Goal: Contribute content: Contribute content

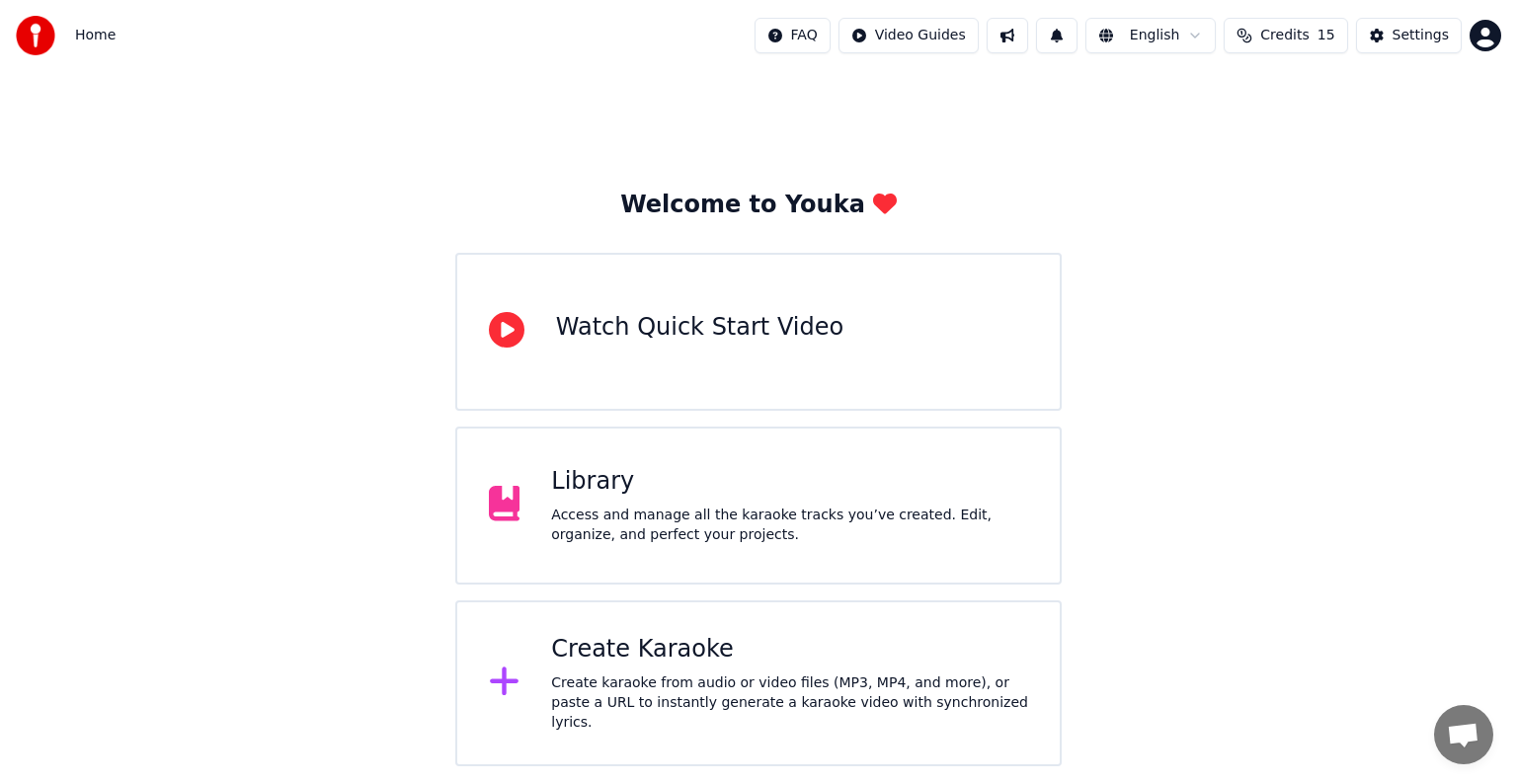
click at [648, 517] on div "Access and manage all the karaoke tracks you’ve created. Edit, organize, and pe…" at bounding box center [789, 526] width 477 height 40
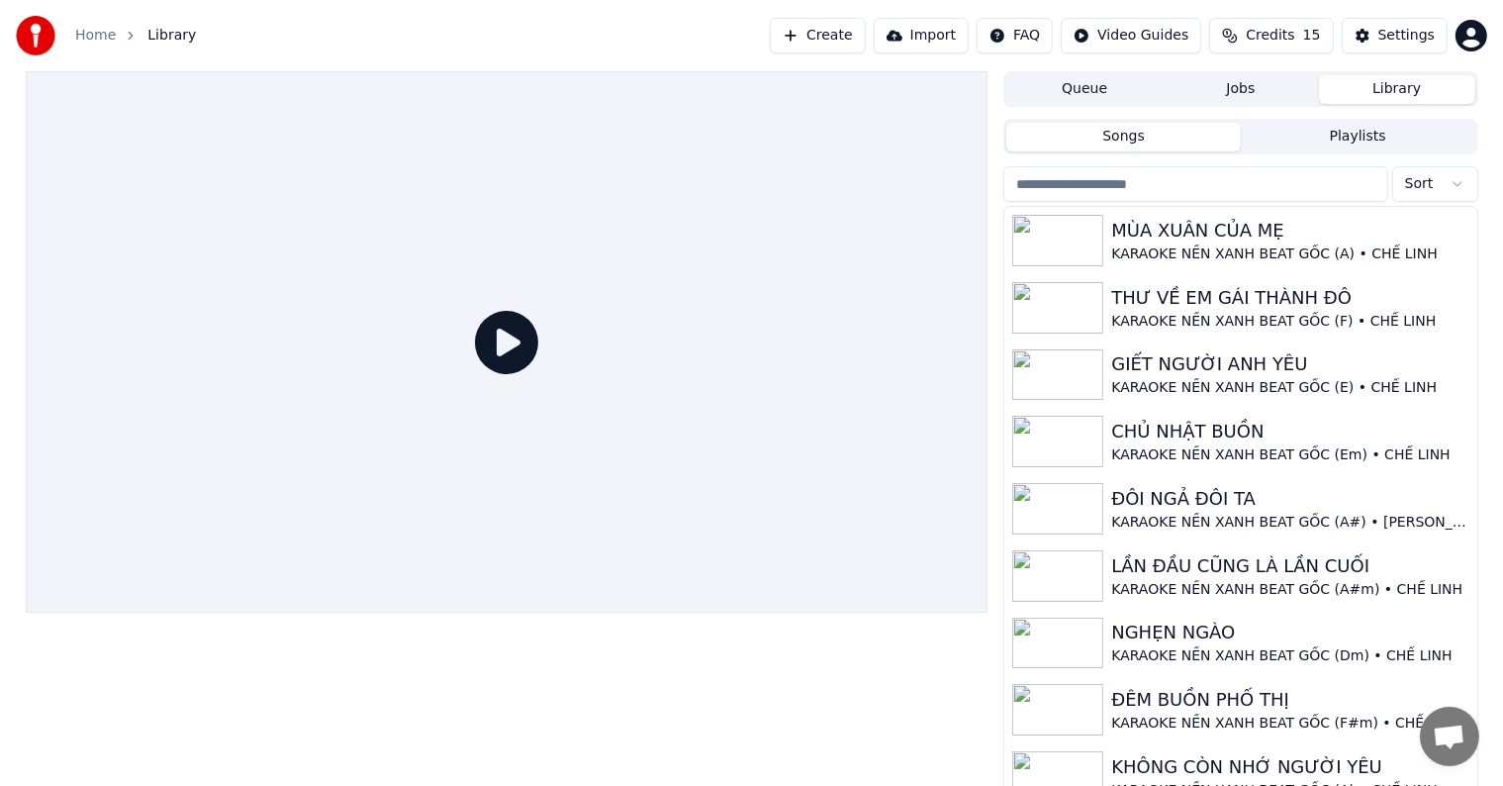
click at [1206, 181] on input "search" at bounding box center [1196, 184] width 384 height 36
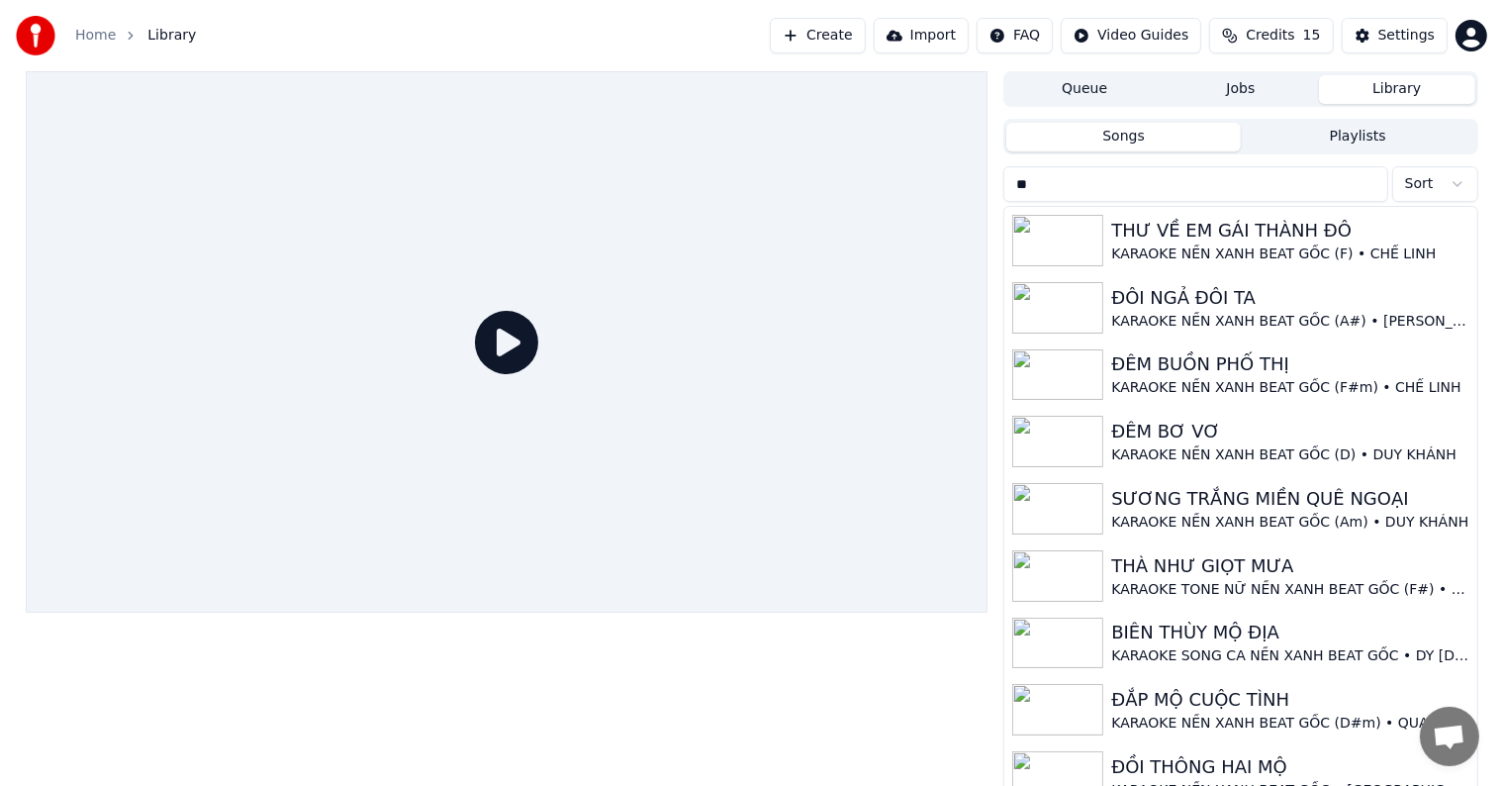
type input "*"
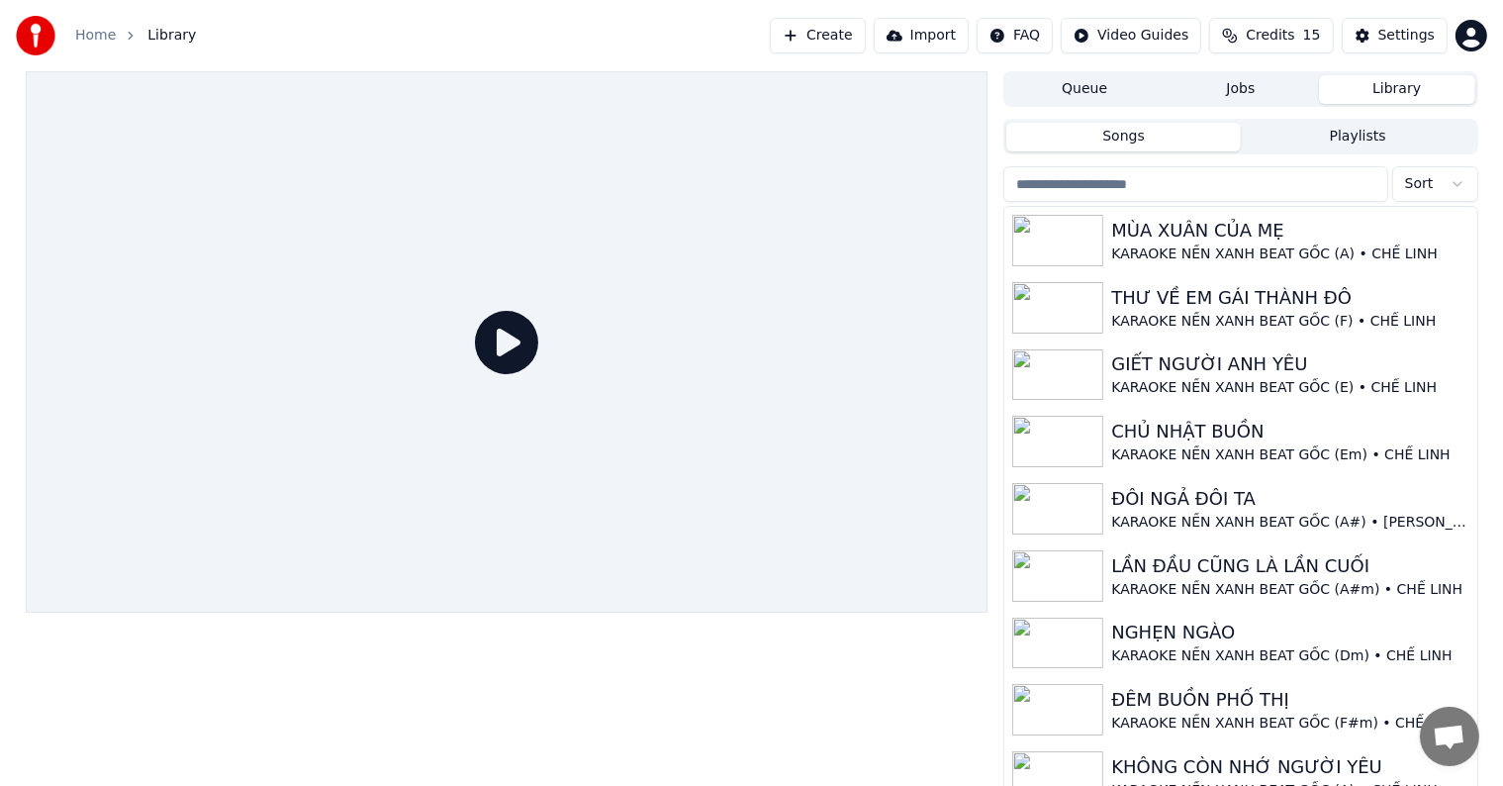
click at [854, 35] on button "Create" at bounding box center [818, 36] width 96 height 36
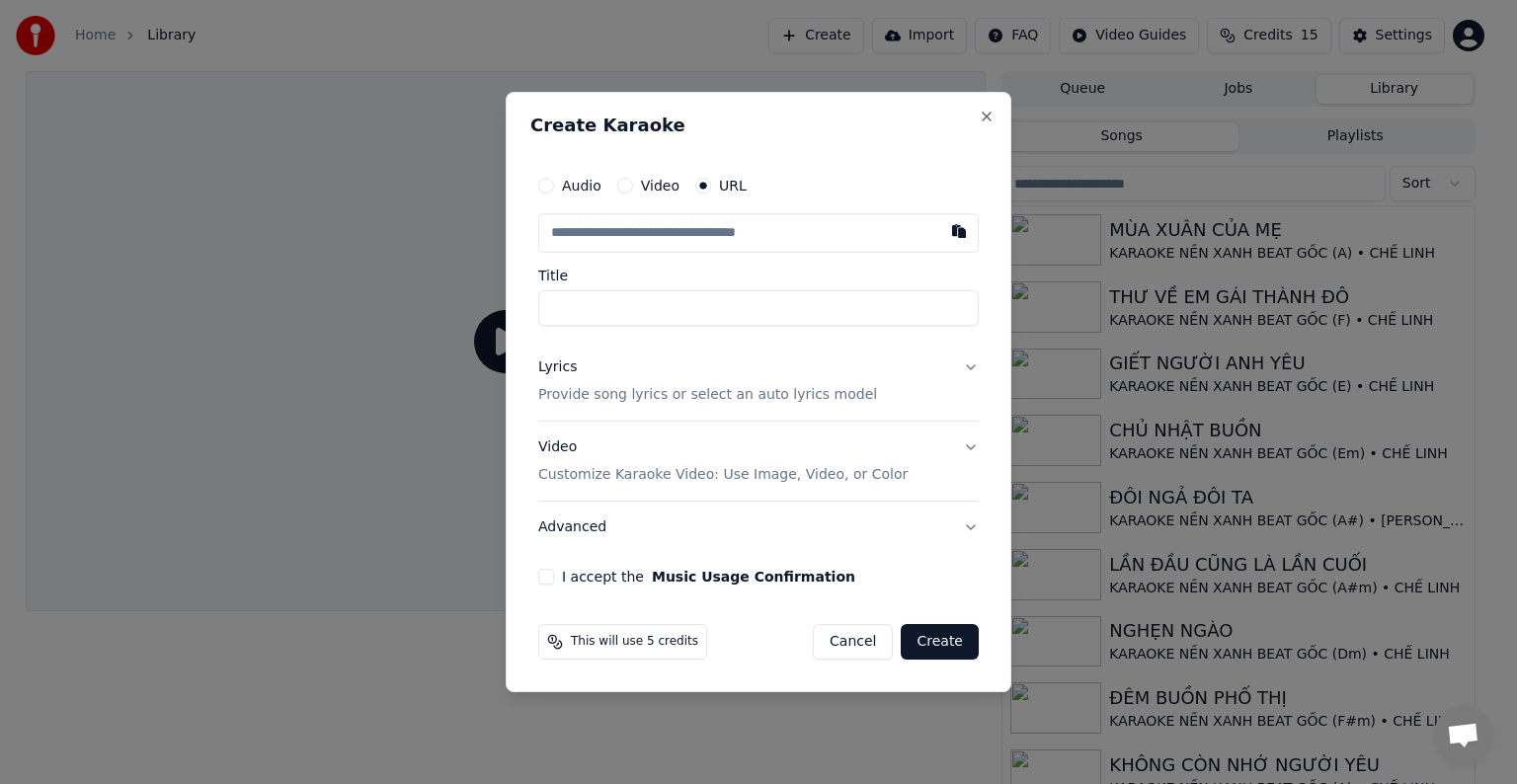
drag, startPoint x: 633, startPoint y: 303, endPoint x: 634, endPoint y: 367, distance: 64.0
click at [633, 304] on input "Title" at bounding box center [758, 308] width 440 height 36
click at [633, 398] on p "Provide song lyrics or select an auto lyrics model" at bounding box center [707, 395] width 338 height 20
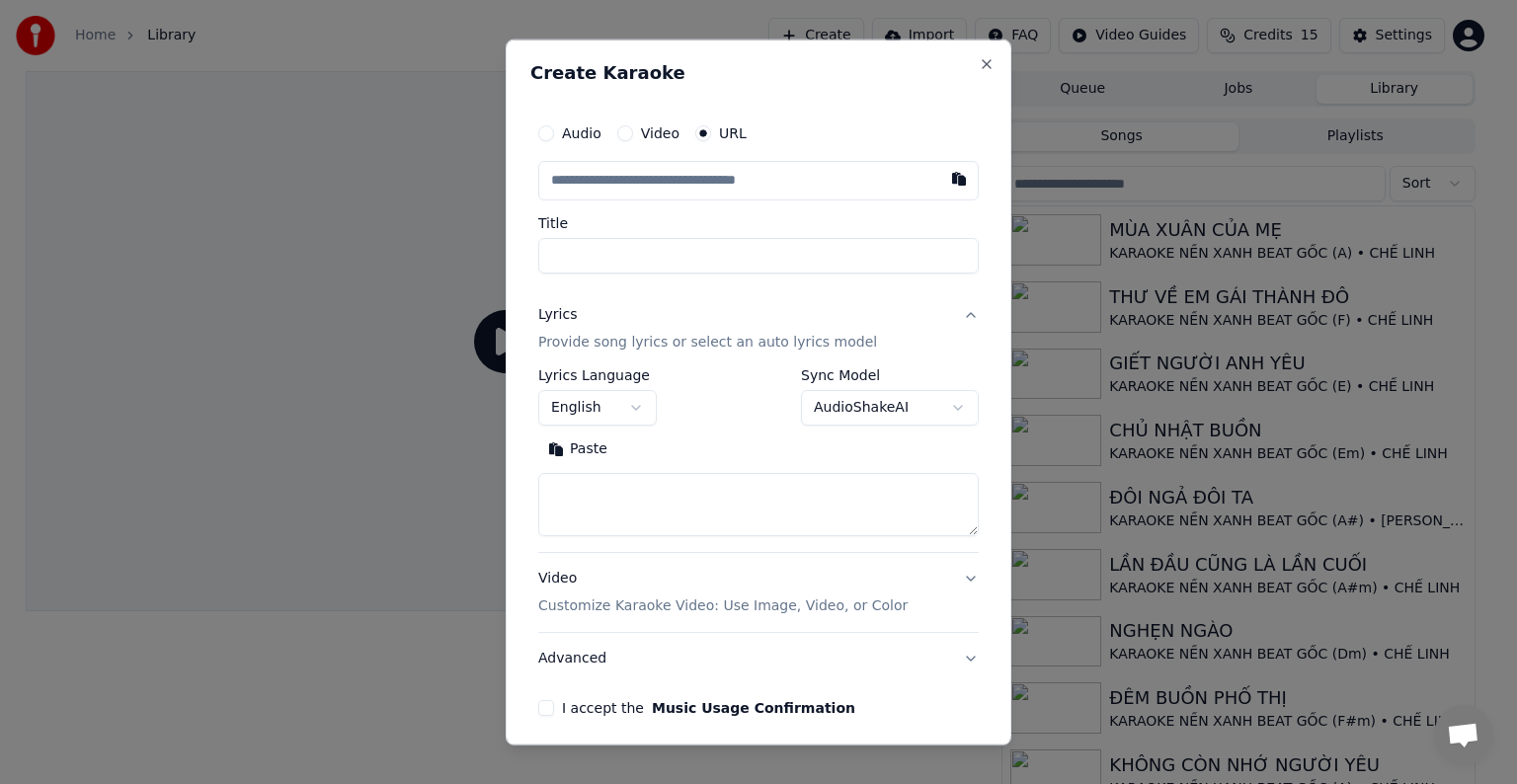
click at [633, 491] on textarea at bounding box center [758, 504] width 440 height 63
click at [625, 400] on button "English" at bounding box center [597, 408] width 119 height 36
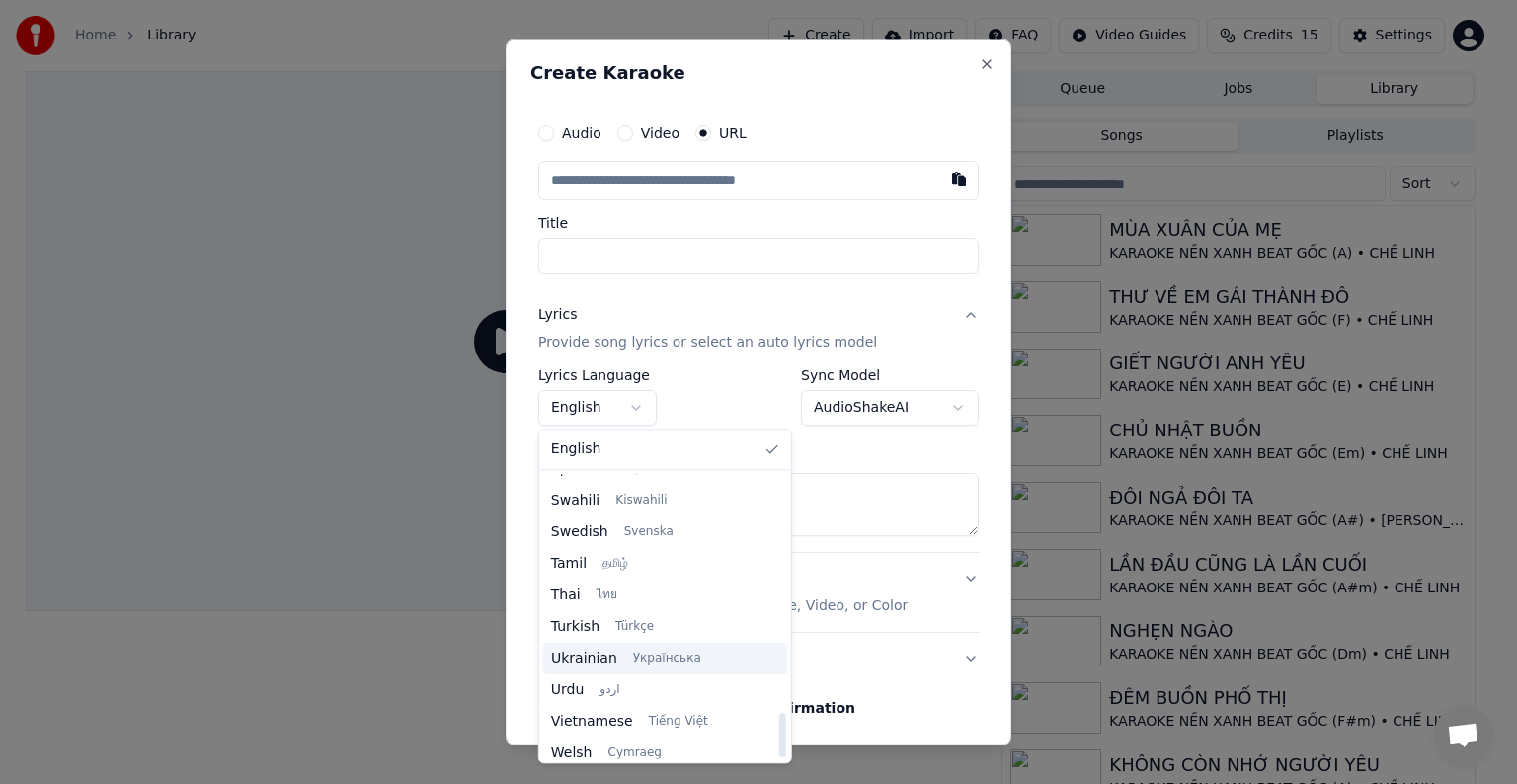
scroll to position [1515, 0]
select select "**"
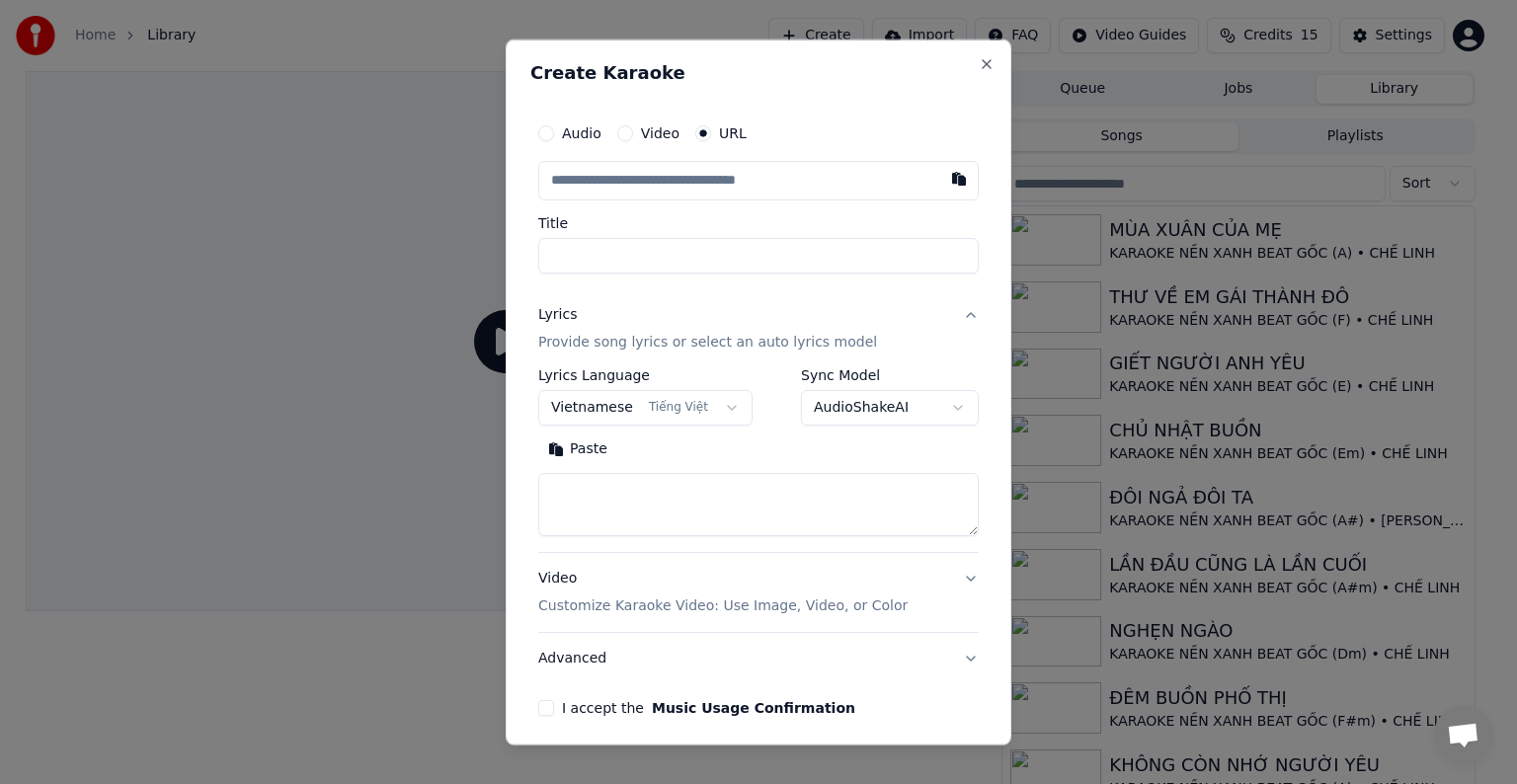
click at [643, 487] on textarea at bounding box center [758, 504] width 440 height 63
paste textarea "**********"
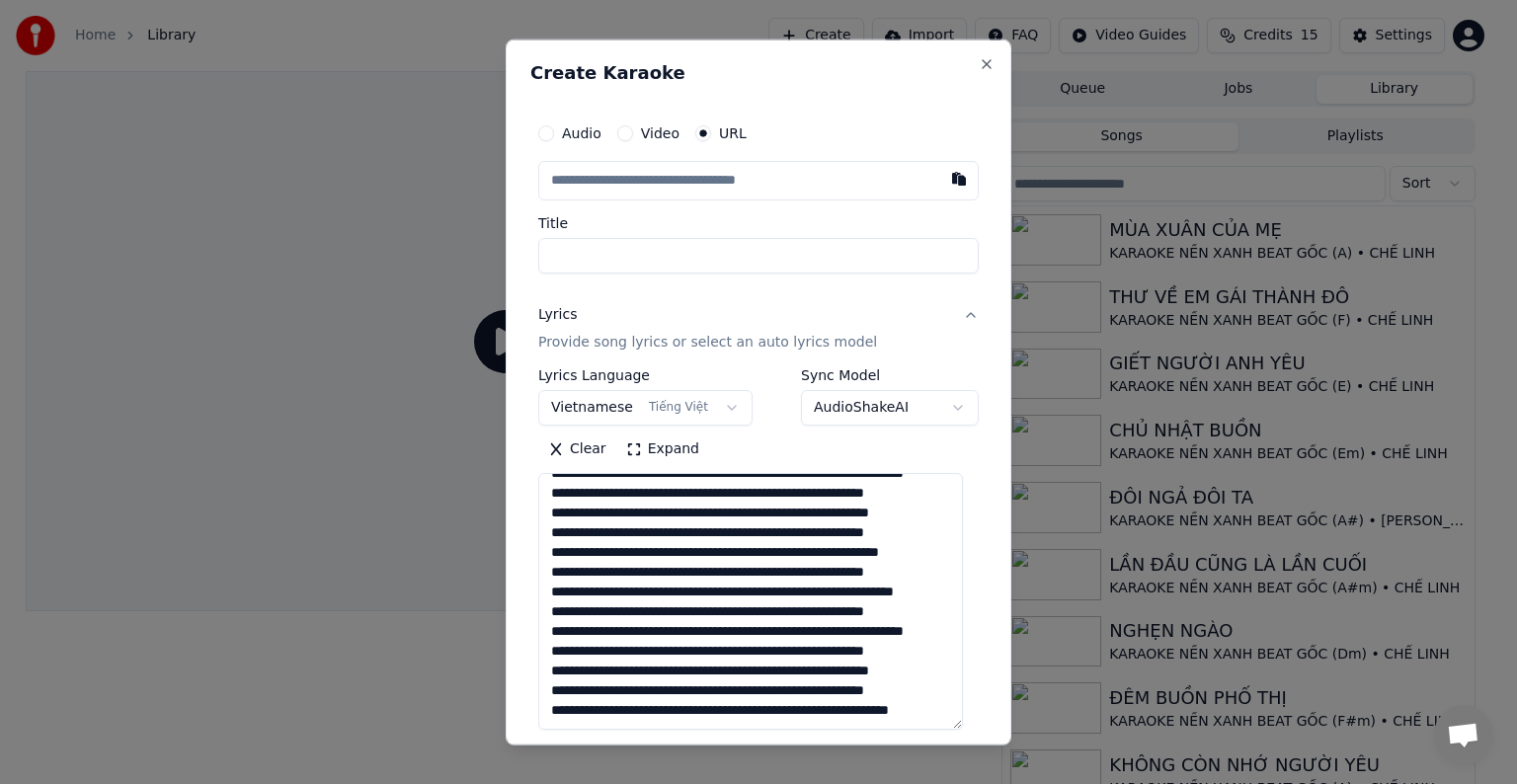
scroll to position [403, 0]
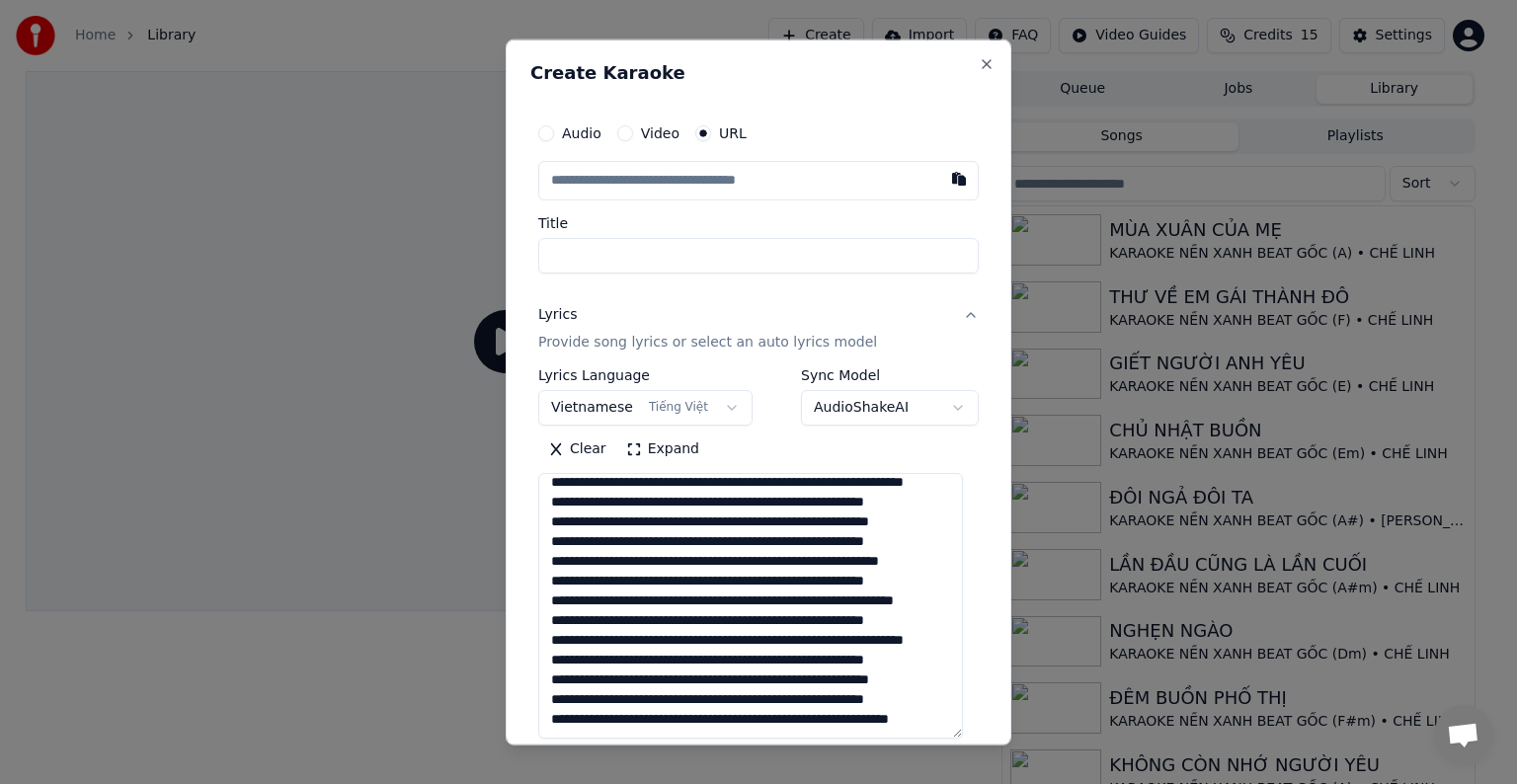
drag, startPoint x: 960, startPoint y: 530, endPoint x: 982, endPoint y: 659, distance: 130.9
click at [951, 730] on textarea at bounding box center [751, 605] width 425 height 265
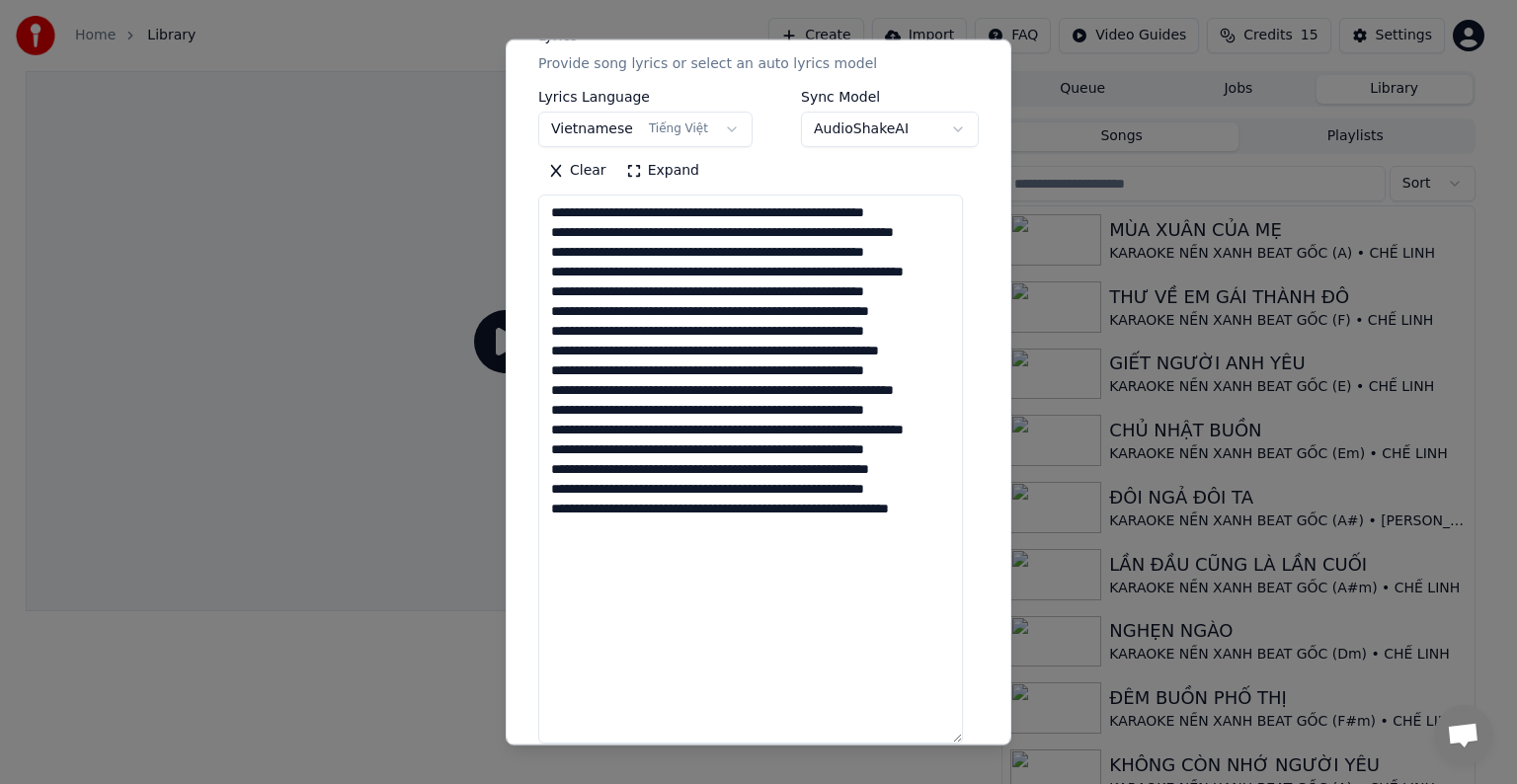
scroll to position [112, 0]
drag, startPoint x: 951, startPoint y: 447, endPoint x: 960, endPoint y: 719, distance: 272.1
click at [958, 733] on textarea at bounding box center [751, 469] width 425 height 549
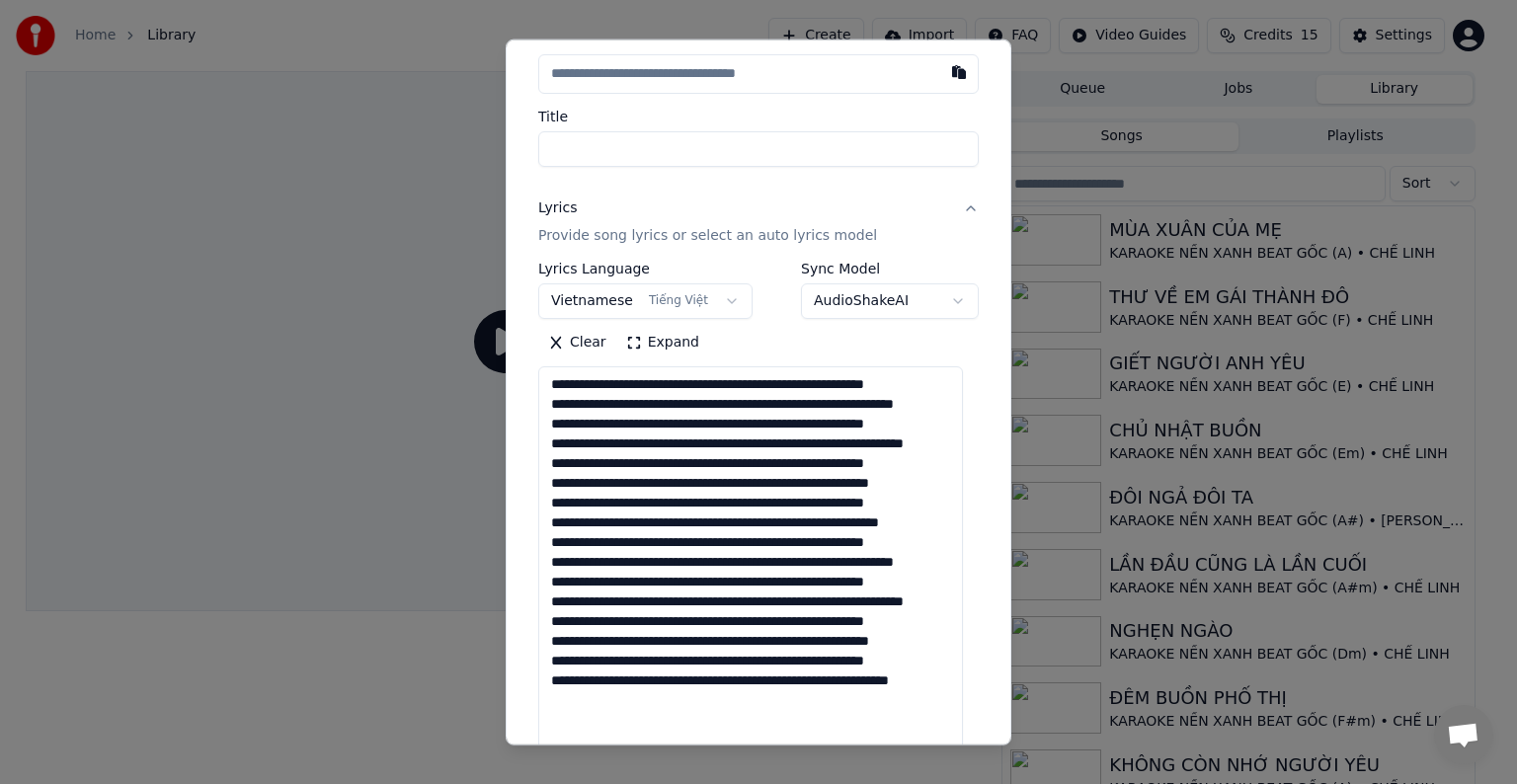
scroll to position [0, 0]
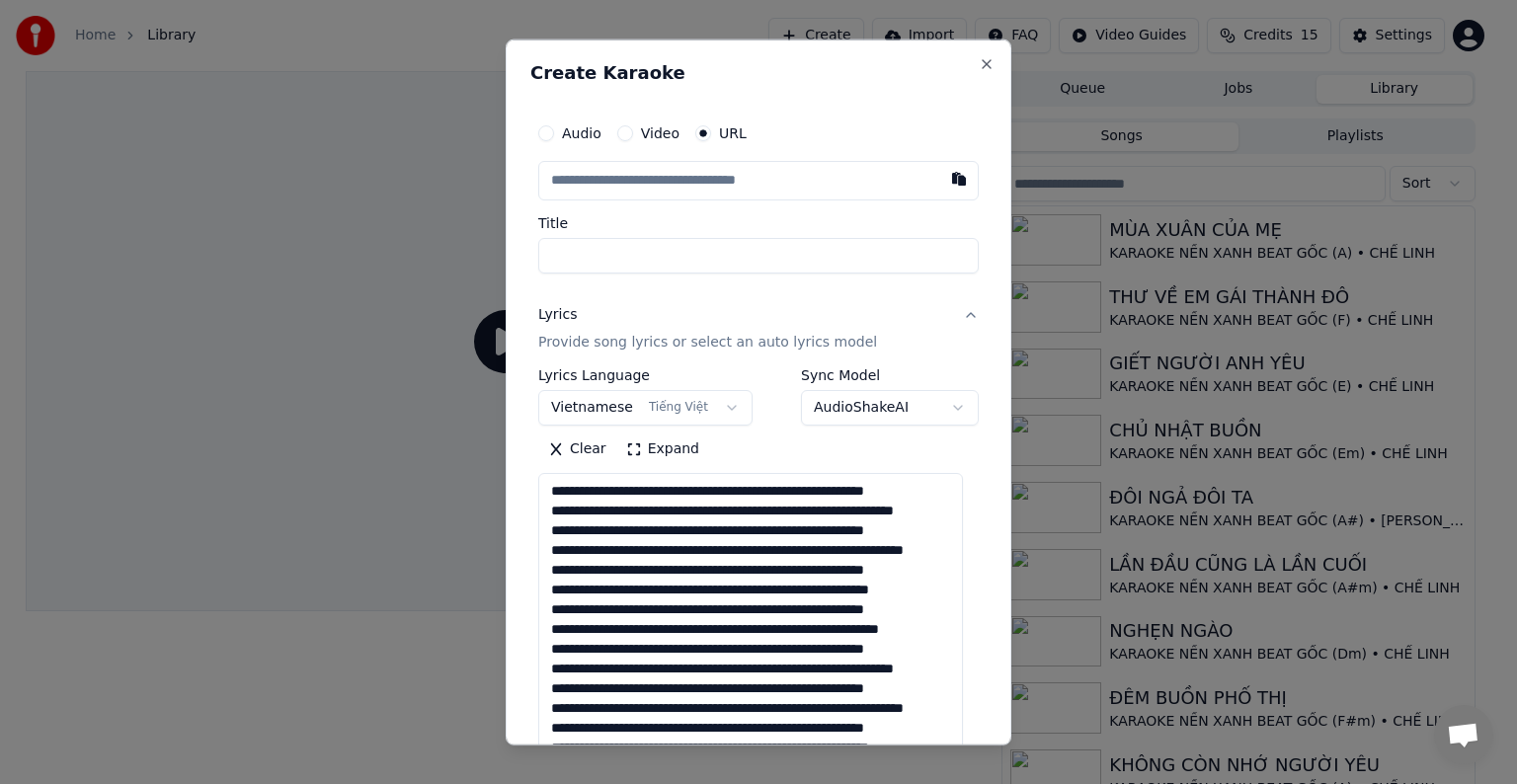
click at [701, 491] on textarea at bounding box center [751, 748] width 425 height 551
click at [708, 489] on textarea at bounding box center [751, 748] width 425 height 551
click at [708, 498] on textarea at bounding box center [751, 748] width 425 height 551
click at [708, 499] on textarea at bounding box center [751, 748] width 425 height 551
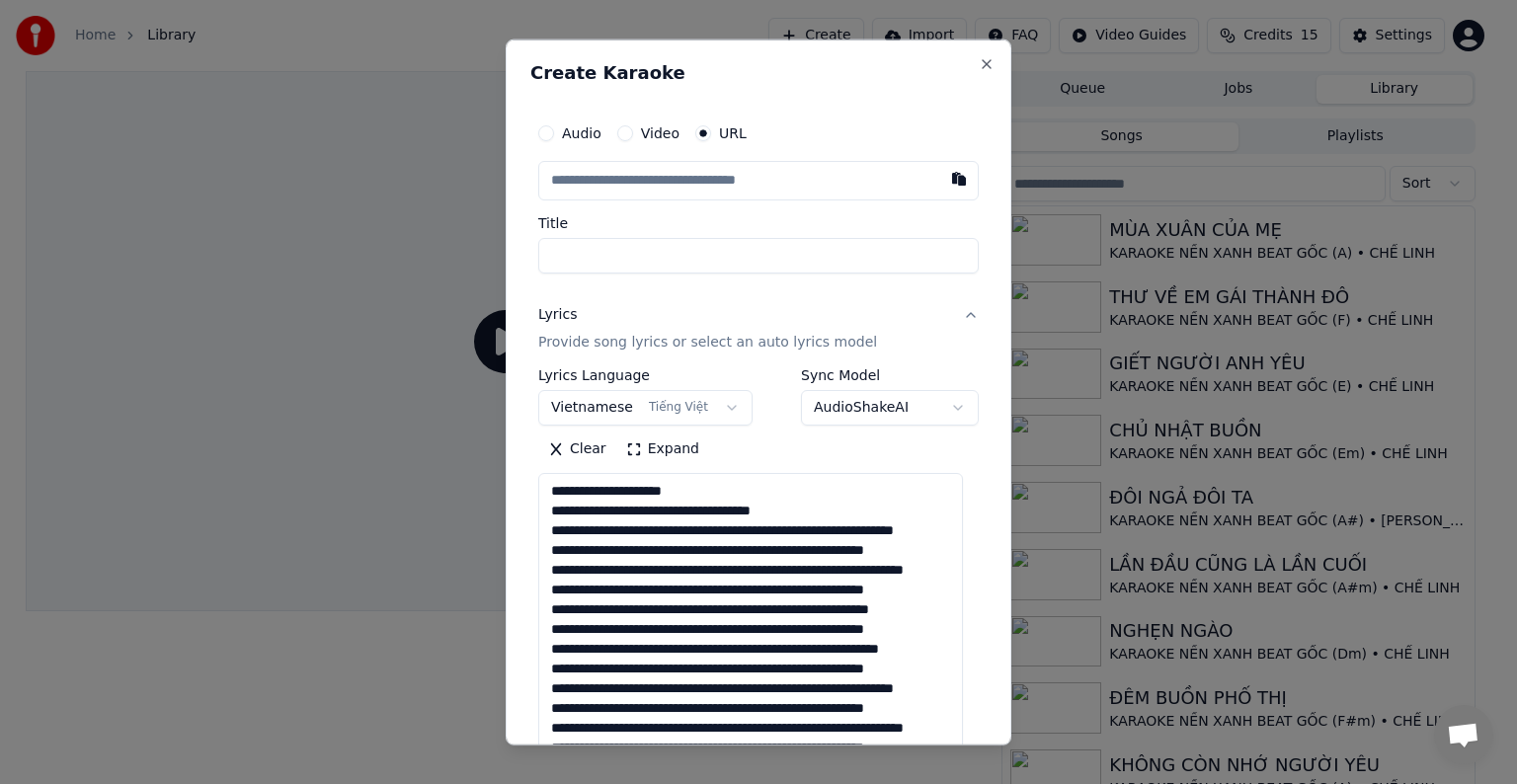
click at [720, 493] on textarea at bounding box center [751, 748] width 425 height 551
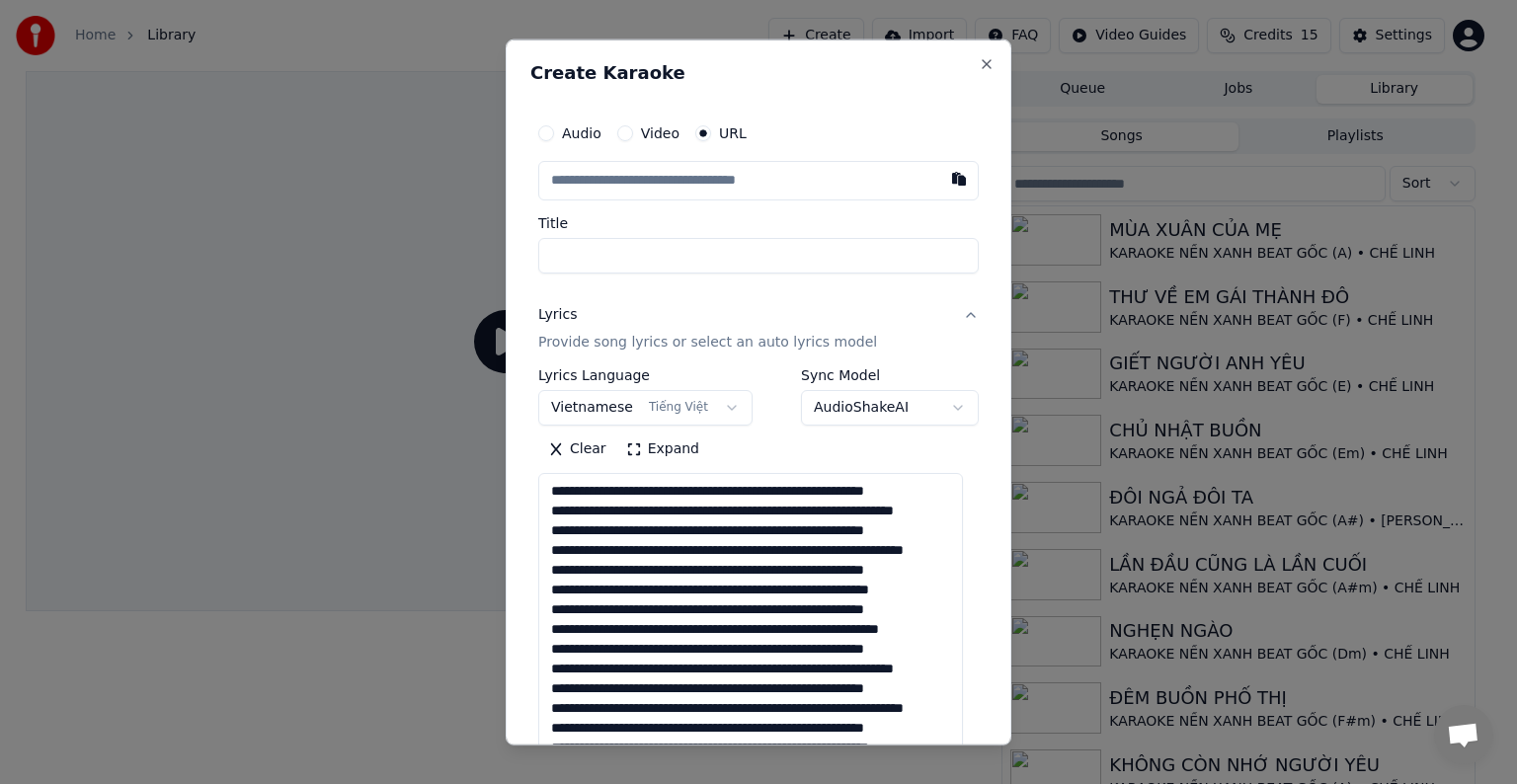
click at [668, 494] on textarea at bounding box center [751, 748] width 425 height 551
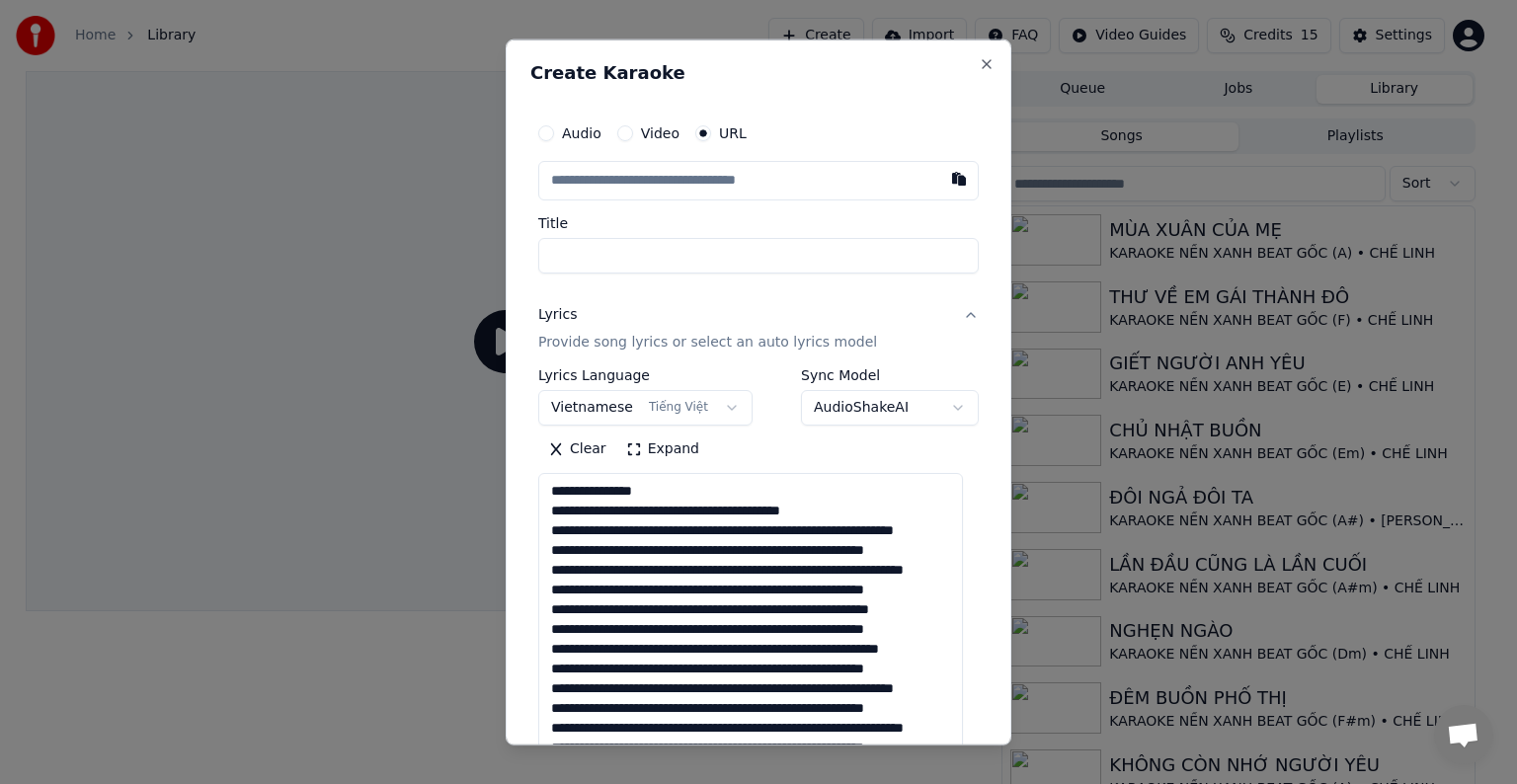
click at [681, 510] on textarea at bounding box center [751, 748] width 425 height 551
click at [640, 530] on textarea at bounding box center [751, 748] width 425 height 551
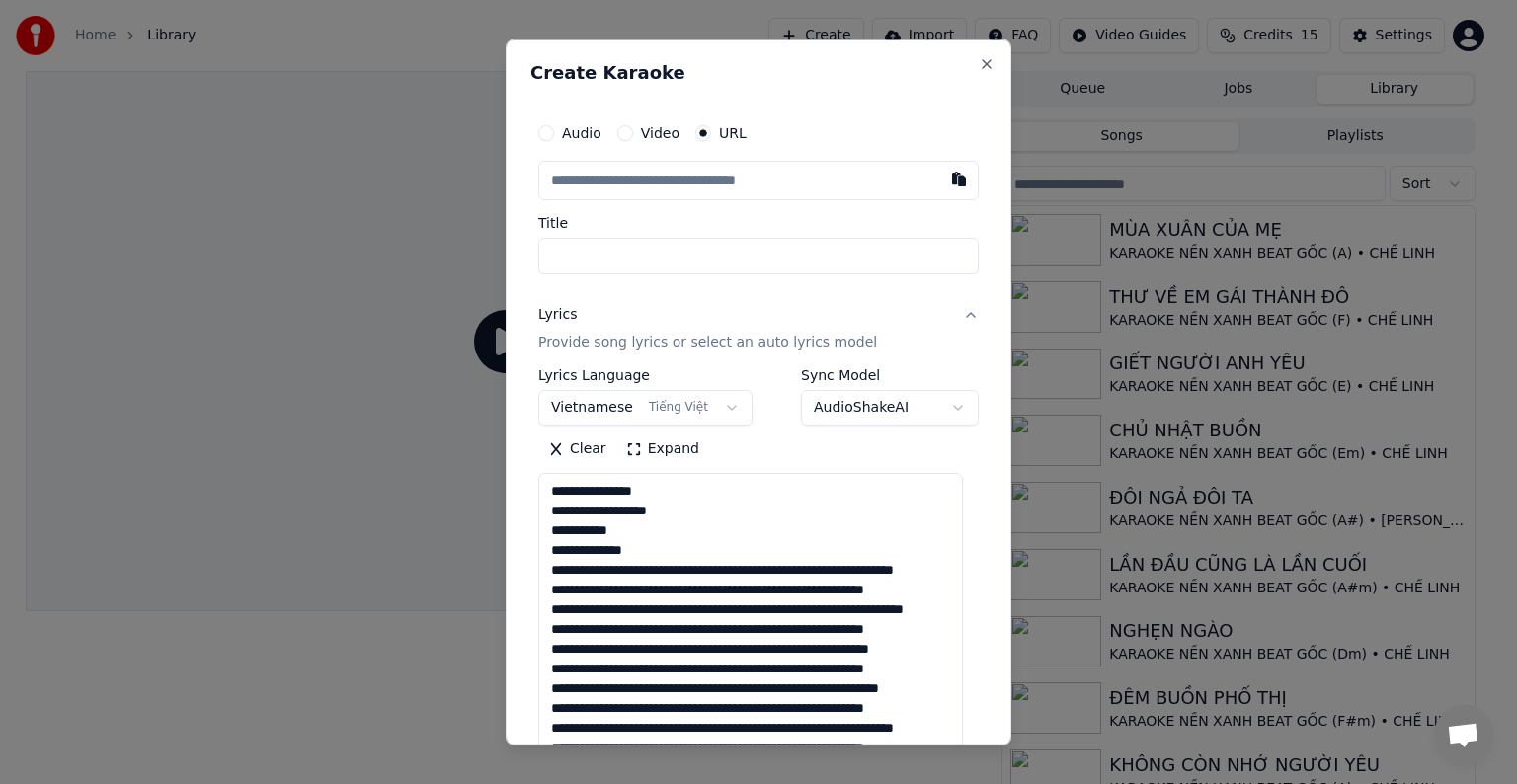
click at [654, 568] on textarea at bounding box center [751, 748] width 425 height 551
click at [653, 572] on textarea at bounding box center [751, 748] width 425 height 551
click at [655, 574] on textarea at bounding box center [751, 748] width 425 height 551
click at [682, 585] on textarea at bounding box center [751, 748] width 425 height 551
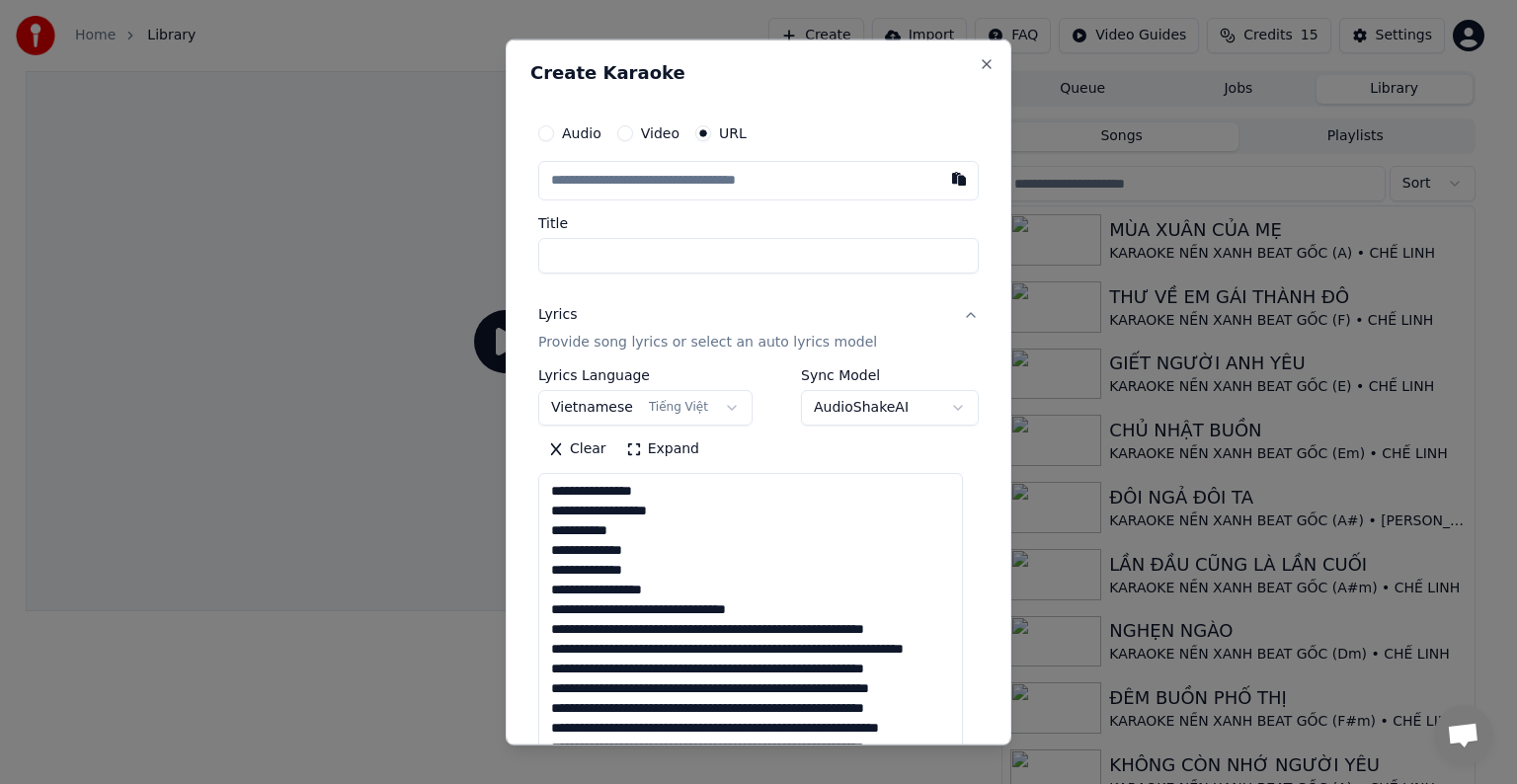
click at [644, 608] on textarea at bounding box center [751, 748] width 425 height 551
click at [649, 608] on textarea at bounding box center [751, 748] width 425 height 551
click at [671, 547] on textarea at bounding box center [751, 748] width 425 height 551
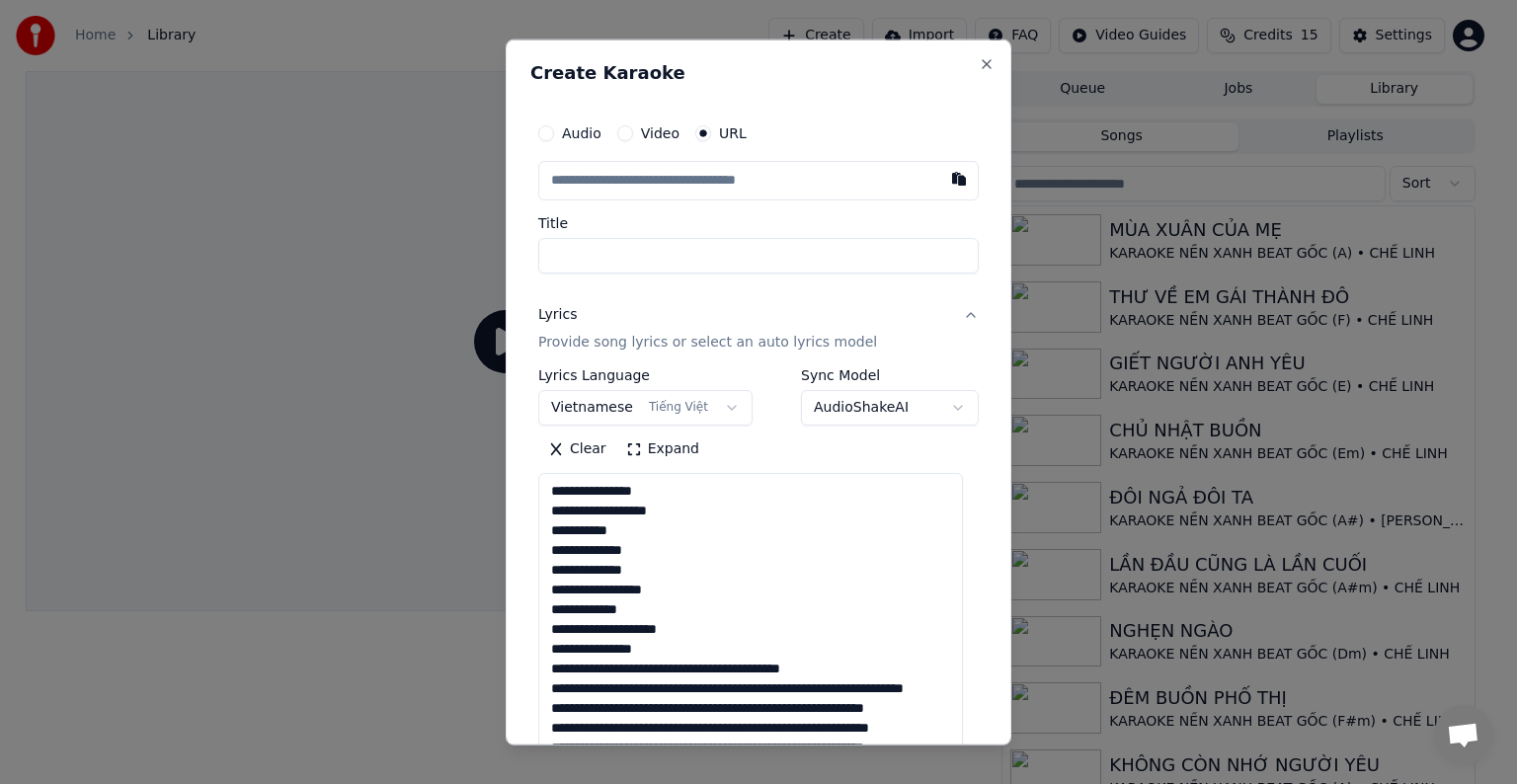
click at [681, 573] on textarea at bounding box center [751, 748] width 425 height 551
click at [640, 588] on textarea at bounding box center [751, 748] width 425 height 551
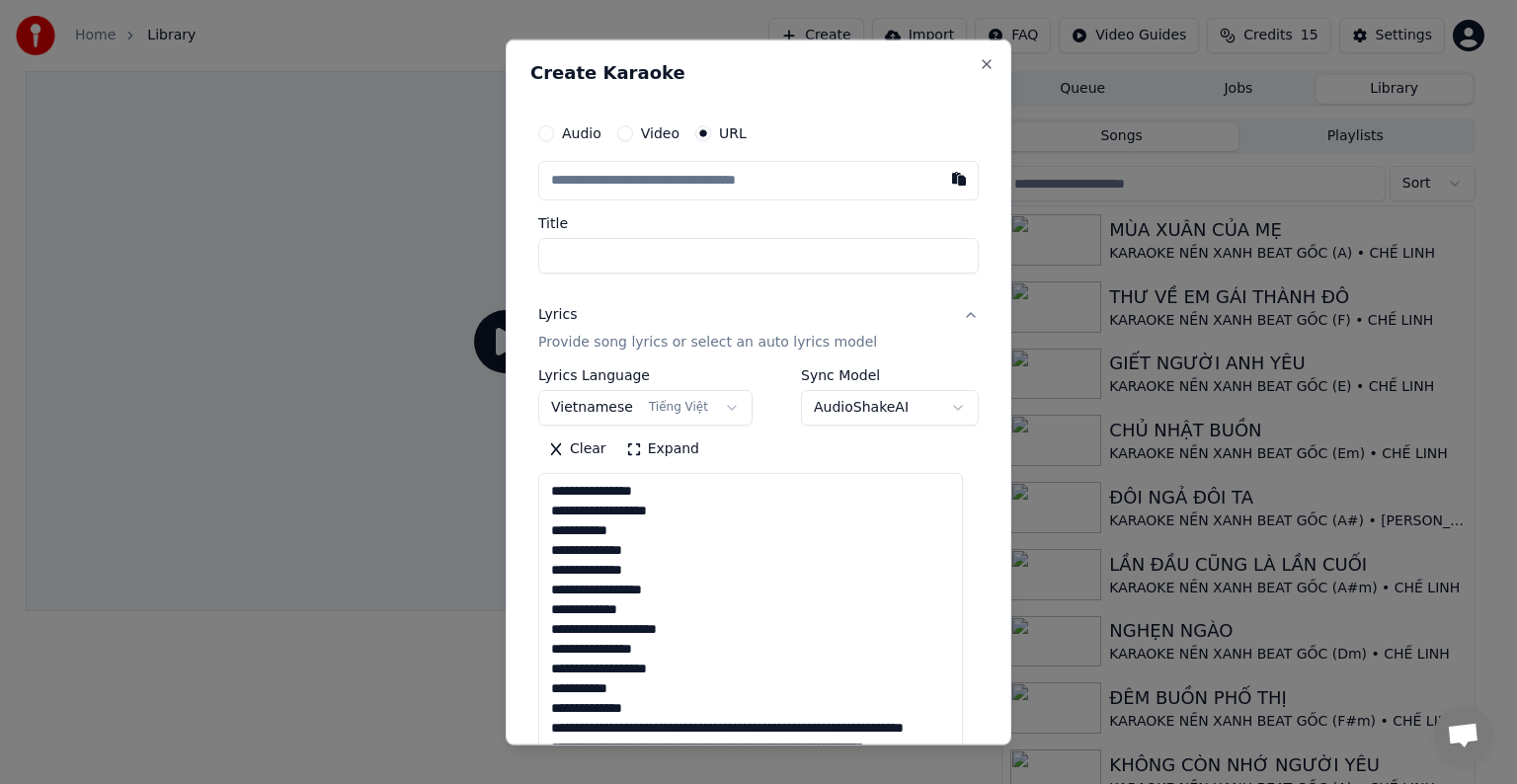
scroll to position [235, 0]
click at [690, 496] on textarea at bounding box center [751, 748] width 425 height 551
click at [684, 494] on textarea at bounding box center [751, 748] width 425 height 551
click at [655, 510] on textarea at bounding box center [751, 748] width 425 height 551
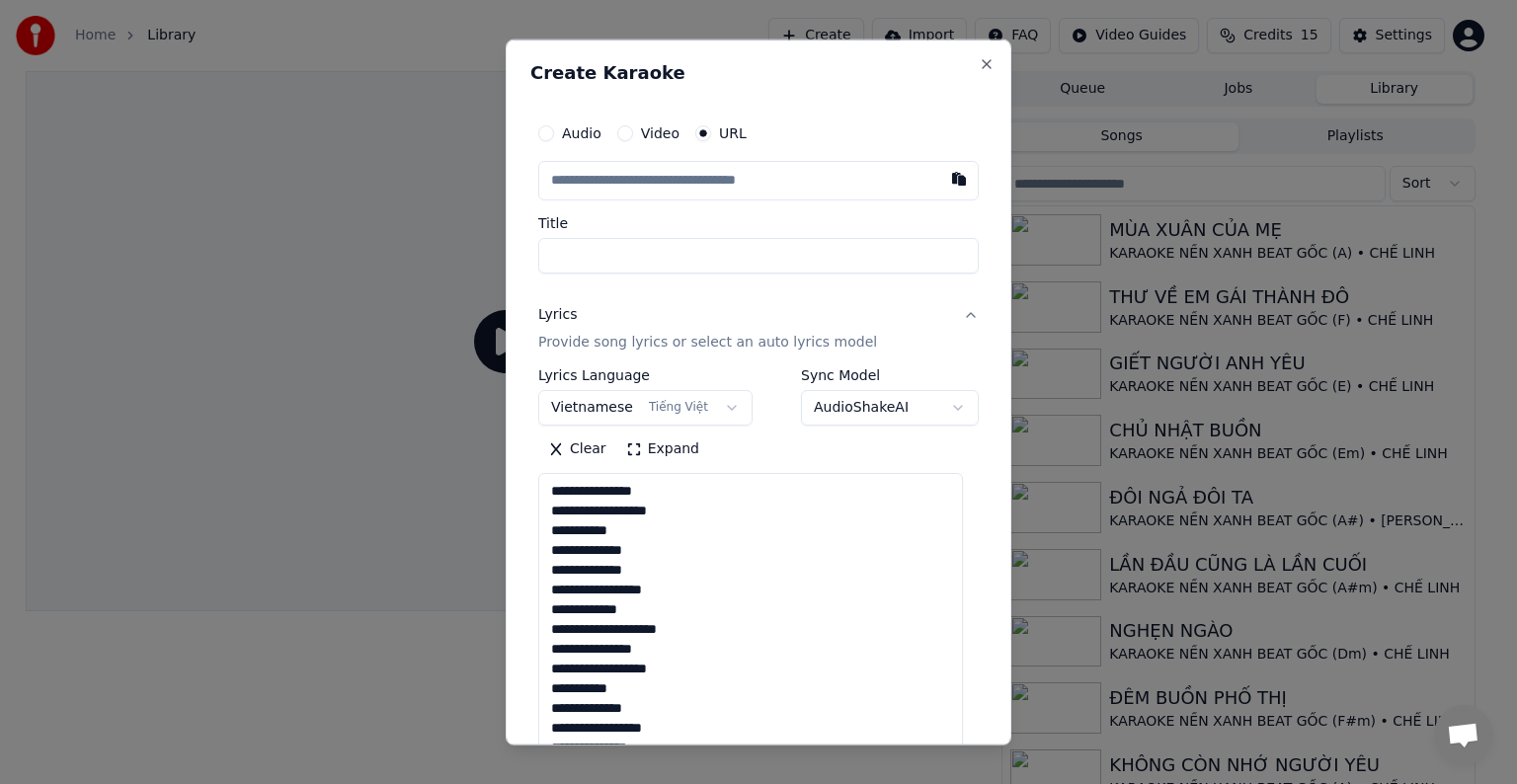
click at [652, 513] on textarea at bounding box center [751, 748] width 425 height 551
click at [664, 533] on textarea at bounding box center [751, 748] width 425 height 551
click at [661, 551] on textarea at bounding box center [751, 748] width 425 height 551
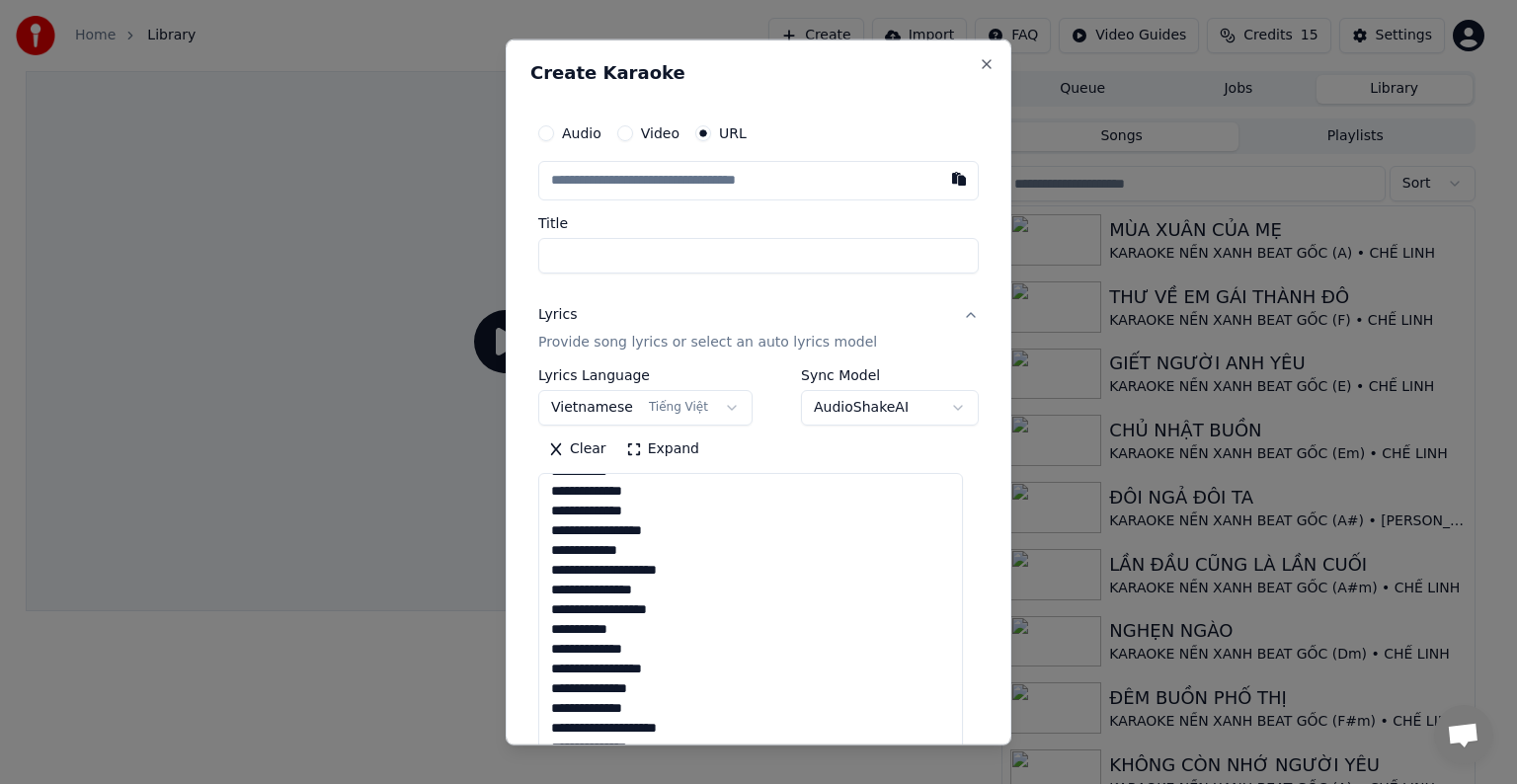
click at [653, 552] on textarea at bounding box center [751, 748] width 425 height 551
click at [648, 551] on textarea at bounding box center [751, 748] width 425 height 551
click at [671, 574] on textarea at bounding box center [751, 748] width 425 height 551
click at [670, 594] on textarea at bounding box center [751, 748] width 425 height 551
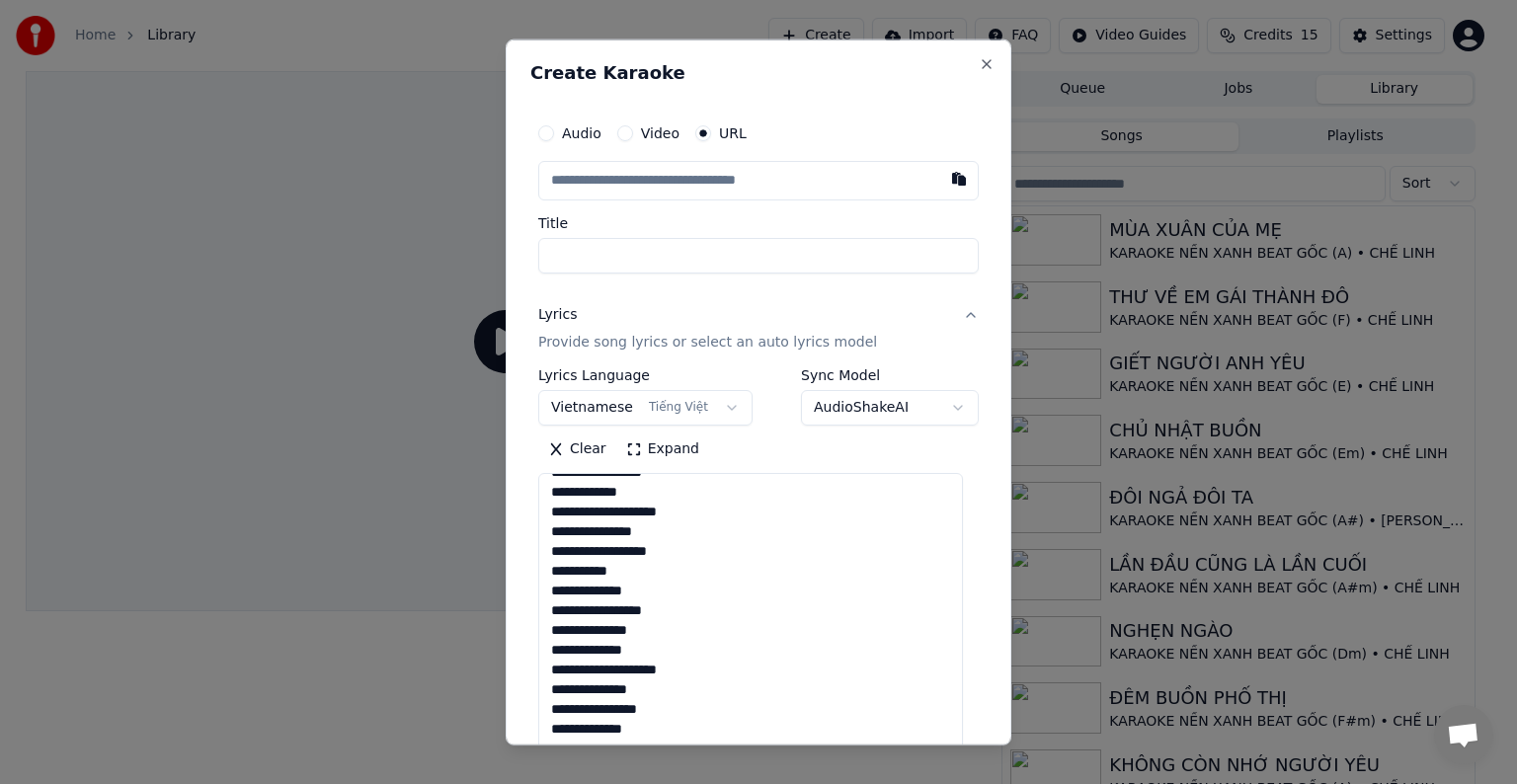
scroll to position [334, 0]
click at [642, 596] on textarea at bounding box center [751, 748] width 425 height 551
click at [670, 614] on textarea at bounding box center [751, 748] width 425 height 551
click at [658, 631] on textarea at bounding box center [751, 748] width 425 height 551
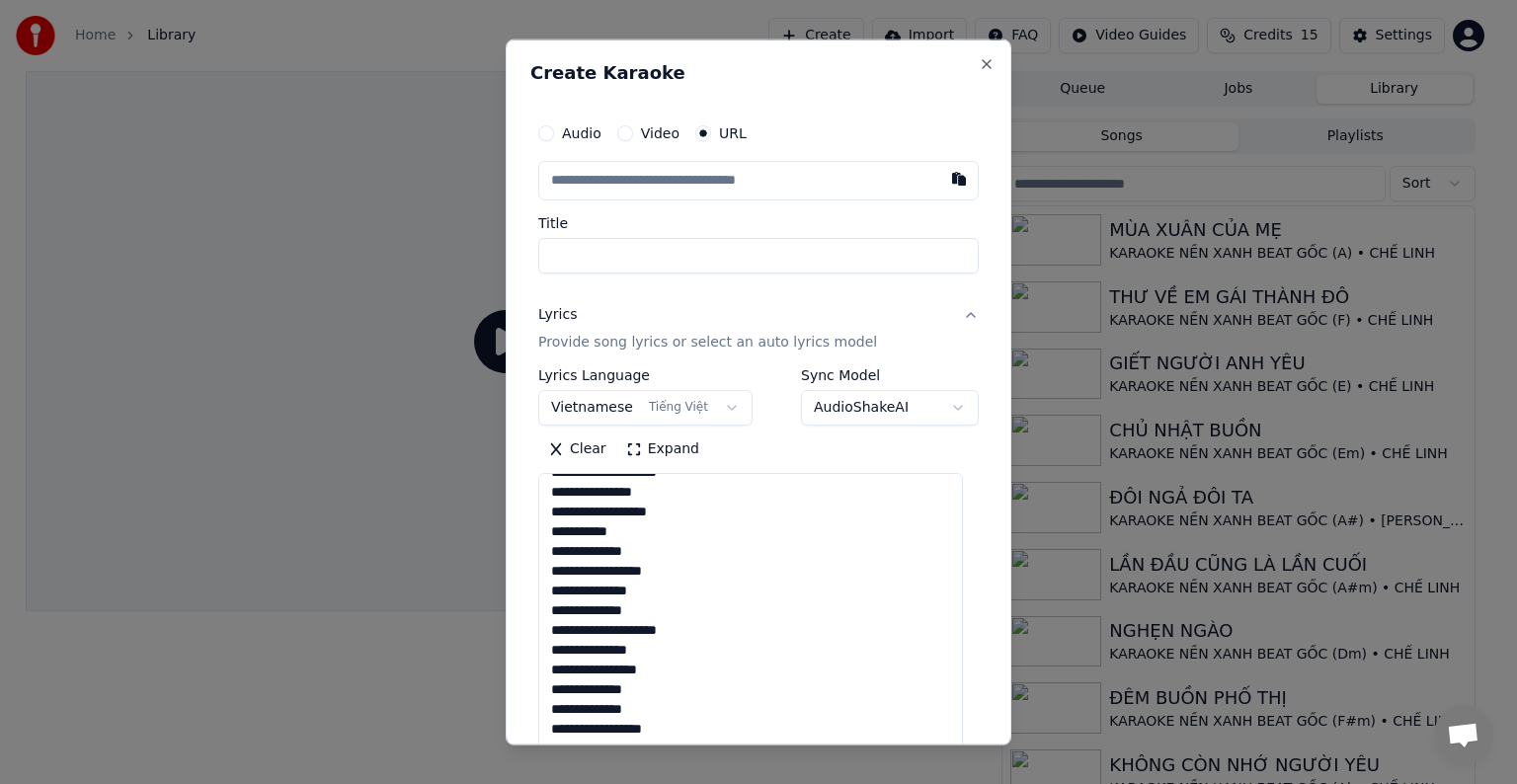
click at [678, 632] on textarea at bounding box center [751, 748] width 425 height 551
click at [658, 633] on textarea at bounding box center [751, 748] width 425 height 551
click at [634, 628] on textarea at bounding box center [751, 748] width 425 height 551
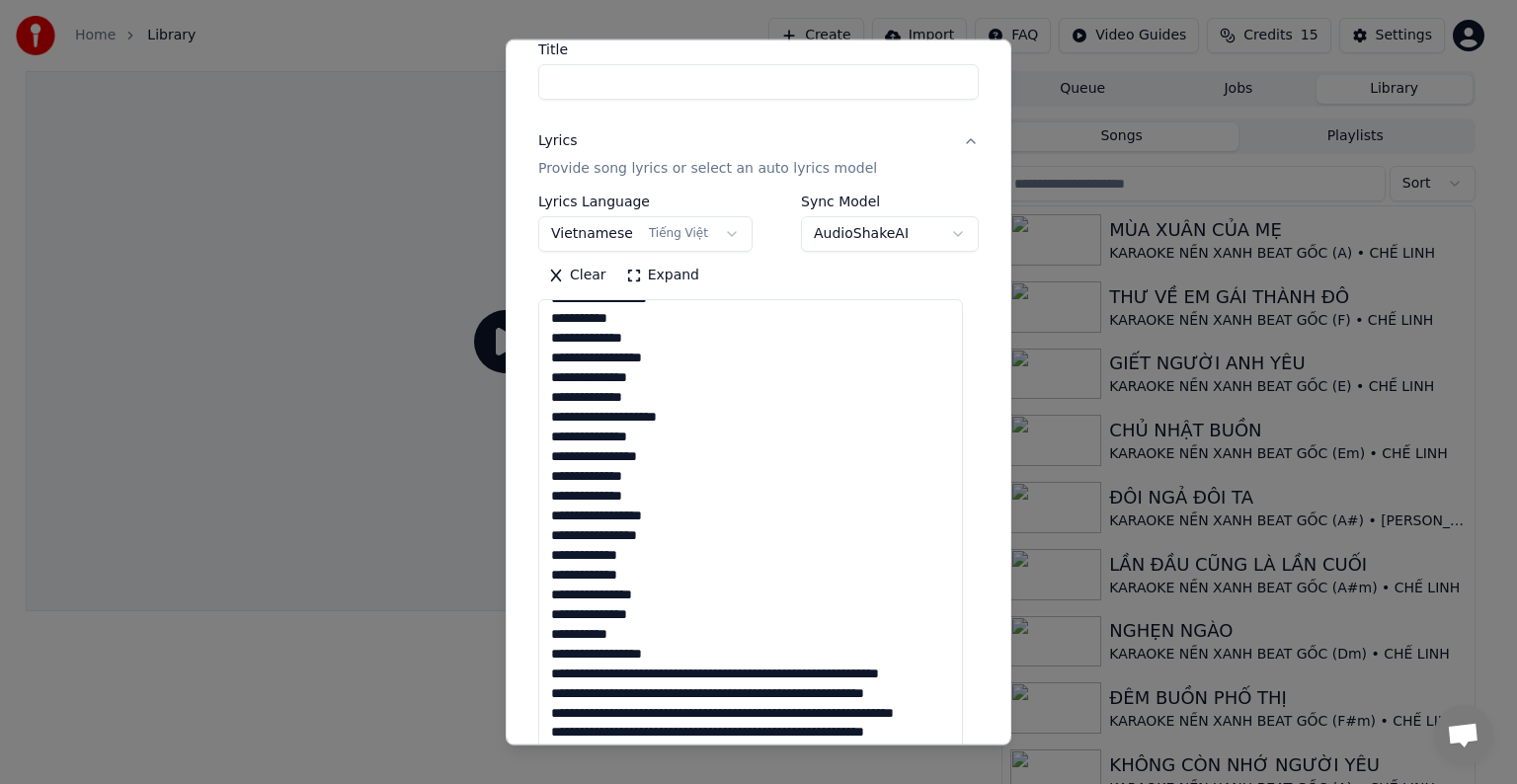
scroll to position [296, 0]
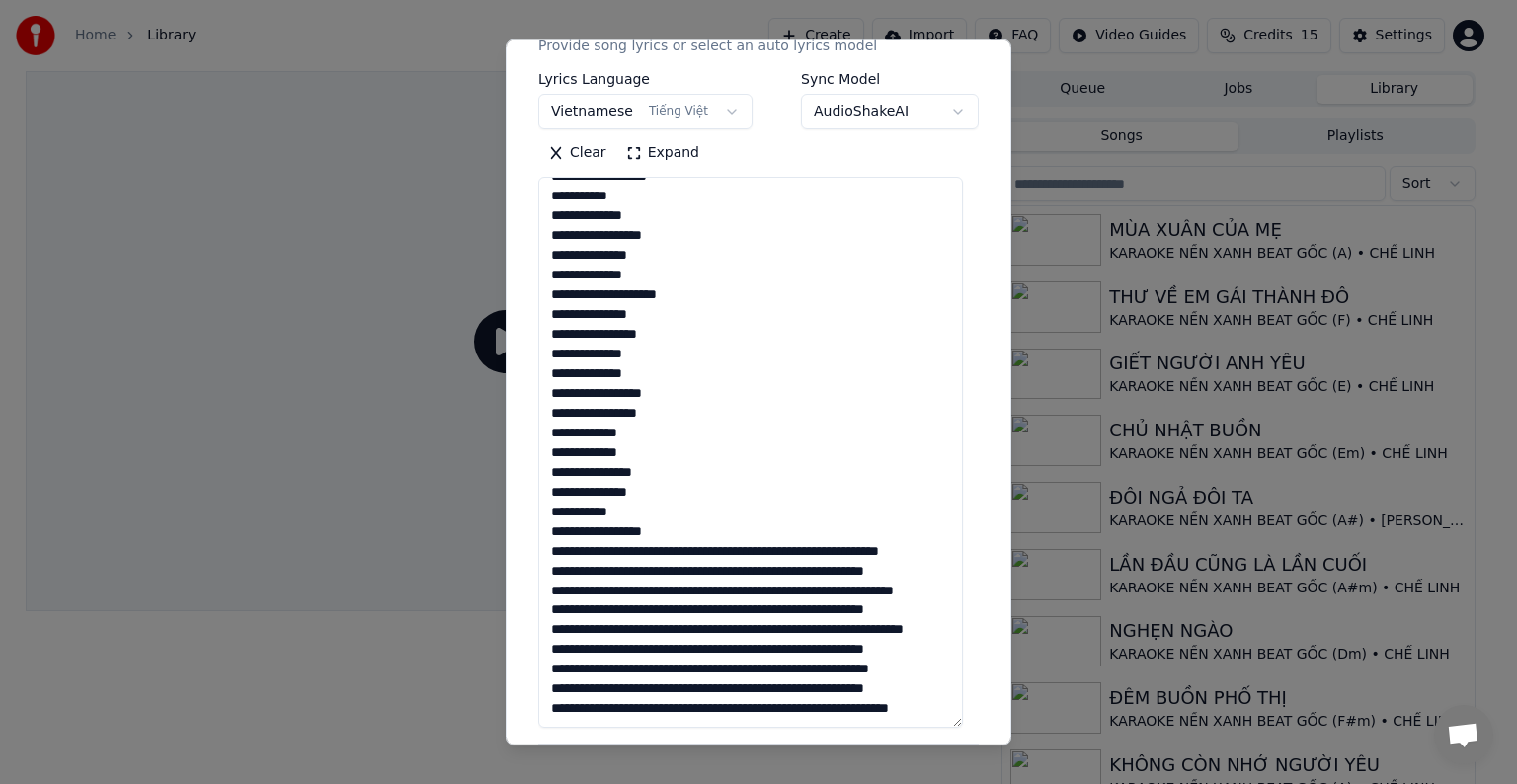
click at [664, 353] on textarea at bounding box center [751, 452] width 425 height 551
click at [656, 371] on textarea at bounding box center [751, 452] width 425 height 551
click at [660, 368] on textarea at bounding box center [751, 452] width 425 height 551
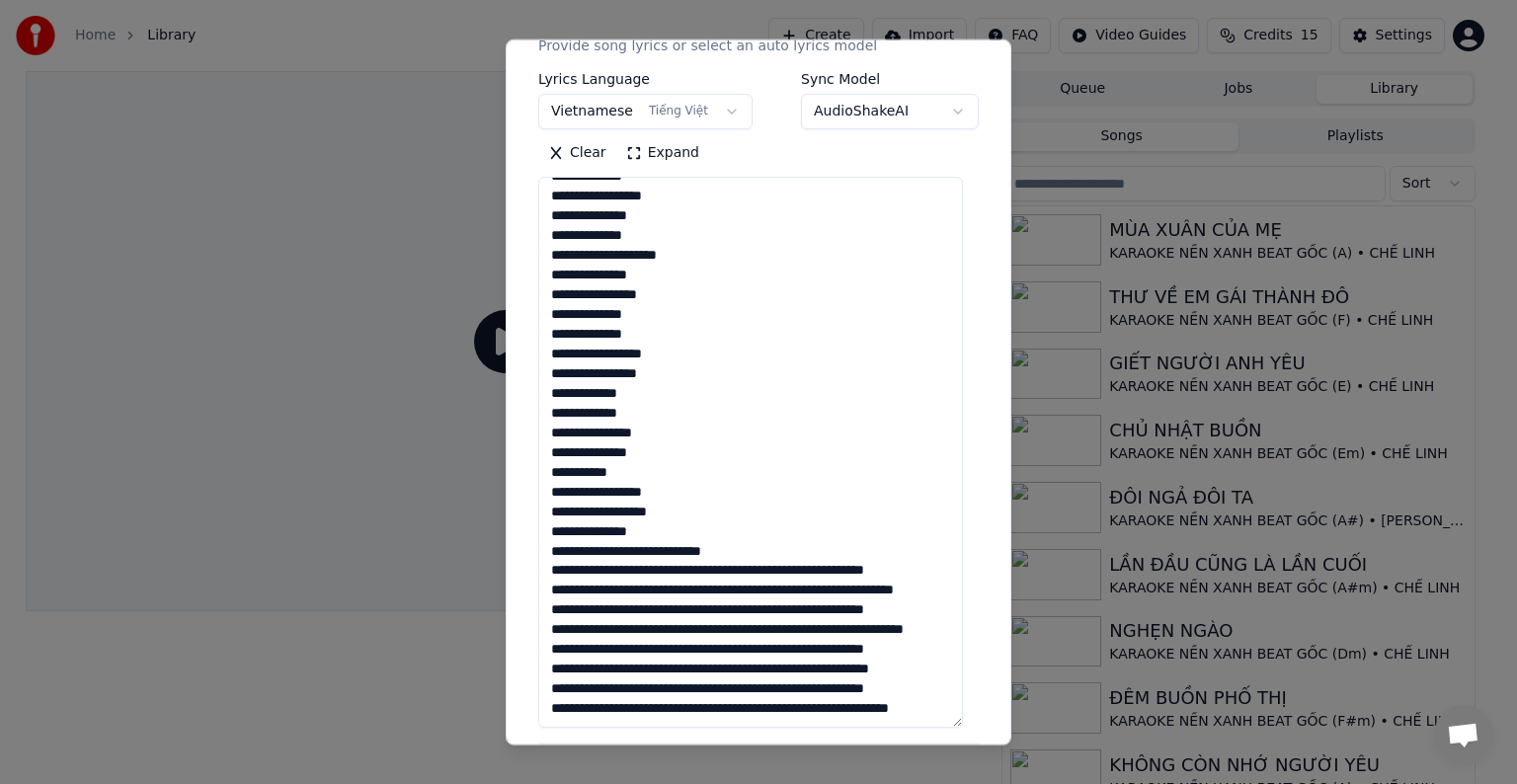
scroll to position [413, 0]
click at [643, 372] on textarea at bounding box center [751, 452] width 425 height 551
click at [672, 391] on textarea at bounding box center [751, 452] width 425 height 551
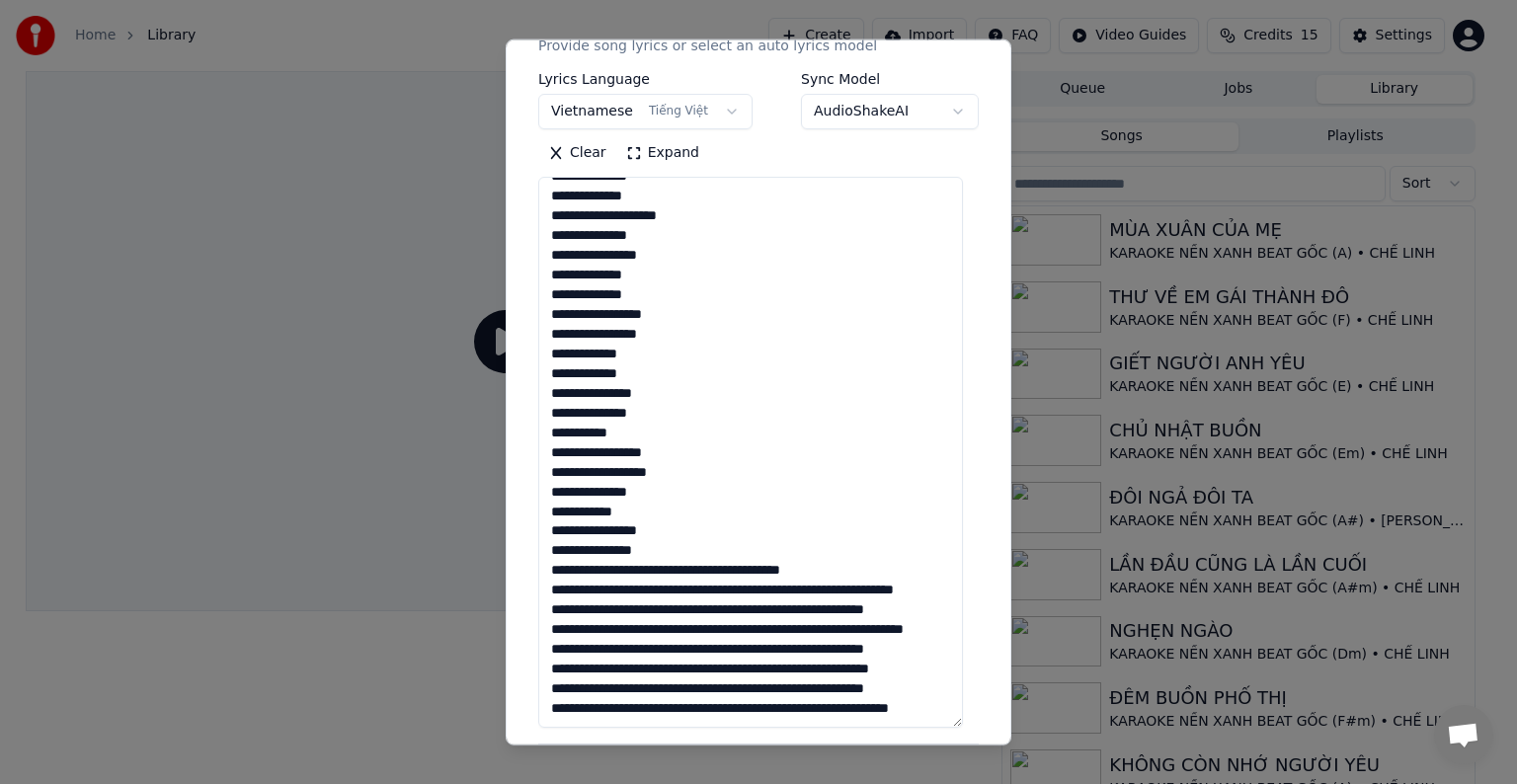
click at [657, 418] on textarea at bounding box center [751, 452] width 425 height 551
click at [639, 415] on textarea at bounding box center [751, 452] width 425 height 551
click at [635, 415] on textarea at bounding box center [751, 452] width 425 height 551
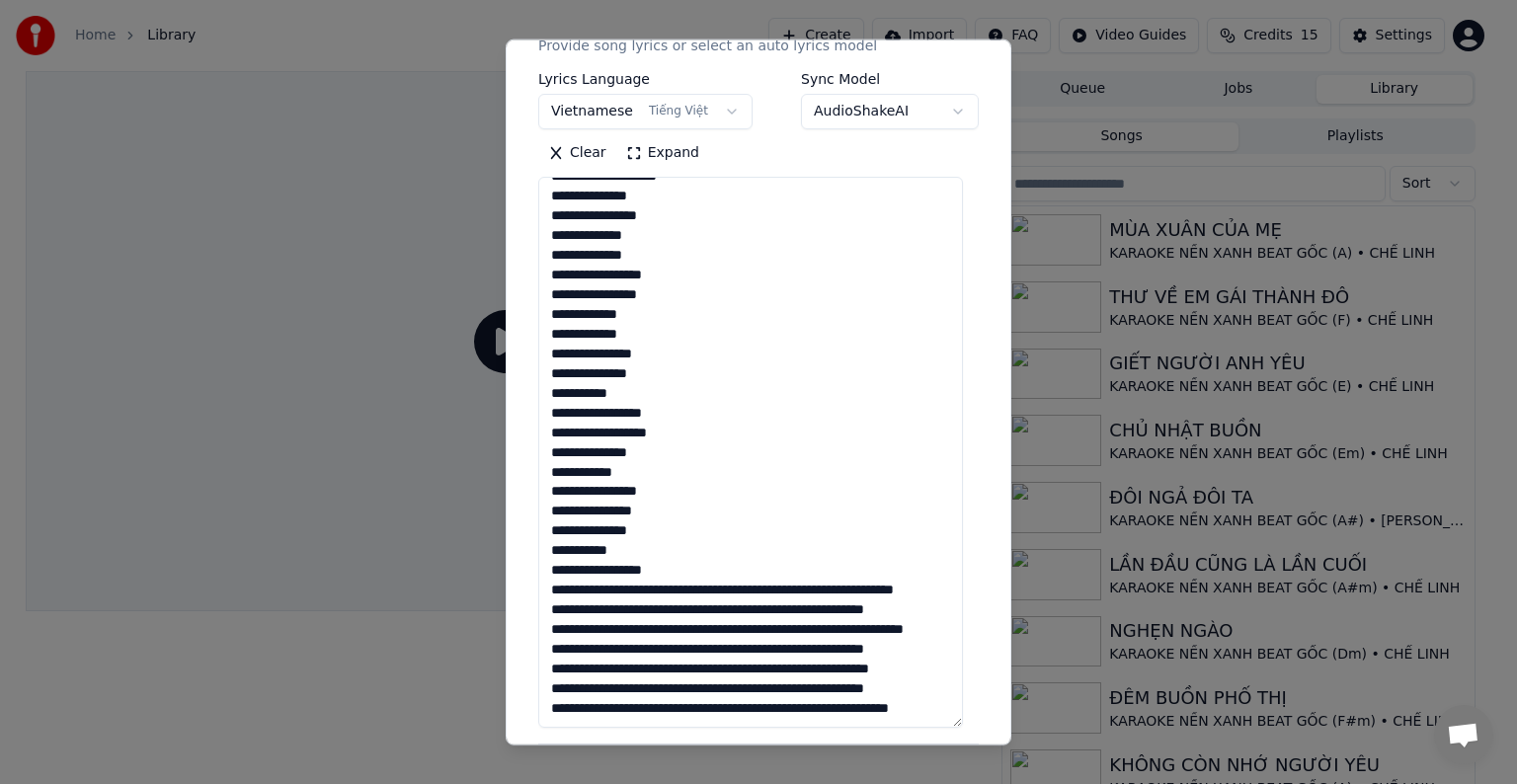
scroll to position [472, 0]
click at [656, 435] on textarea at bounding box center [751, 452] width 425 height 551
click at [680, 454] on textarea at bounding box center [751, 452] width 425 height 551
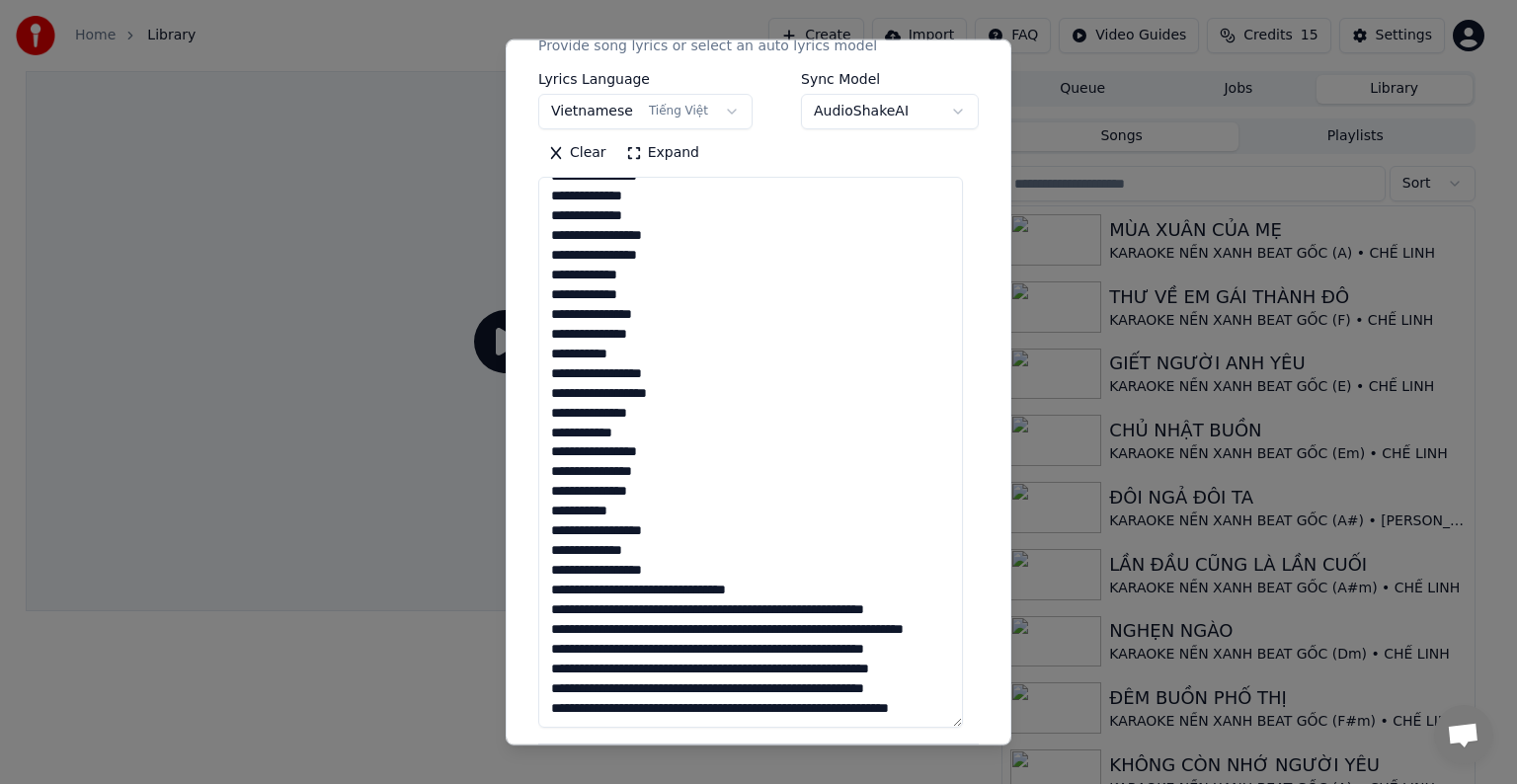
scroll to position [492, 0]
click at [648, 451] on textarea at bounding box center [751, 452] width 425 height 551
click at [667, 474] on textarea at bounding box center [751, 452] width 425 height 551
click at [671, 474] on textarea at bounding box center [751, 452] width 425 height 551
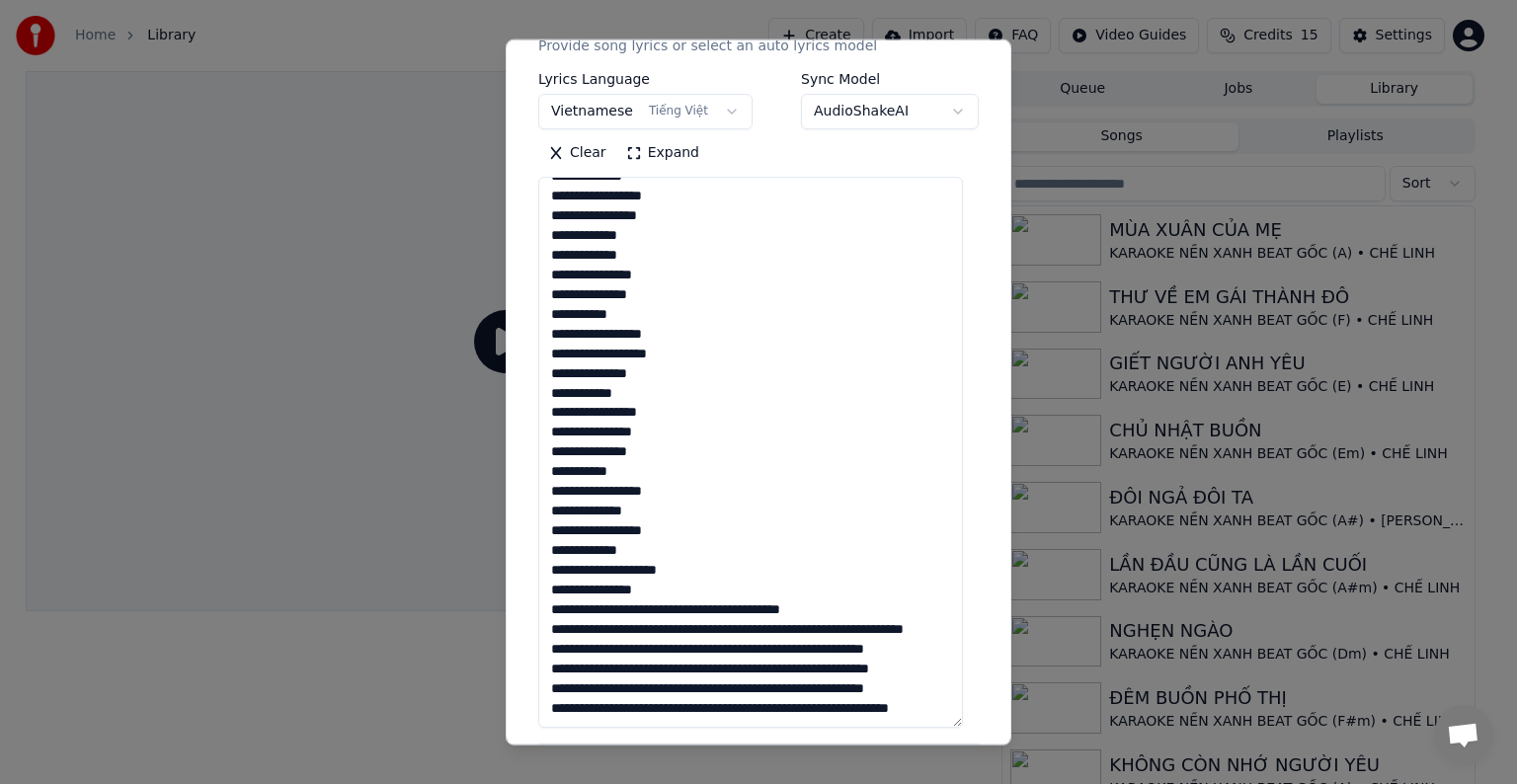
click at [682, 493] on textarea at bounding box center [751, 452] width 425 height 551
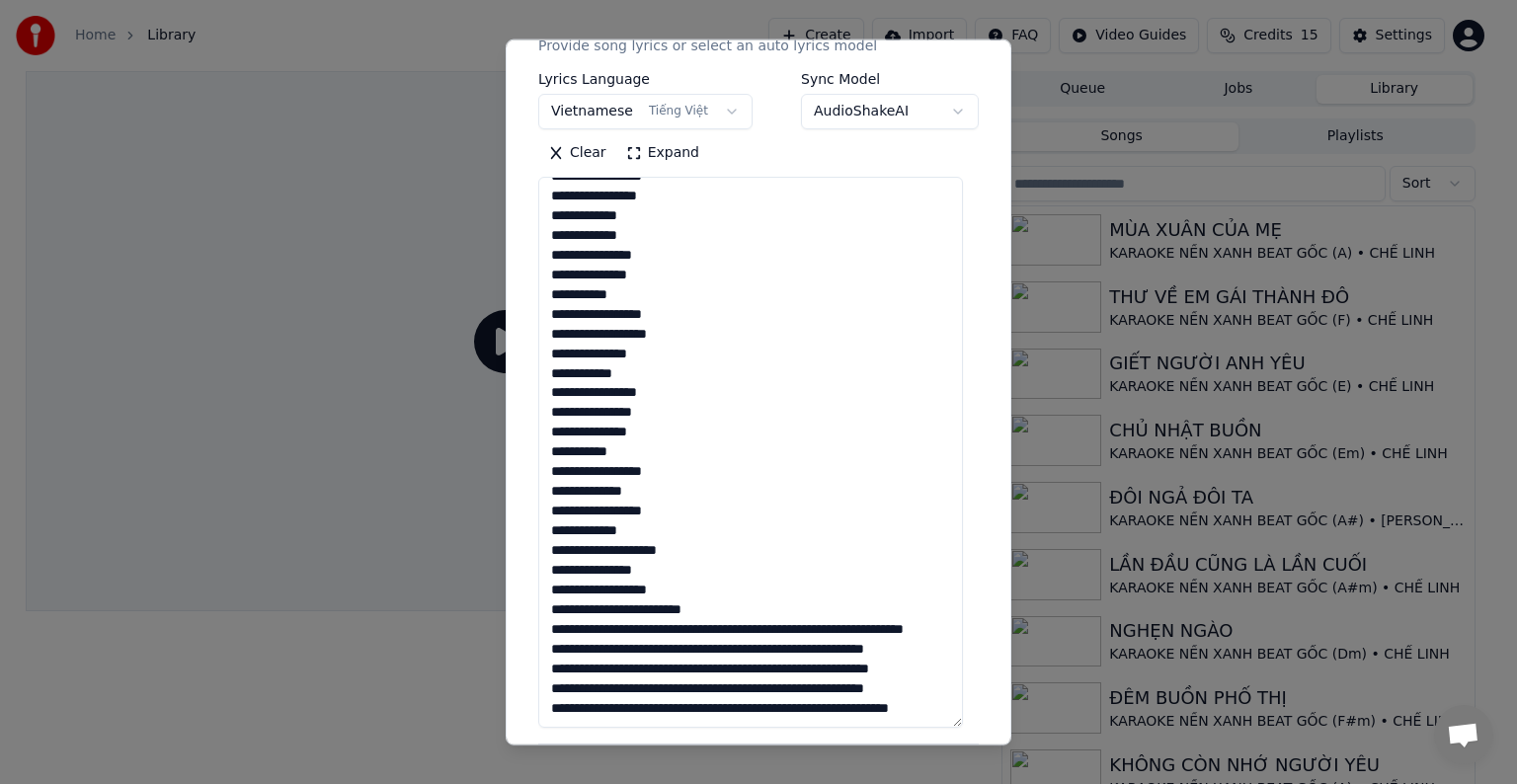
scroll to position [531, 0]
click at [644, 494] on textarea at bounding box center [751, 452] width 425 height 551
click at [640, 490] on textarea at bounding box center [751, 452] width 425 height 551
click at [685, 512] on textarea at bounding box center [751, 452] width 425 height 551
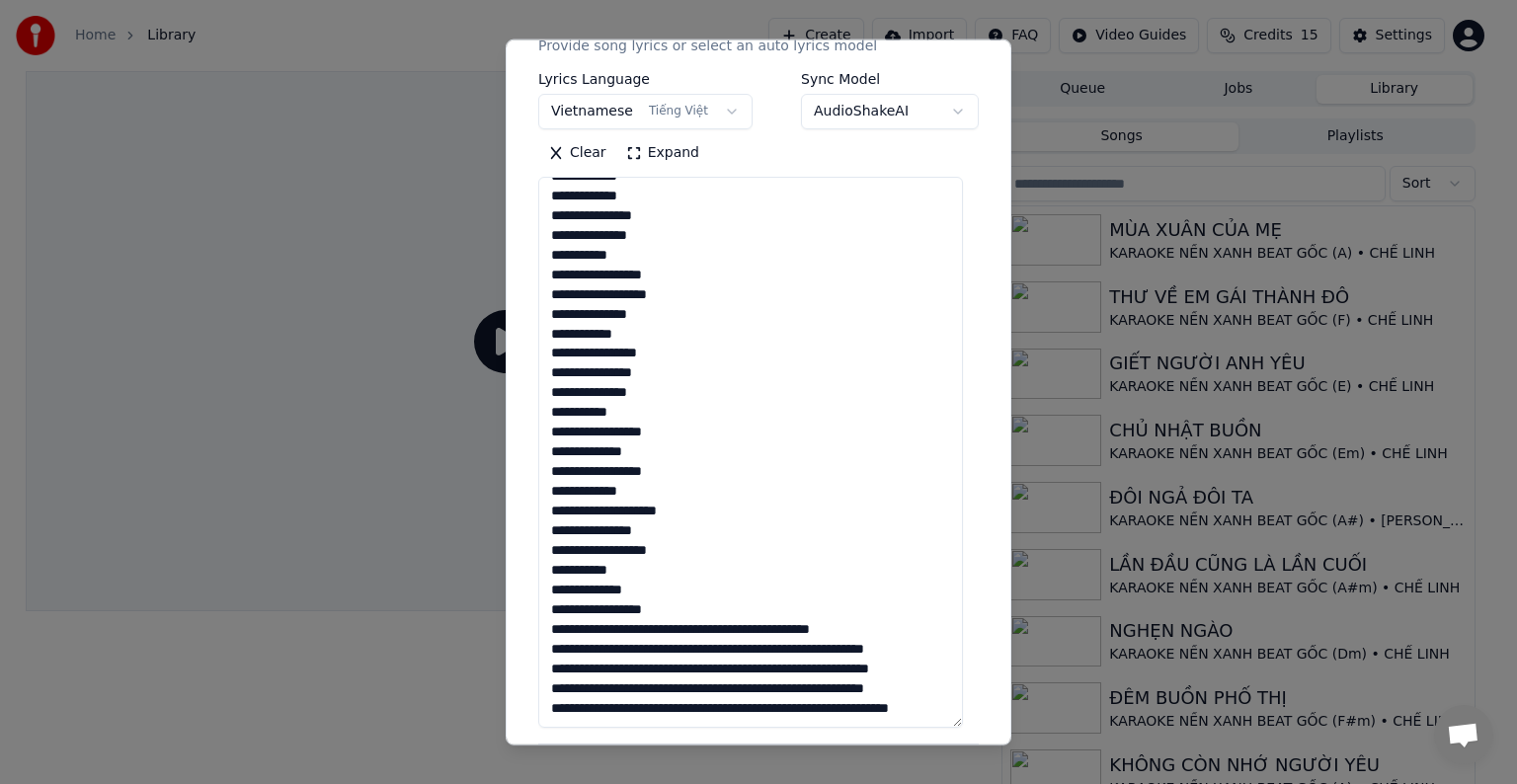
click at [656, 533] on textarea at bounding box center [751, 452] width 425 height 551
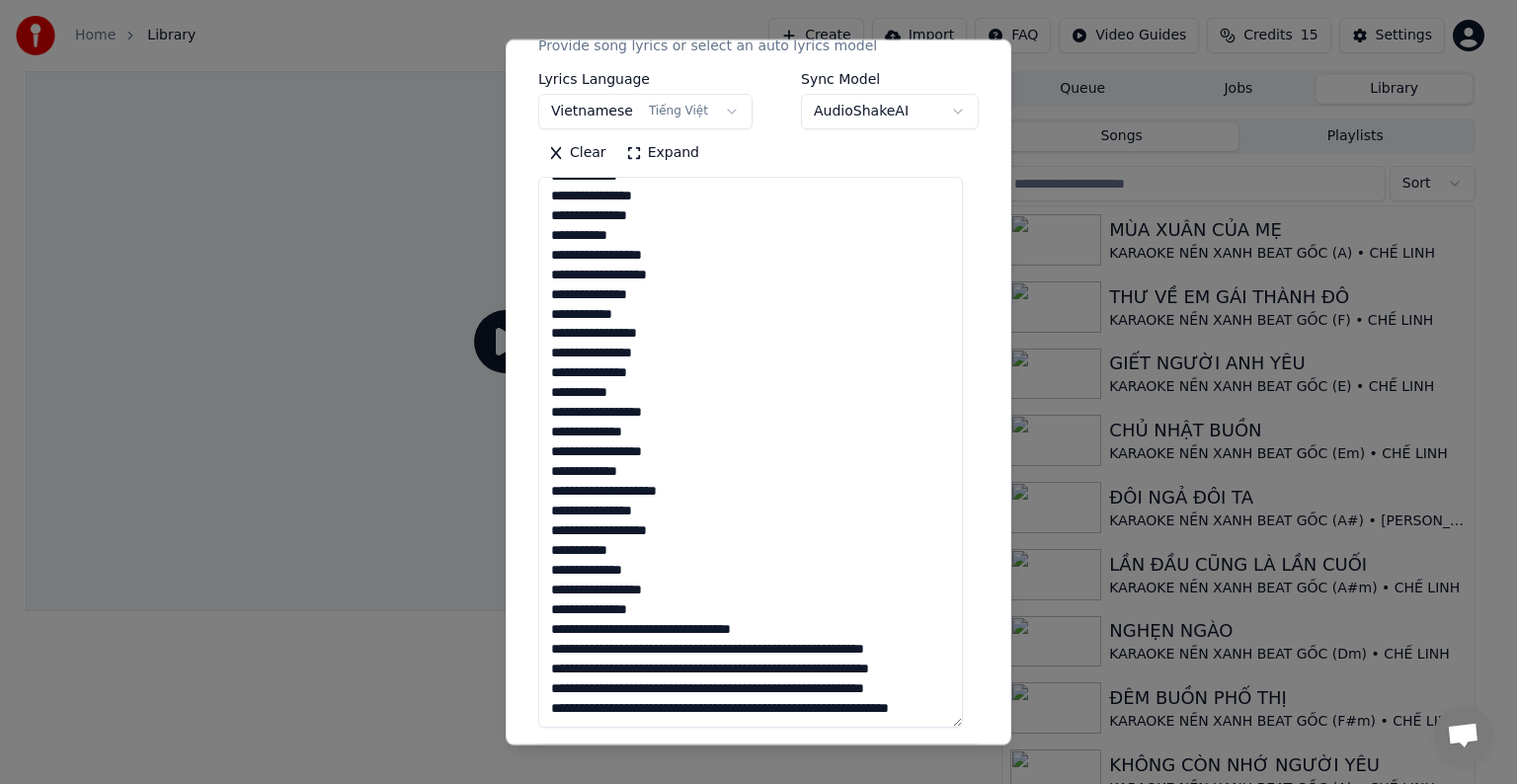
scroll to position [571, 0]
click at [651, 532] on textarea at bounding box center [751, 452] width 425 height 551
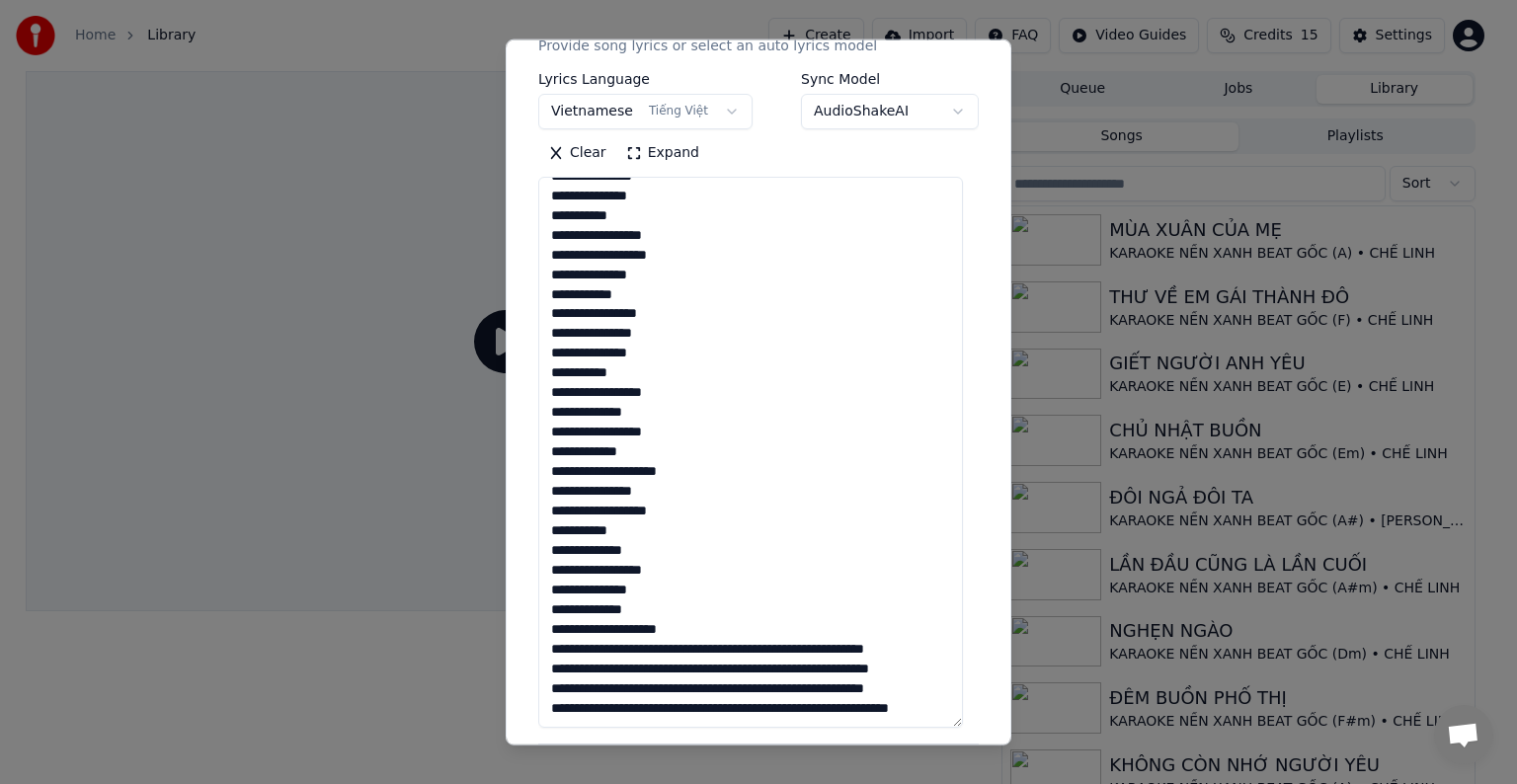
scroll to position [590, 0]
click at [664, 553] on textarea at bounding box center [751, 452] width 425 height 551
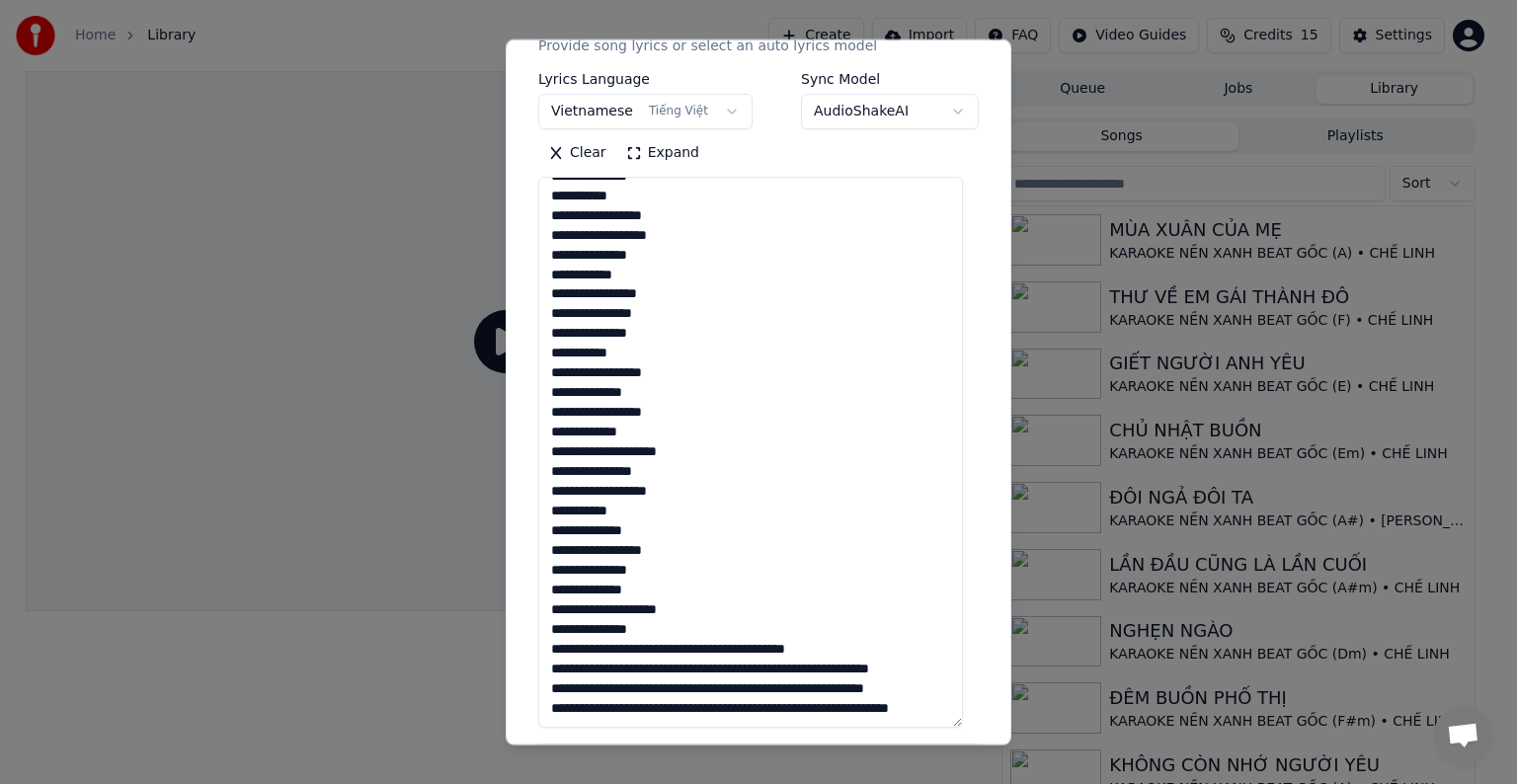
click at [665, 569] on textarea at bounding box center [751, 452] width 425 height 551
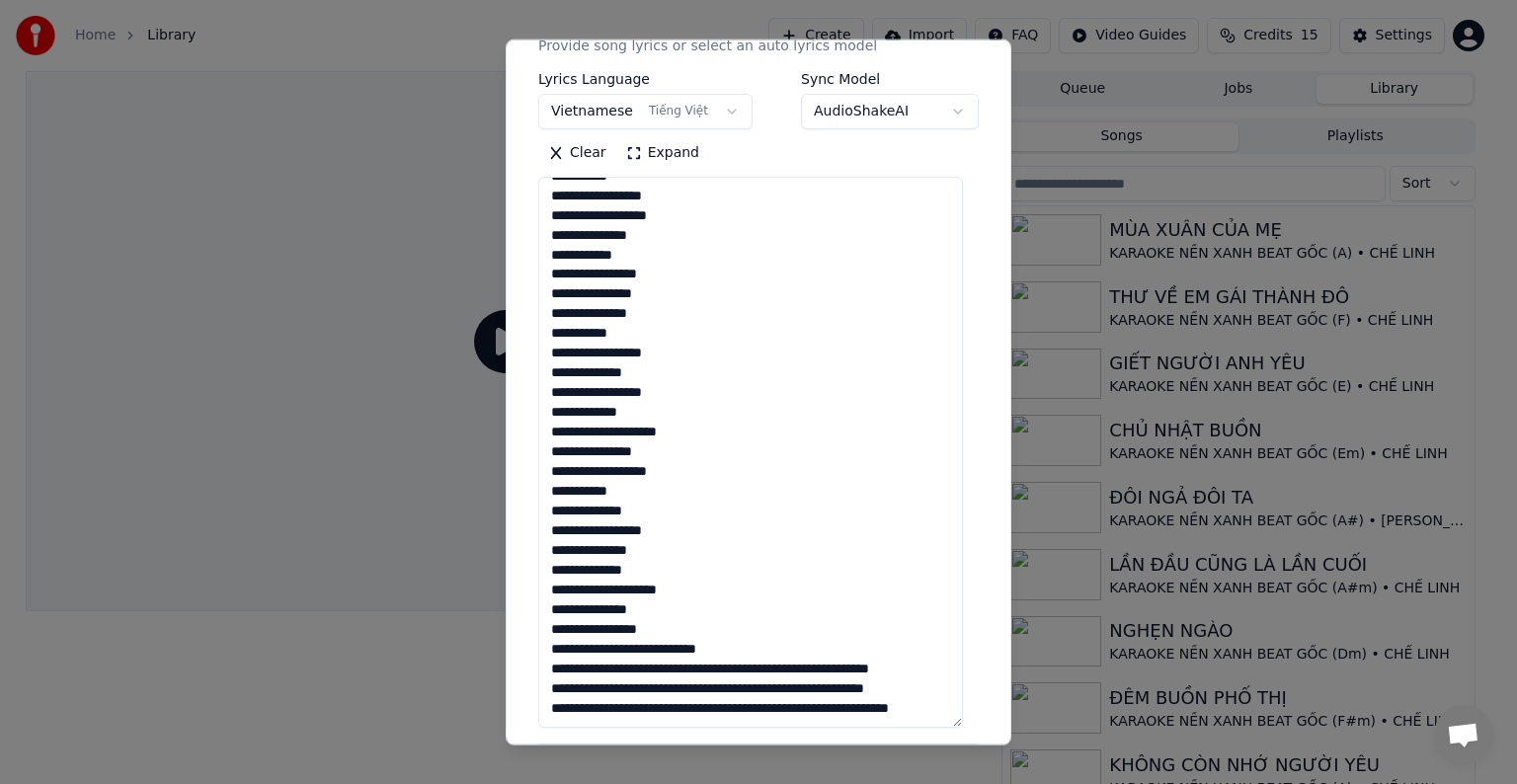
scroll to position [610, 0]
click at [651, 568] on textarea at bounding box center [751, 452] width 425 height 551
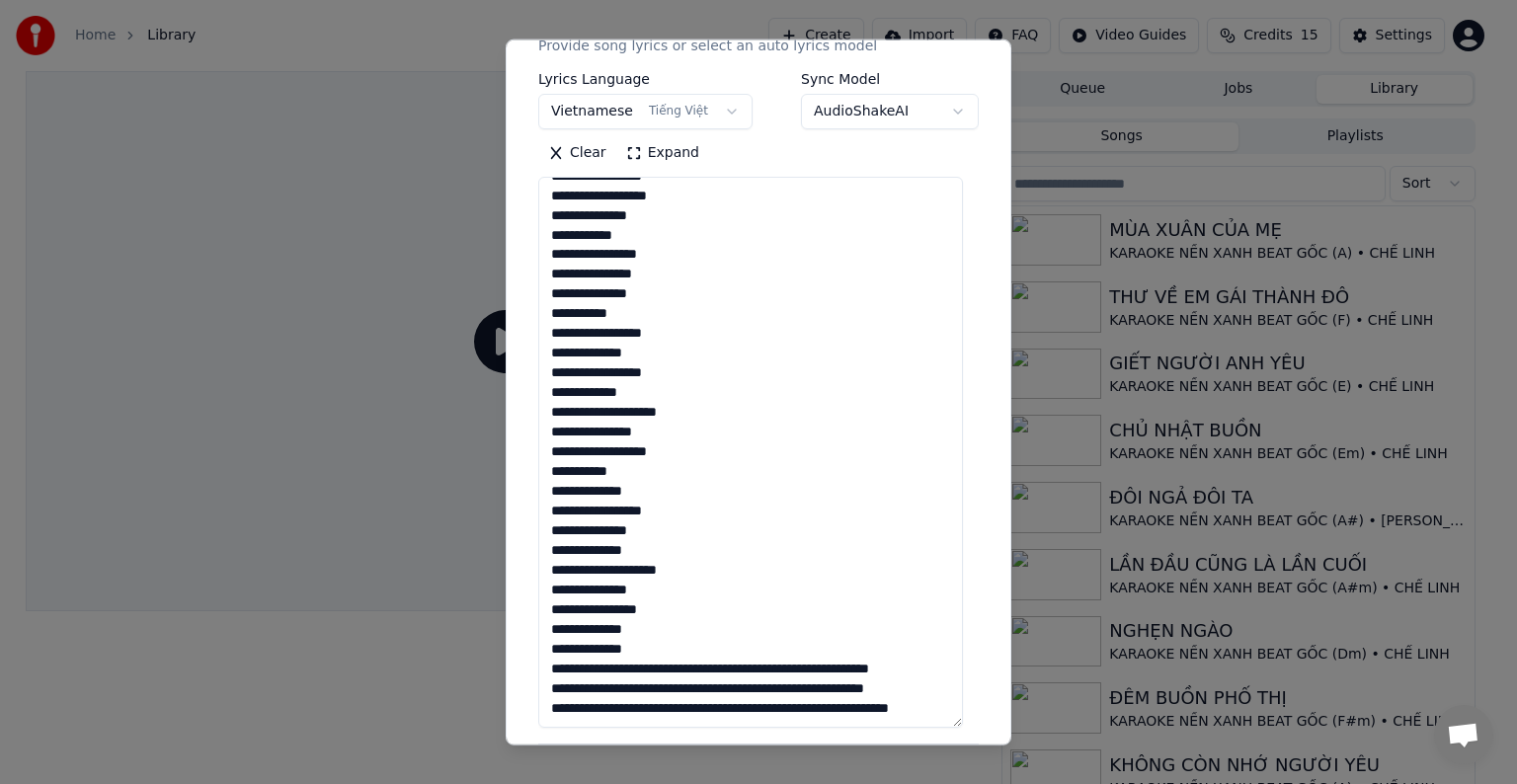
scroll to position [629, 0]
click at [666, 592] on textarea at bounding box center [751, 452] width 425 height 551
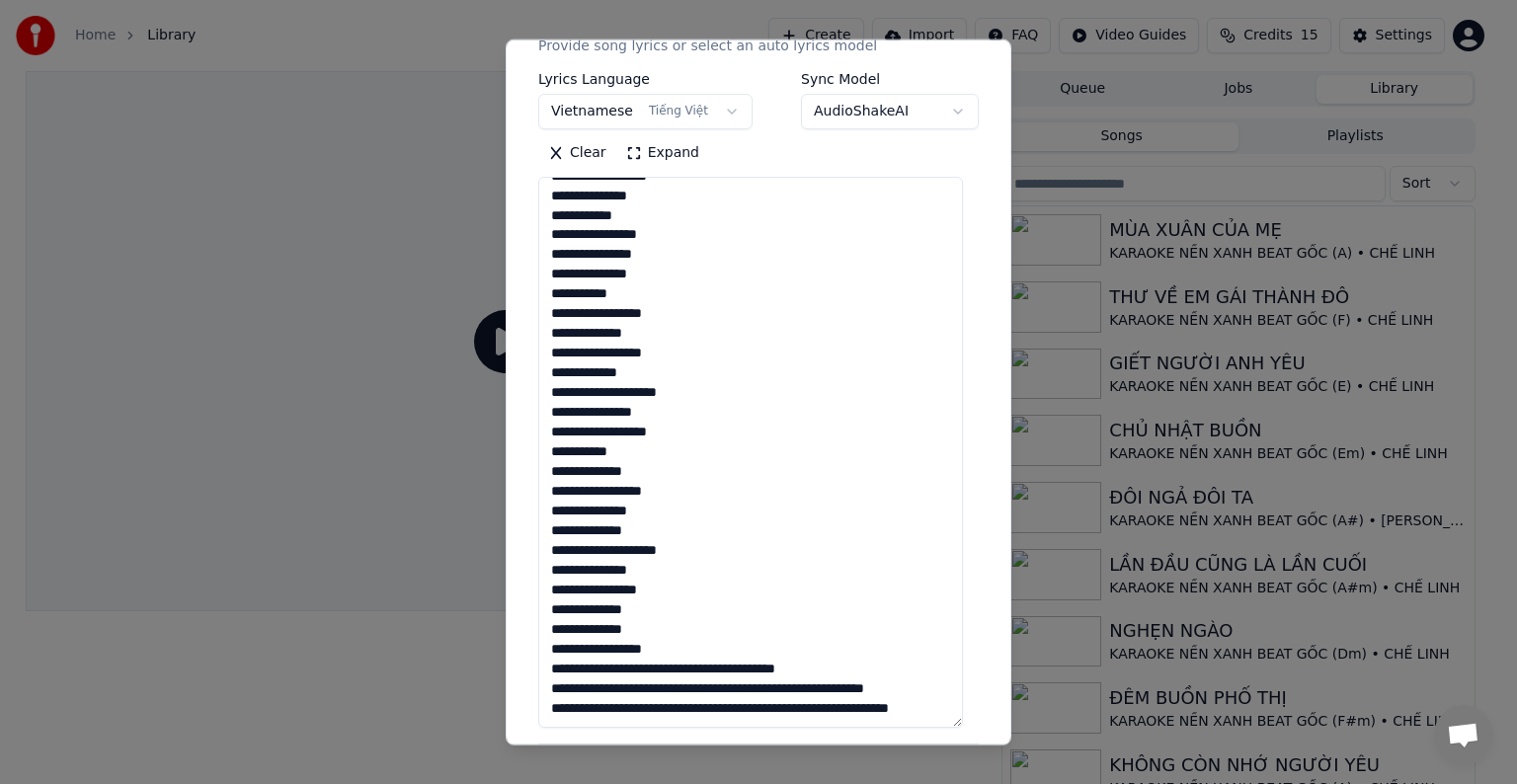
click at [669, 616] on textarea at bounding box center [751, 452] width 425 height 551
click at [672, 607] on textarea at bounding box center [751, 452] width 425 height 551
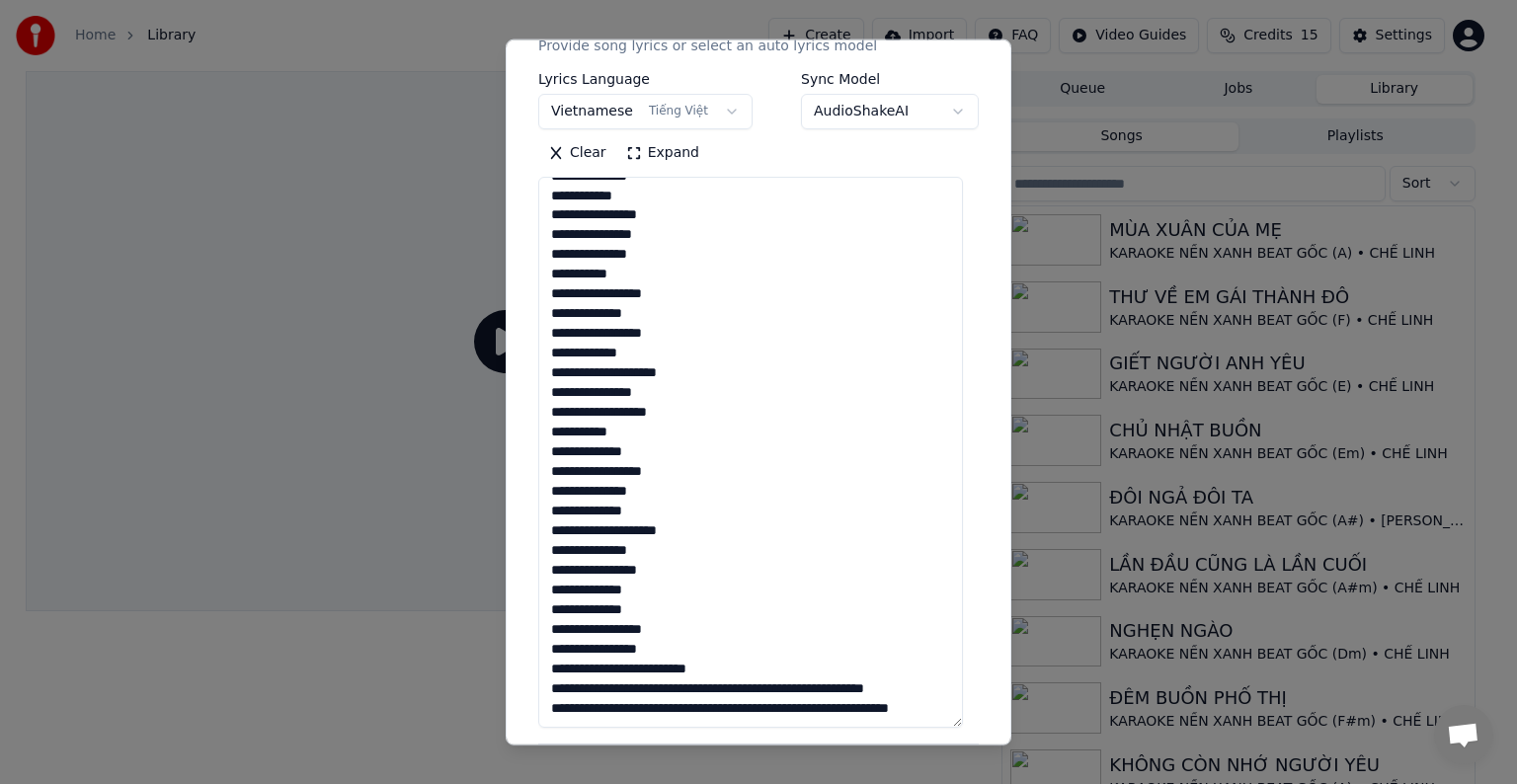
scroll to position [649, 0]
click at [643, 611] on textarea at bounding box center [751, 452] width 425 height 551
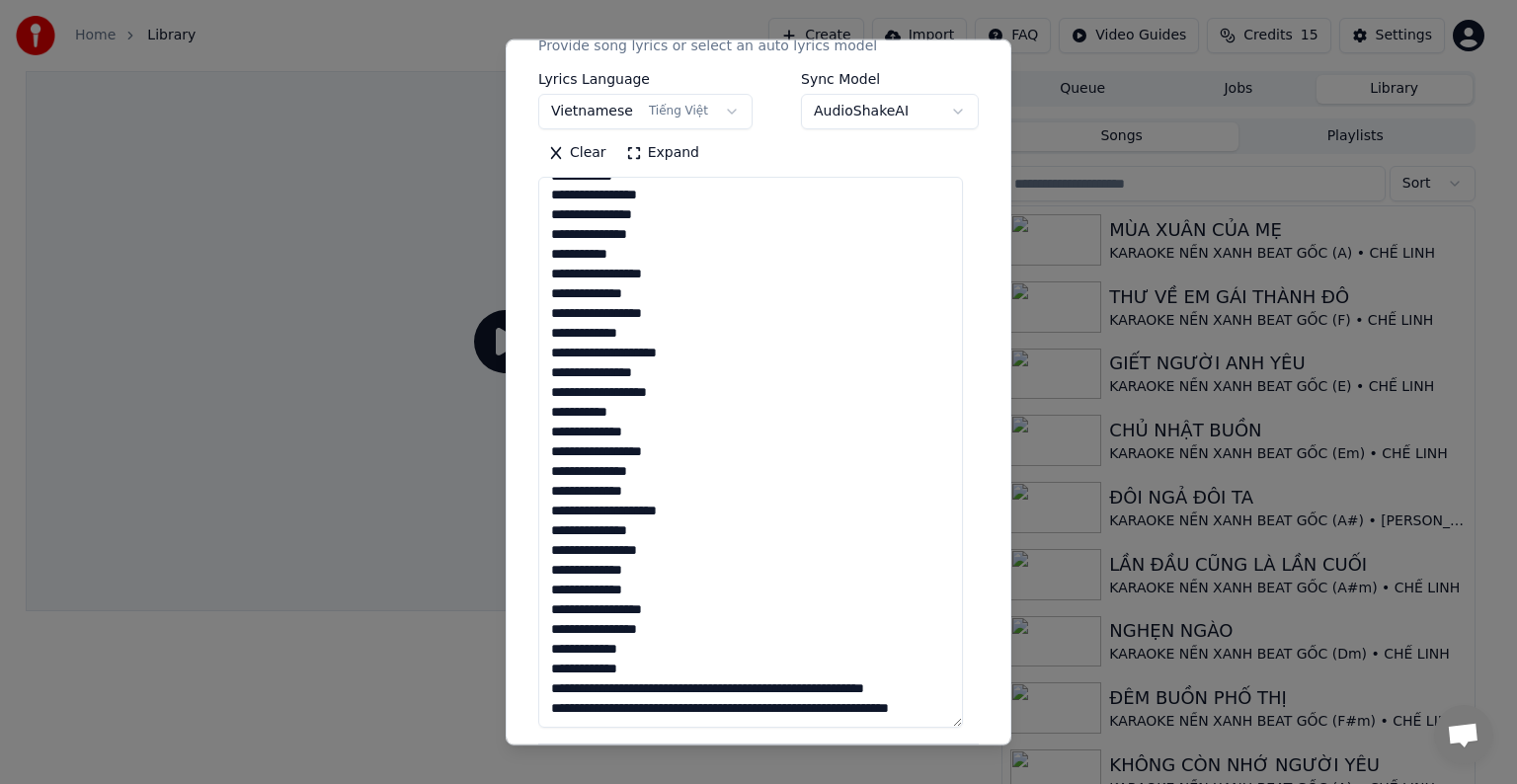
scroll to position [669, 0]
click at [672, 627] on textarea at bounding box center [751, 452] width 425 height 551
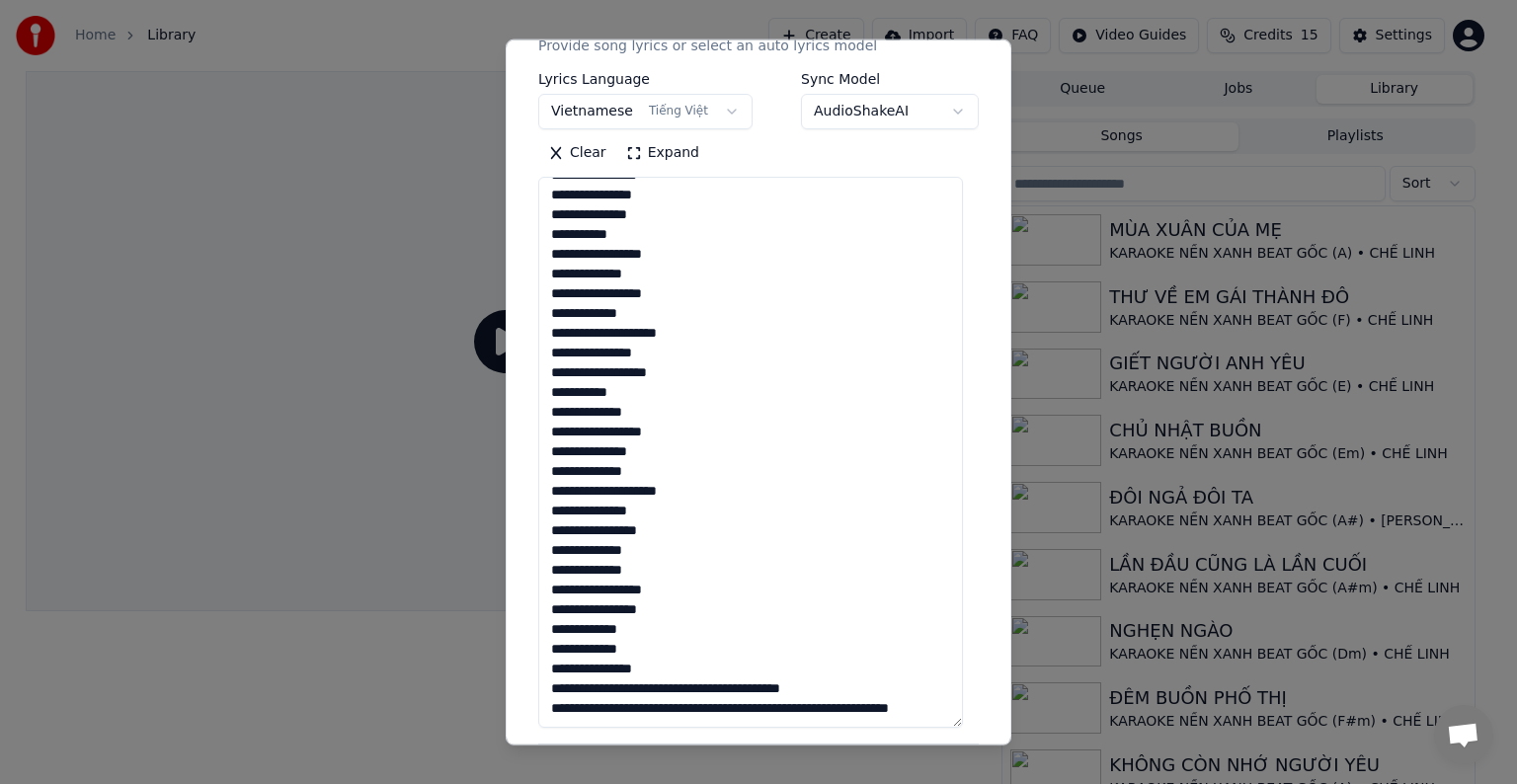
click at [680, 649] on textarea at bounding box center [751, 452] width 425 height 551
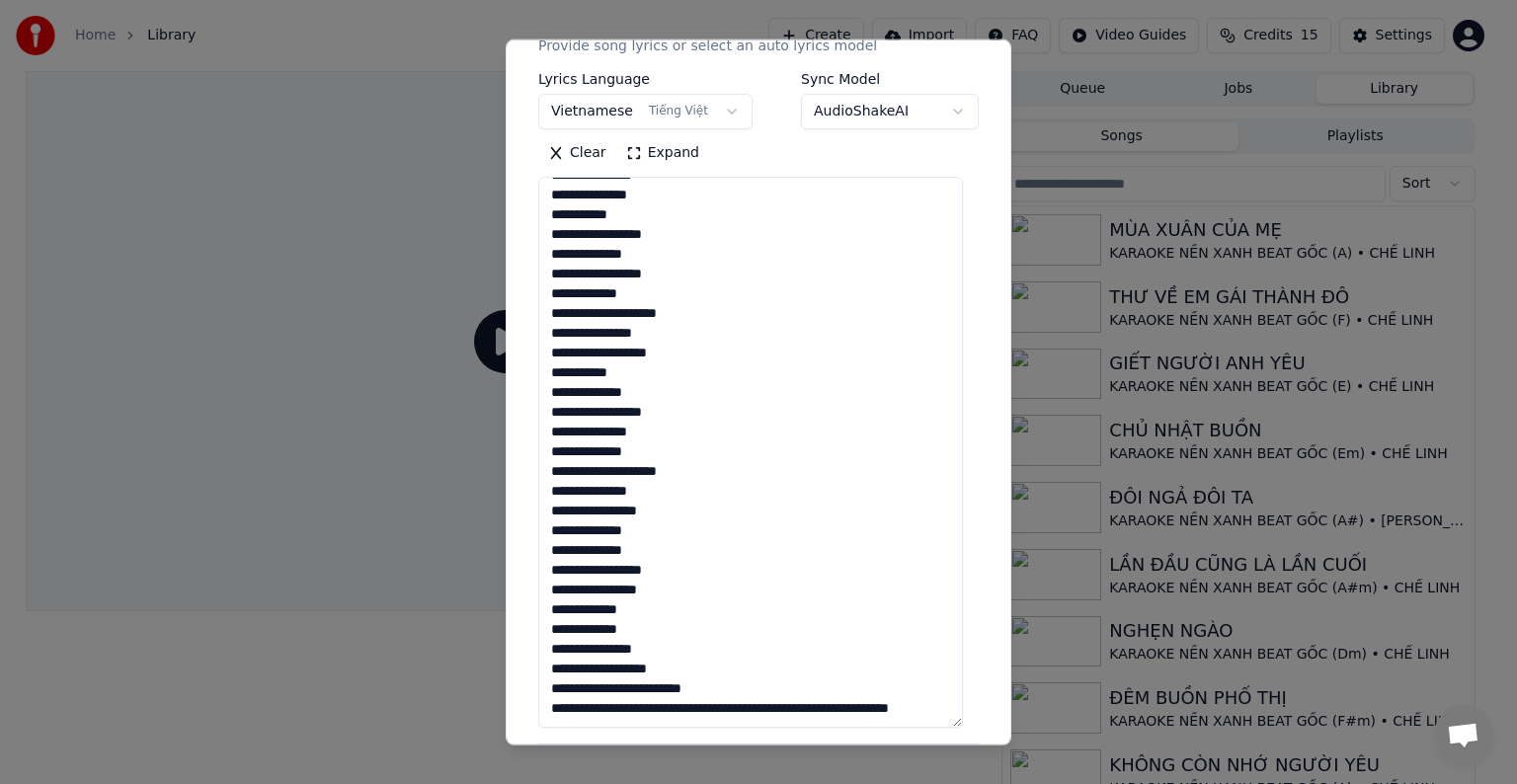
scroll to position [689, 0]
click at [640, 651] on textarea at bounding box center [751, 452] width 425 height 551
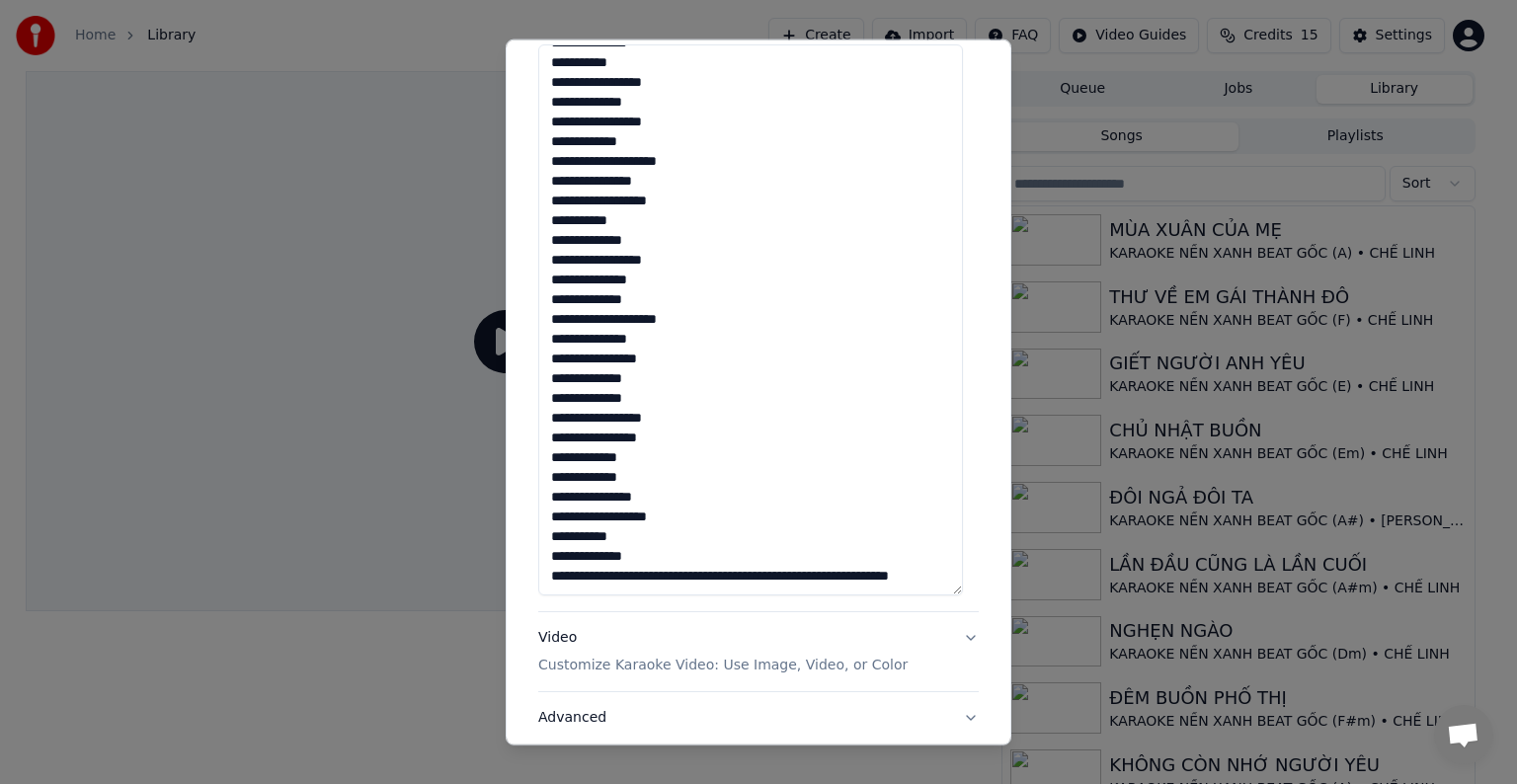
scroll to position [494, 0]
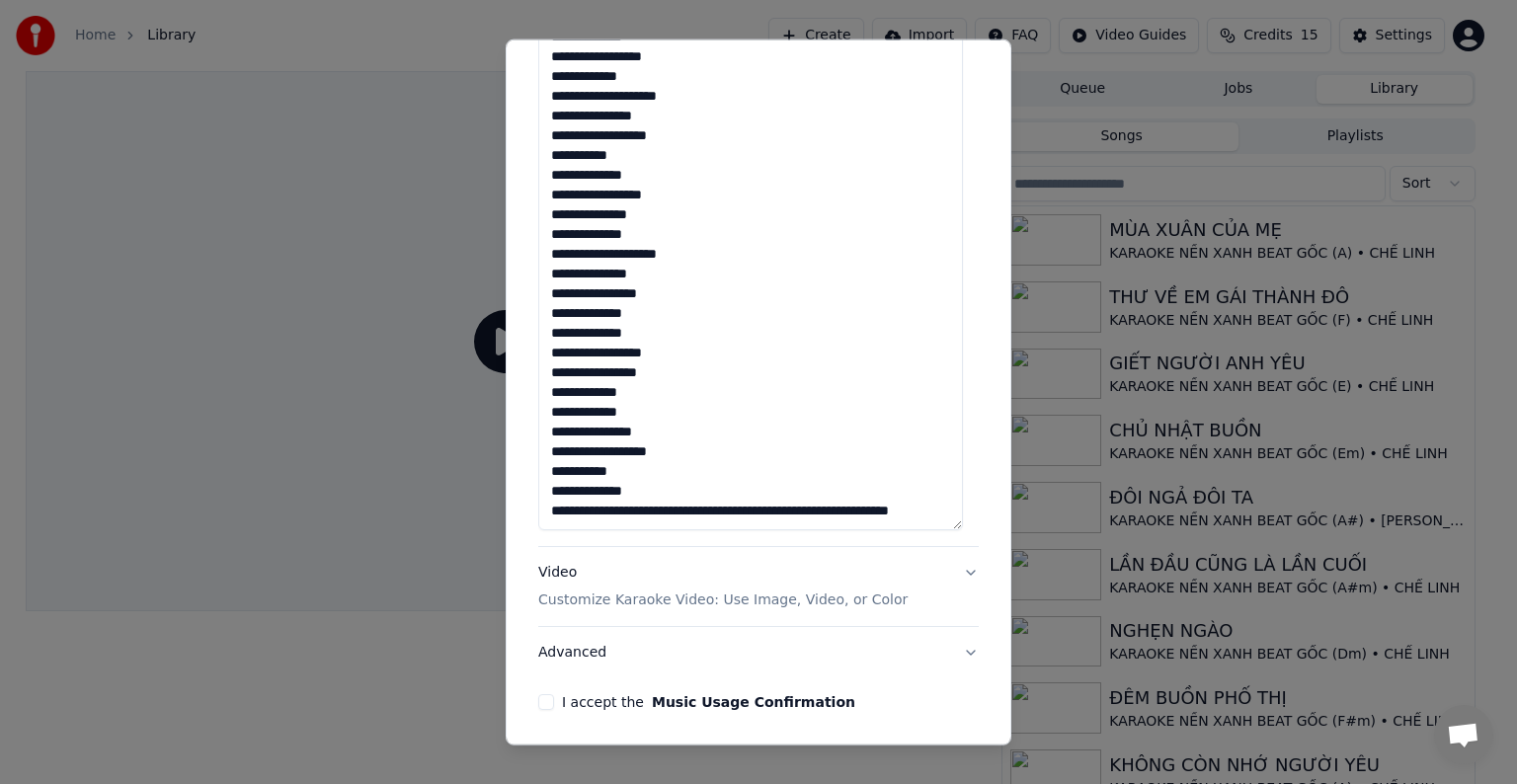
click at [664, 474] on textarea at bounding box center [751, 254] width 425 height 551
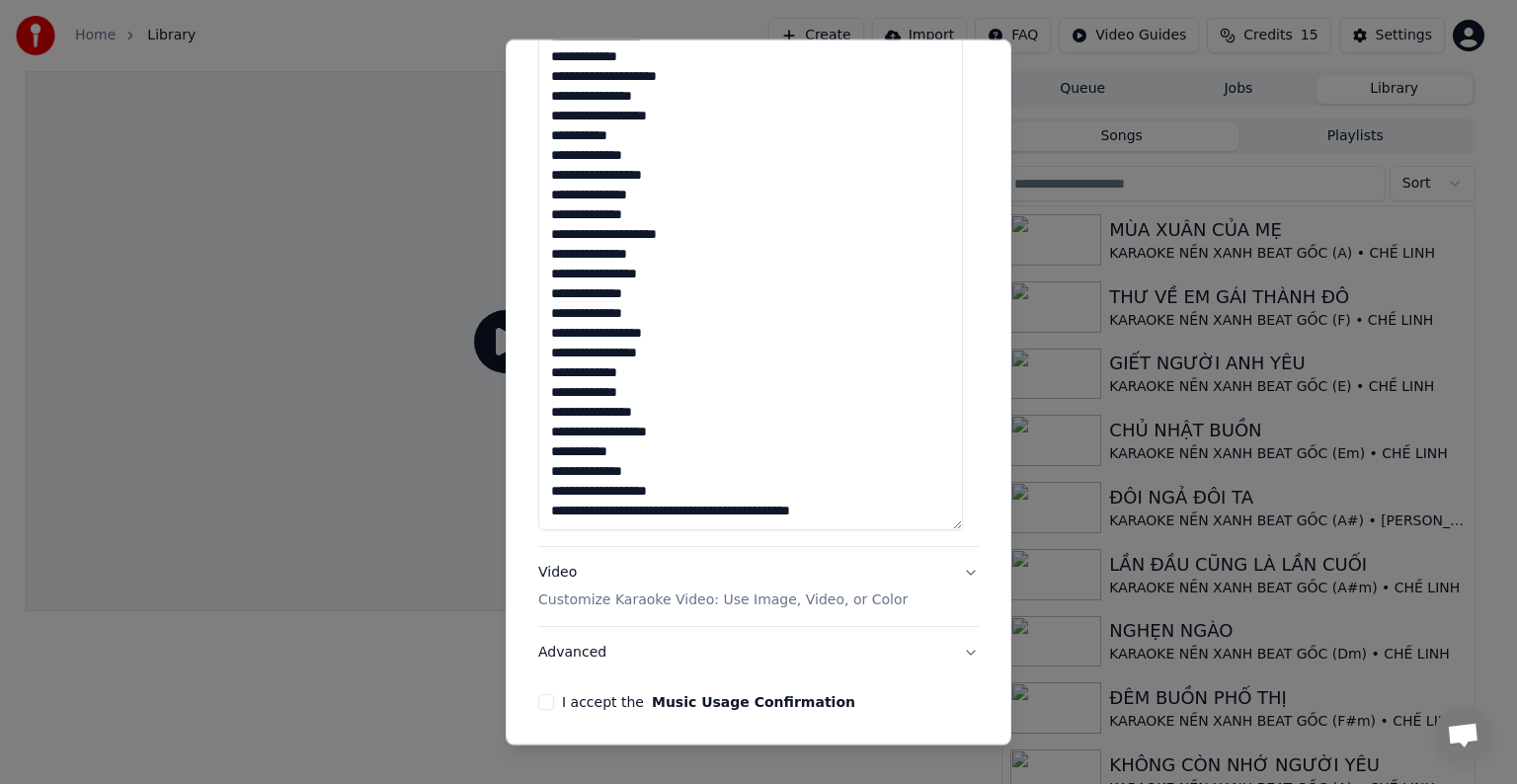
click at [656, 496] on textarea at bounding box center [751, 254] width 425 height 551
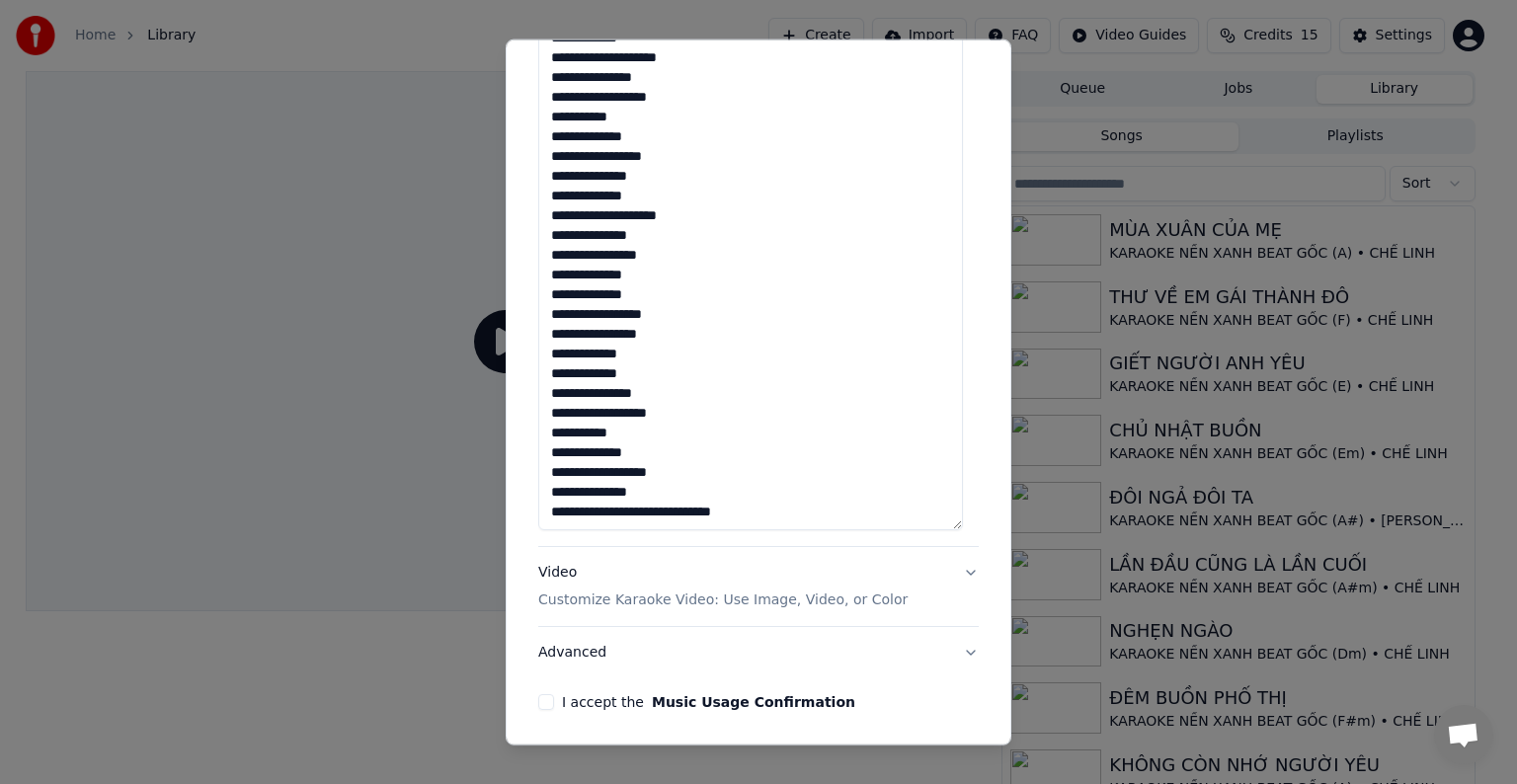
scroll to position [728, 0]
drag, startPoint x: 642, startPoint y: 494, endPoint x: 646, endPoint y: 524, distance: 30.3
click at [644, 501] on textarea at bounding box center [751, 254] width 425 height 551
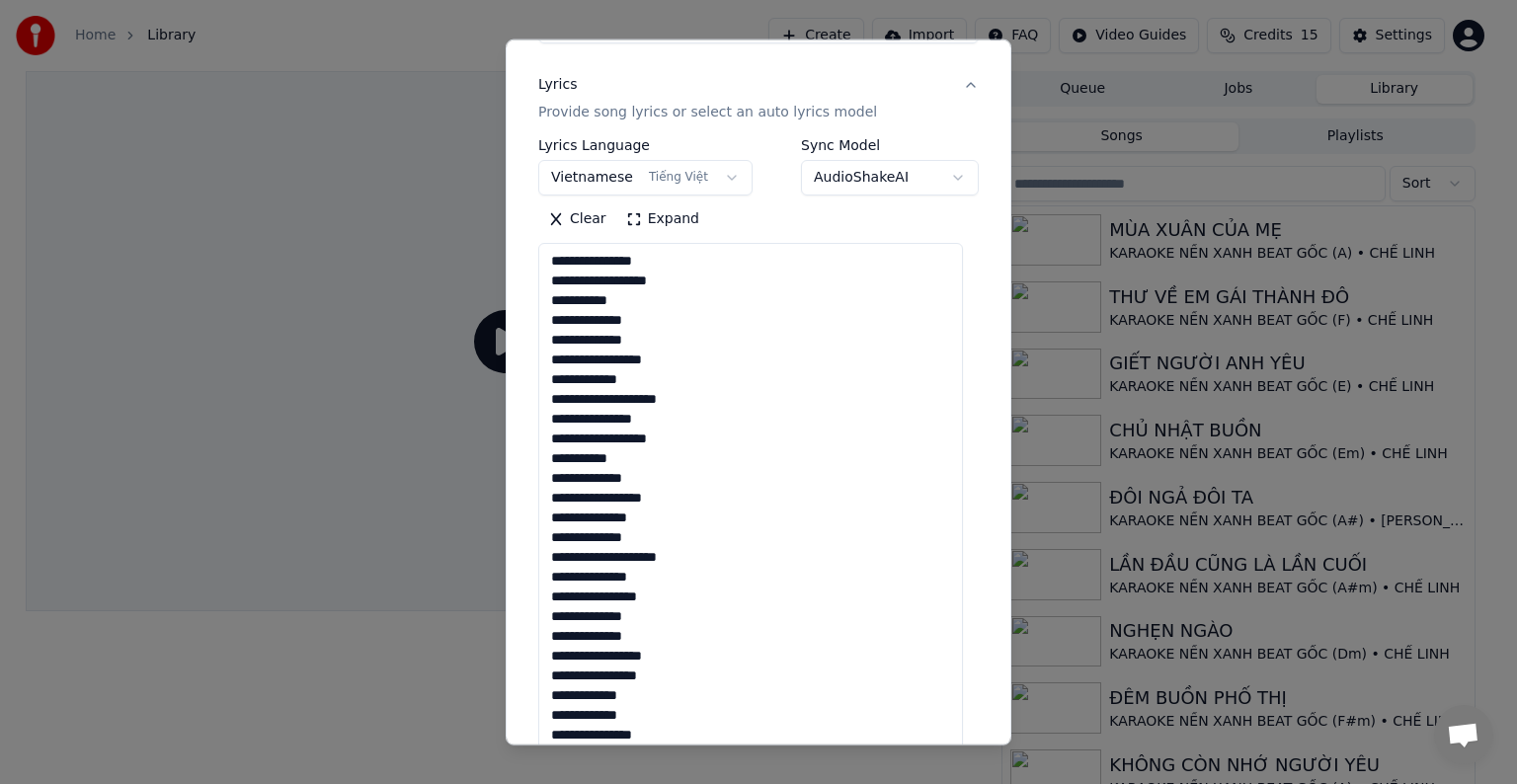
scroll to position [0, 0]
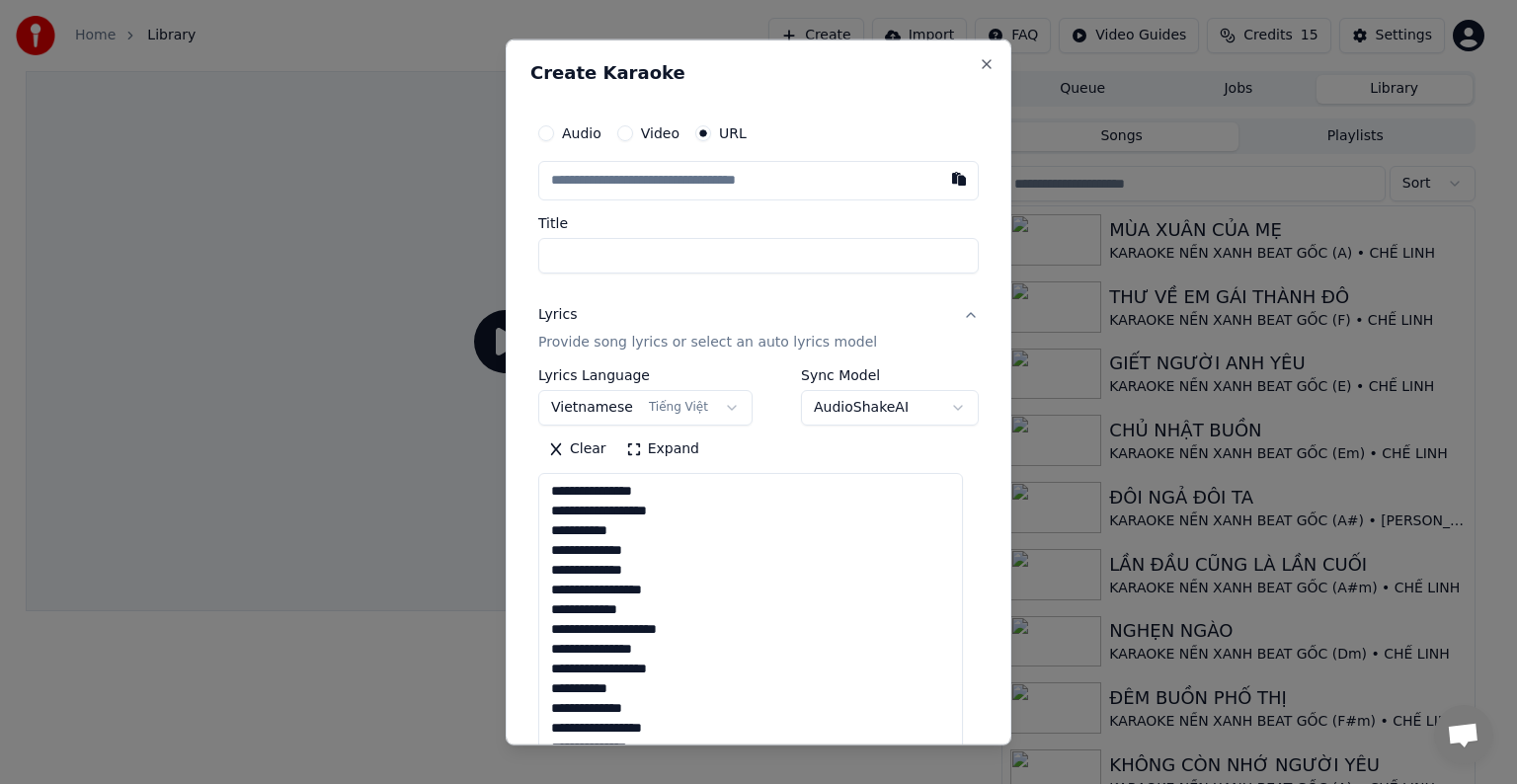
click at [676, 487] on textarea at bounding box center [751, 748] width 425 height 551
click at [688, 507] on textarea at bounding box center [751, 748] width 425 height 551
click at [673, 530] on textarea at bounding box center [751, 748] width 425 height 551
click at [680, 545] on textarea at bounding box center [751, 748] width 425 height 551
click at [682, 568] on textarea at bounding box center [751, 748] width 425 height 551
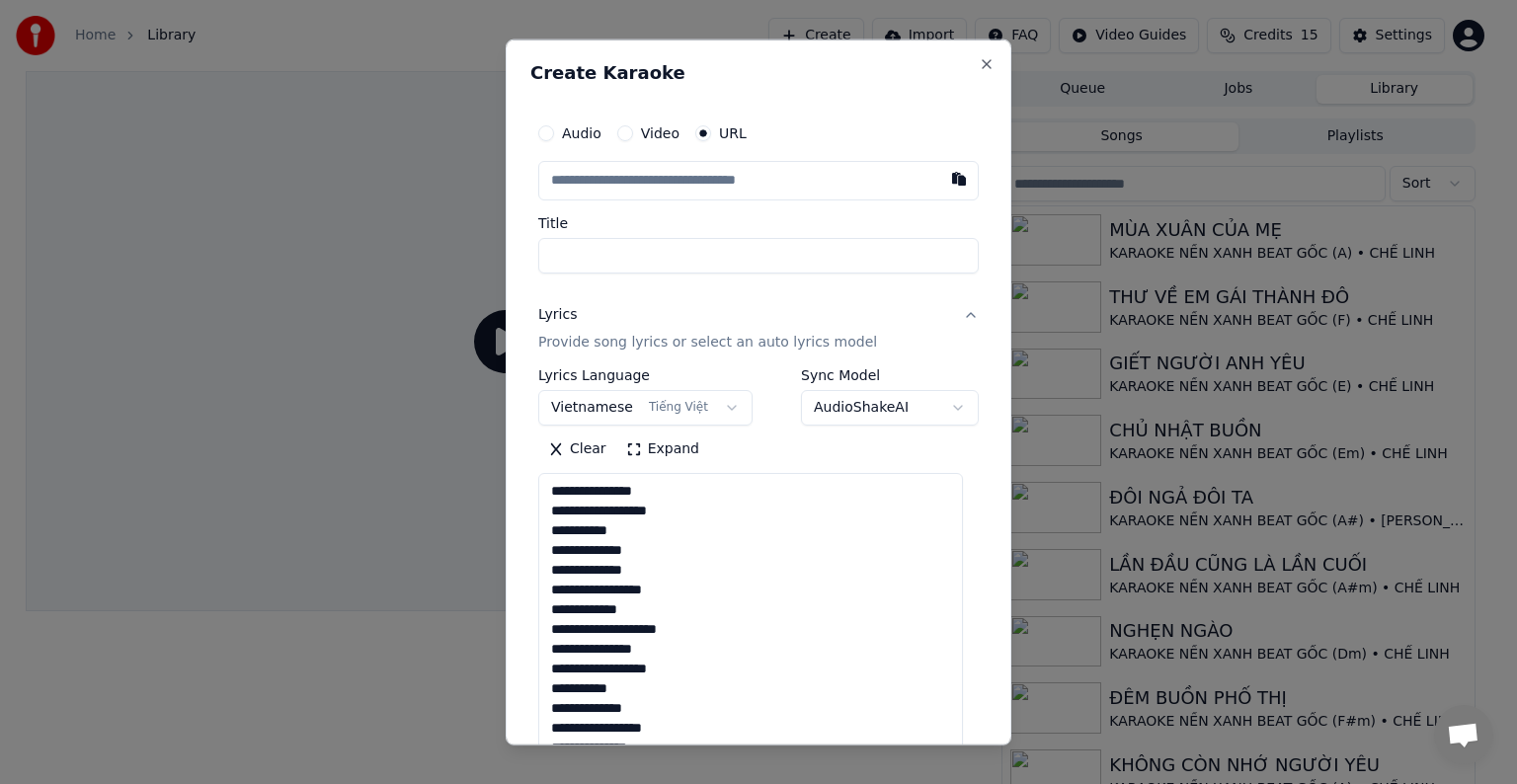
click at [689, 587] on textarea at bounding box center [751, 748] width 425 height 551
click at [685, 605] on textarea at bounding box center [751, 748] width 425 height 551
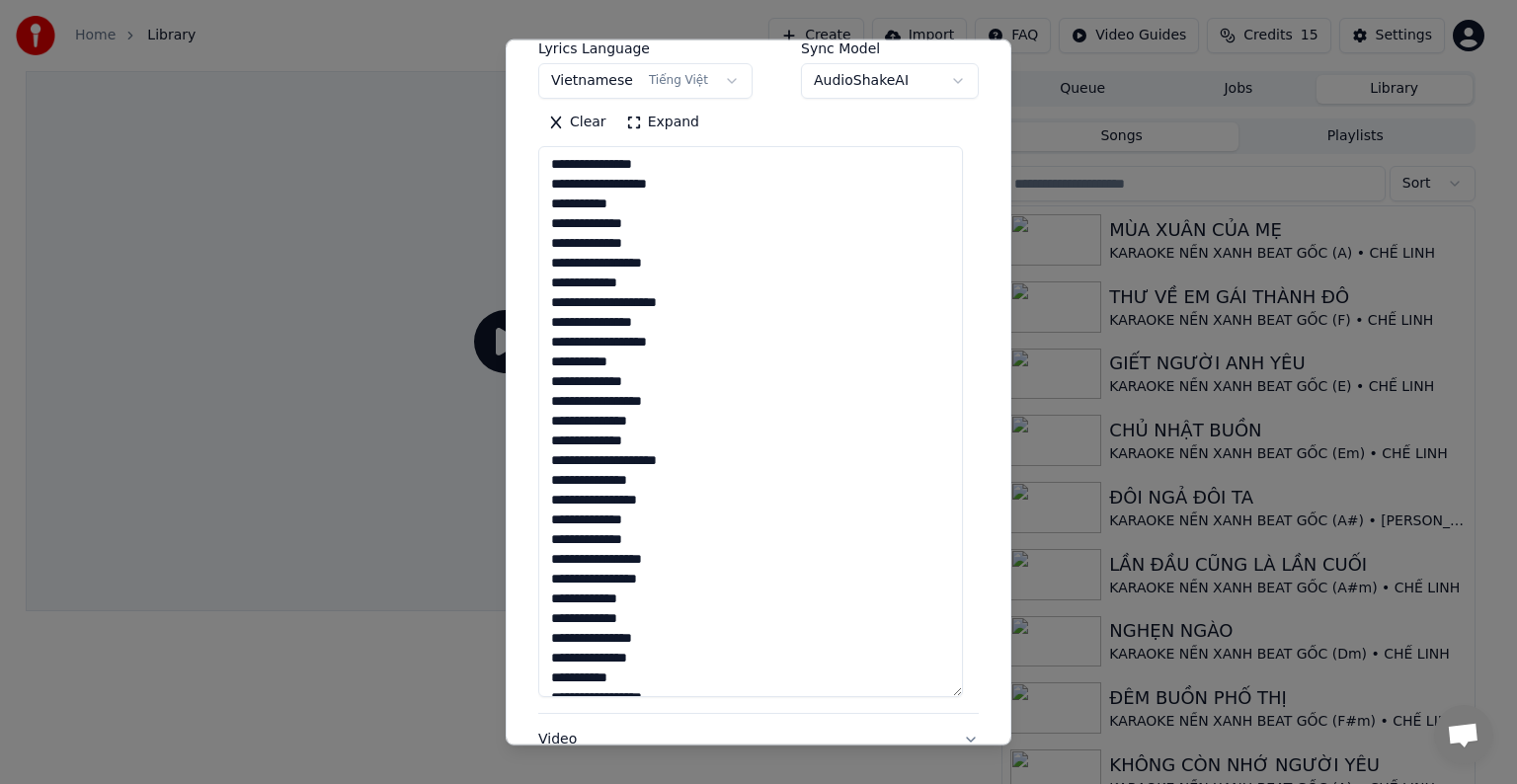
scroll to position [325, 0]
click at [691, 302] on textarea at bounding box center [751, 423] width 425 height 551
click at [678, 323] on textarea at bounding box center [751, 423] width 425 height 551
click at [687, 343] on textarea at bounding box center [751, 423] width 425 height 551
click at [670, 360] on textarea at bounding box center [751, 423] width 425 height 551
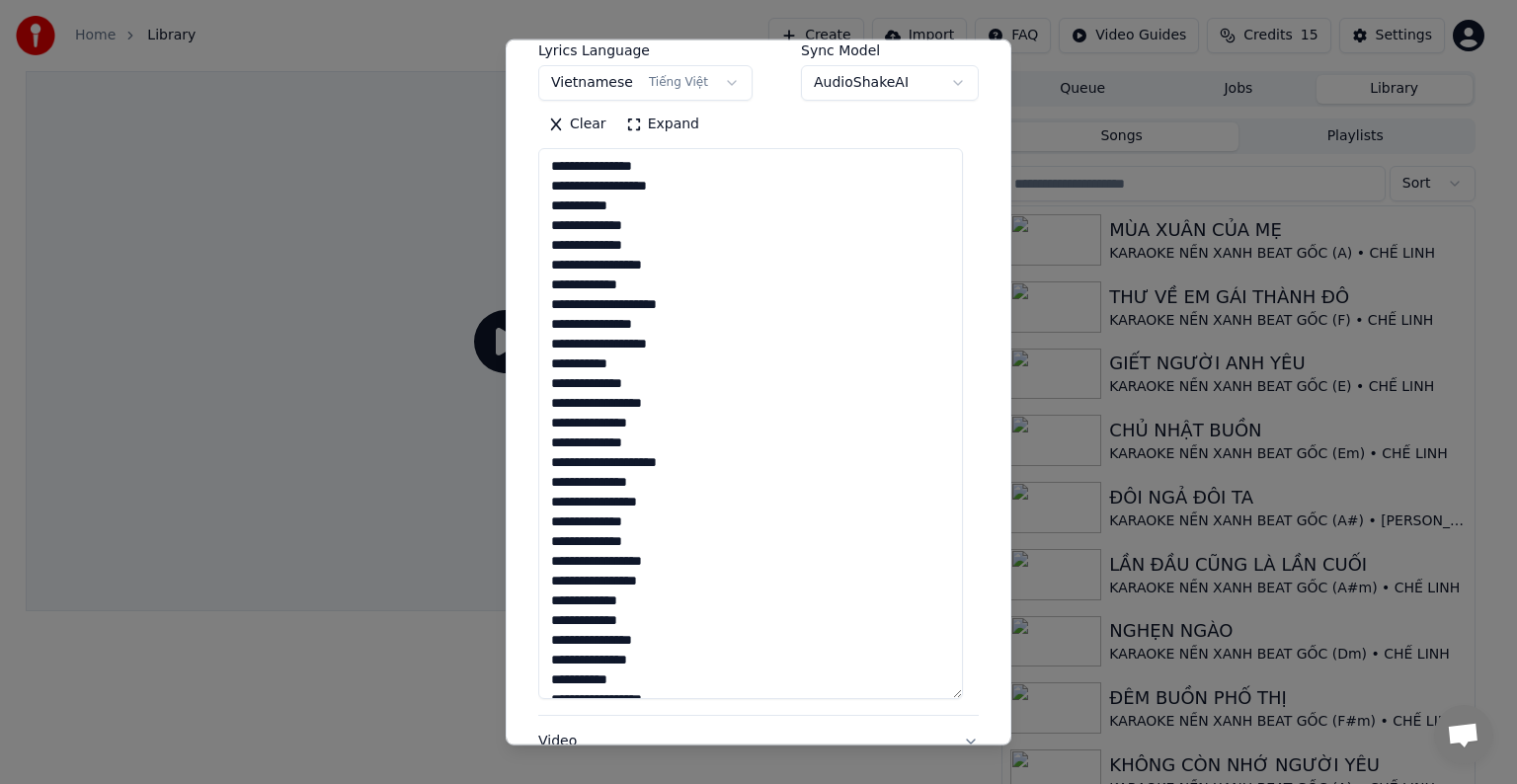
click at [674, 383] on textarea at bounding box center [751, 423] width 425 height 551
click at [685, 407] on textarea at bounding box center [751, 423] width 425 height 551
click at [653, 427] on textarea at bounding box center [751, 423] width 425 height 551
click at [657, 442] on textarea at bounding box center [751, 423] width 425 height 551
click at [692, 464] on textarea at bounding box center [751, 423] width 425 height 551
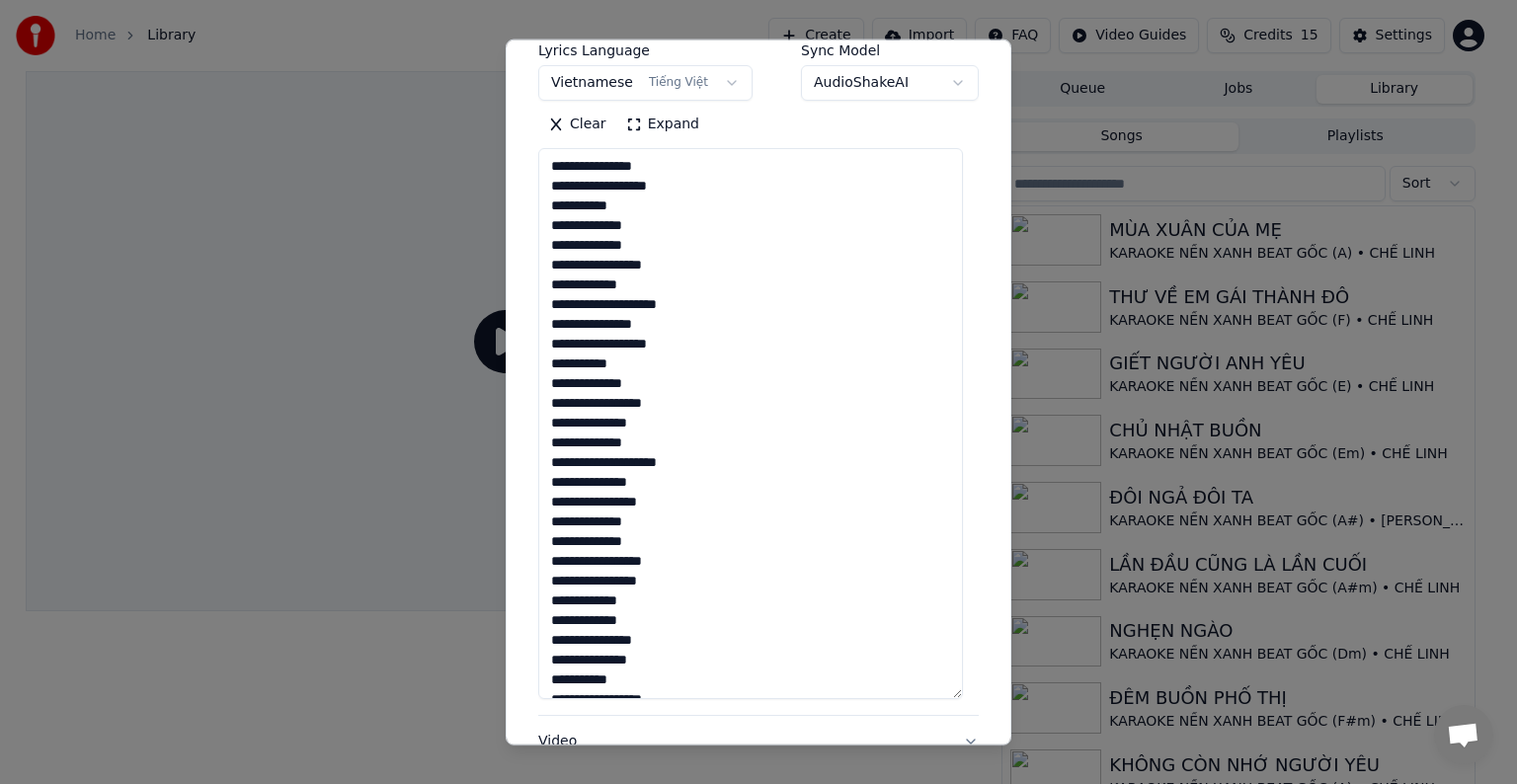
click at [676, 488] on textarea at bounding box center [751, 423] width 425 height 551
click at [681, 502] on textarea at bounding box center [751, 423] width 425 height 551
click at [667, 526] on textarea at bounding box center [751, 423] width 425 height 551
click at [609, 523] on textarea at bounding box center [751, 423] width 425 height 551
click at [676, 558] on textarea at bounding box center [751, 423] width 425 height 551
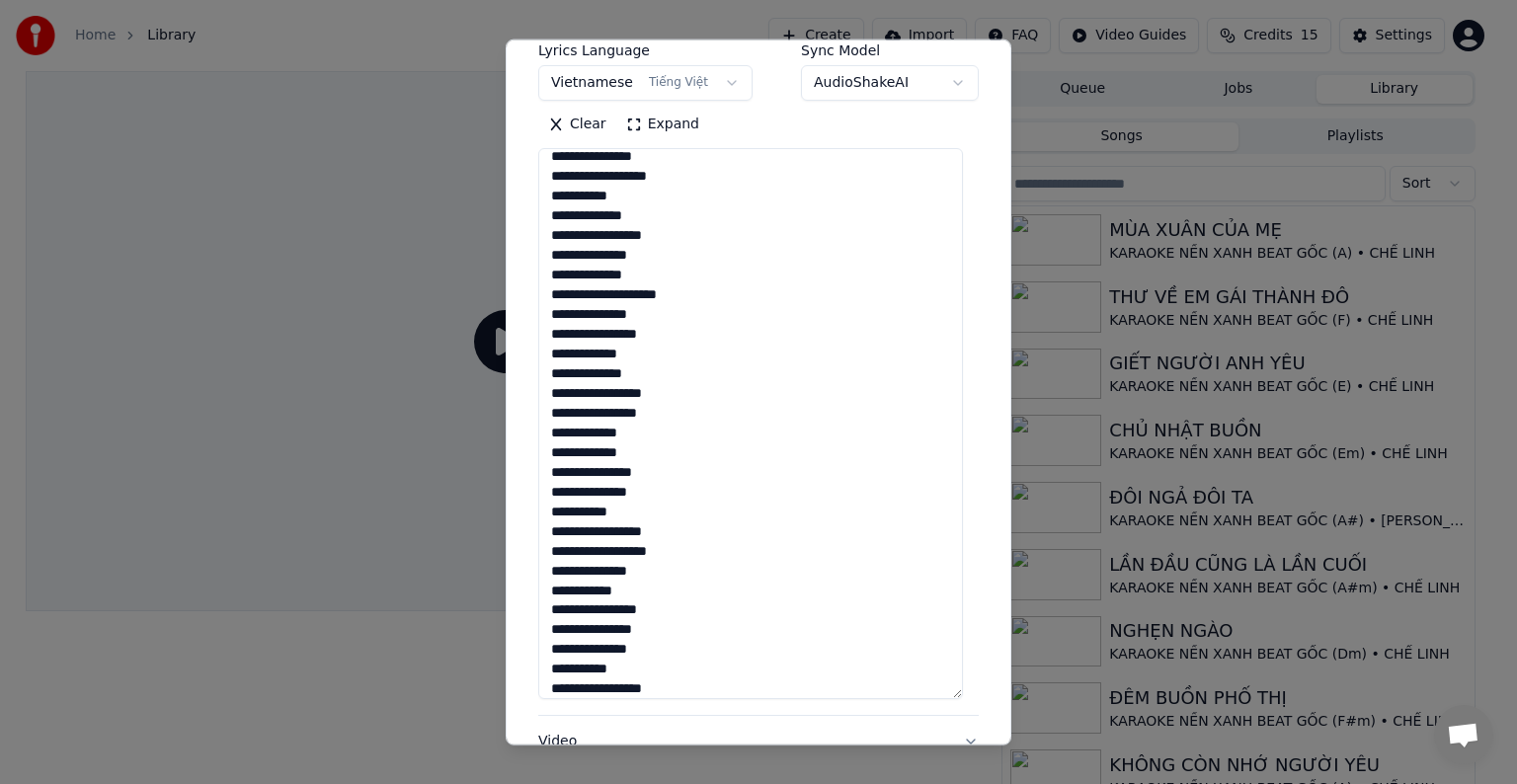
scroll to position [197, 0]
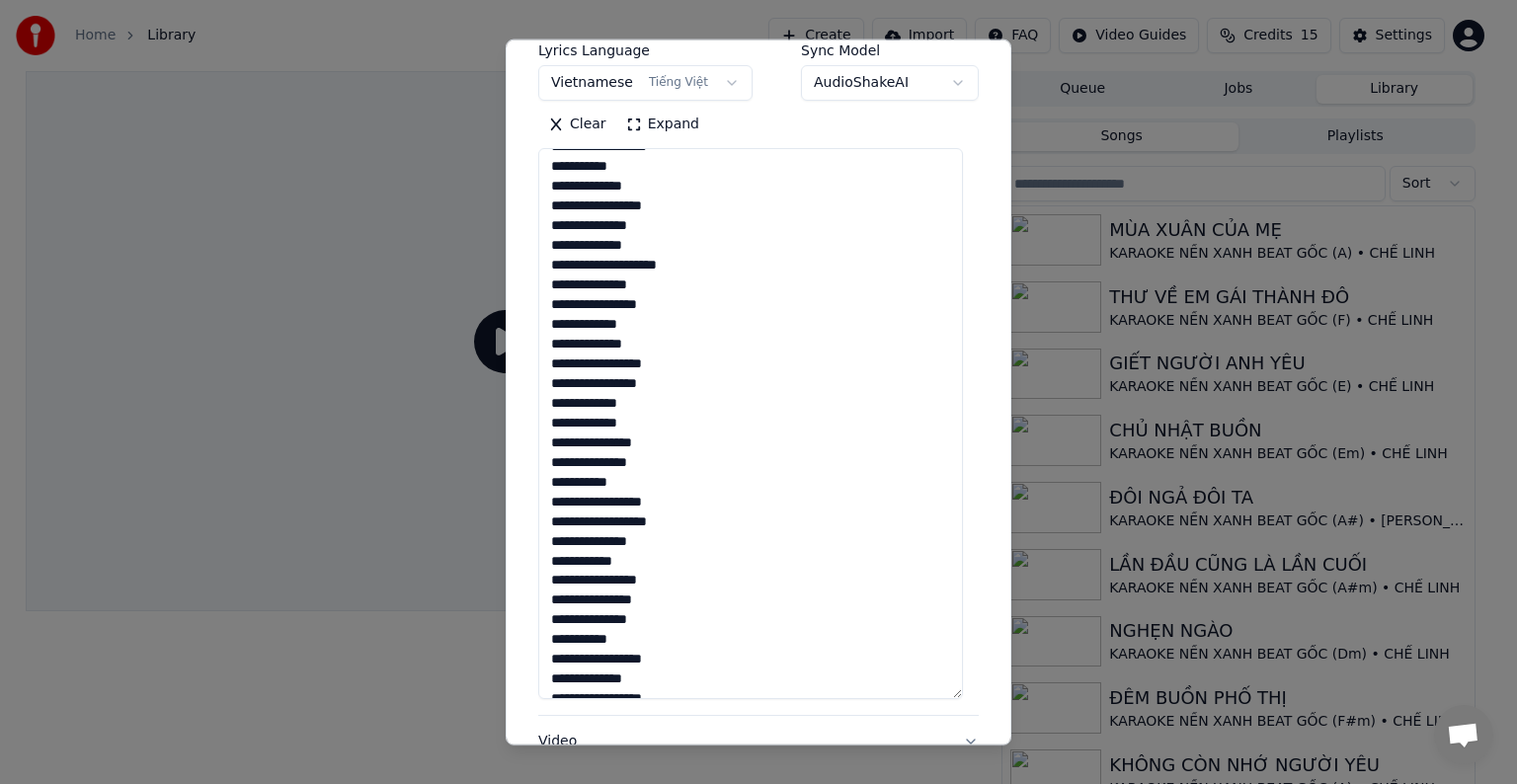
click at [690, 383] on textarea at bounding box center [751, 423] width 425 height 551
click at [647, 403] on textarea at bounding box center [751, 423] width 425 height 551
click at [672, 423] on textarea at bounding box center [751, 423] width 425 height 551
click at [668, 466] on textarea at bounding box center [751, 423] width 425 height 551
click at [688, 496] on textarea at bounding box center [751, 423] width 425 height 551
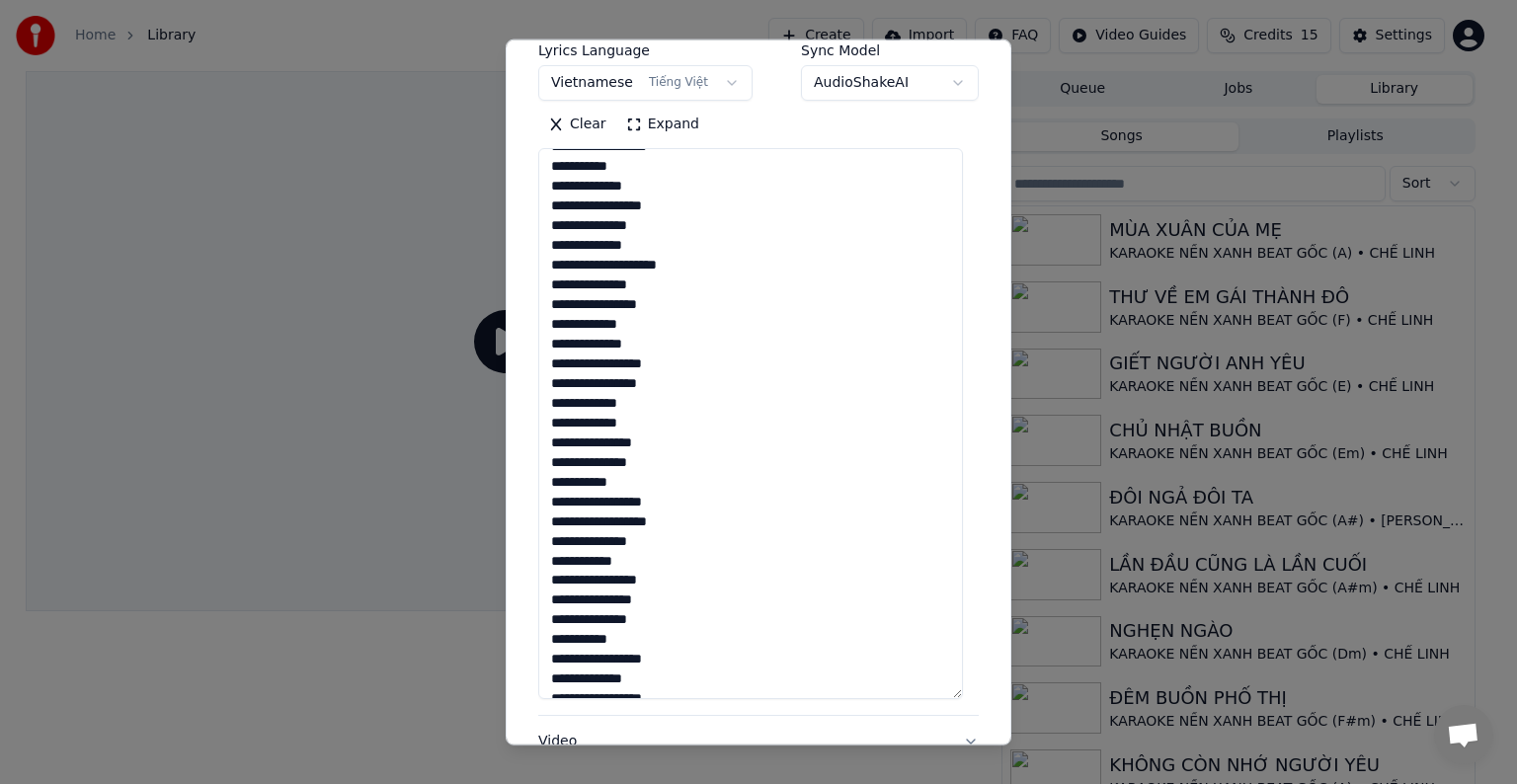
click at [666, 526] on textarea at bounding box center [751, 423] width 425 height 551
click at [644, 517] on textarea at bounding box center [751, 423] width 425 height 551
click at [601, 541] on textarea at bounding box center [751, 423] width 425 height 551
click at [640, 543] on textarea at bounding box center [751, 423] width 425 height 551
click at [641, 540] on textarea at bounding box center [751, 423] width 425 height 551
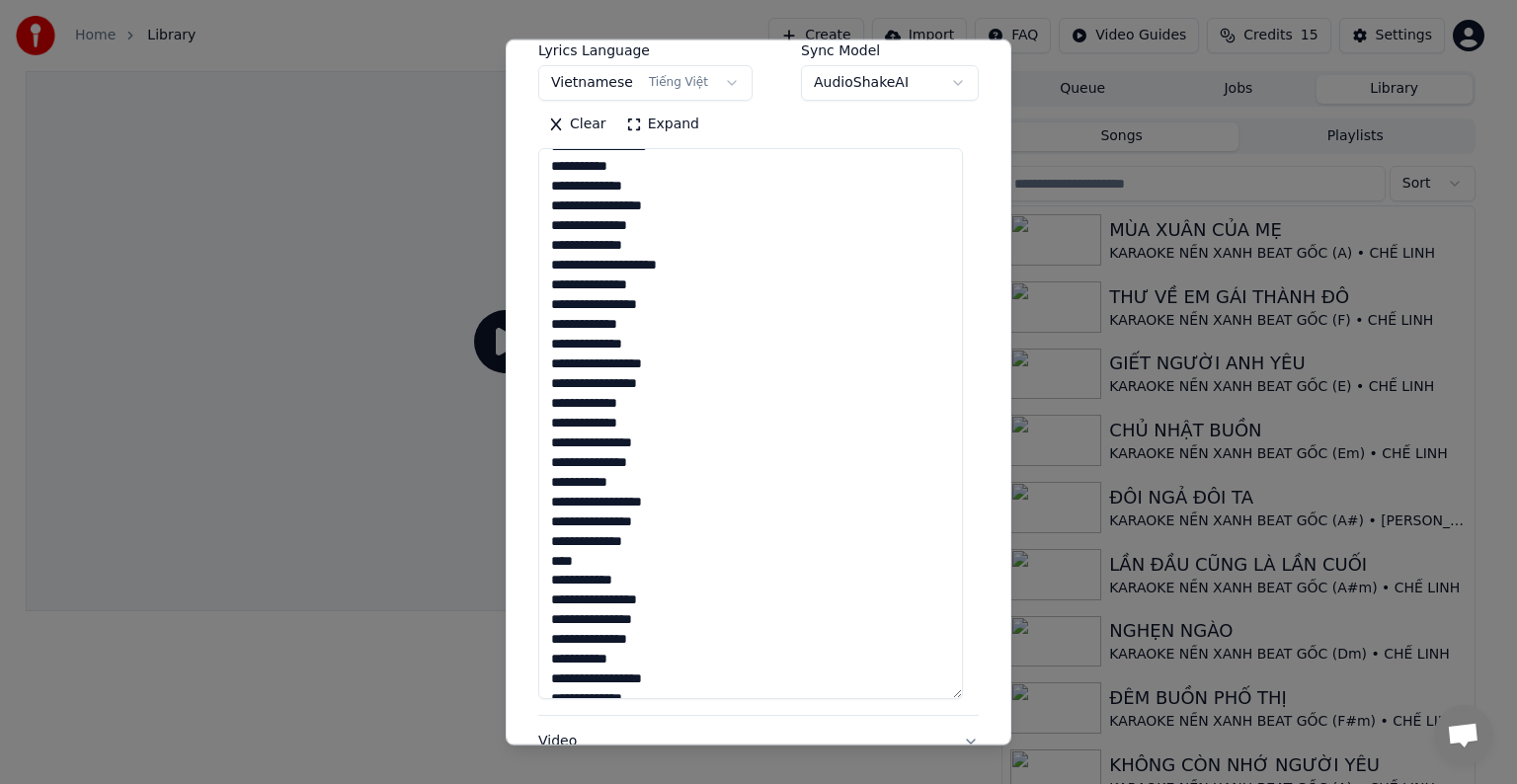
click at [597, 563] on textarea at bounding box center [751, 423] width 425 height 551
click at [675, 435] on textarea at bounding box center [751, 423] width 425 height 551
click at [672, 454] on textarea at bounding box center [751, 423] width 425 height 551
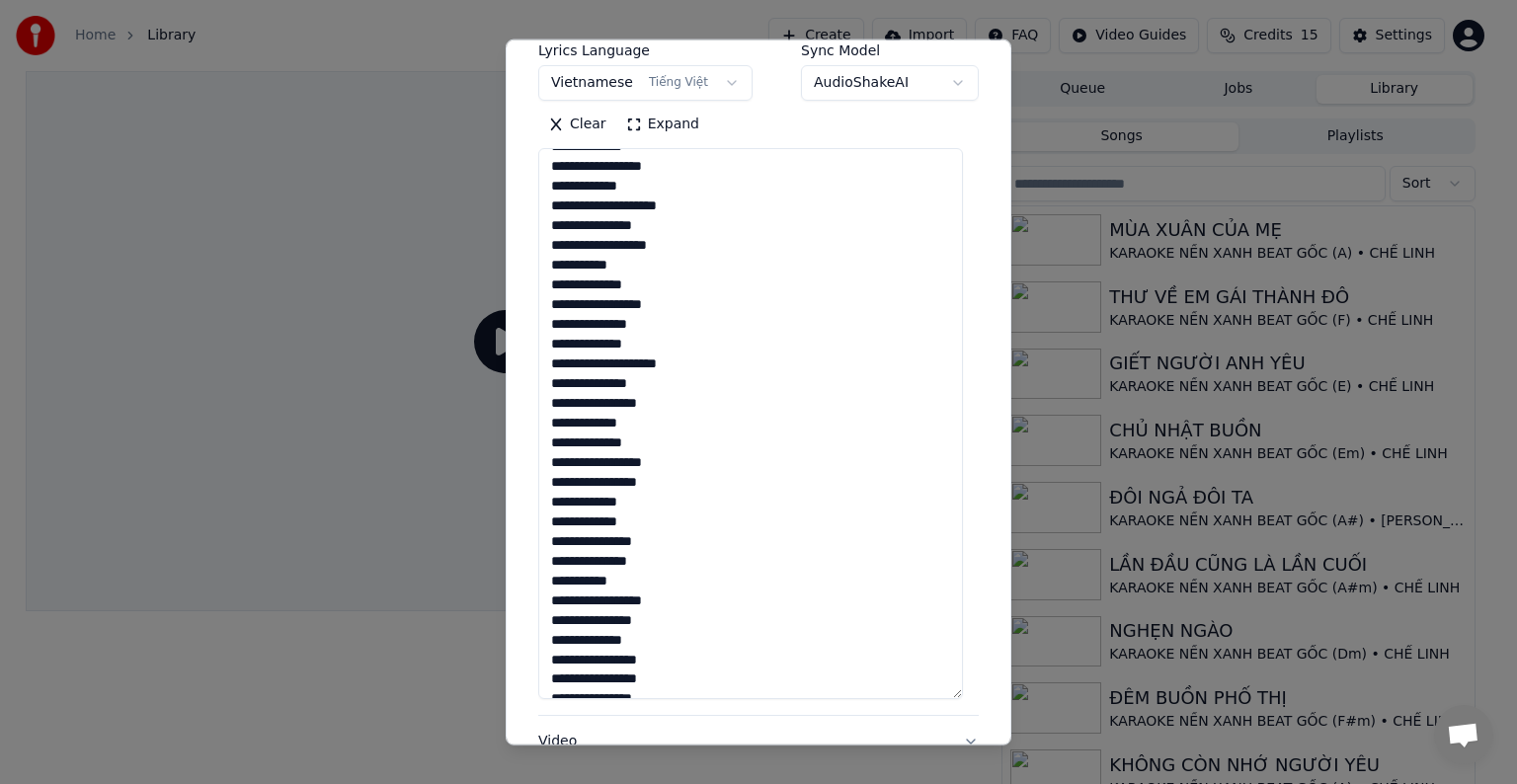
click at [688, 299] on textarea at bounding box center [751, 423] width 425 height 551
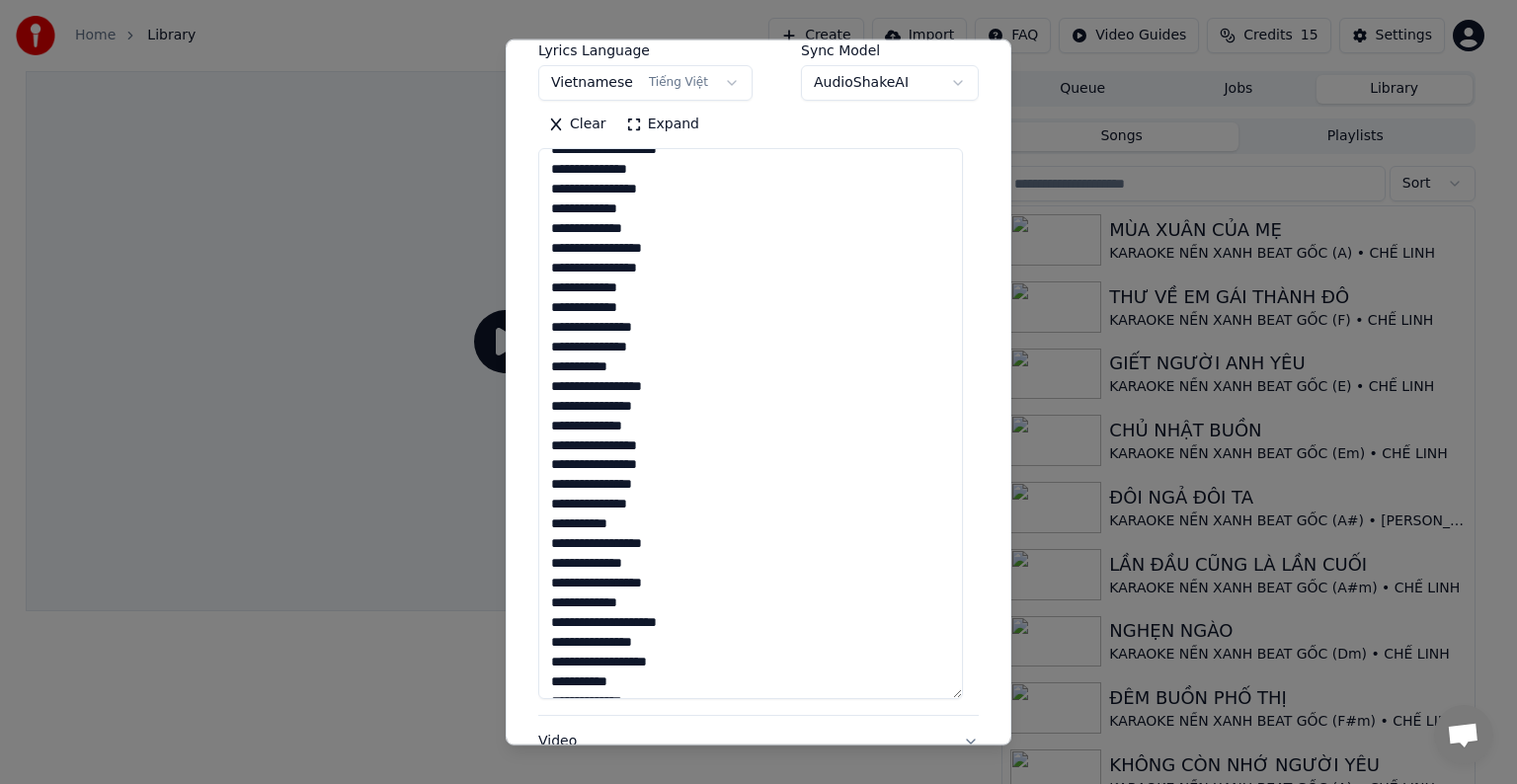
scroll to position [296, 0]
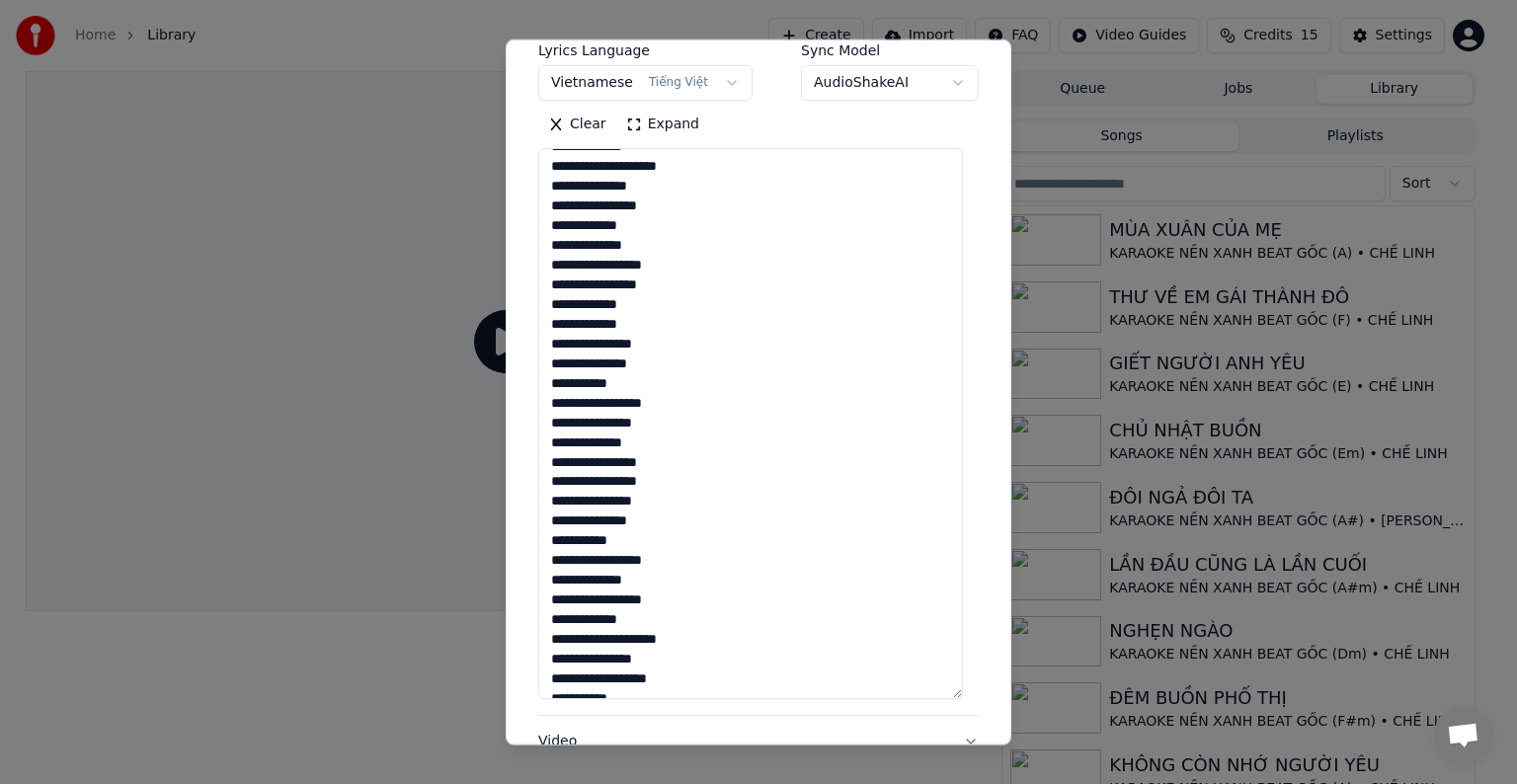
click at [666, 368] on textarea at bounding box center [751, 423] width 425 height 551
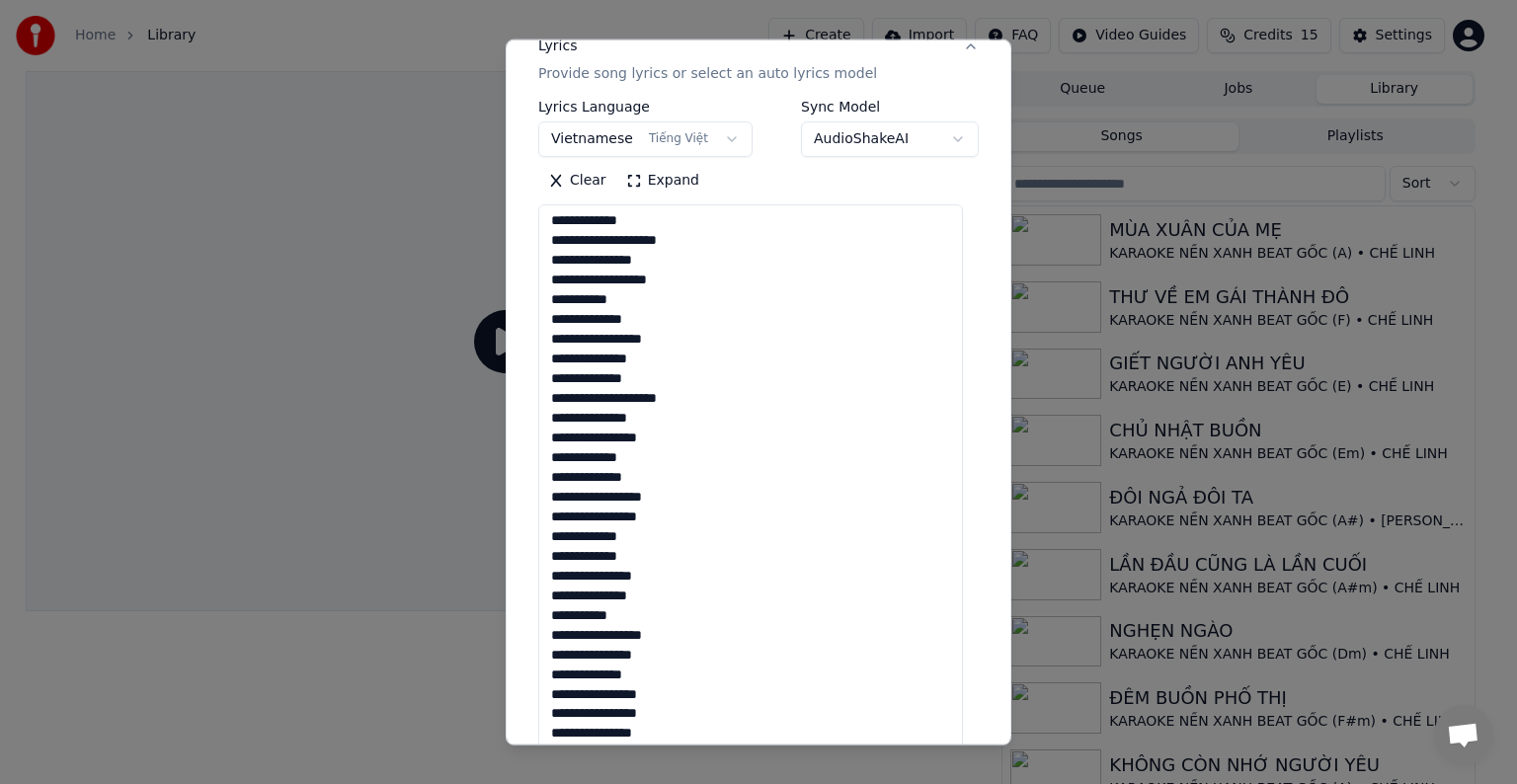
scroll to position [0, 0]
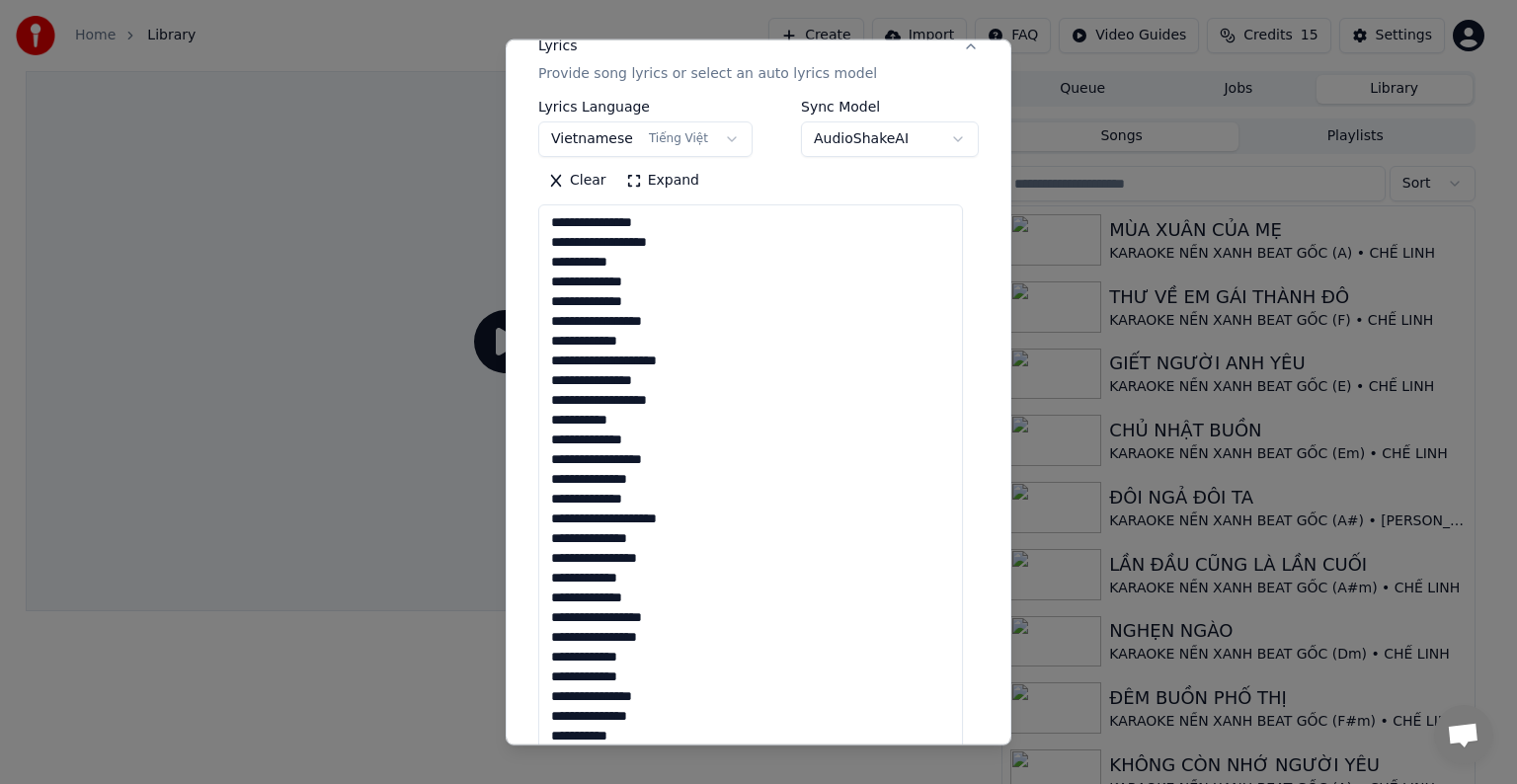
click at [731, 214] on textarea at bounding box center [751, 480] width 425 height 551
click at [694, 239] on textarea at bounding box center [751, 480] width 425 height 551
click at [674, 268] on textarea at bounding box center [751, 480] width 425 height 551
click at [660, 243] on textarea at bounding box center [751, 480] width 425 height 551
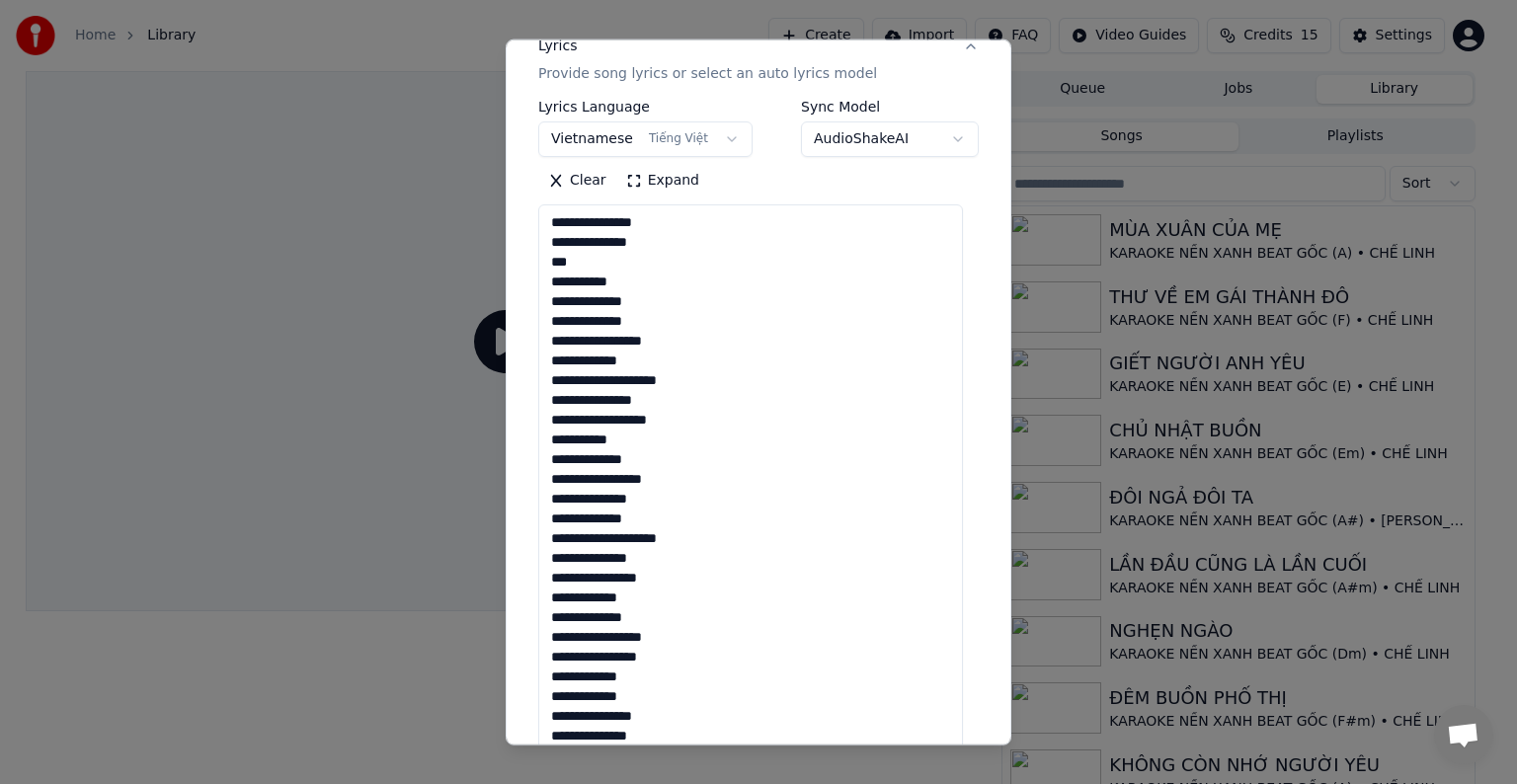
click at [653, 266] on textarea at bounding box center [751, 480] width 425 height 551
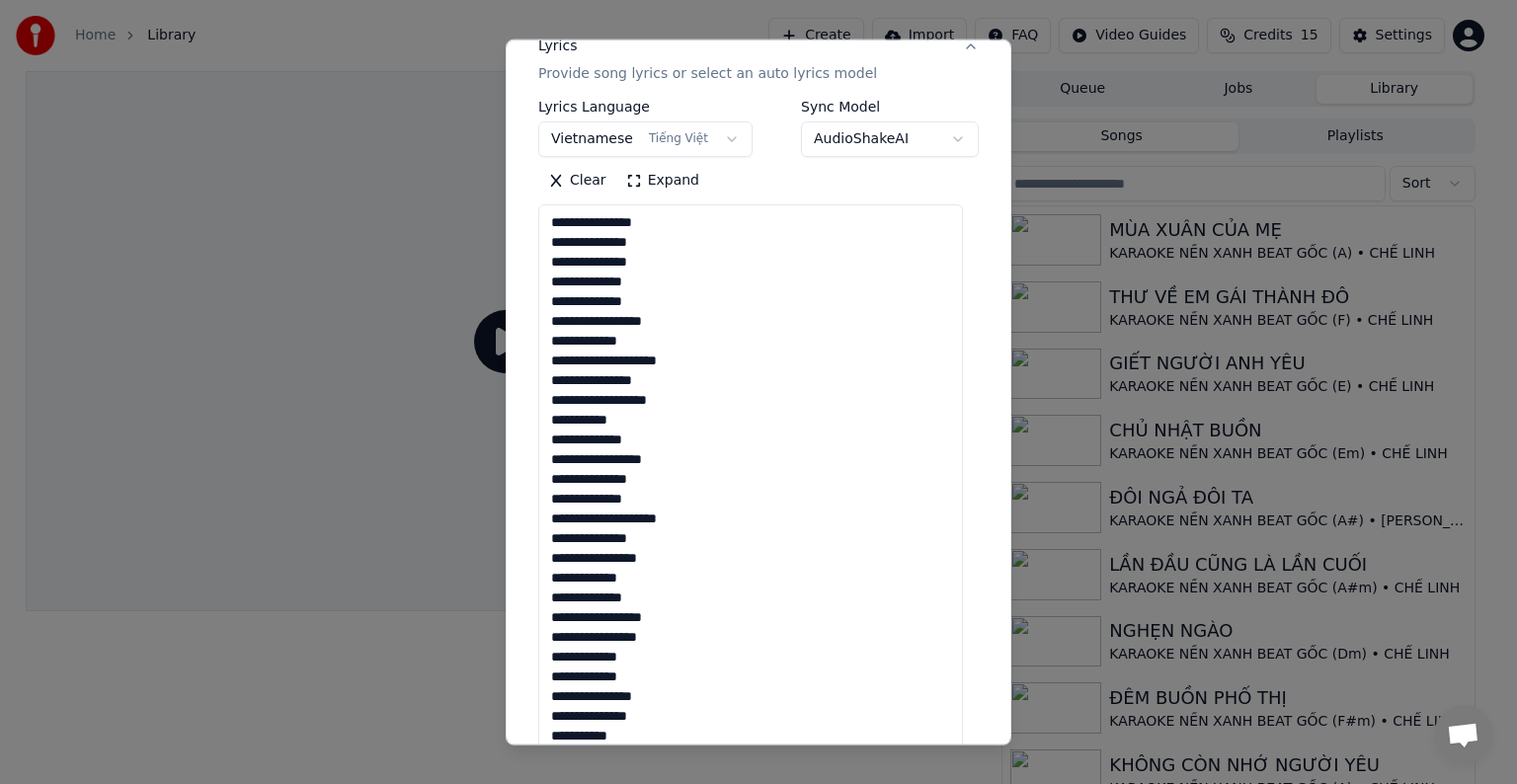
click at [689, 386] on textarea at bounding box center [751, 480] width 425 height 551
click at [687, 397] on textarea at bounding box center [751, 480] width 425 height 551
click at [658, 398] on textarea at bounding box center [751, 480] width 425 height 551
click at [671, 423] on textarea at bounding box center [751, 480] width 425 height 551
click at [672, 433] on textarea at bounding box center [751, 480] width 425 height 551
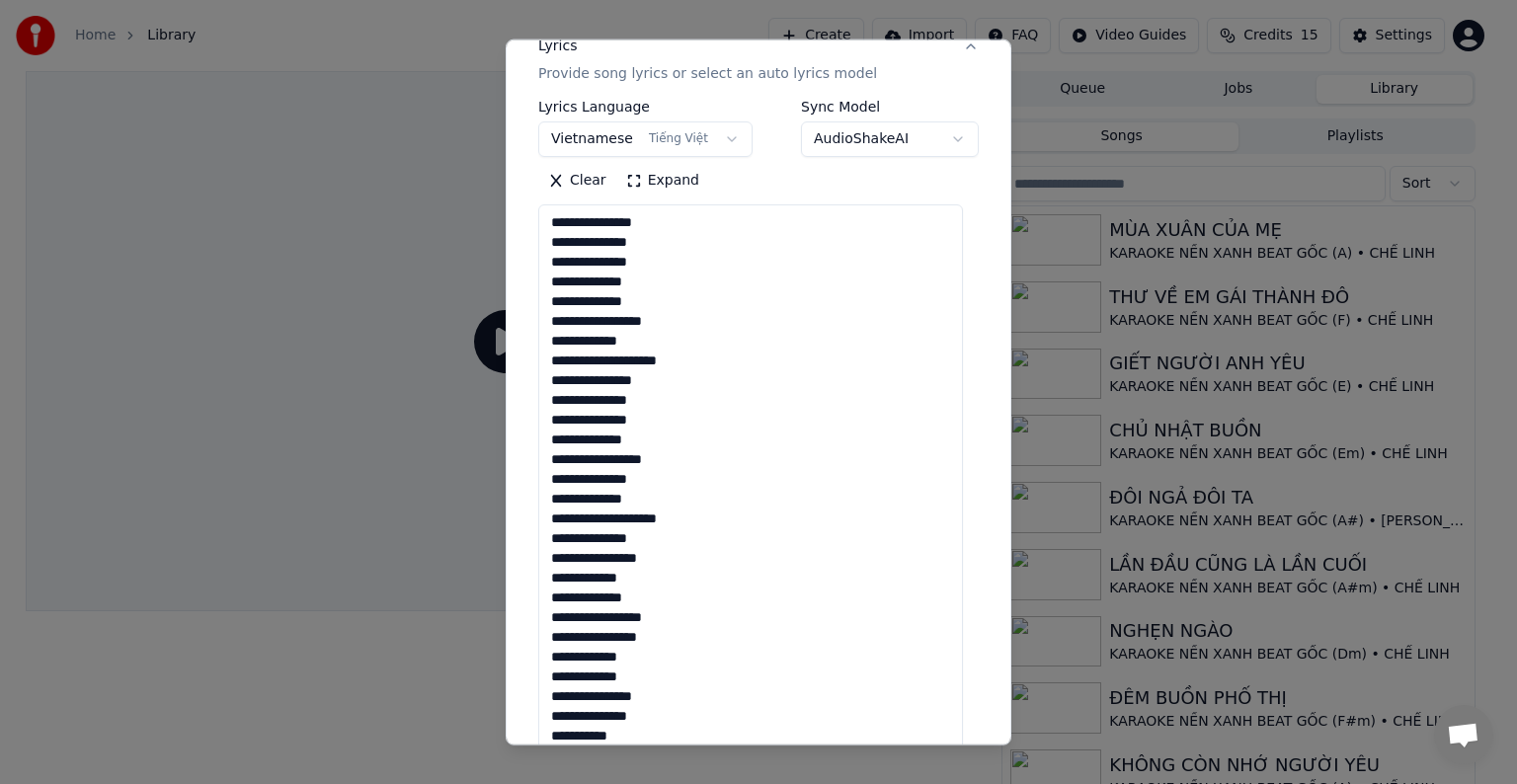
click at [697, 455] on textarea at bounding box center [751, 480] width 425 height 551
click at [688, 470] on textarea at bounding box center [751, 480] width 425 height 551
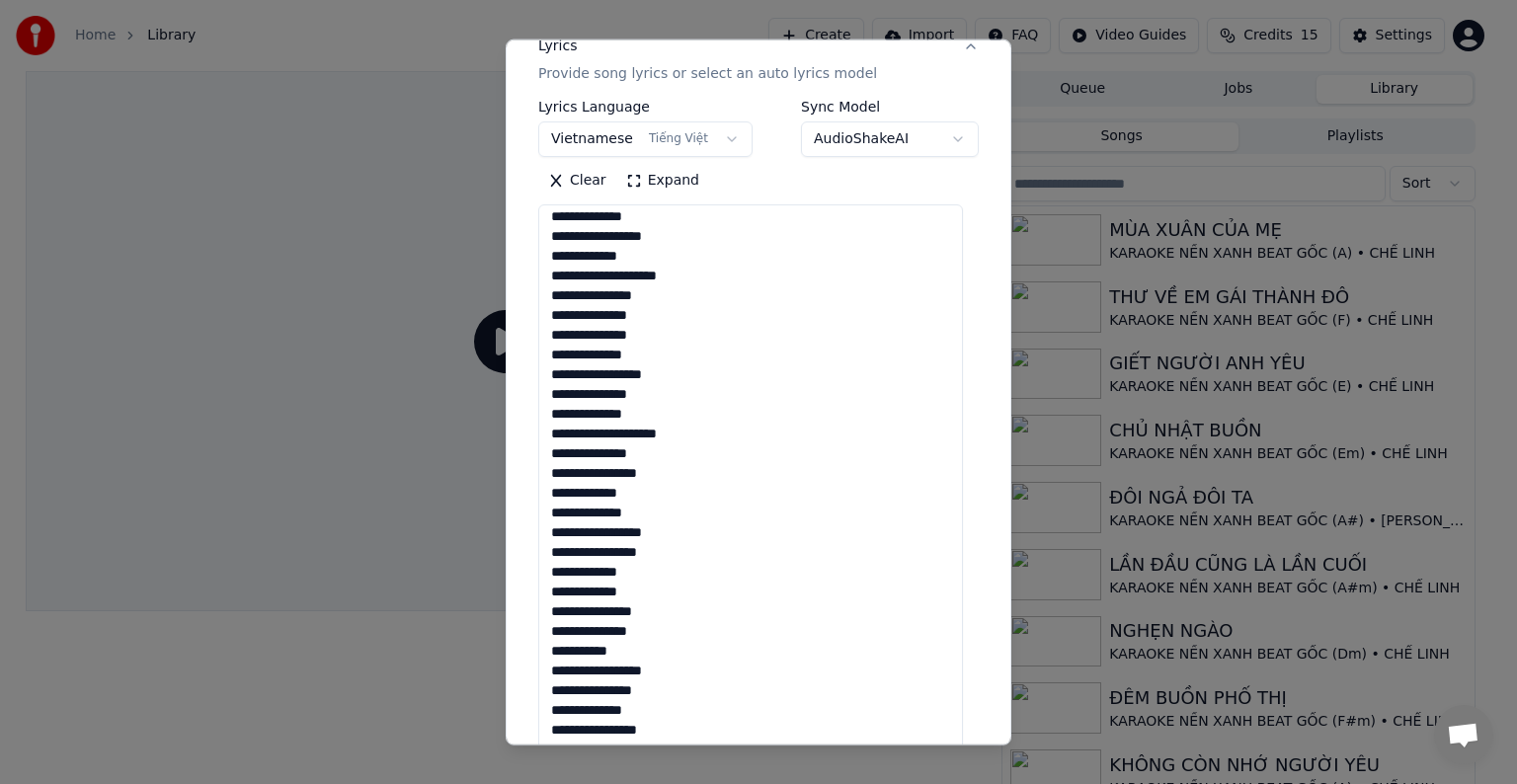
scroll to position [99, 0]
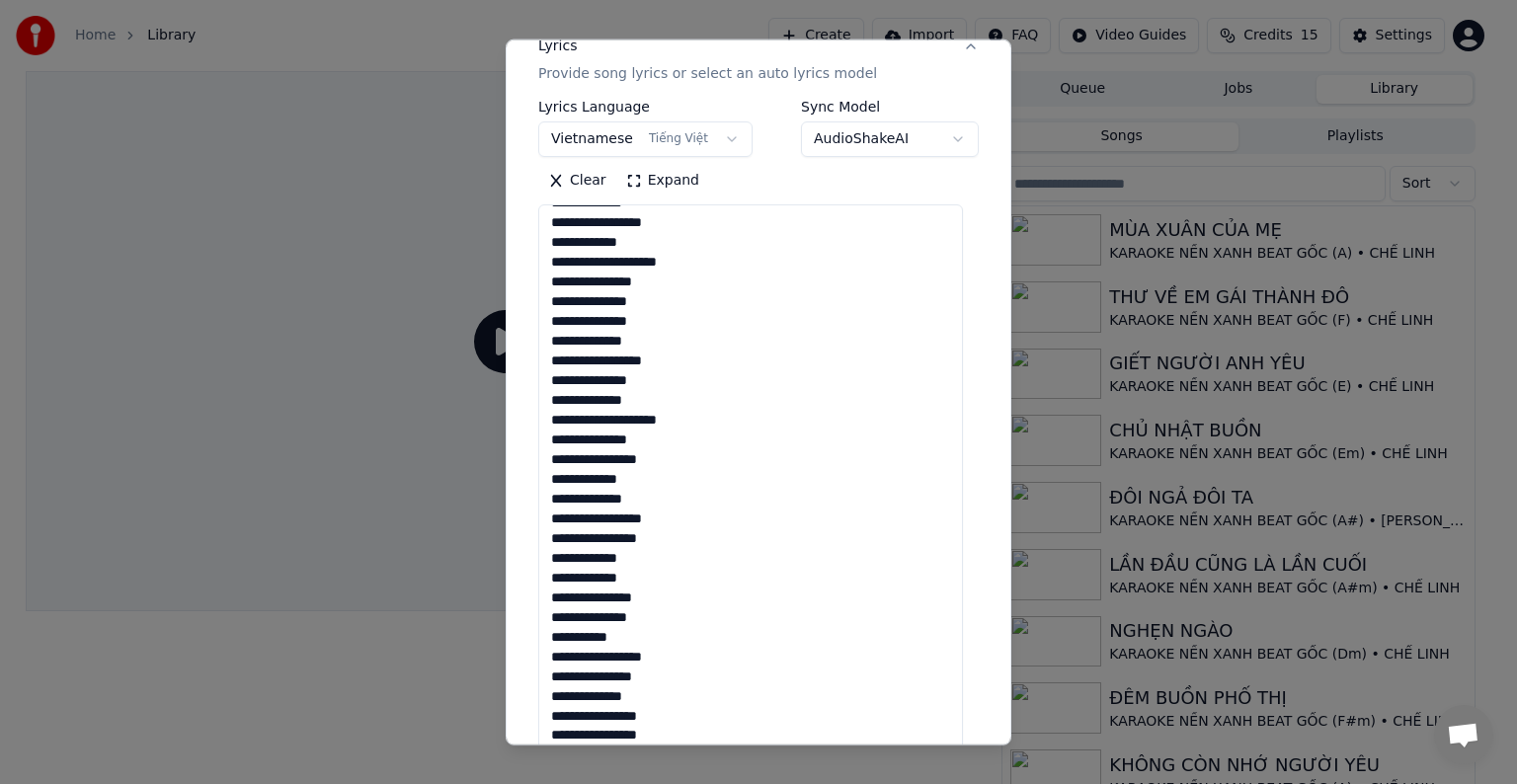
click at [677, 394] on textarea at bounding box center [751, 480] width 425 height 551
click at [701, 419] on textarea at bounding box center [751, 480] width 425 height 551
click at [680, 336] on textarea at bounding box center [751, 480] width 425 height 551
click at [665, 378] on textarea at bounding box center [751, 480] width 425 height 551
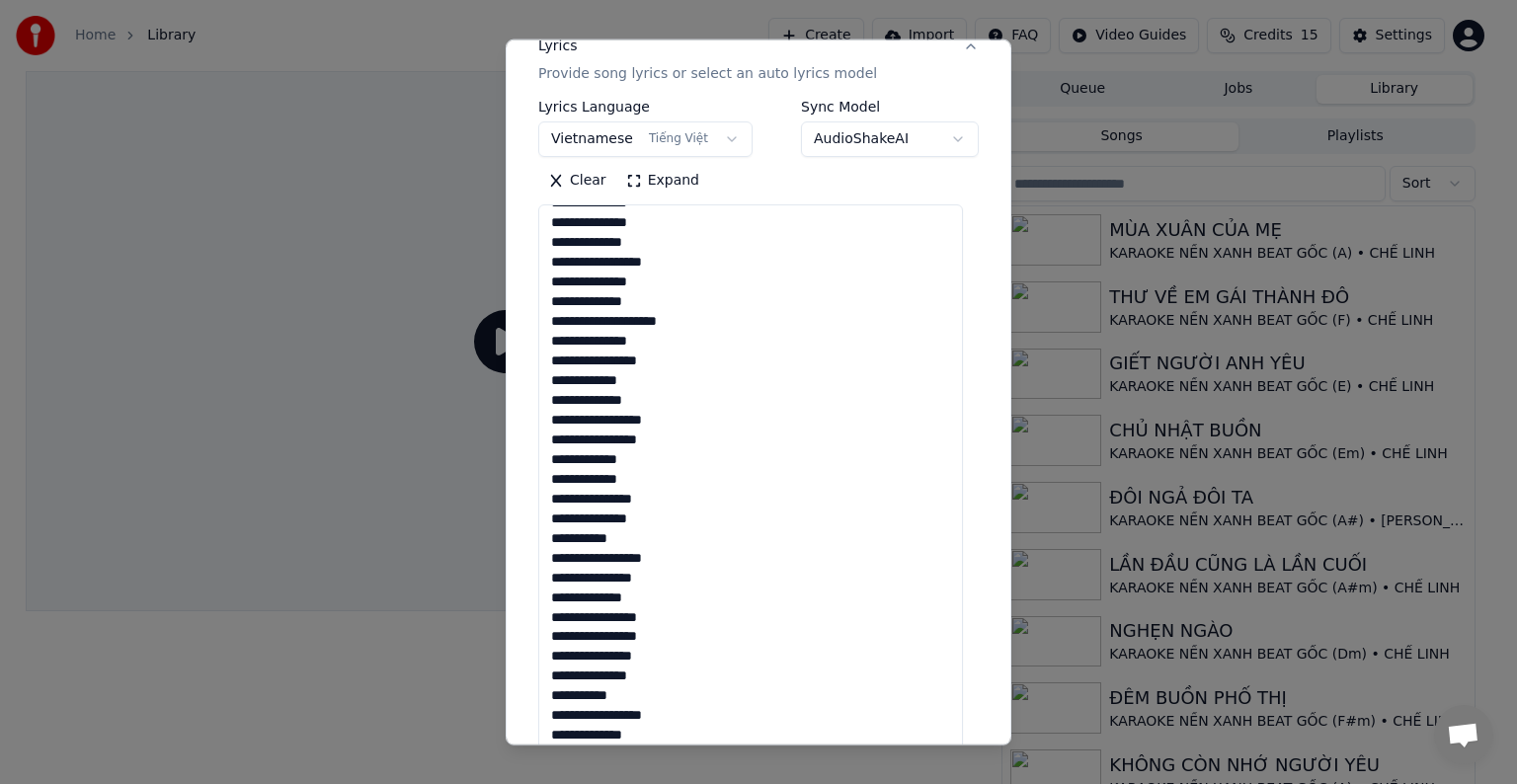
click at [682, 415] on textarea at bounding box center [751, 480] width 425 height 551
click at [685, 438] on textarea at bounding box center [751, 480] width 425 height 551
click at [674, 460] on textarea at bounding box center [751, 480] width 425 height 551
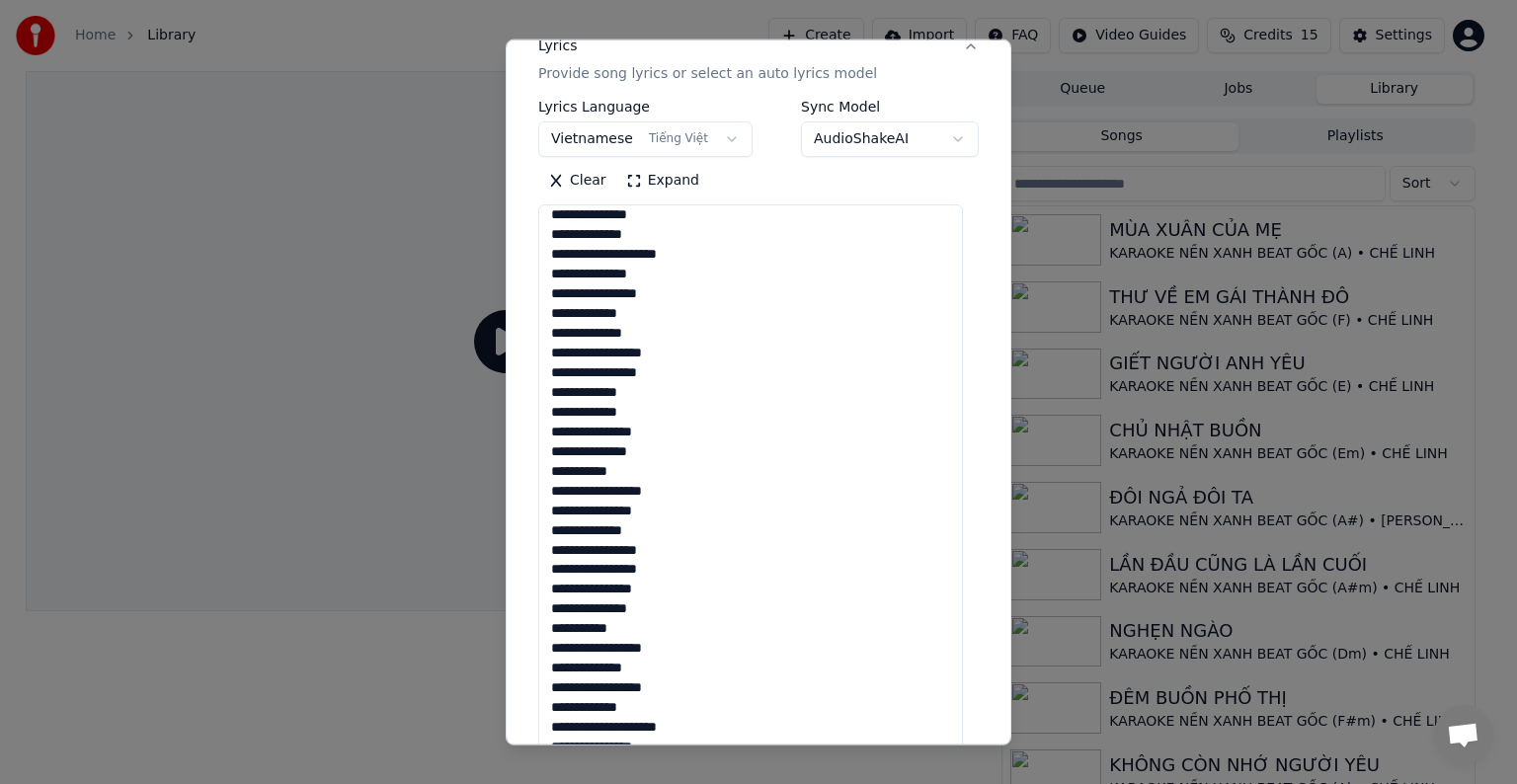
scroll to position [296, 0]
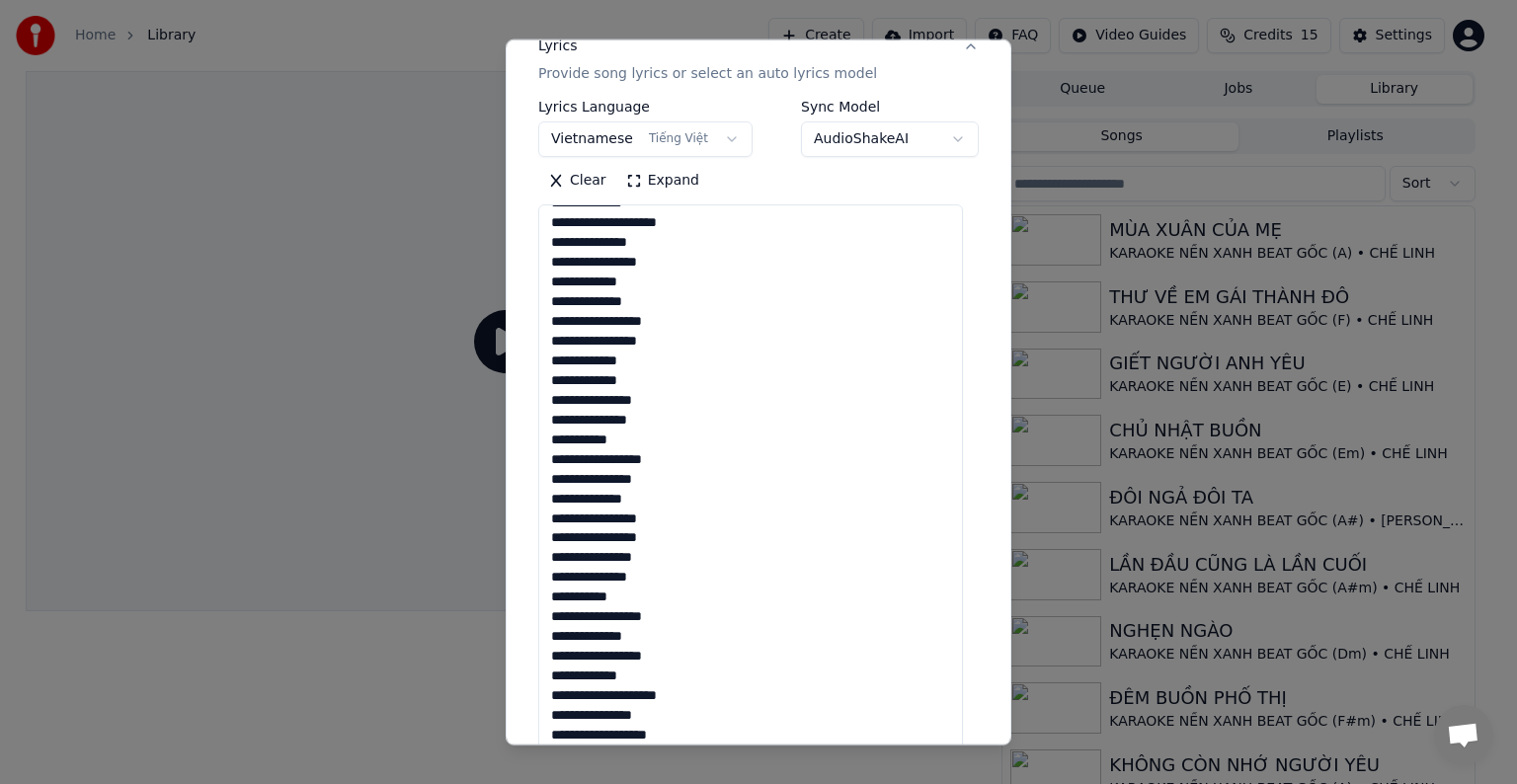
click at [681, 379] on textarea at bounding box center [751, 480] width 425 height 551
click at [686, 399] on textarea at bounding box center [751, 480] width 425 height 551
click at [660, 379] on textarea at bounding box center [751, 480] width 425 height 551
click at [672, 397] on textarea at bounding box center [751, 480] width 425 height 551
click at [668, 419] on textarea at bounding box center [751, 480] width 425 height 551
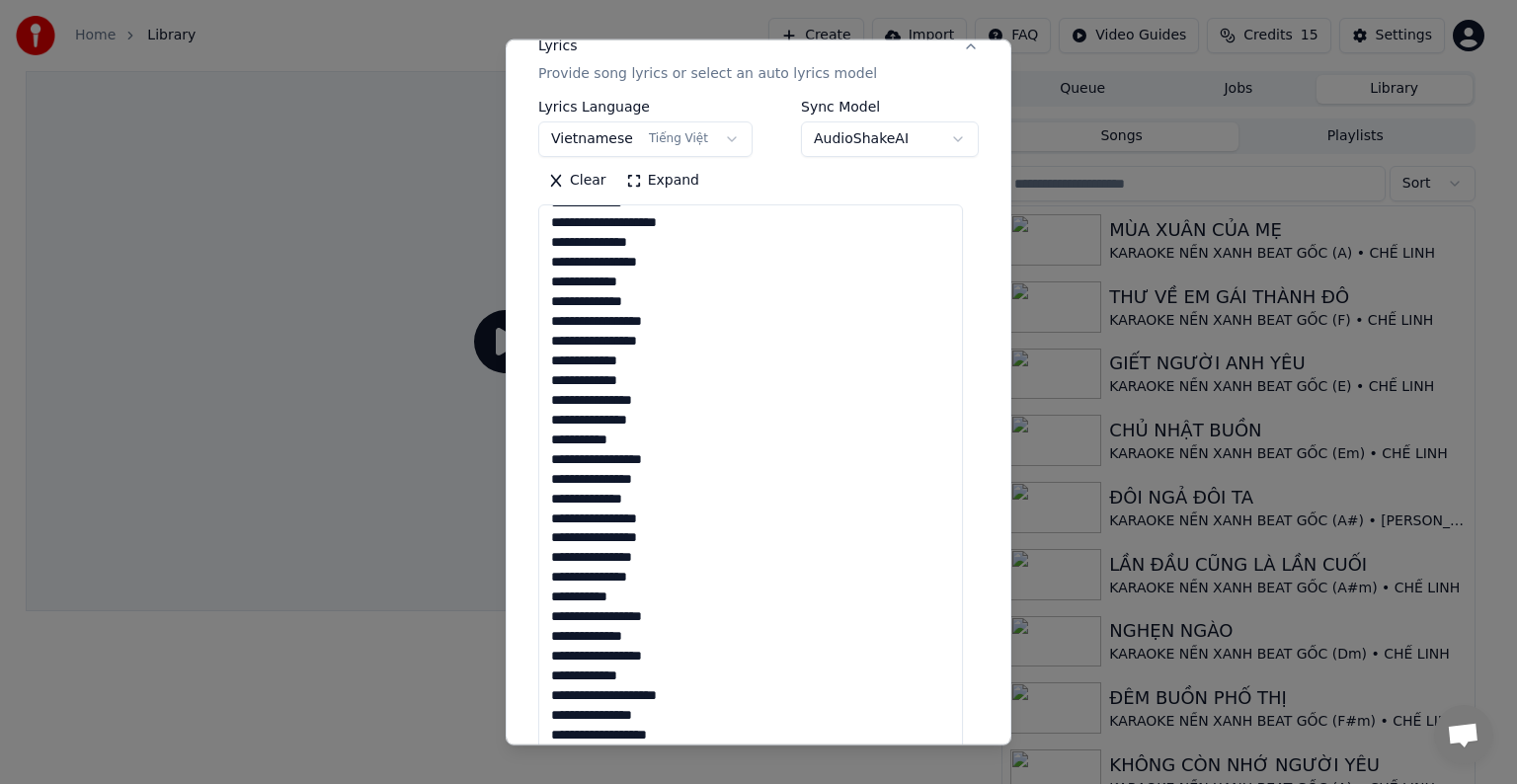
click at [669, 433] on textarea at bounding box center [751, 480] width 425 height 551
click at [680, 459] on textarea at bounding box center [751, 480] width 425 height 551
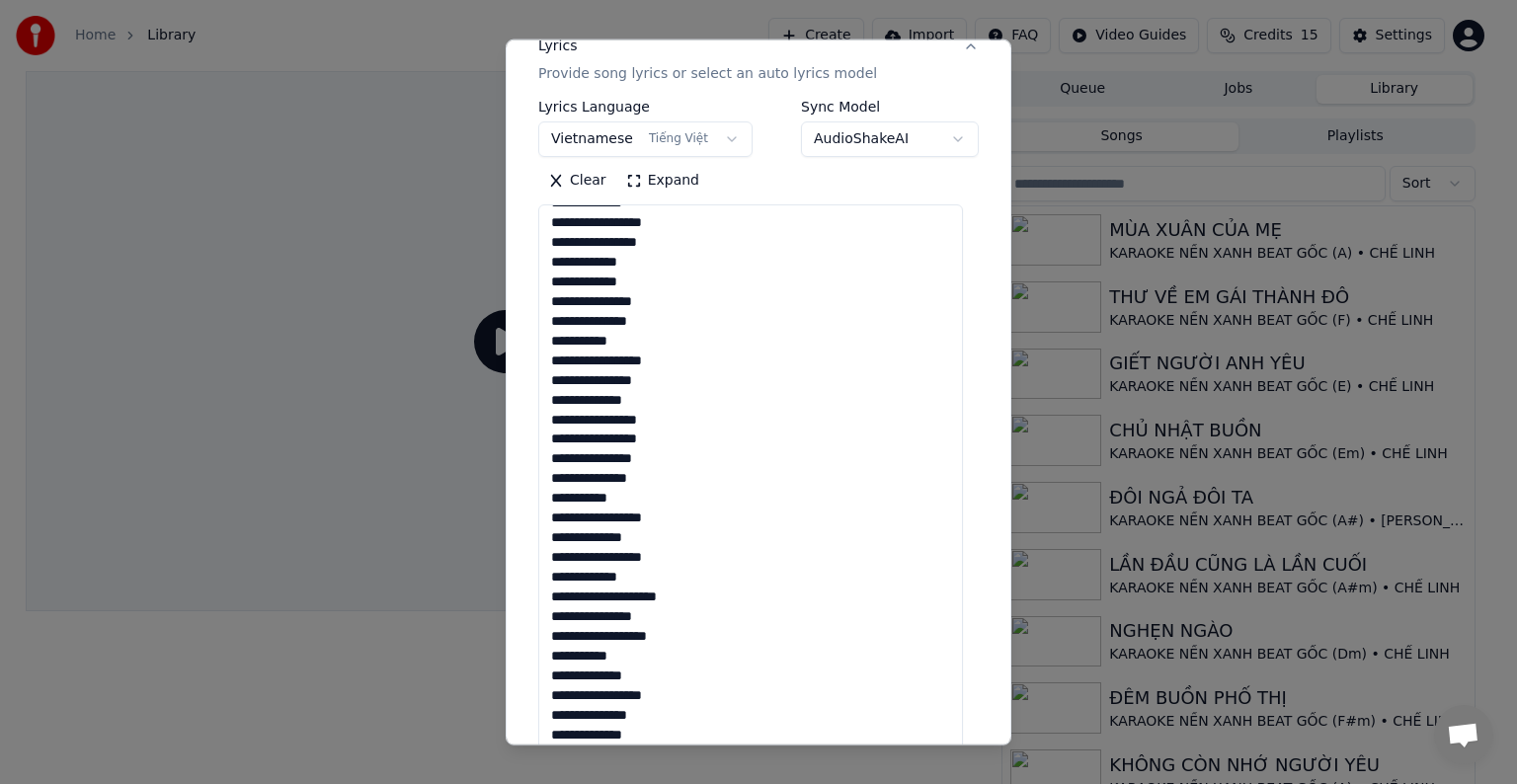
click at [675, 383] on textarea at bounding box center [751, 480] width 425 height 551
click at [672, 395] on textarea at bounding box center [751, 480] width 425 height 551
click at [704, 419] on textarea at bounding box center [751, 480] width 425 height 551
click at [683, 438] on textarea at bounding box center [751, 480] width 425 height 551
click at [687, 478] on textarea at bounding box center [751, 480] width 425 height 551
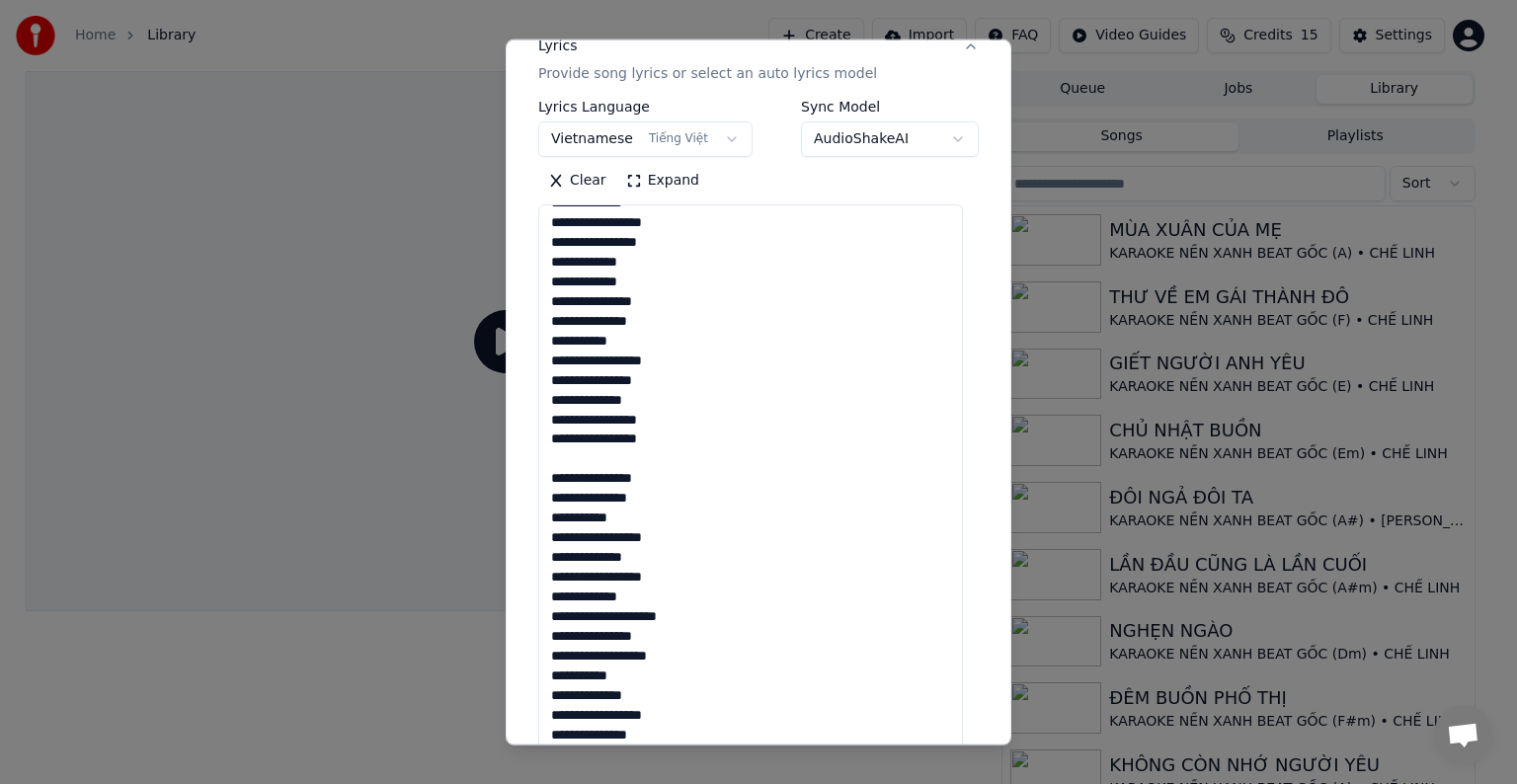
scroll to position [592, 0]
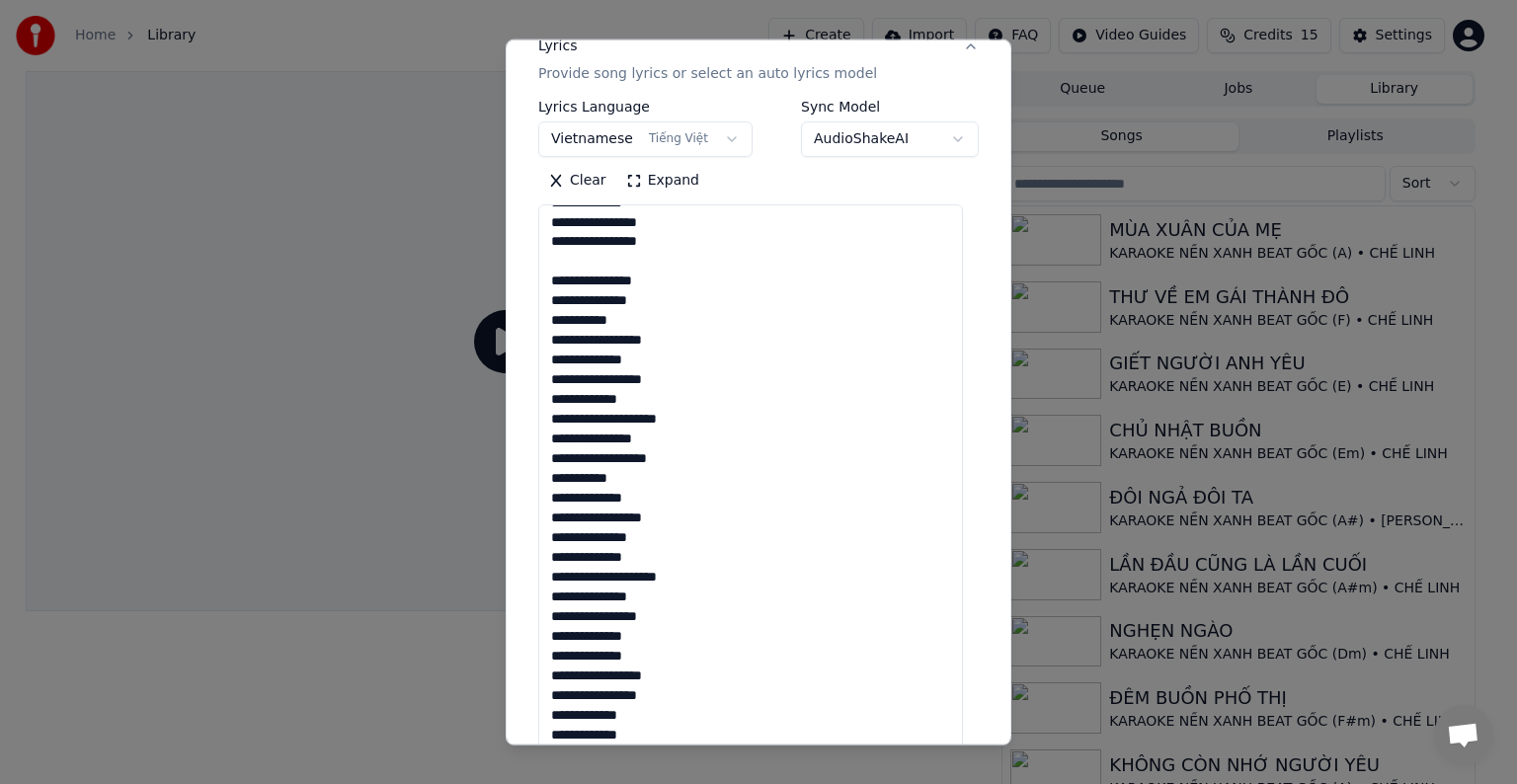
click at [689, 306] on textarea at bounding box center [751, 480] width 425 height 551
click at [676, 322] on textarea at bounding box center [751, 480] width 425 height 551
click at [699, 342] on textarea at bounding box center [751, 480] width 425 height 551
click at [689, 364] on textarea at bounding box center [751, 480] width 425 height 551
click at [689, 375] on textarea at bounding box center [751, 480] width 425 height 551
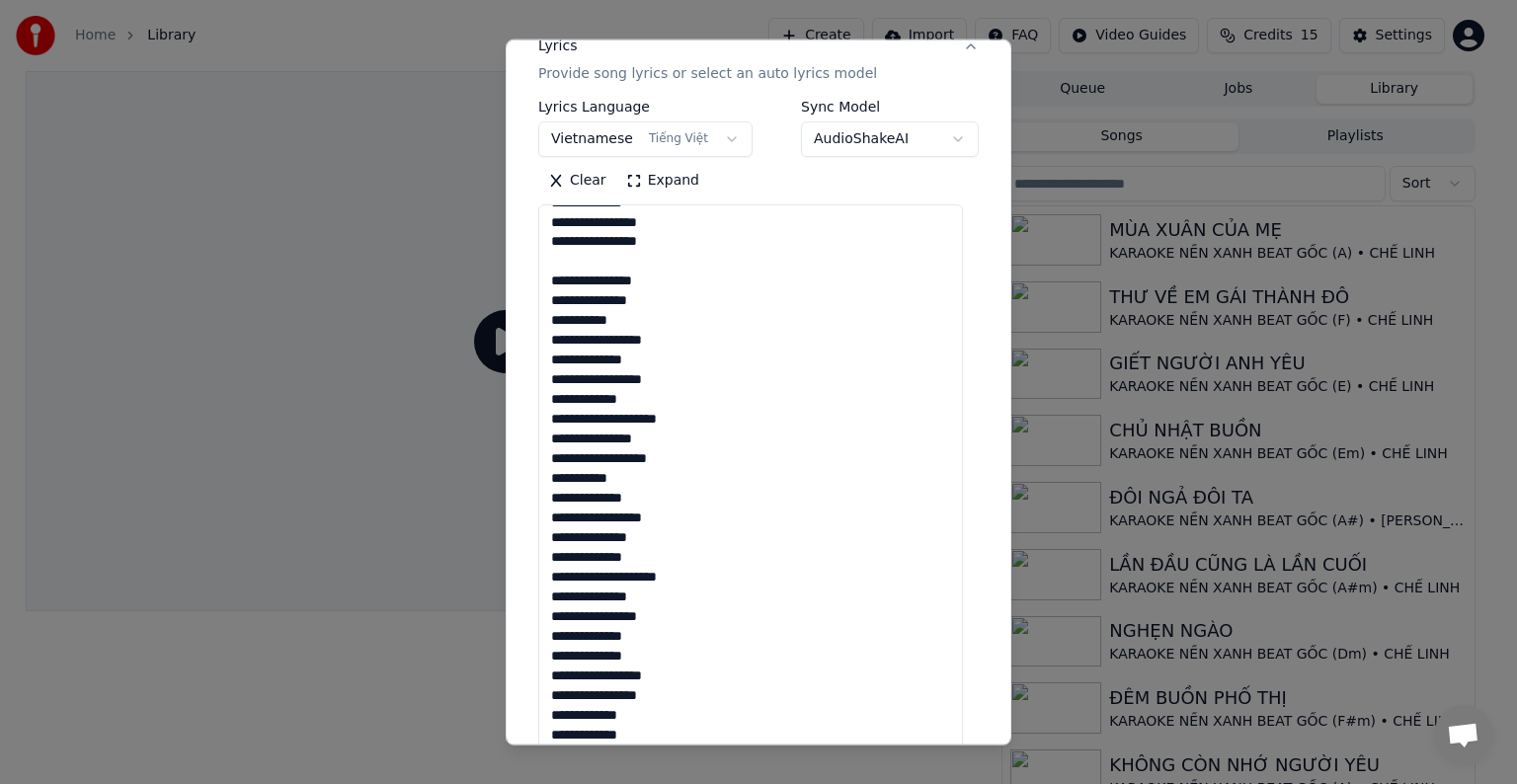
click at [696, 393] on textarea at bounding box center [751, 480] width 425 height 551
click at [705, 411] on textarea at bounding box center [751, 480] width 425 height 551
click at [696, 433] on textarea at bounding box center [751, 480] width 425 height 551
click at [703, 461] on textarea at bounding box center [751, 480] width 425 height 551
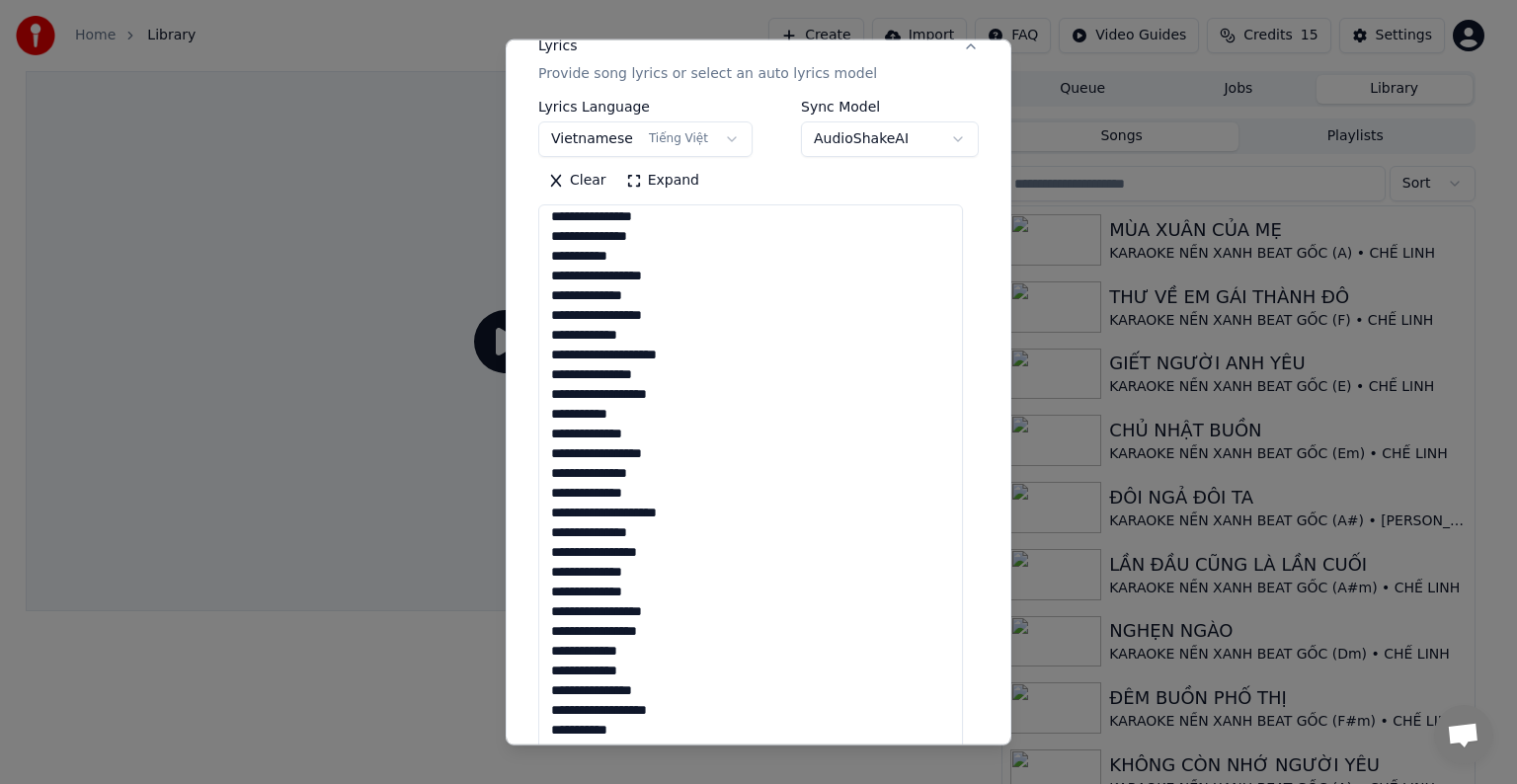
scroll to position [691, 0]
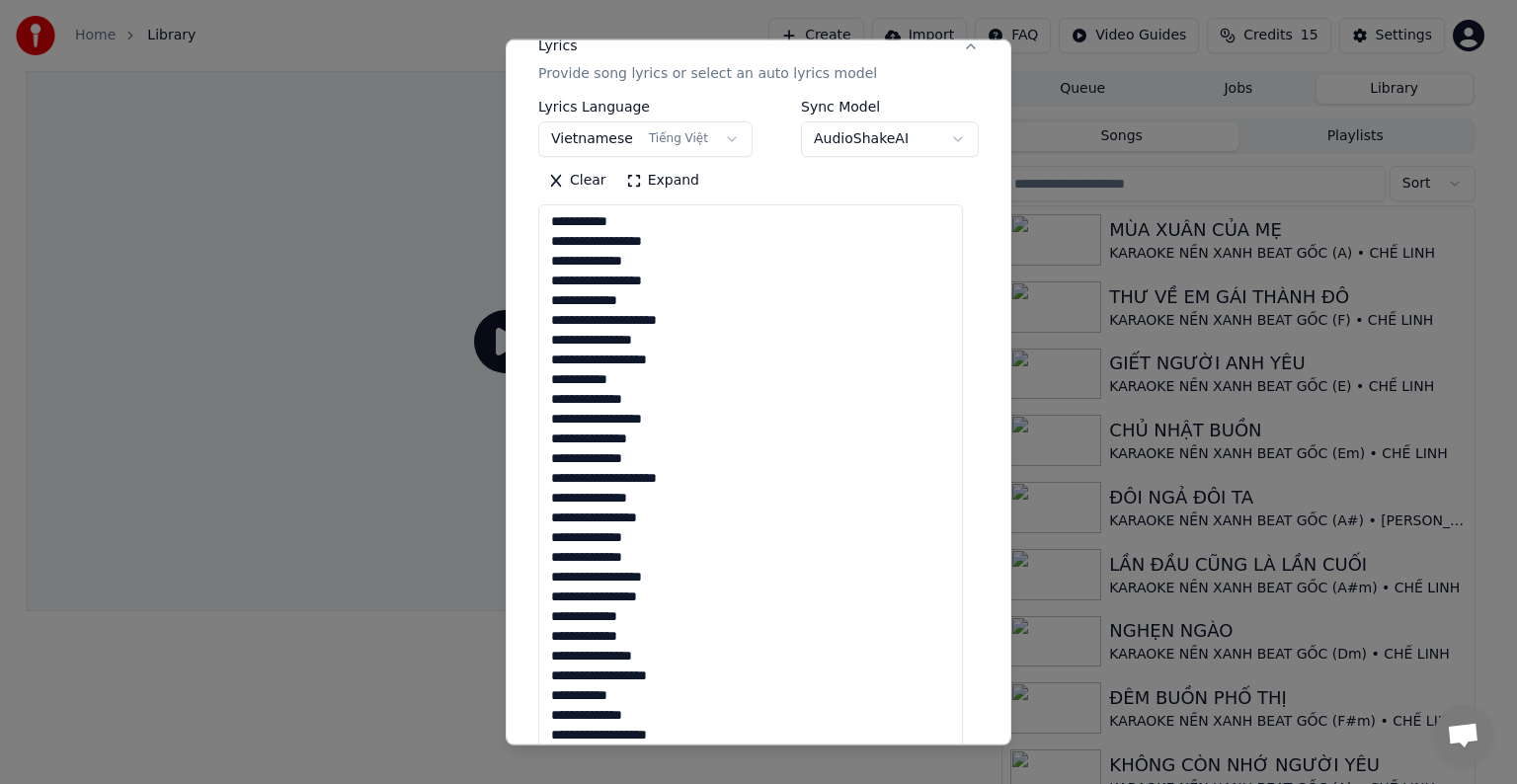
click at [660, 366] on textarea at bounding box center [751, 480] width 425 height 551
click at [626, 387] on textarea at bounding box center [751, 480] width 425 height 551
click at [694, 424] on textarea at bounding box center [751, 480] width 425 height 551
click at [680, 438] on textarea at bounding box center [751, 480] width 425 height 551
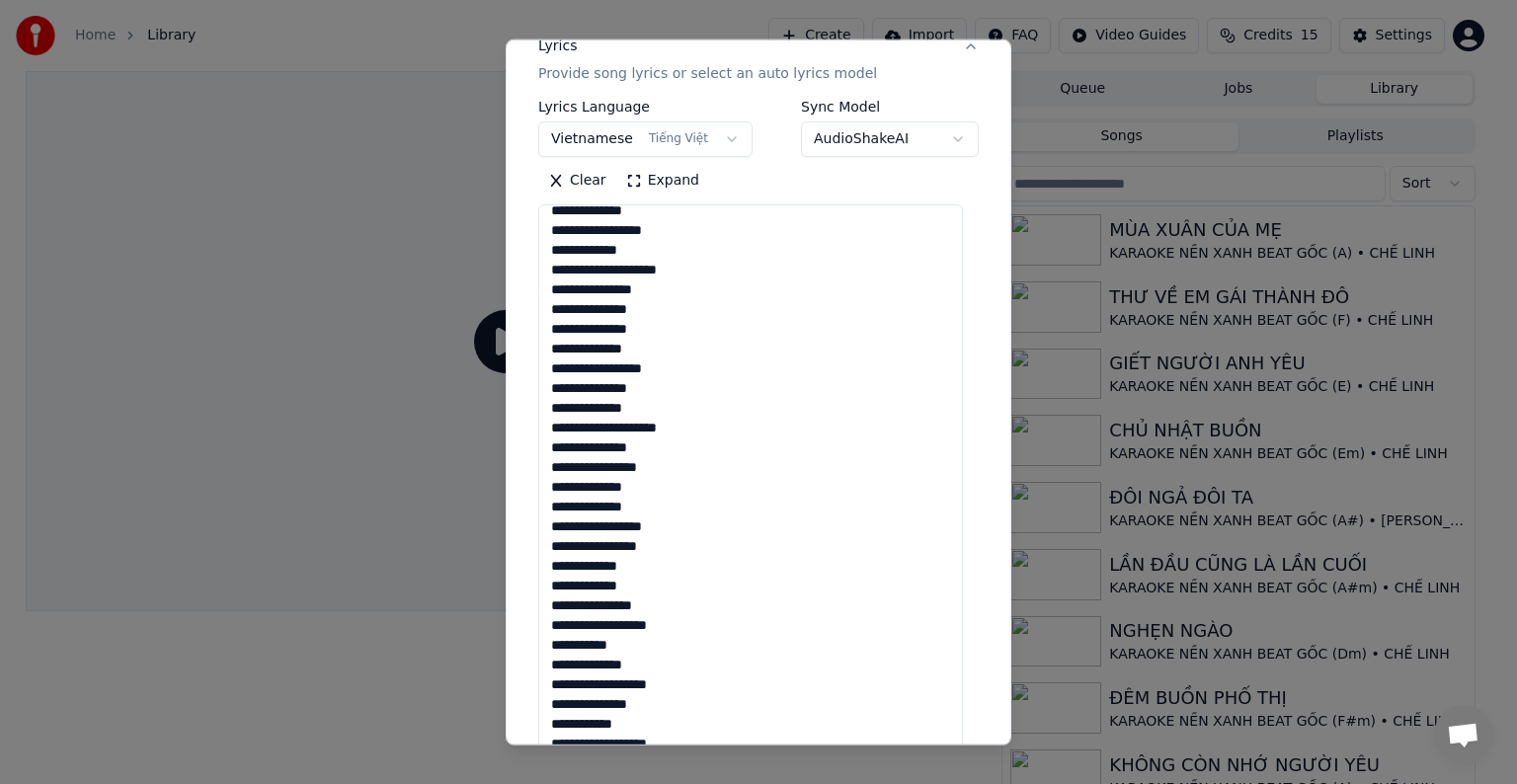
scroll to position [768, 0]
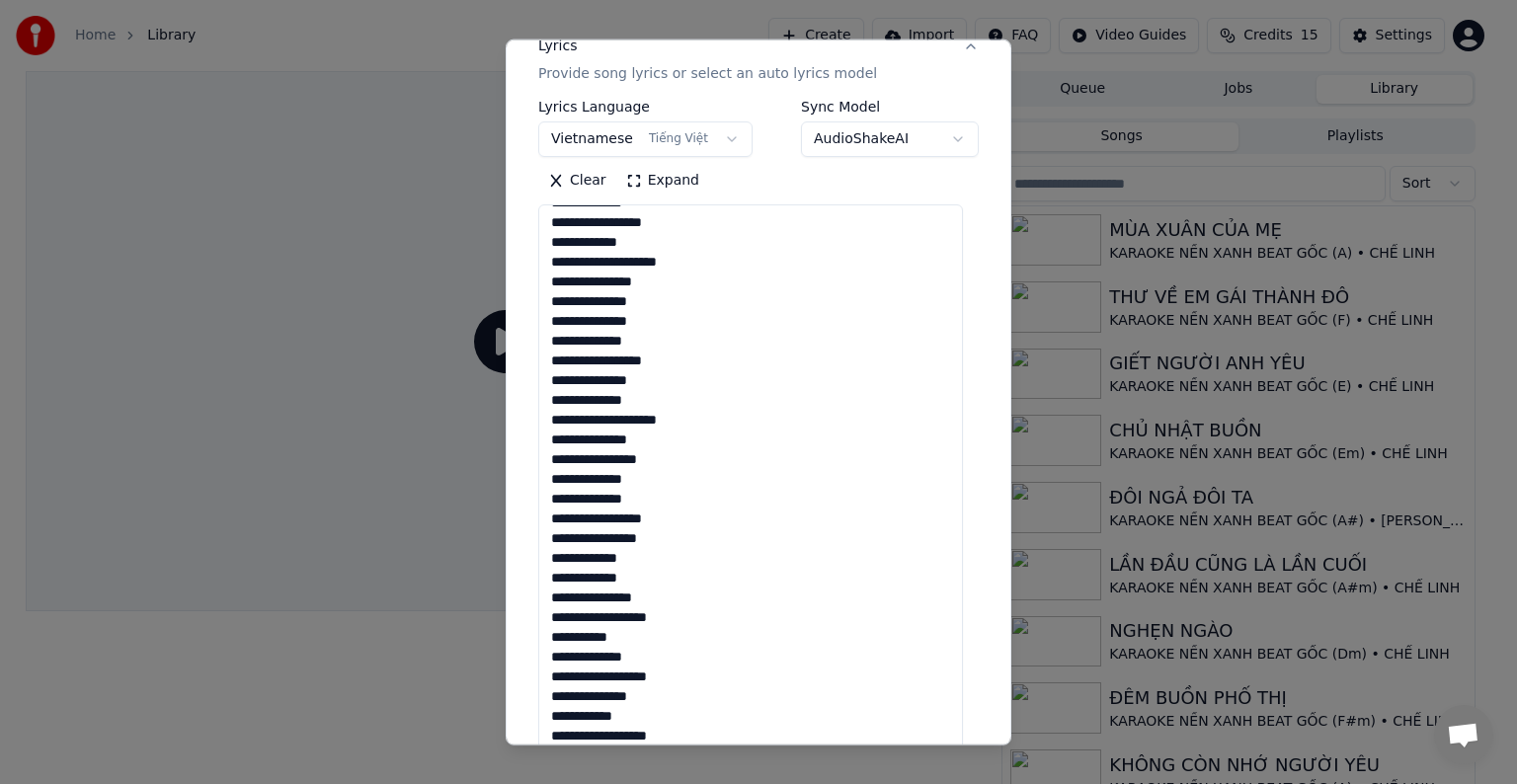
click at [675, 378] on textarea at bounding box center [751, 480] width 425 height 551
click at [702, 401] on textarea at bounding box center [751, 480] width 425 height 551
click at [670, 416] on textarea at bounding box center [751, 480] width 425 height 551
click at [665, 439] on textarea at bounding box center [751, 480] width 425 height 551
click at [673, 445] on textarea at bounding box center [751, 480] width 425 height 551
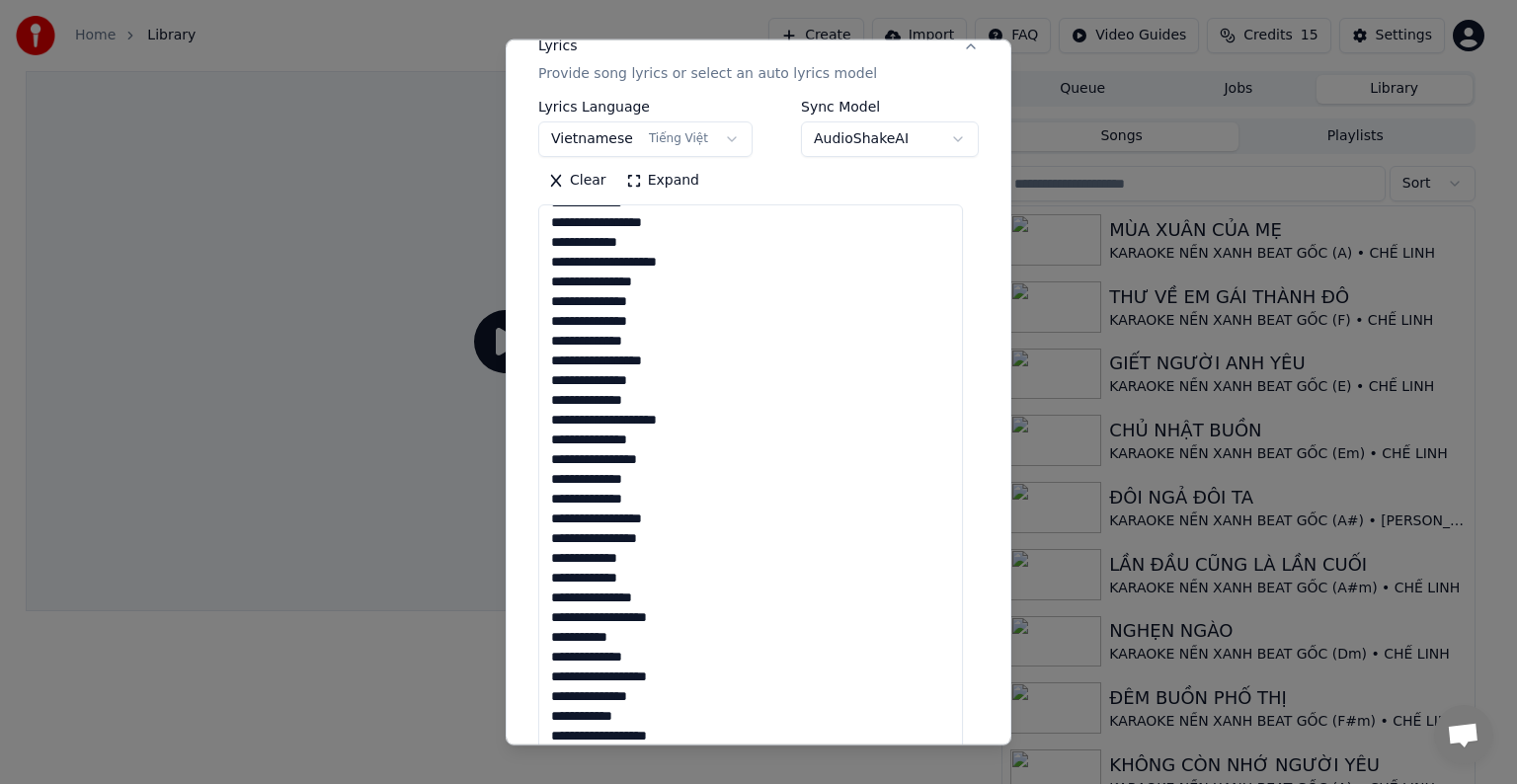
click at [664, 466] on textarea at bounding box center [751, 480] width 425 height 551
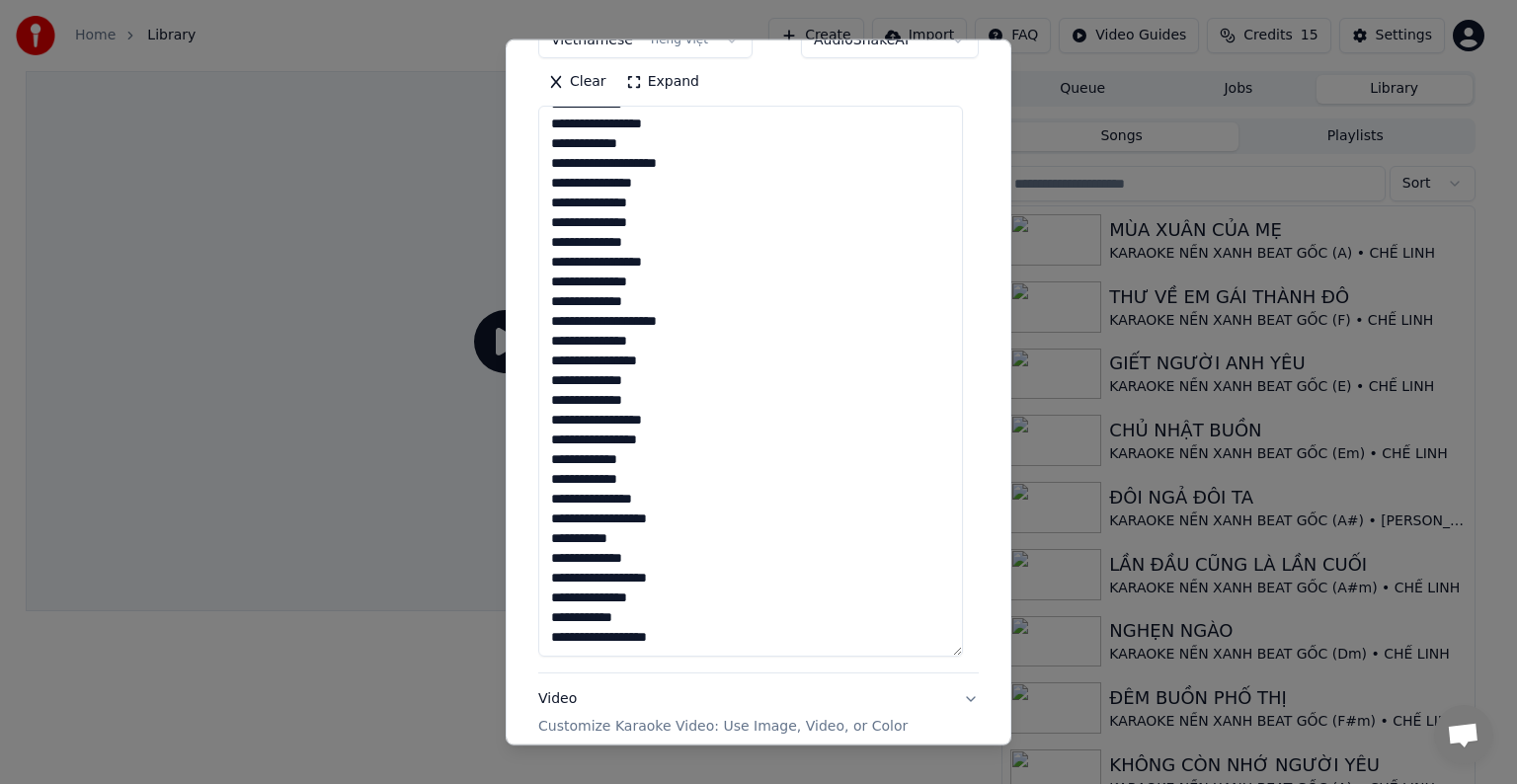
click at [649, 381] on textarea at bounding box center [751, 381] width 425 height 551
click at [611, 360] on textarea at bounding box center [751, 381] width 425 height 551
click at [672, 381] on textarea at bounding box center [751, 381] width 425 height 551
click at [670, 359] on textarea at bounding box center [751, 381] width 425 height 551
click at [671, 379] on textarea at bounding box center [751, 381] width 425 height 551
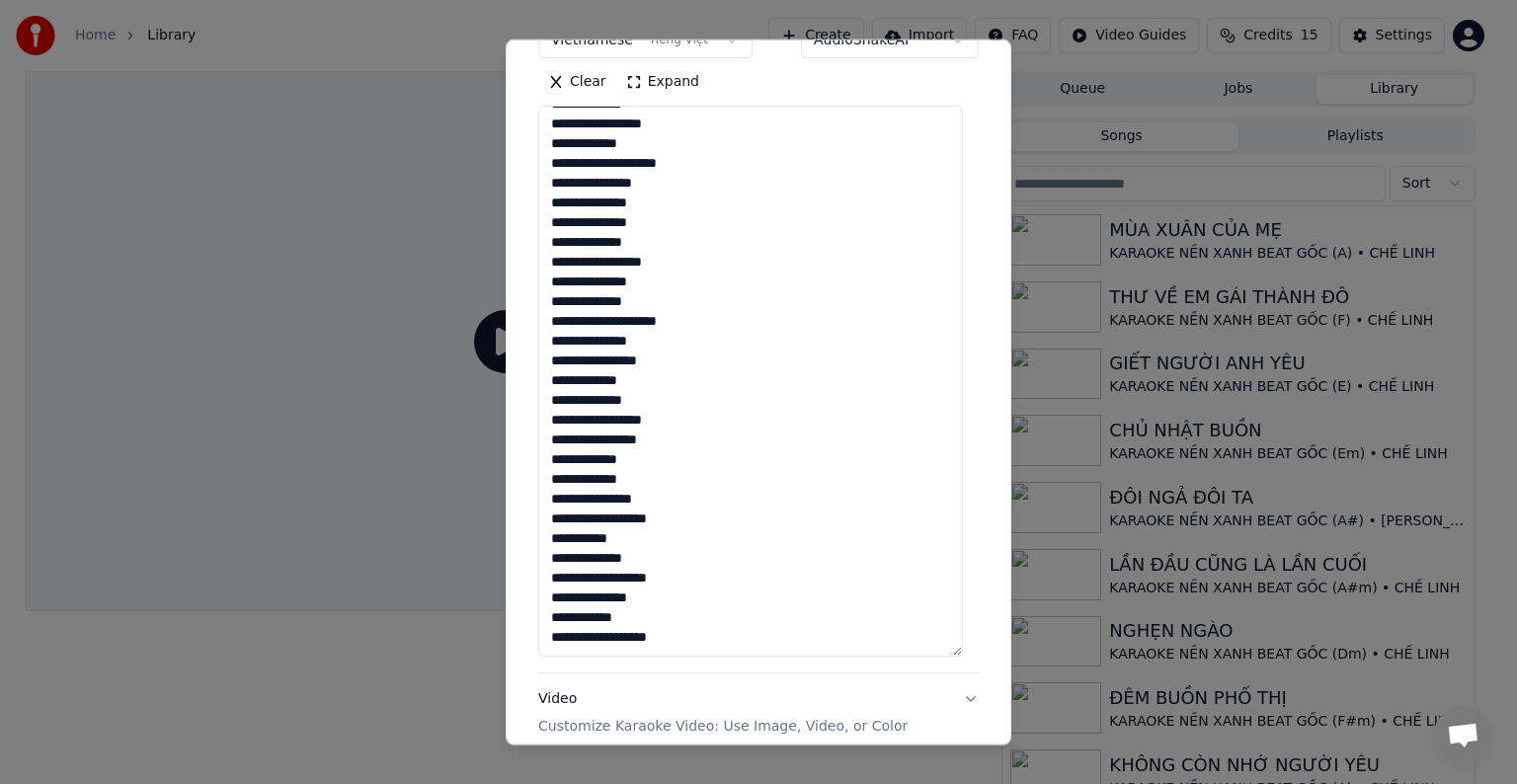
click at [681, 403] on textarea at bounding box center [751, 381] width 425 height 551
click at [681, 421] on textarea at bounding box center [751, 381] width 425 height 551
click at [671, 448] on textarea at bounding box center [751, 381] width 425 height 551
click at [662, 462] on textarea at bounding box center [751, 381] width 425 height 551
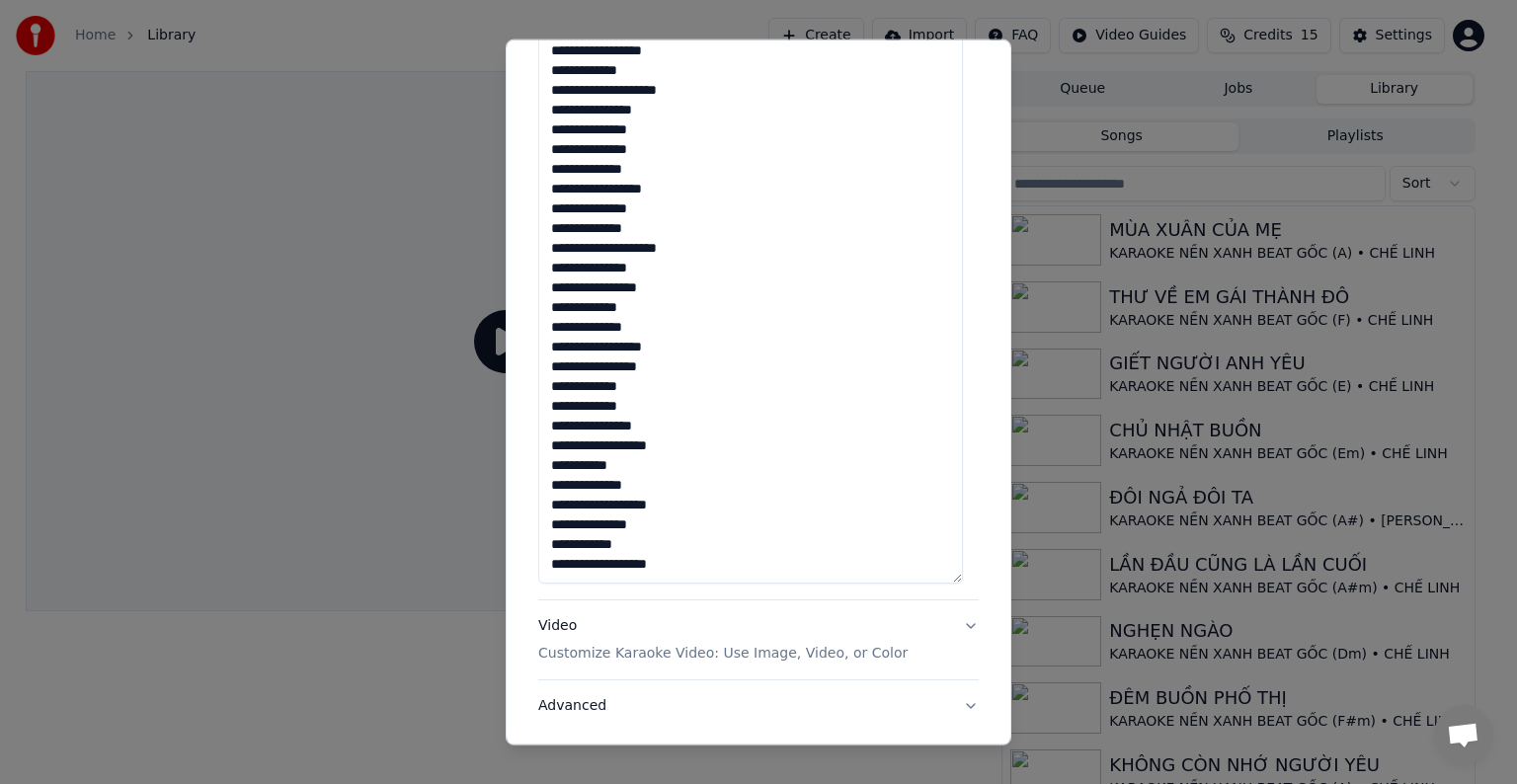
scroll to position [466, 0]
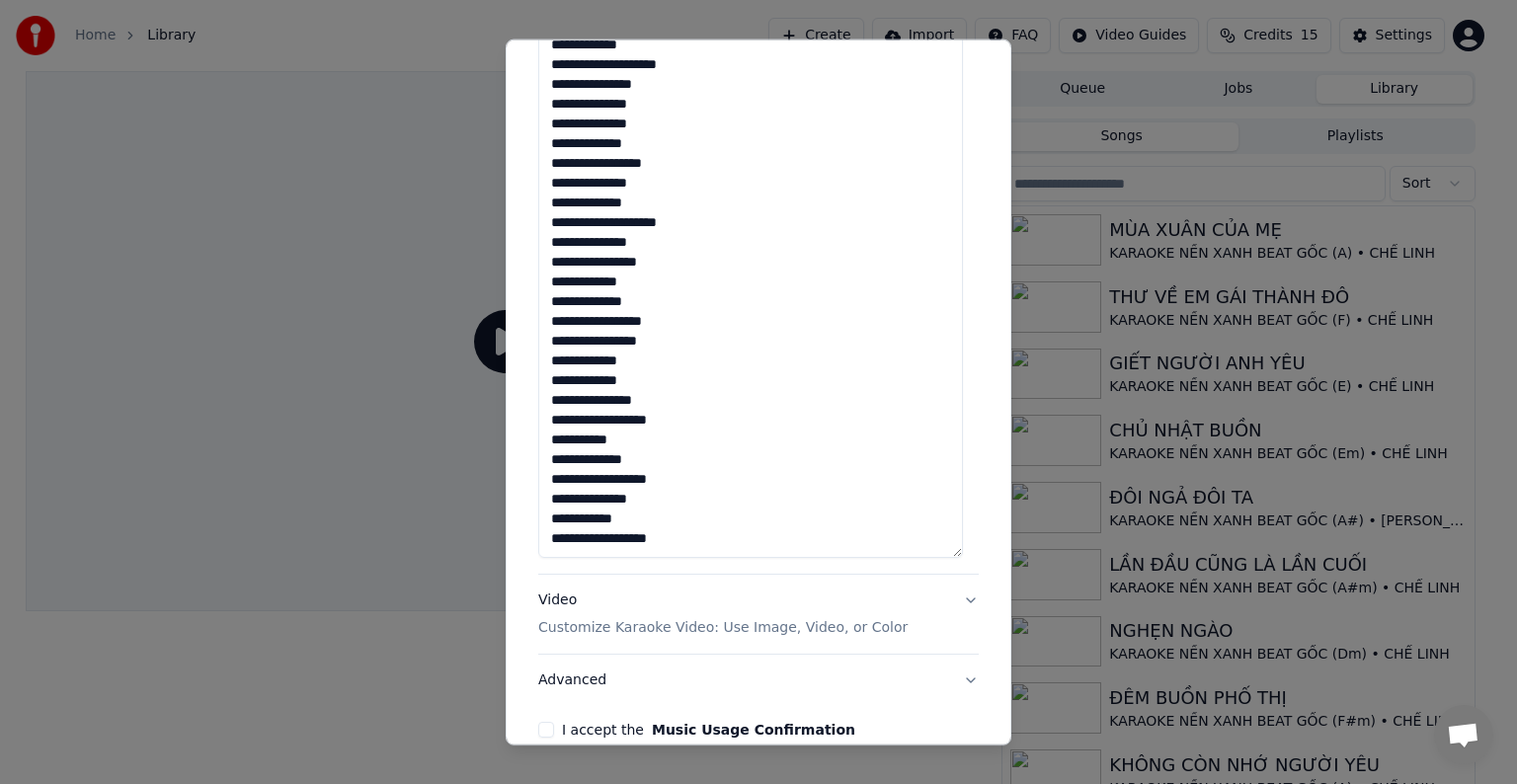
click at [688, 377] on textarea at bounding box center [751, 282] width 425 height 551
click at [685, 419] on textarea at bounding box center [751, 282] width 425 height 551
click at [672, 437] on textarea at bounding box center [751, 282] width 425 height 551
click at [676, 459] on textarea at bounding box center [751, 282] width 425 height 551
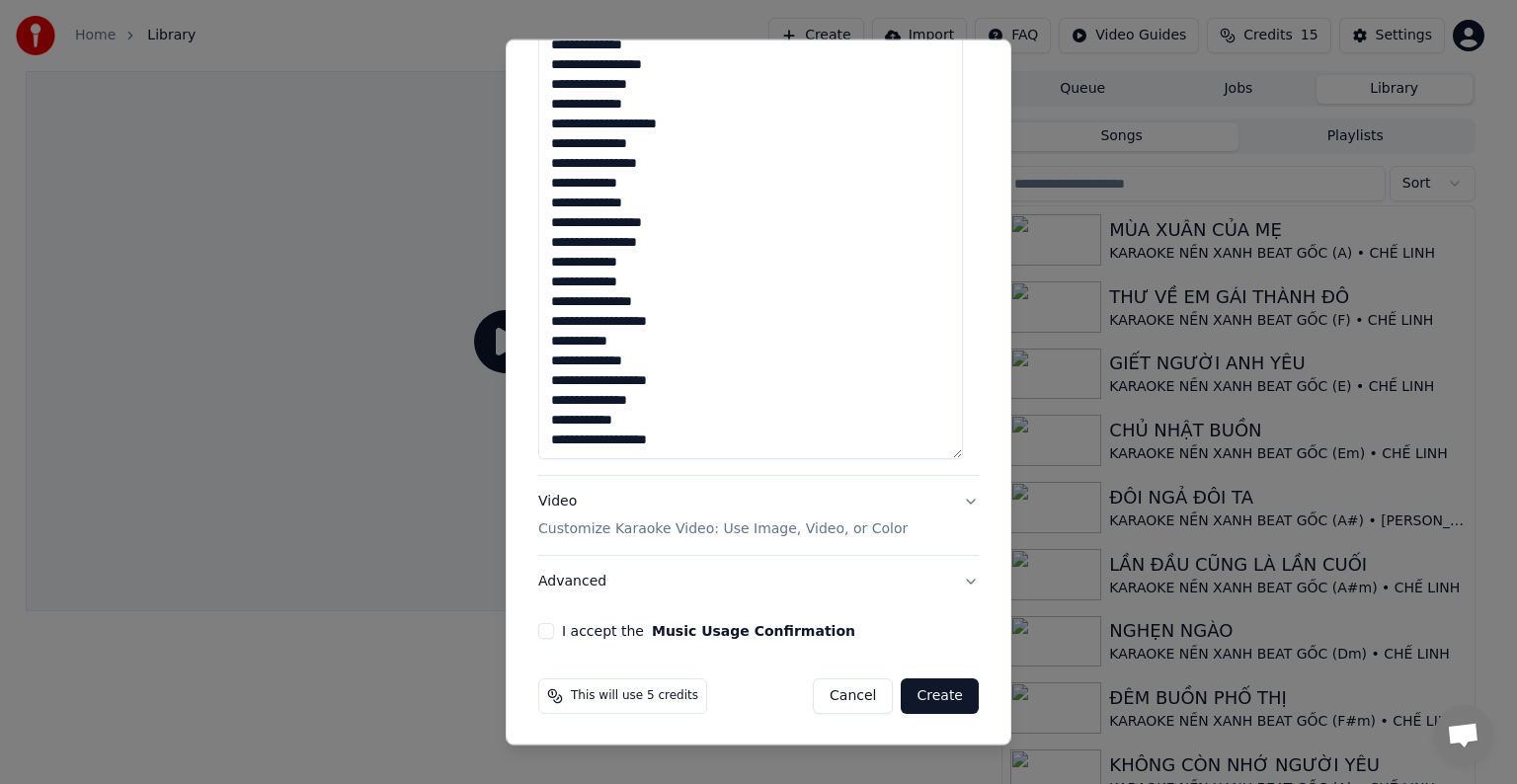
click at [669, 364] on textarea at bounding box center [751, 184] width 425 height 551
click at [669, 379] on textarea at bounding box center [751, 184] width 425 height 551
click at [644, 405] on textarea at bounding box center [751, 184] width 425 height 551
click at [672, 415] on textarea at bounding box center [751, 184] width 425 height 551
type textarea "**********"
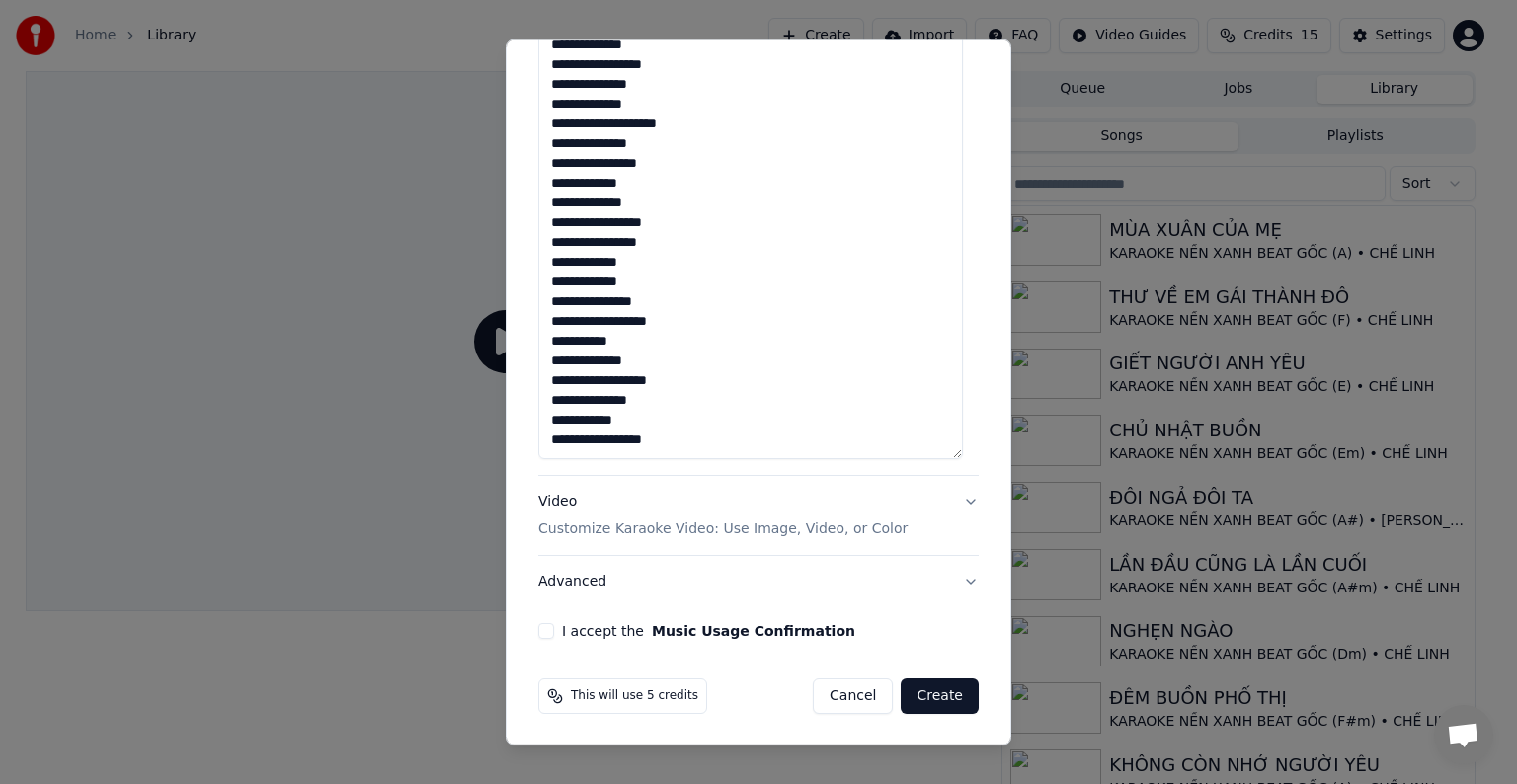
click at [544, 627] on button "I accept the Music Usage Confirmation" at bounding box center [546, 631] width 16 height 16
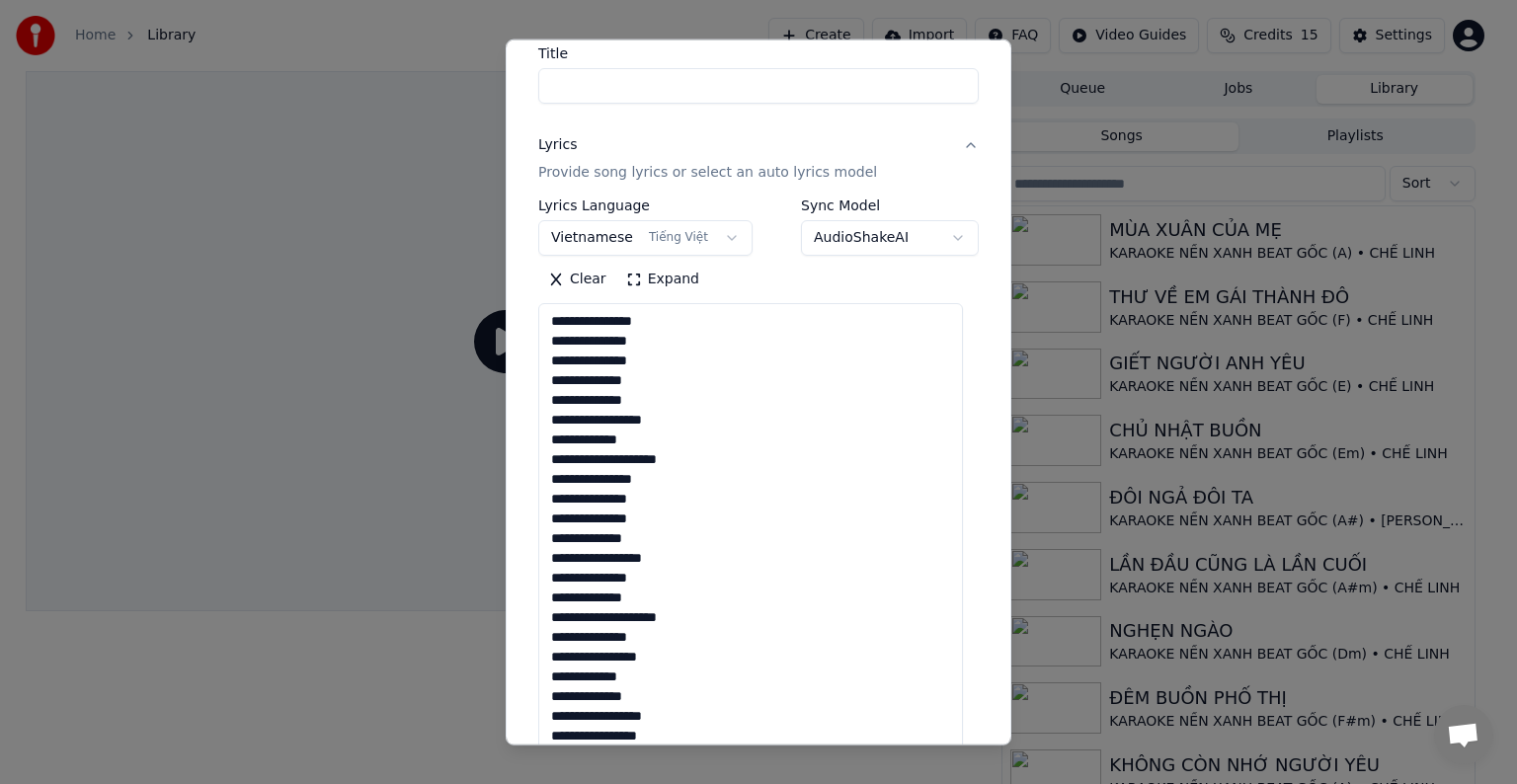
scroll to position [0, 0]
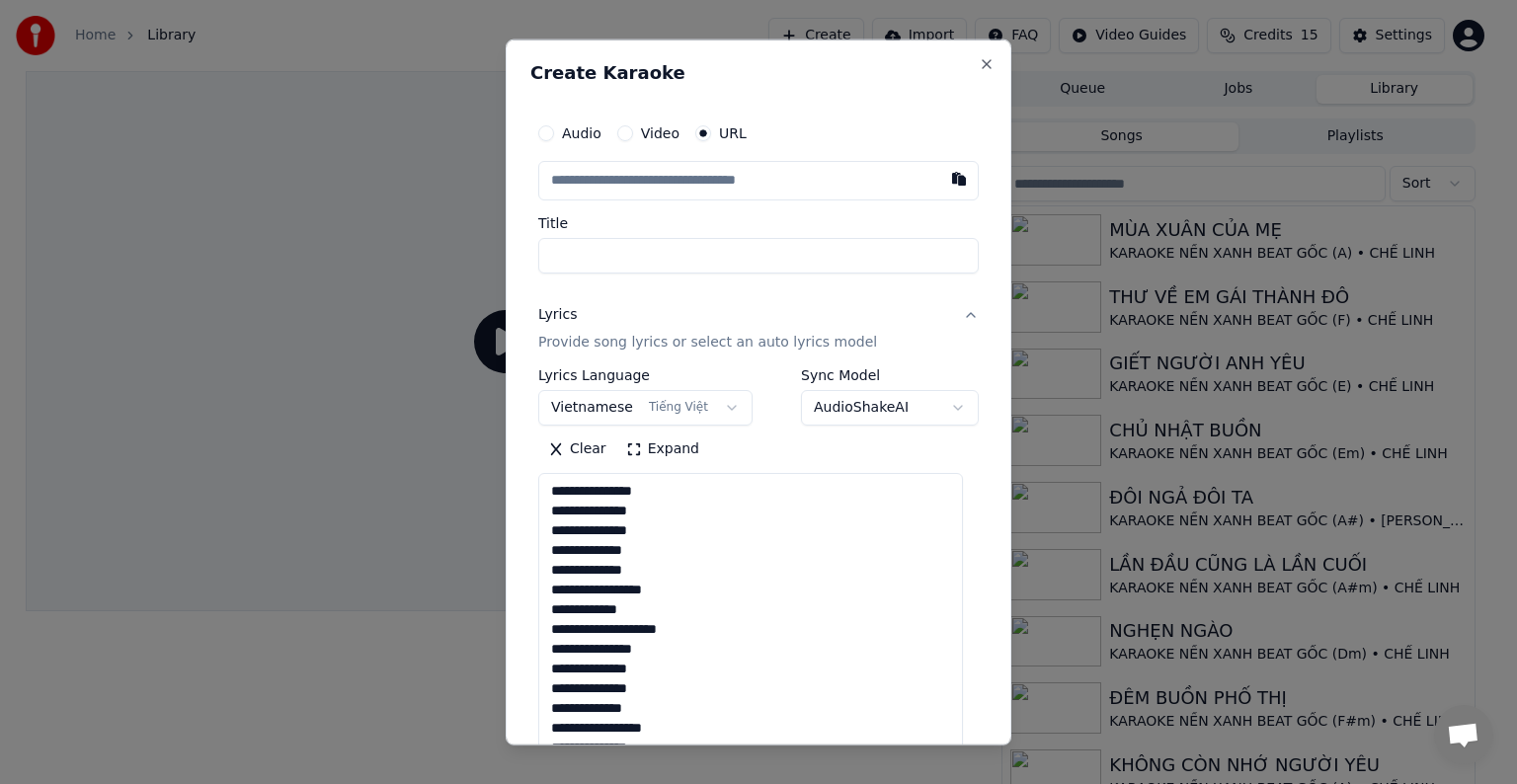
click at [720, 172] on input "text" at bounding box center [758, 181] width 440 height 40
paste input "**********"
type input "**********"
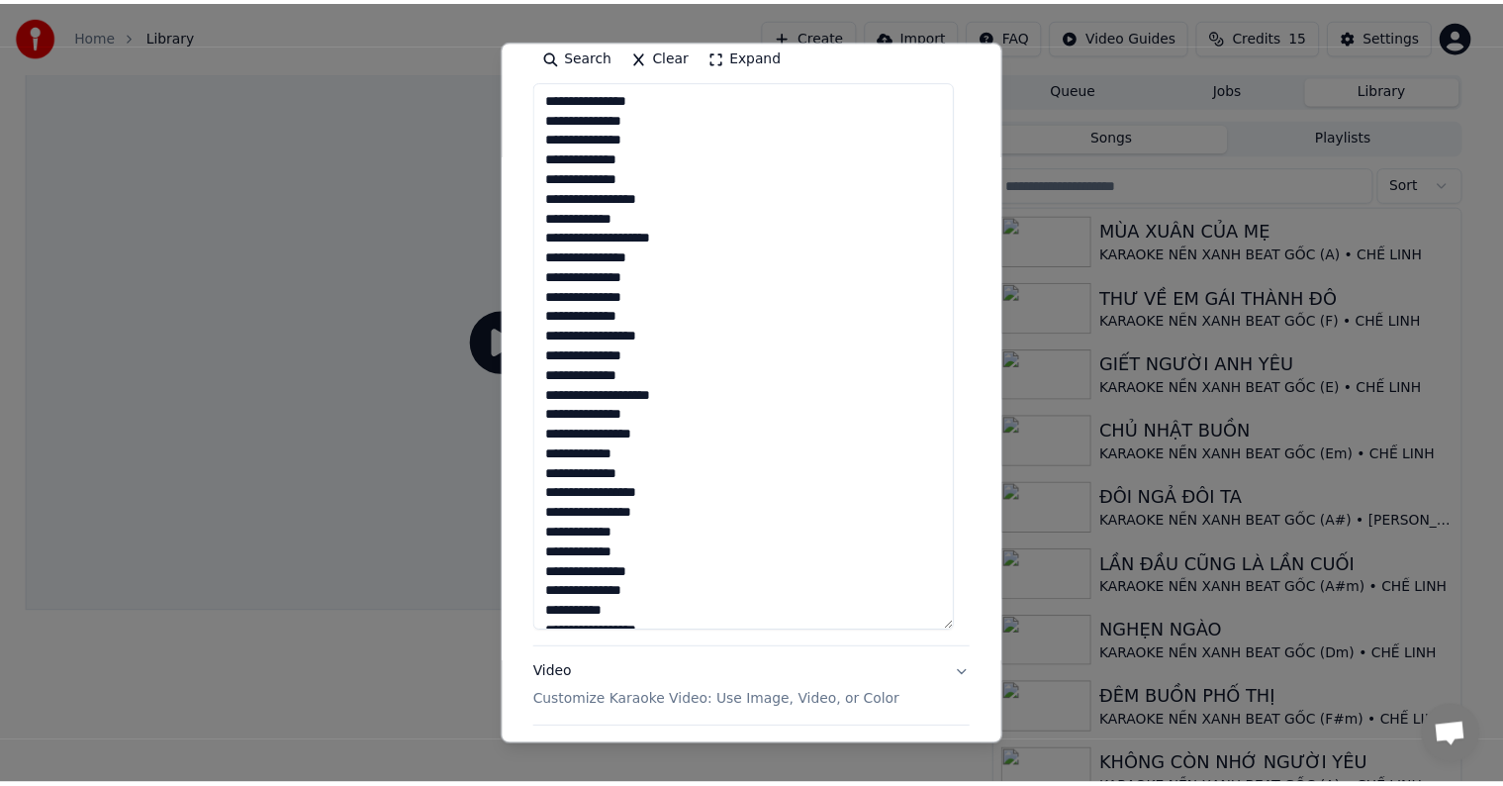
scroll to position [566, 0]
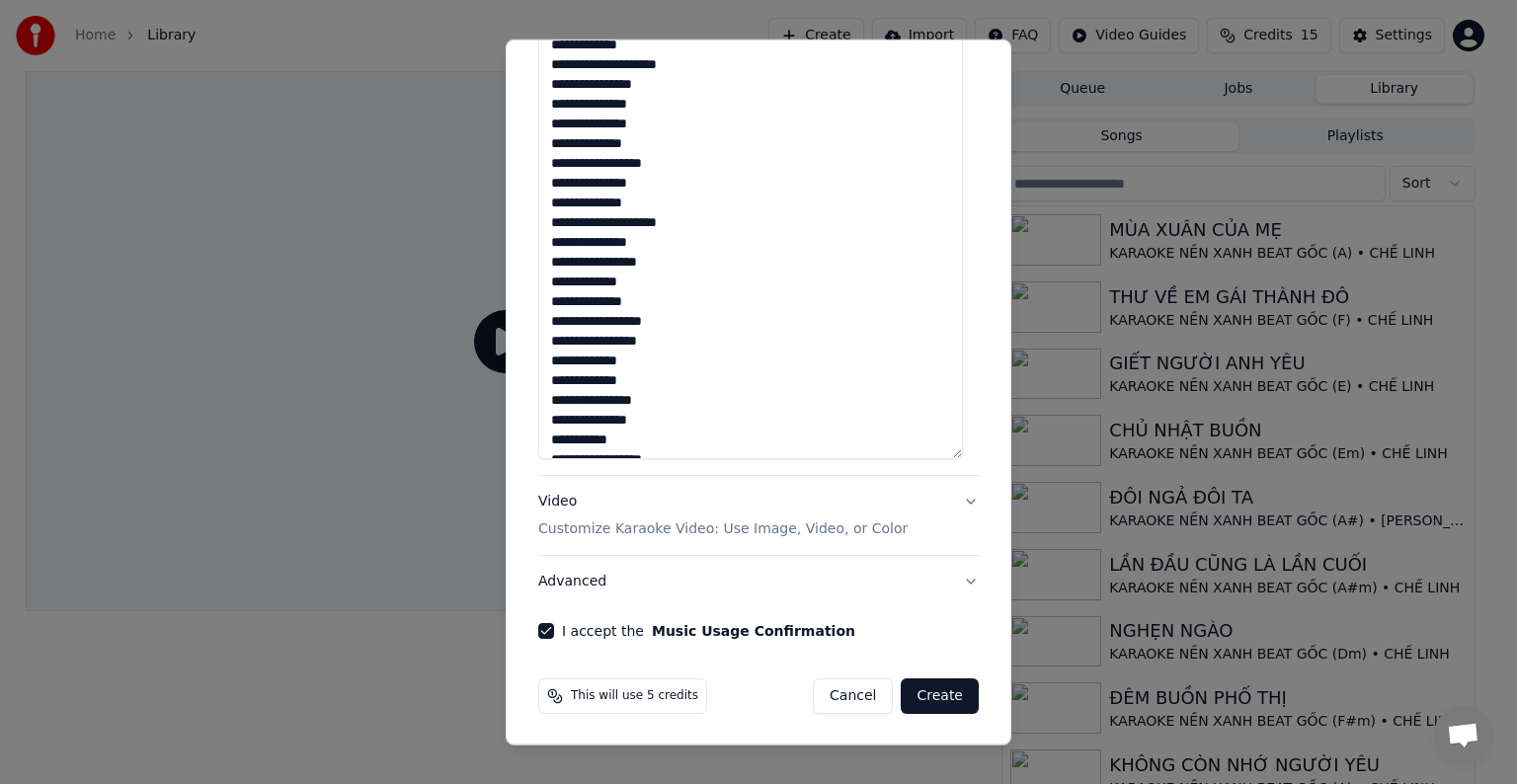
click at [921, 695] on button "Create" at bounding box center [940, 696] width 78 height 36
type input "**********"
select select
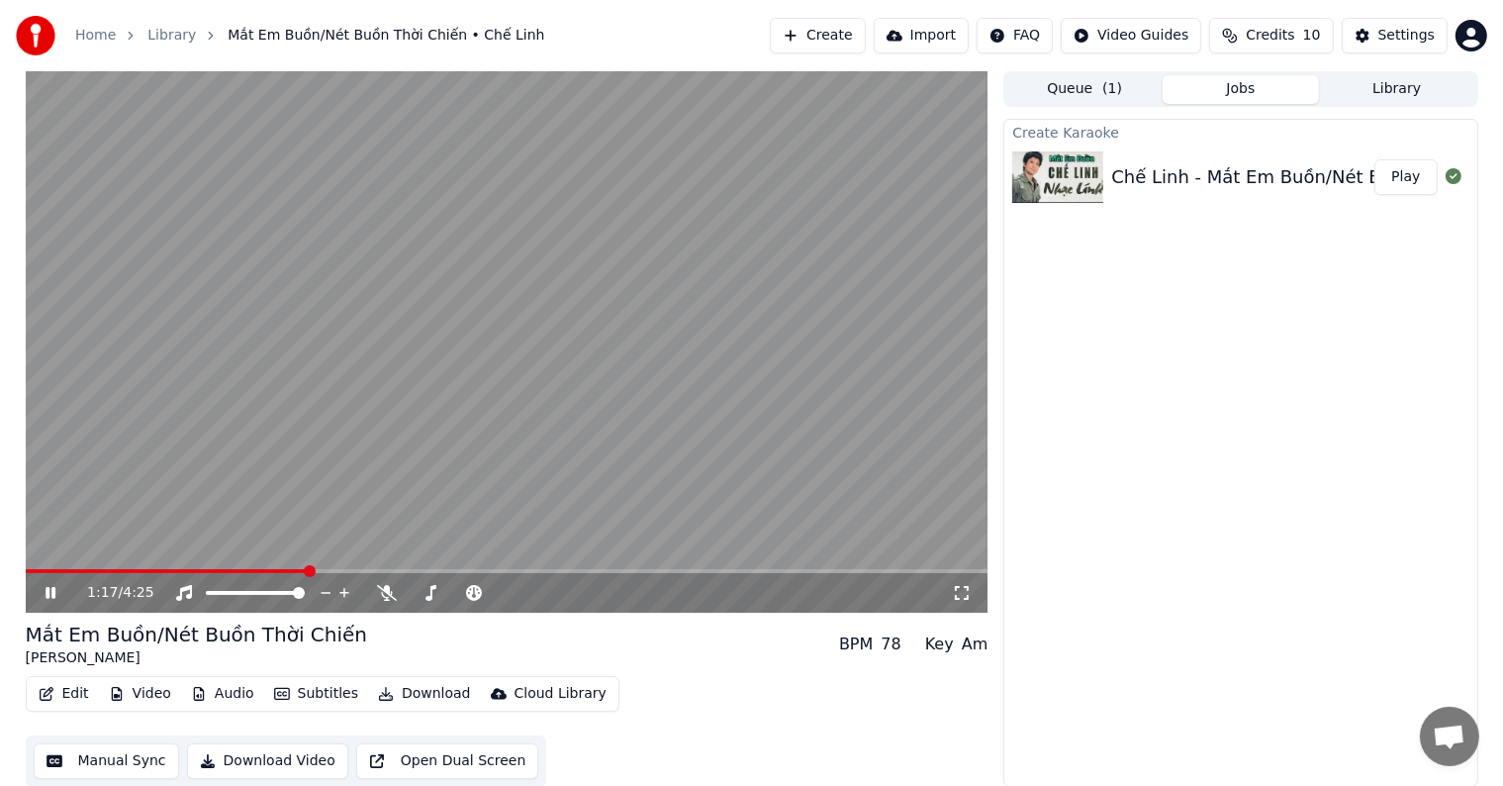
click at [373, 375] on video at bounding box center [507, 341] width 963 height 541
click at [115, 760] on button "Manual Sync" at bounding box center [106, 761] width 145 height 36
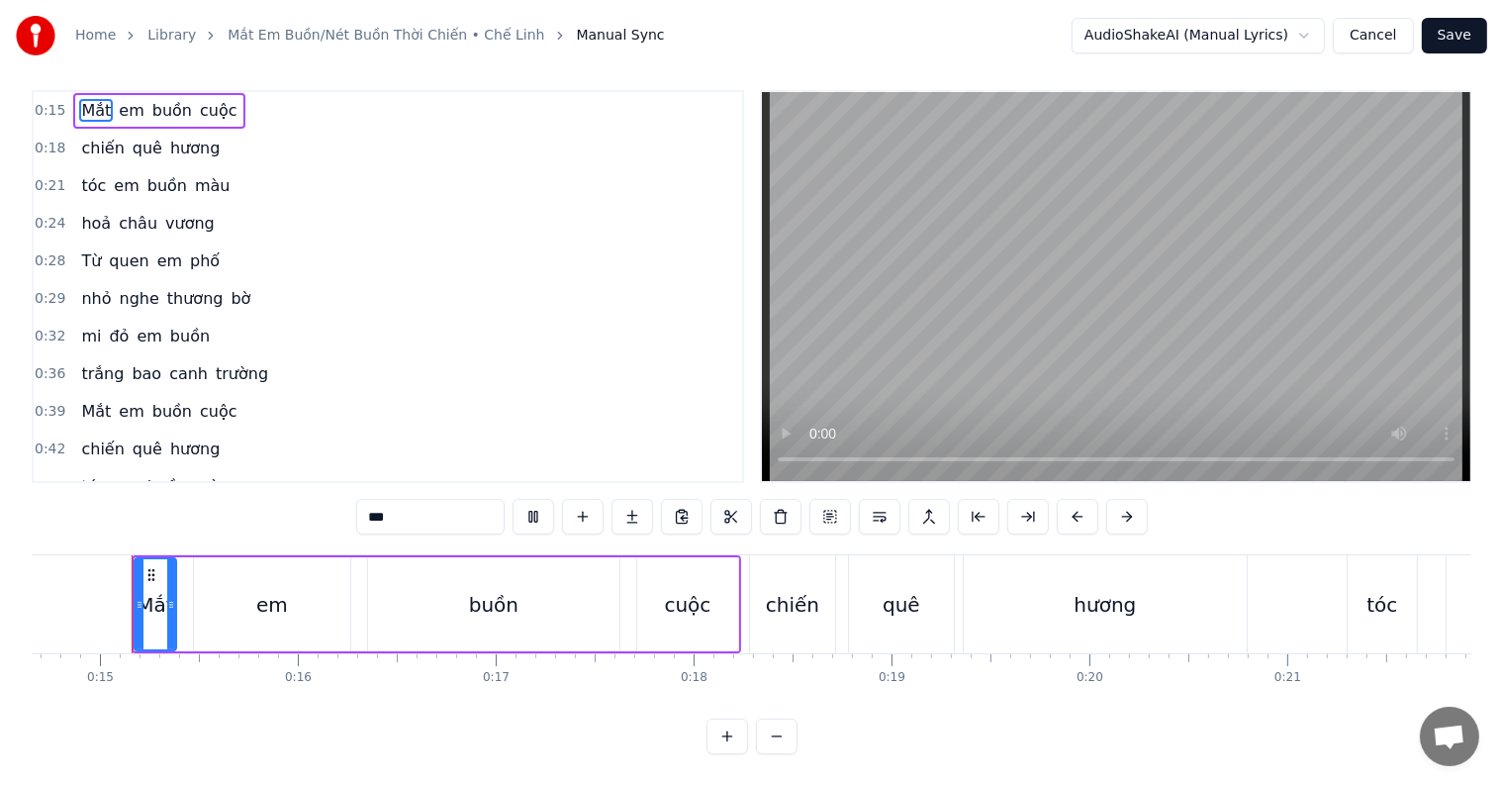
scroll to position [30, 0]
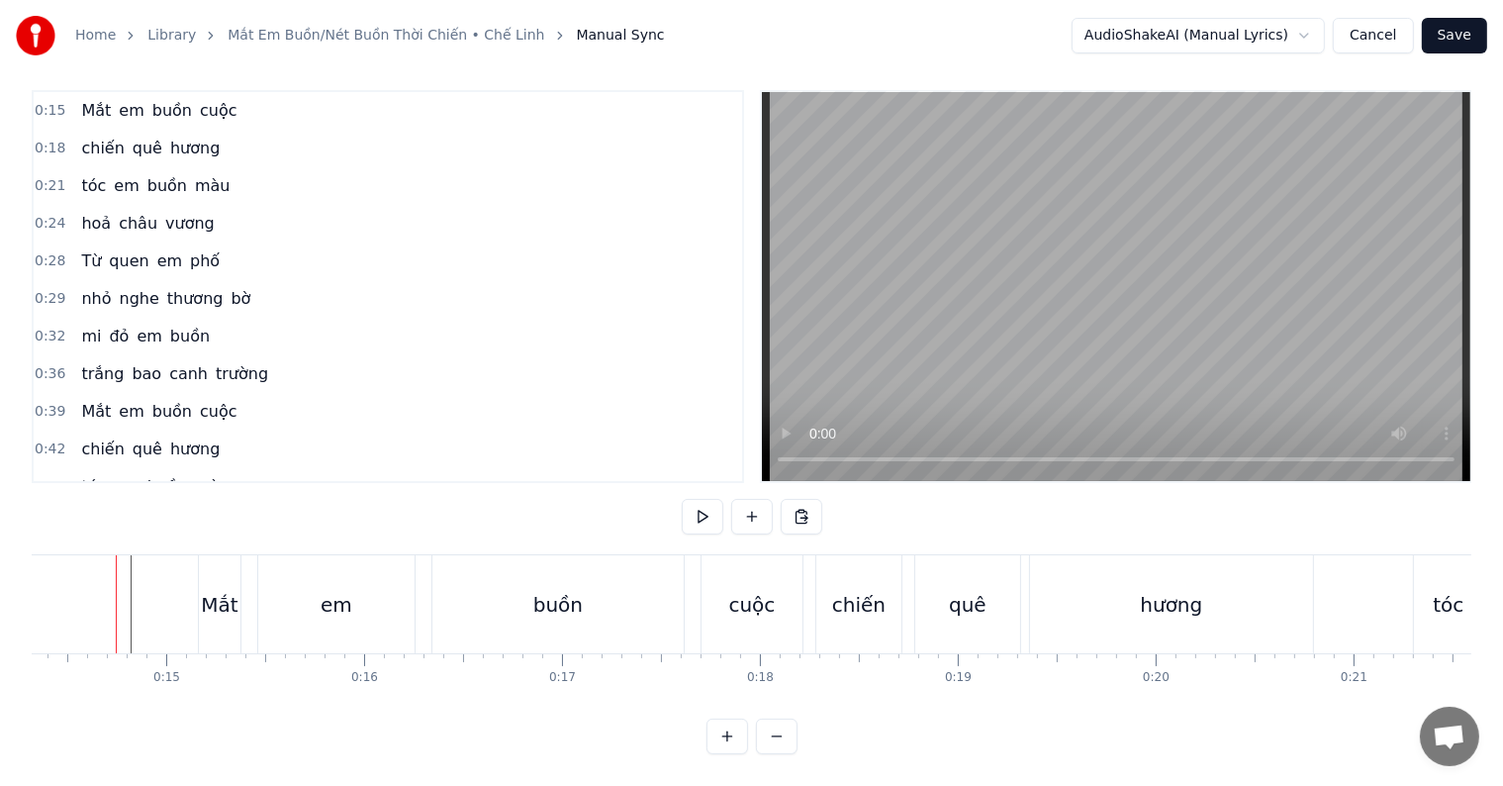
scroll to position [0, 2819]
click at [15, 591] on div "Home Library Mắt Em Buồn/Nét Buồn Thời Chiến • Chế Linh Manual Sync AudioShakeA…" at bounding box center [751, 370] width 1503 height 767
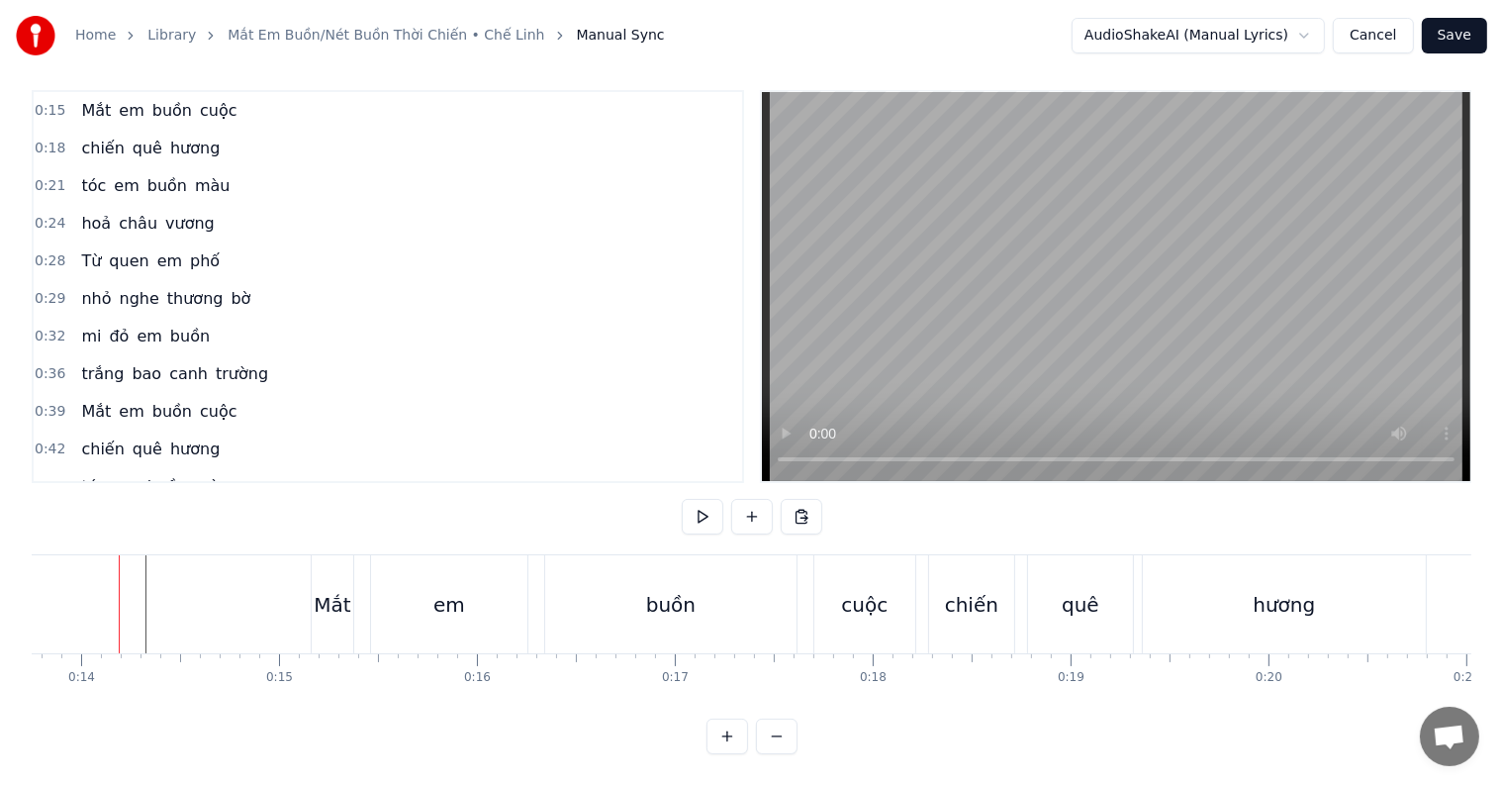
scroll to position [0, 2709]
click at [335, 590] on div "Mắt" at bounding box center [345, 605] width 37 height 30
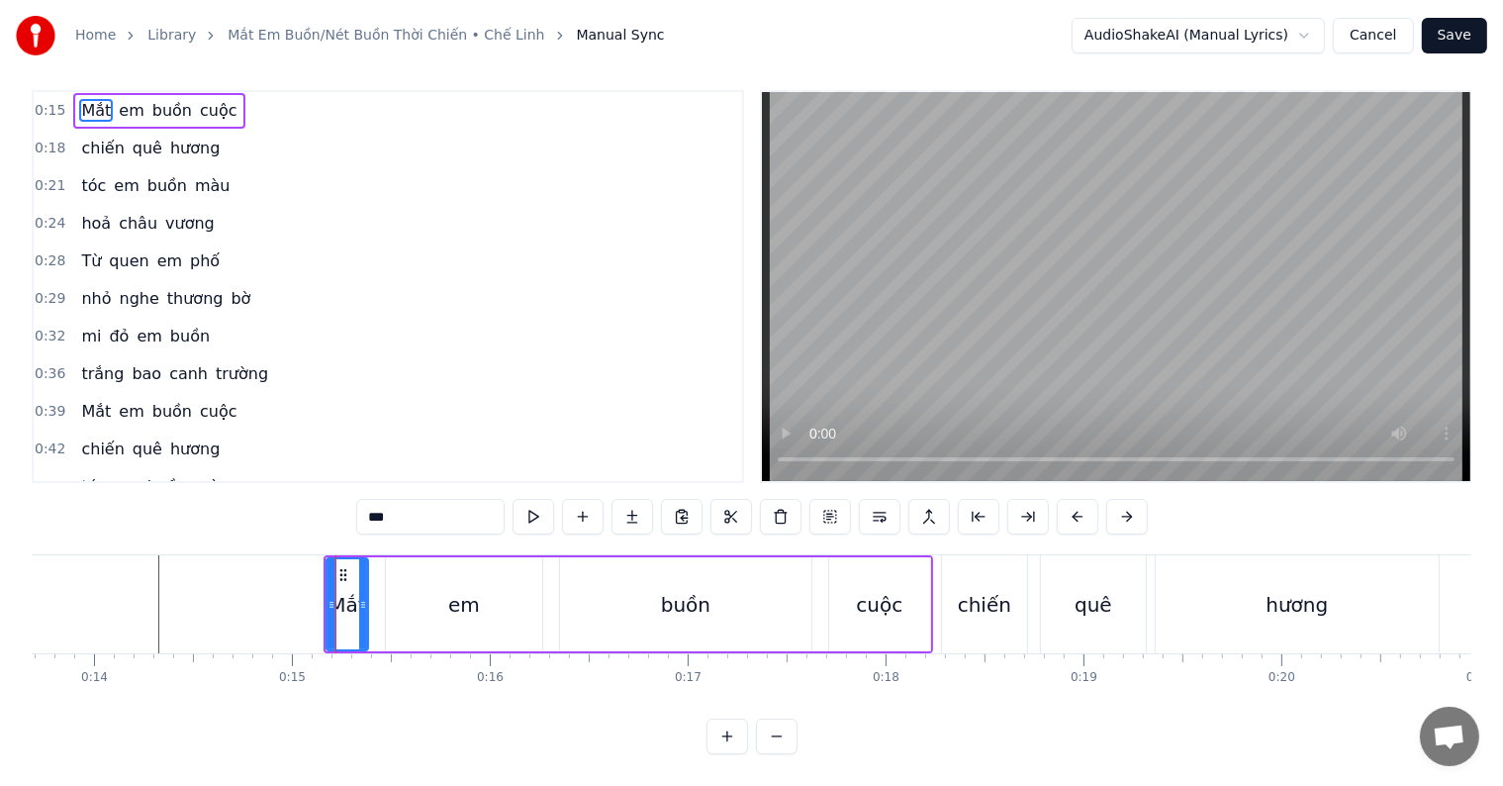
scroll to position [0, 0]
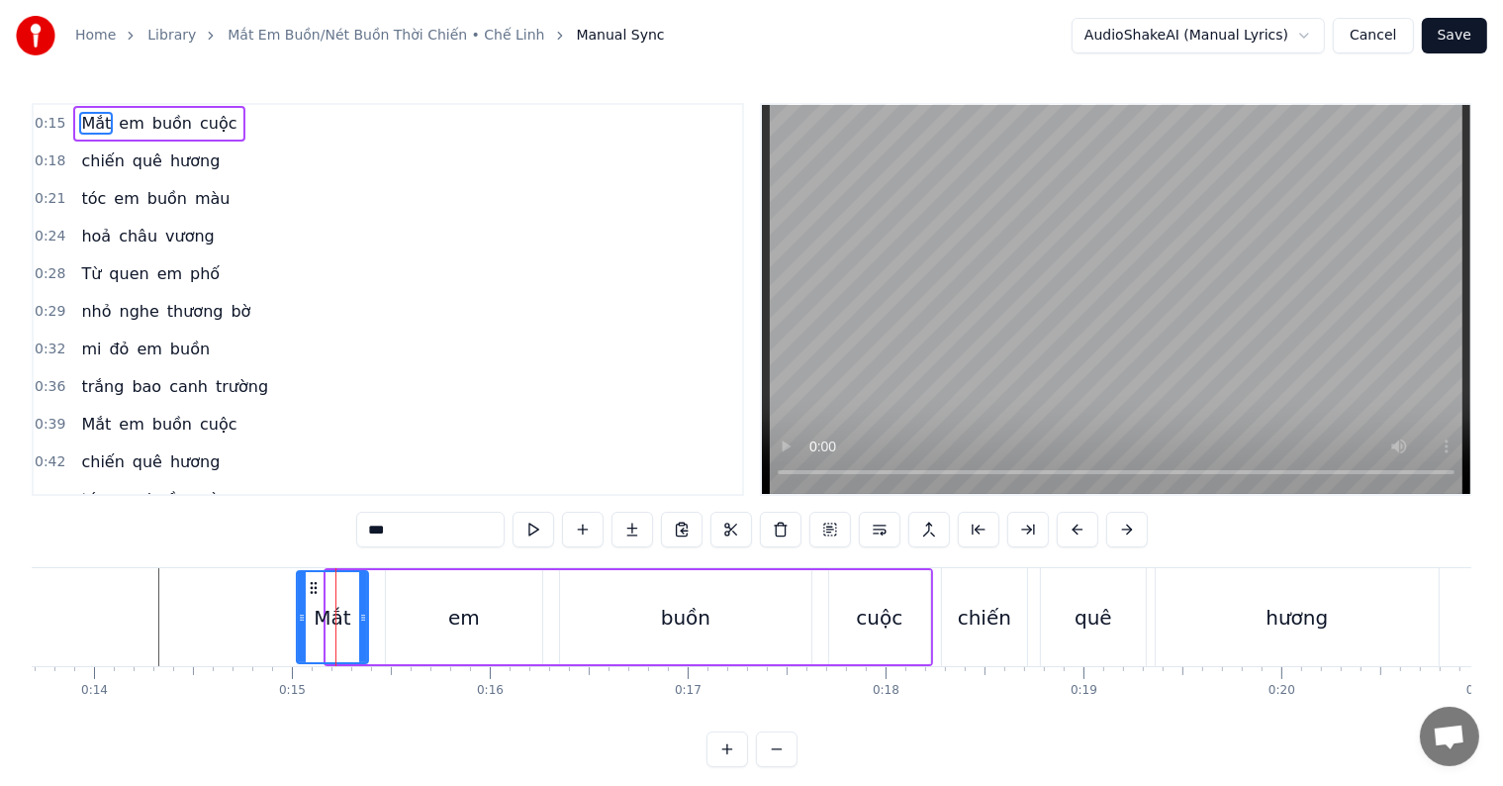
drag, startPoint x: 327, startPoint y: 613, endPoint x: 297, endPoint y: 606, distance: 30.5
click at [298, 606] on div at bounding box center [302, 617] width 8 height 90
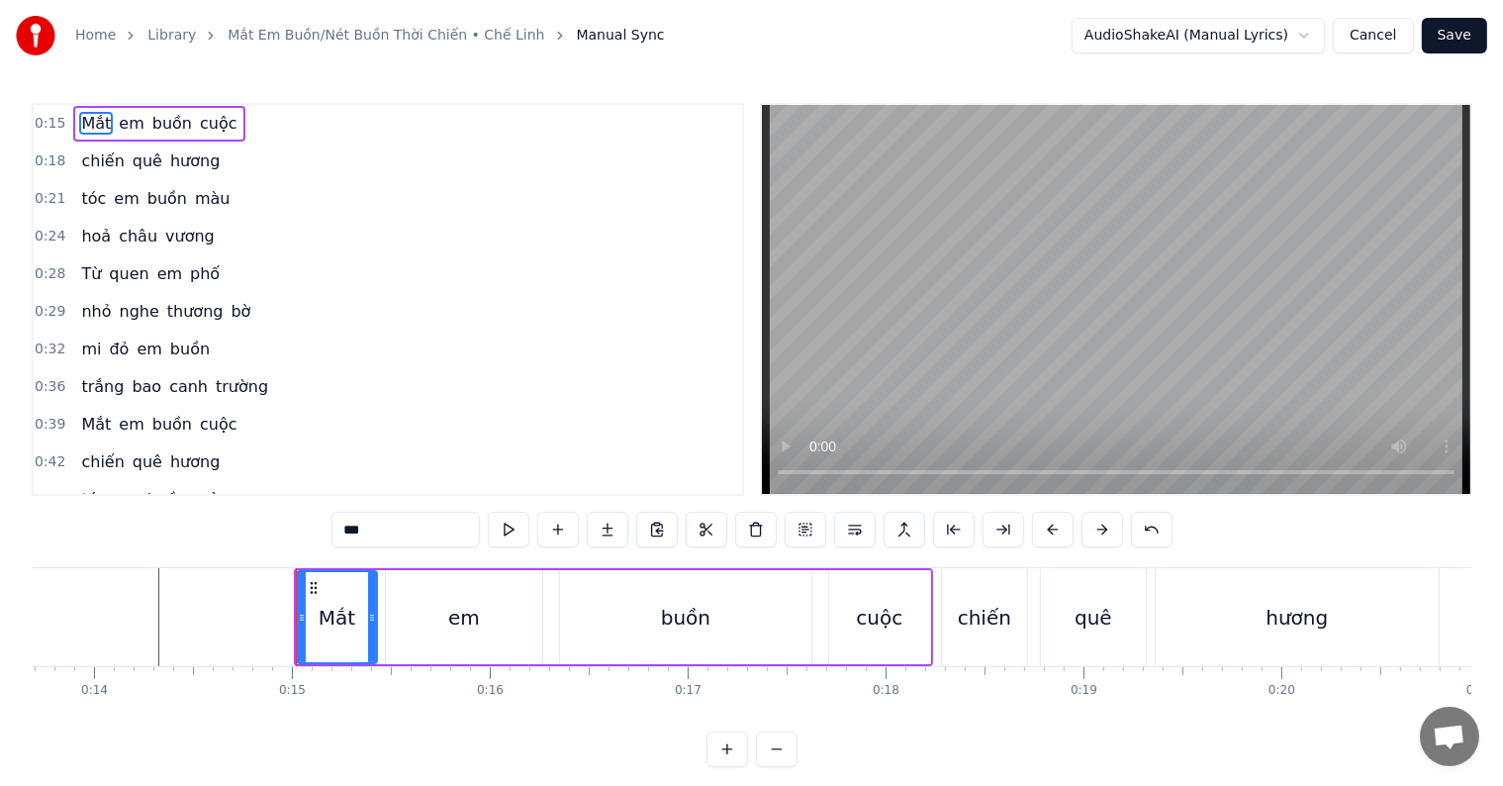
click at [371, 620] on icon at bounding box center [372, 618] width 8 height 16
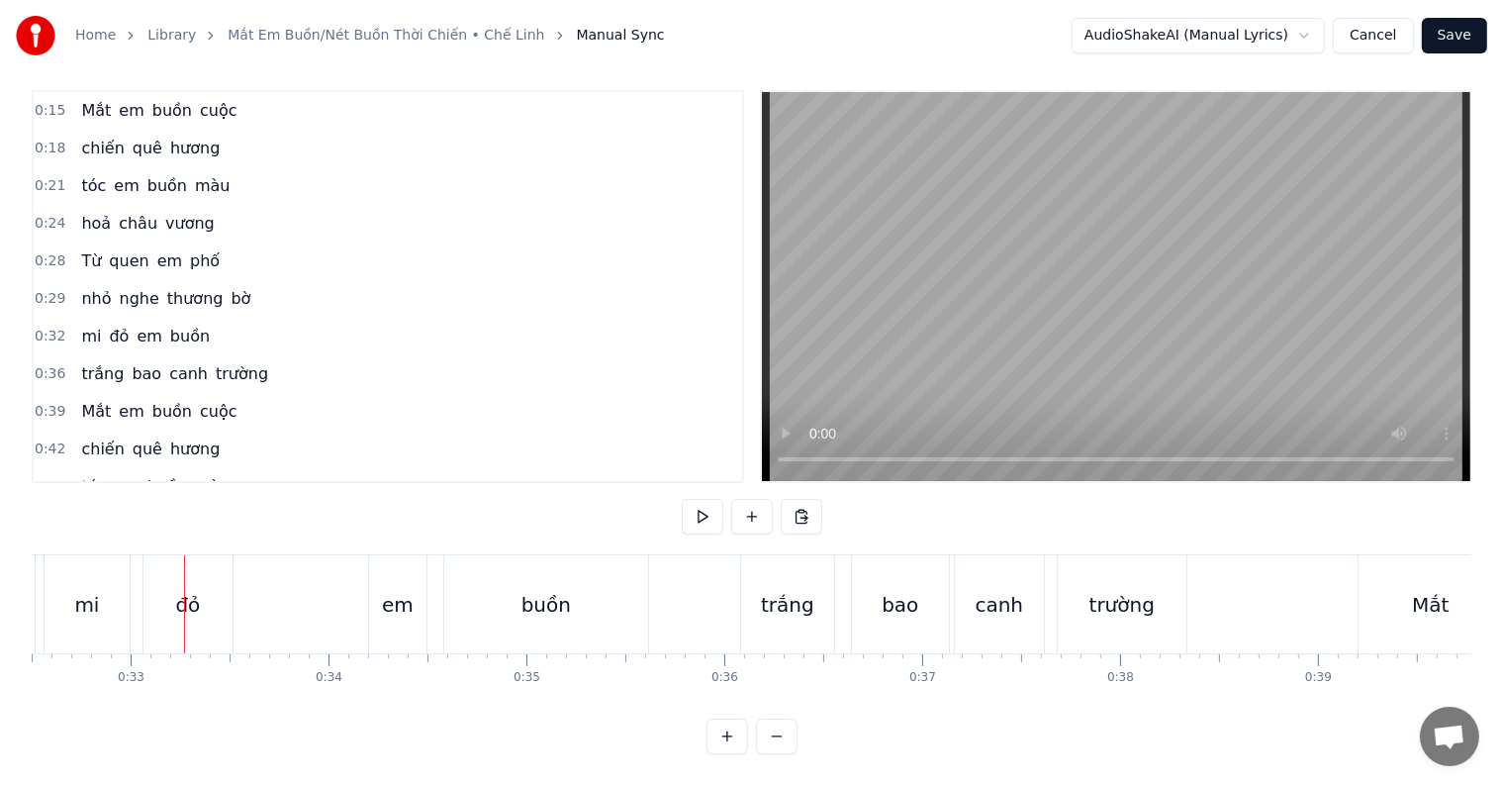
scroll to position [0, 6486]
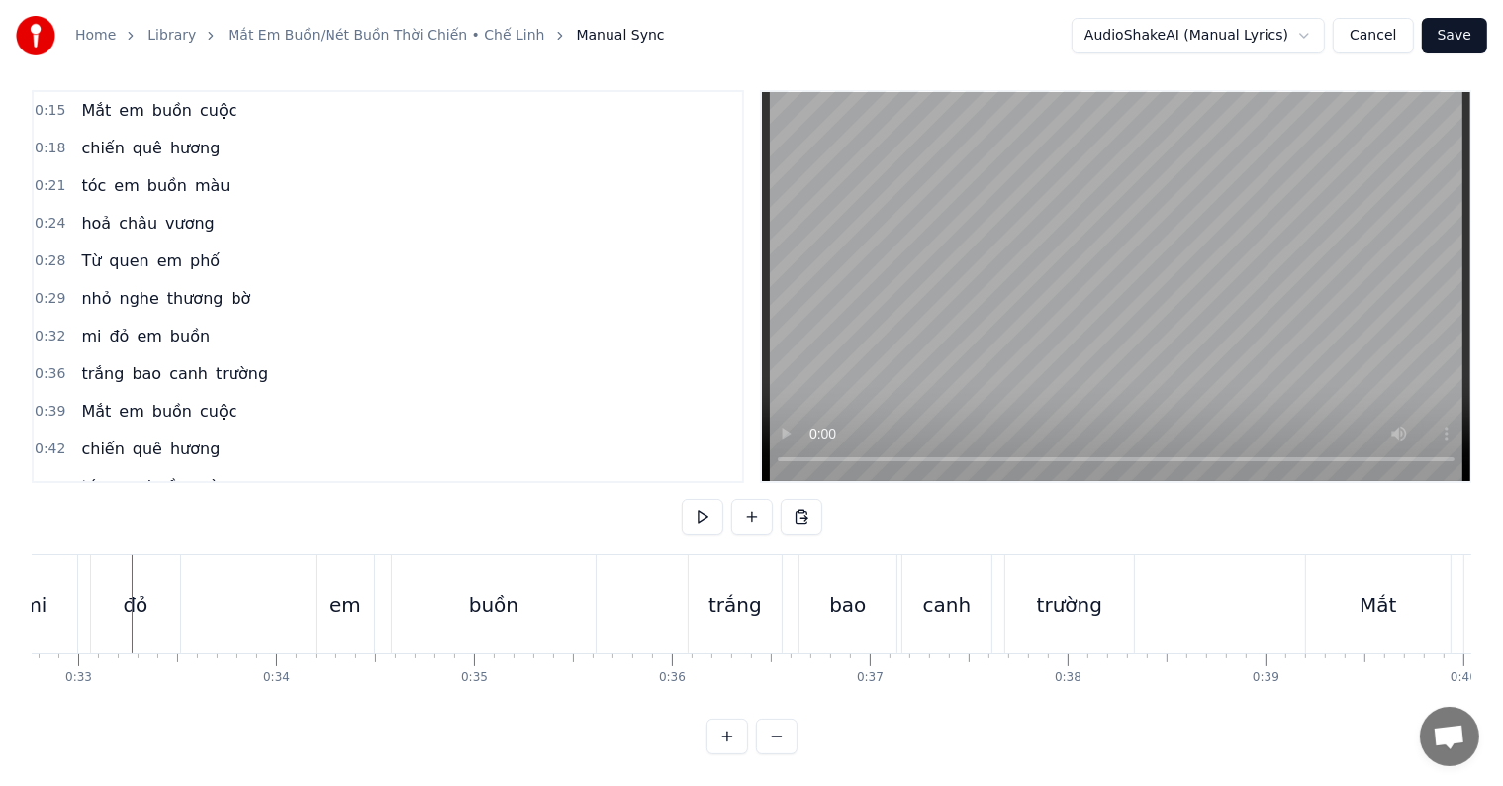
click at [158, 588] on div "đỏ" at bounding box center [135, 604] width 89 height 98
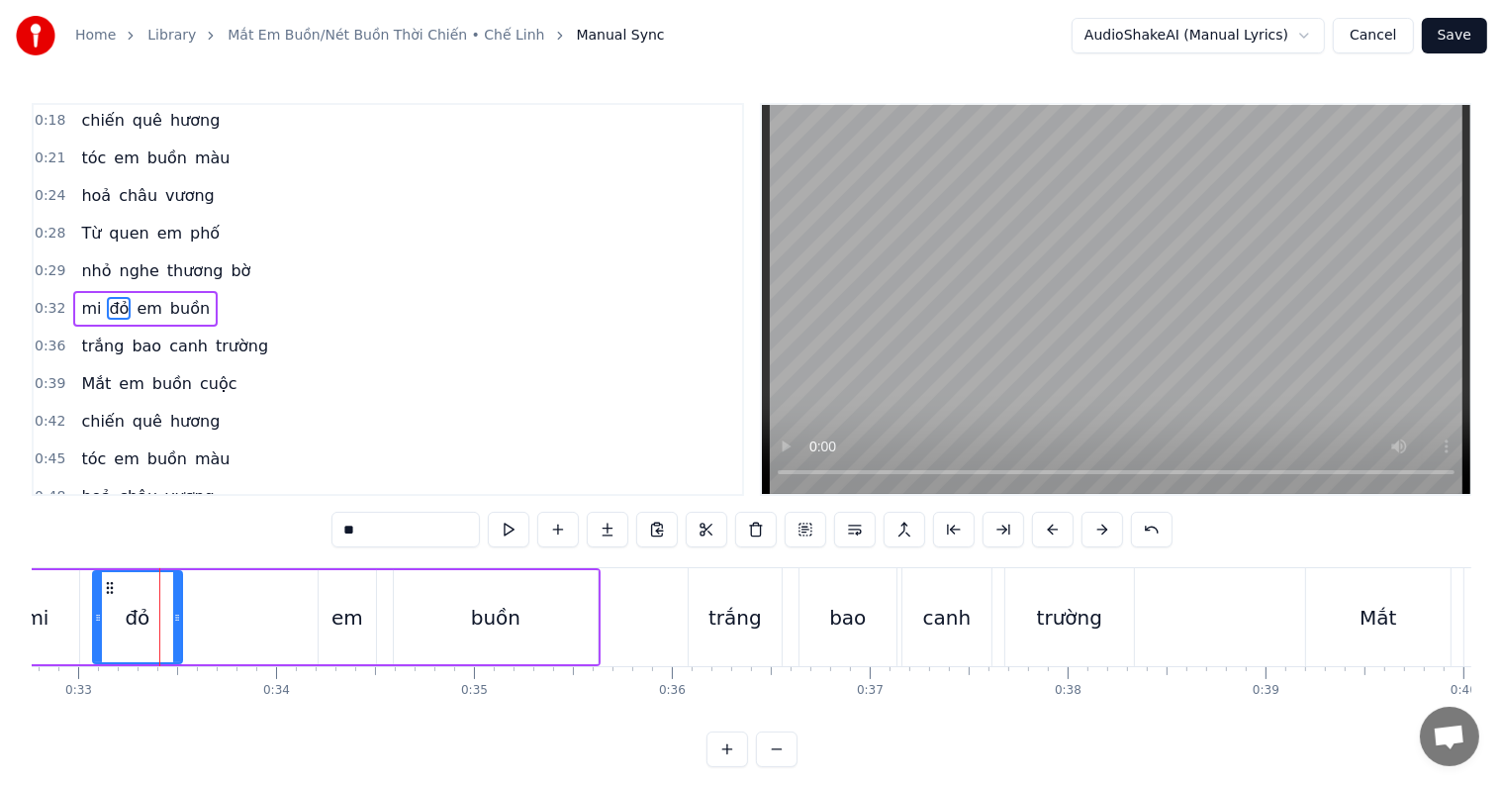
scroll to position [42, 0]
drag, startPoint x: 173, startPoint y: 614, endPoint x: 198, endPoint y: 614, distance: 24.7
click at [198, 614] on icon at bounding box center [202, 618] width 8 height 16
drag, startPoint x: 198, startPoint y: 614, endPoint x: 211, endPoint y: 614, distance: 12.9
click at [211, 614] on icon at bounding box center [214, 618] width 8 height 16
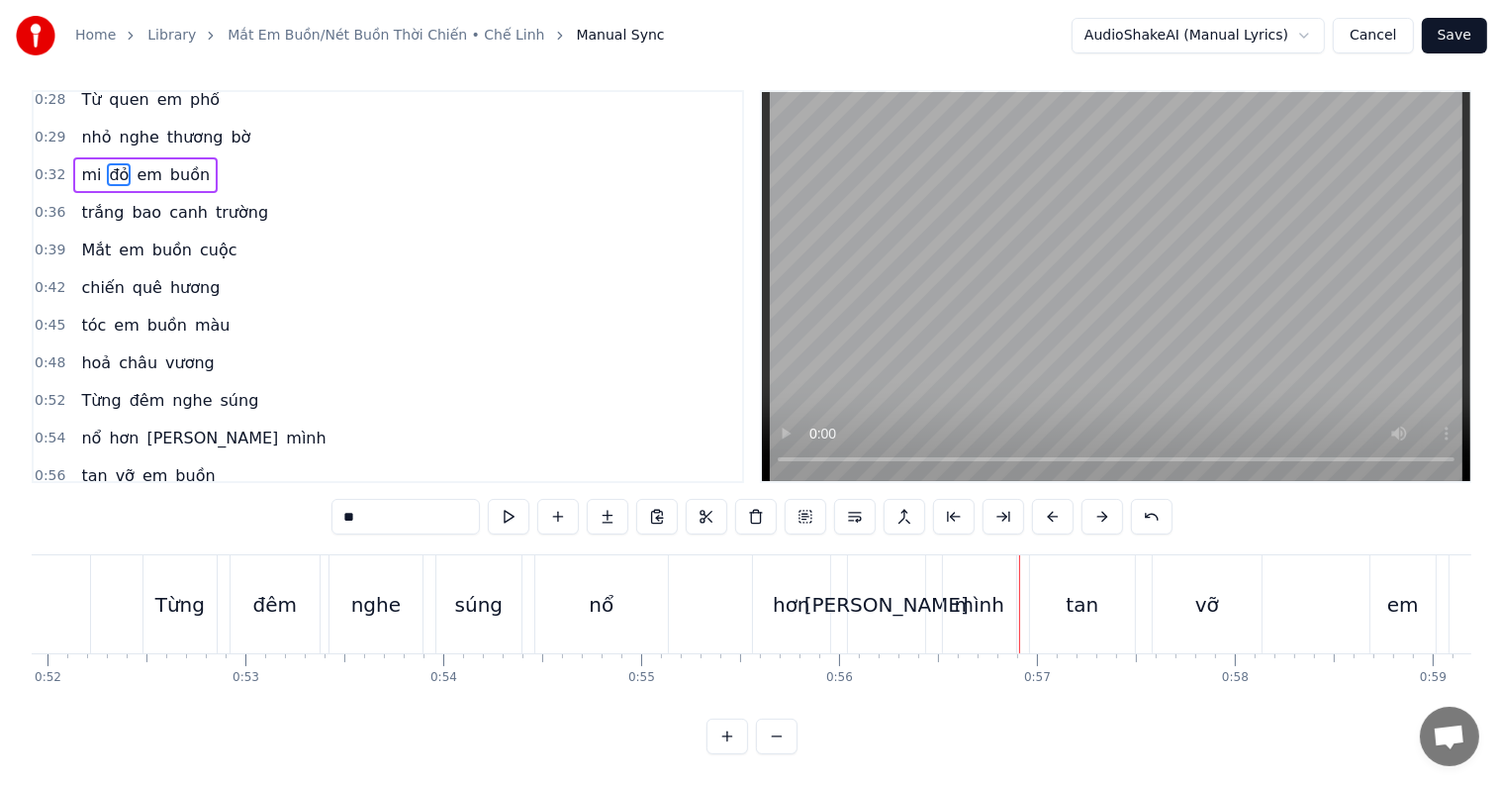
scroll to position [240, 0]
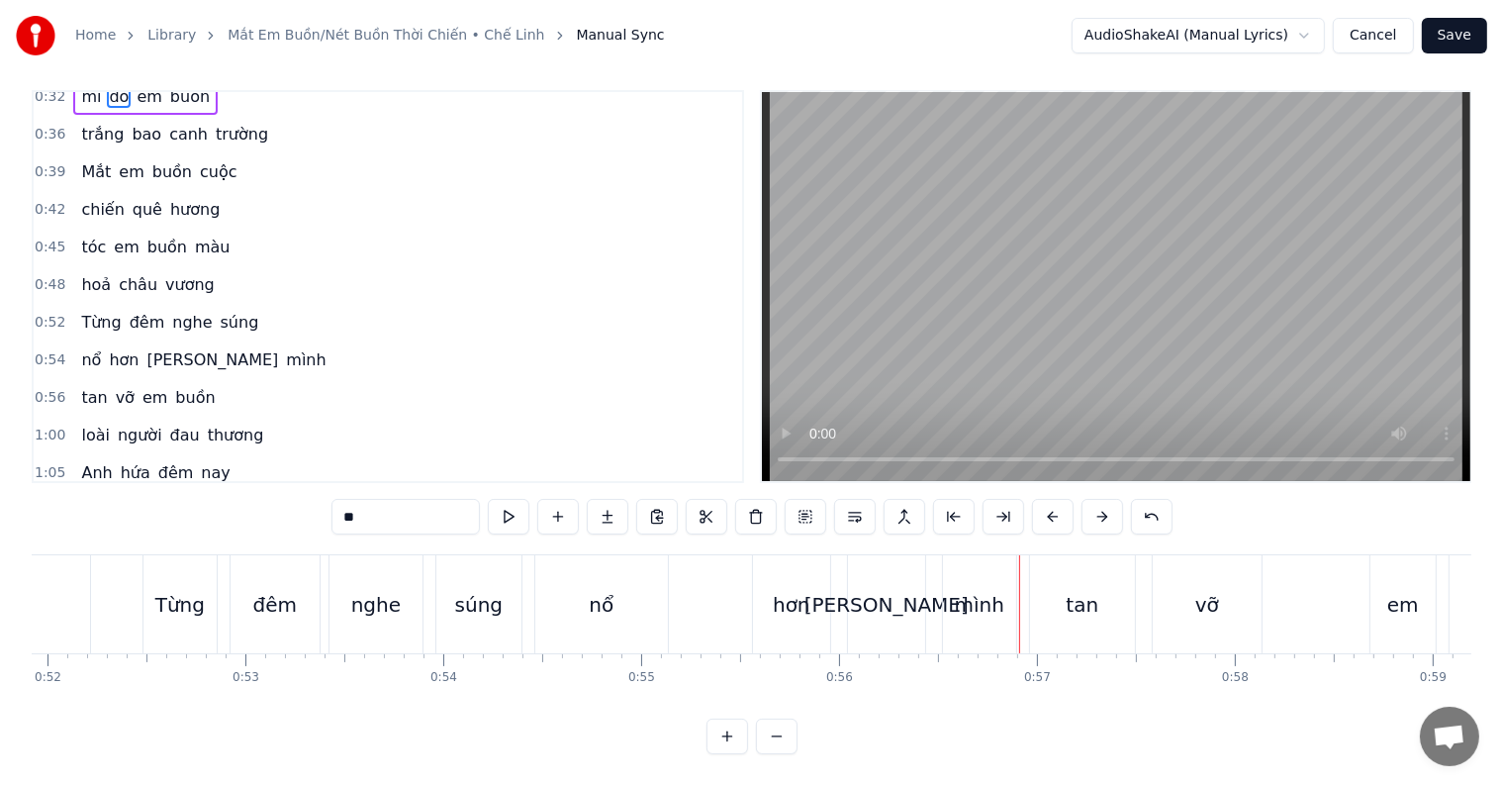
click at [1202, 590] on div "vỡ" at bounding box center [1208, 605] width 24 height 30
type input "**"
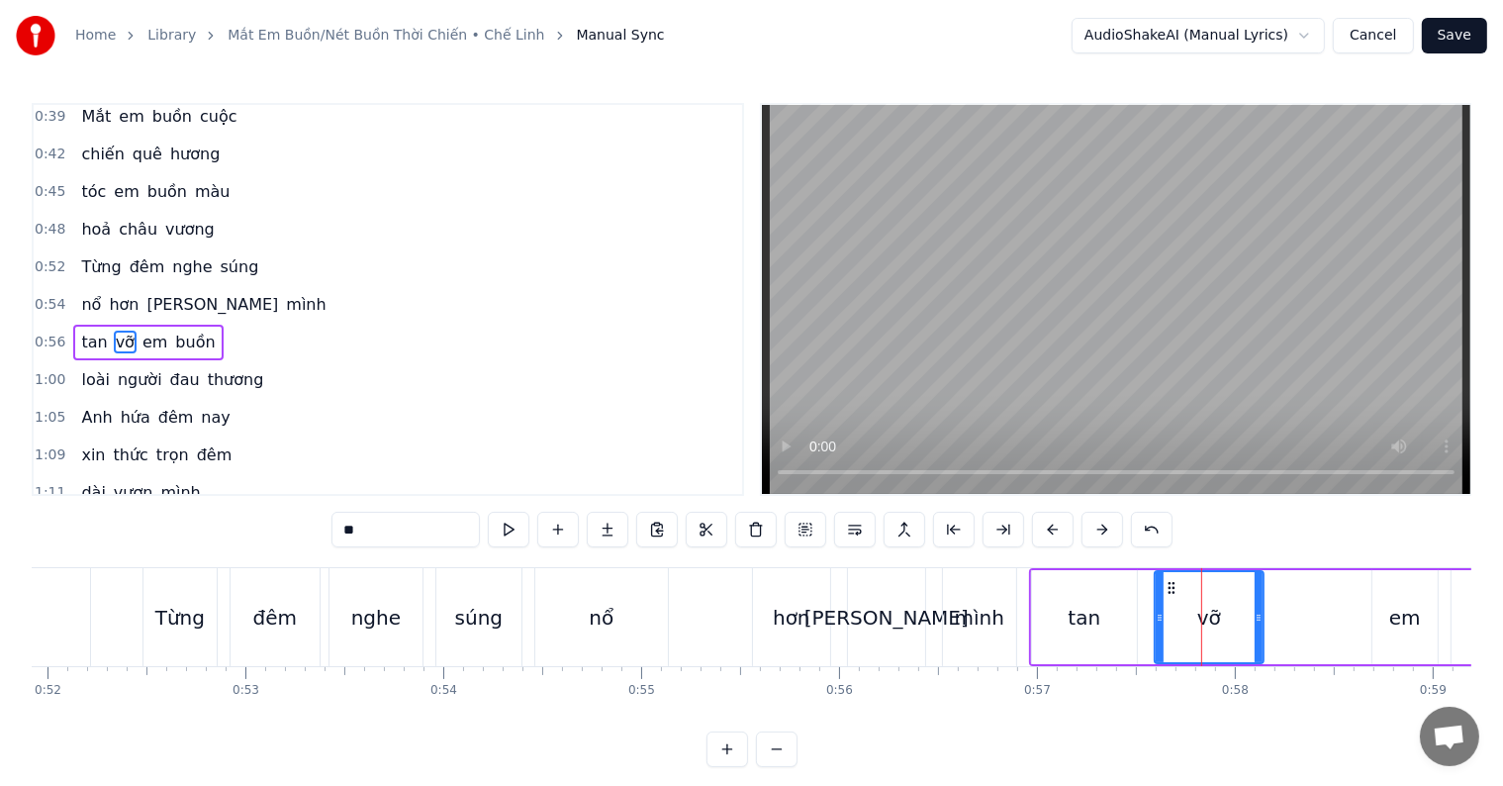
scroll to position [333, 0]
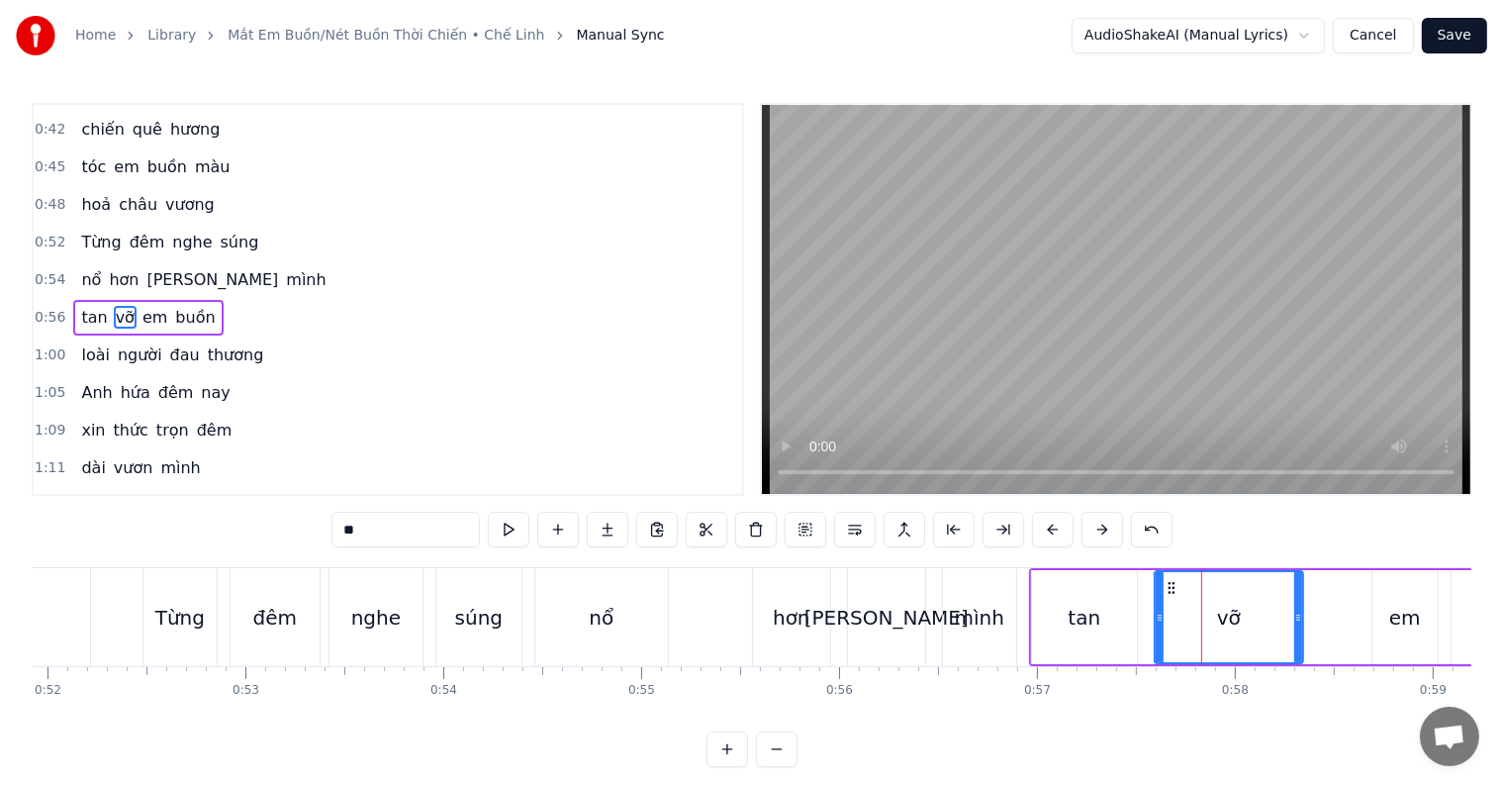
drag, startPoint x: 1259, startPoint y: 619, endPoint x: 1302, endPoint y: 617, distance: 42.6
click at [1302, 617] on icon at bounding box center [1299, 618] width 8 height 16
click at [728, 634] on div "nổ hơn tim mình" at bounding box center [777, 617] width 487 height 98
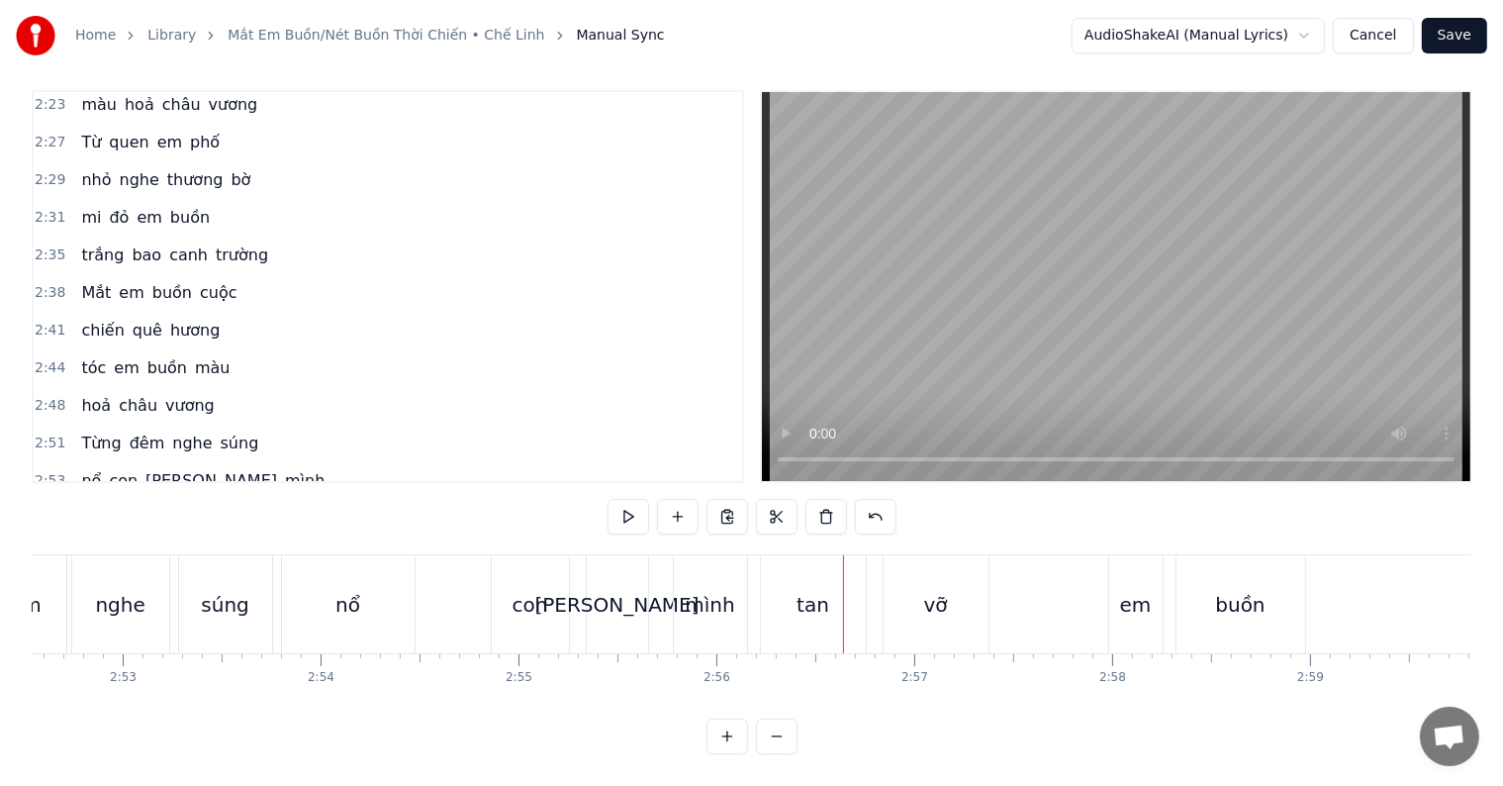
scroll to position [30, 0]
click at [534, 602] on div "con" at bounding box center [530, 604] width 77 height 98
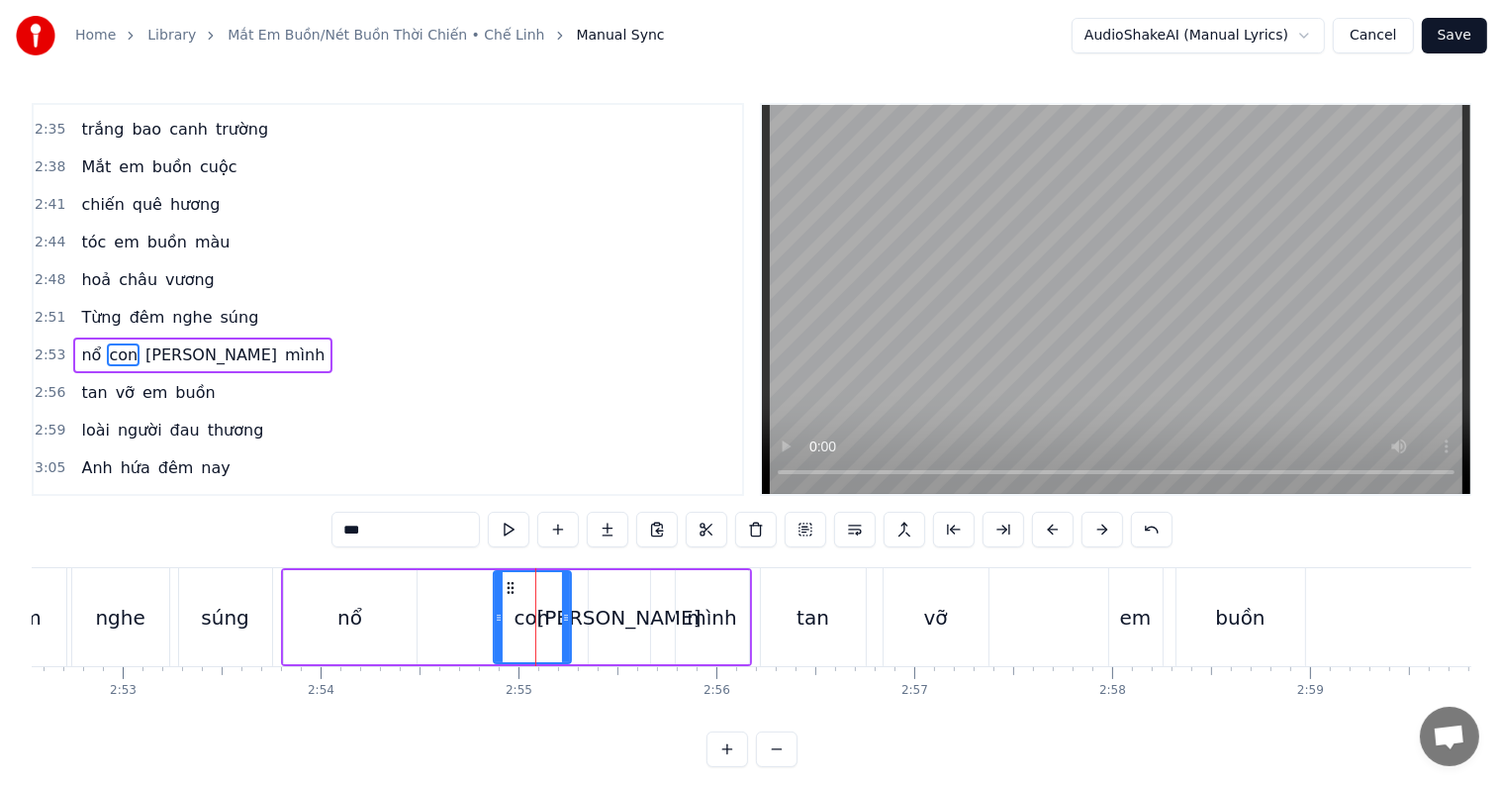
scroll to position [1462, 0]
drag, startPoint x: 390, startPoint y: 528, endPoint x: 333, endPoint y: 527, distance: 57.4
click at [333, 527] on div "0:15 Mắt em buồn cuộc 0:18 chiến quê hương 0:21 tóc em buồn màu 0:24 hoả châu v…" at bounding box center [752, 435] width 1440 height 664
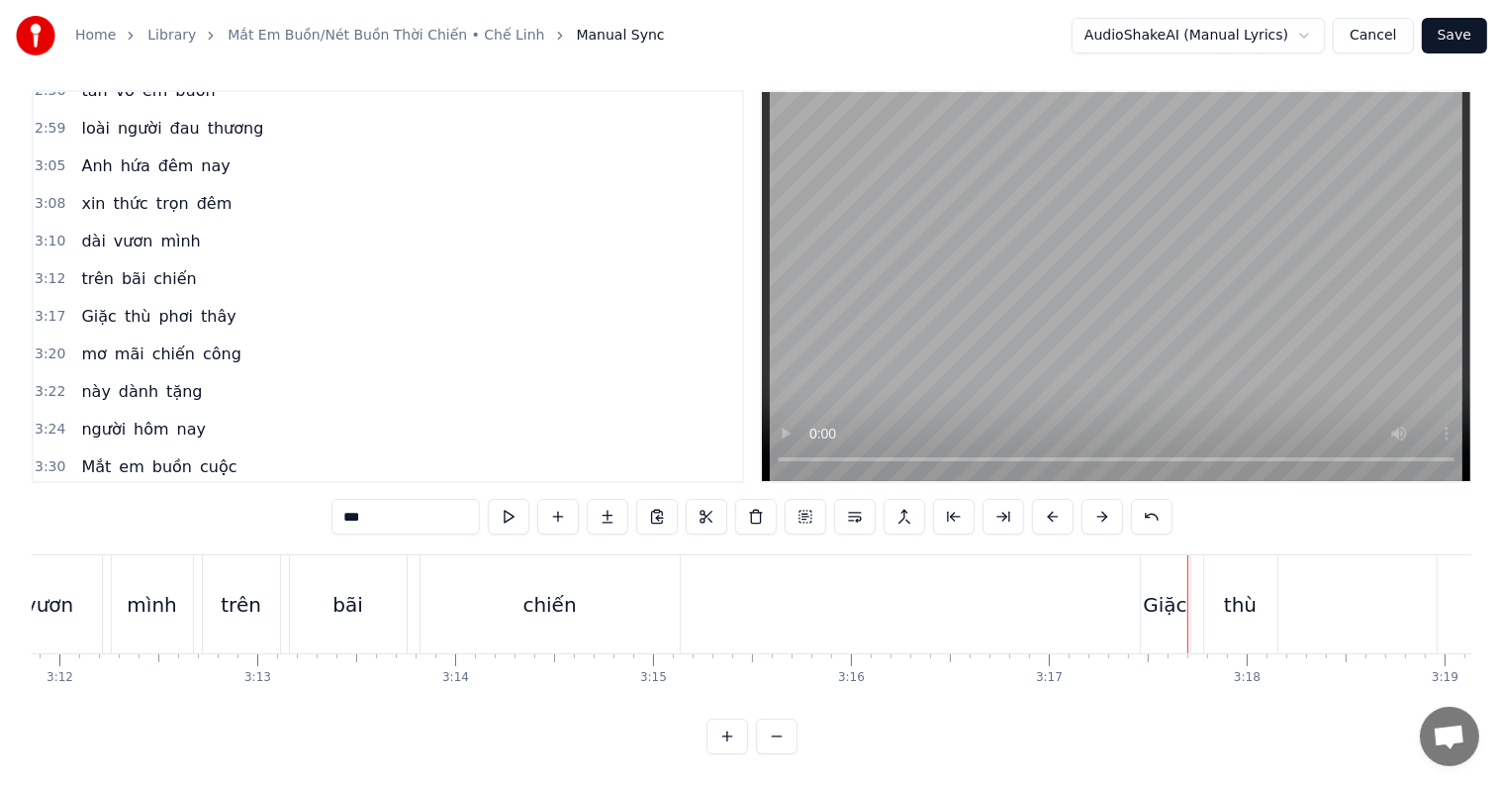
scroll to position [1759, 0]
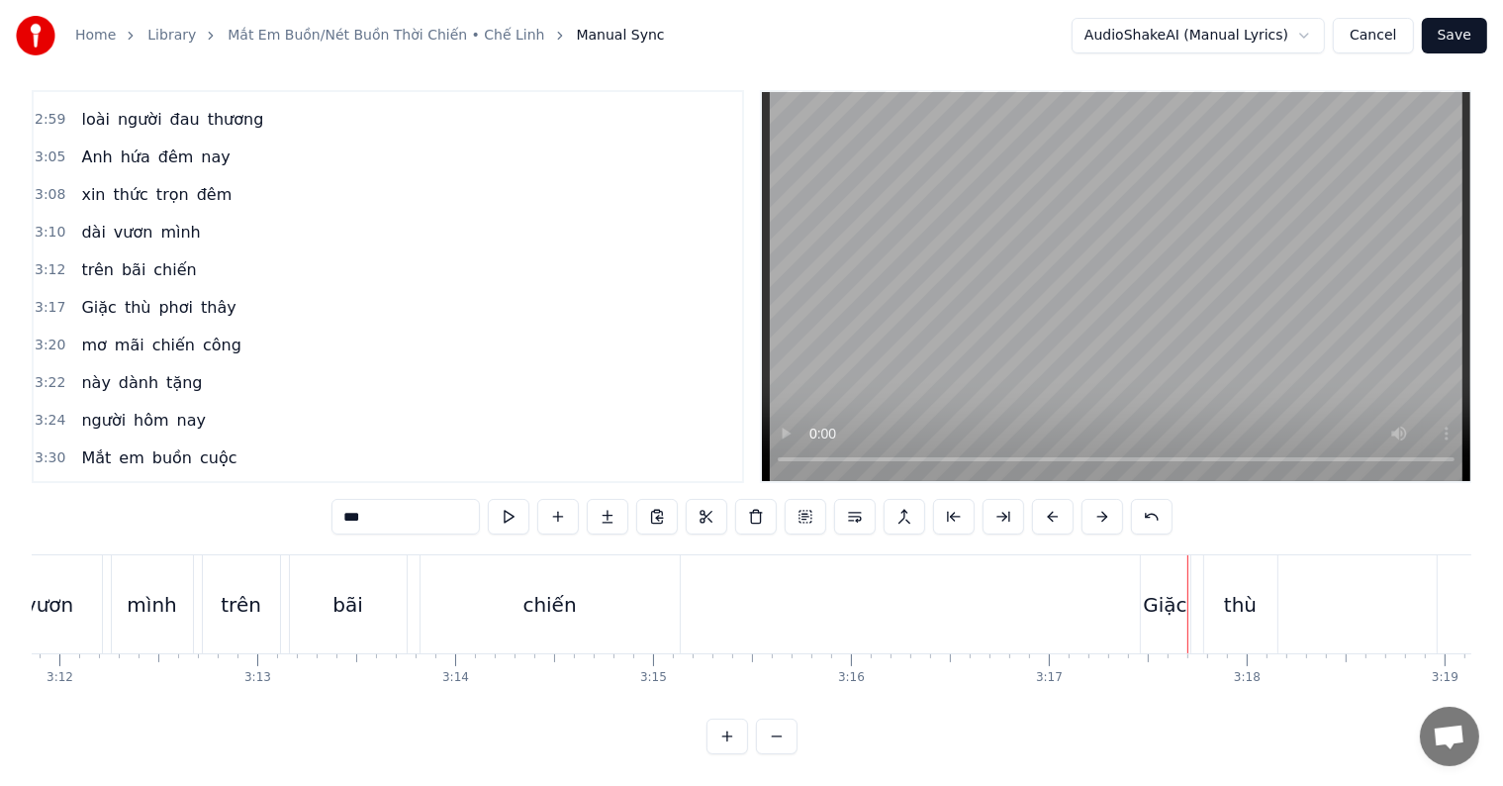
click at [1162, 590] on div "Giặc" at bounding box center [1165, 605] width 44 height 30
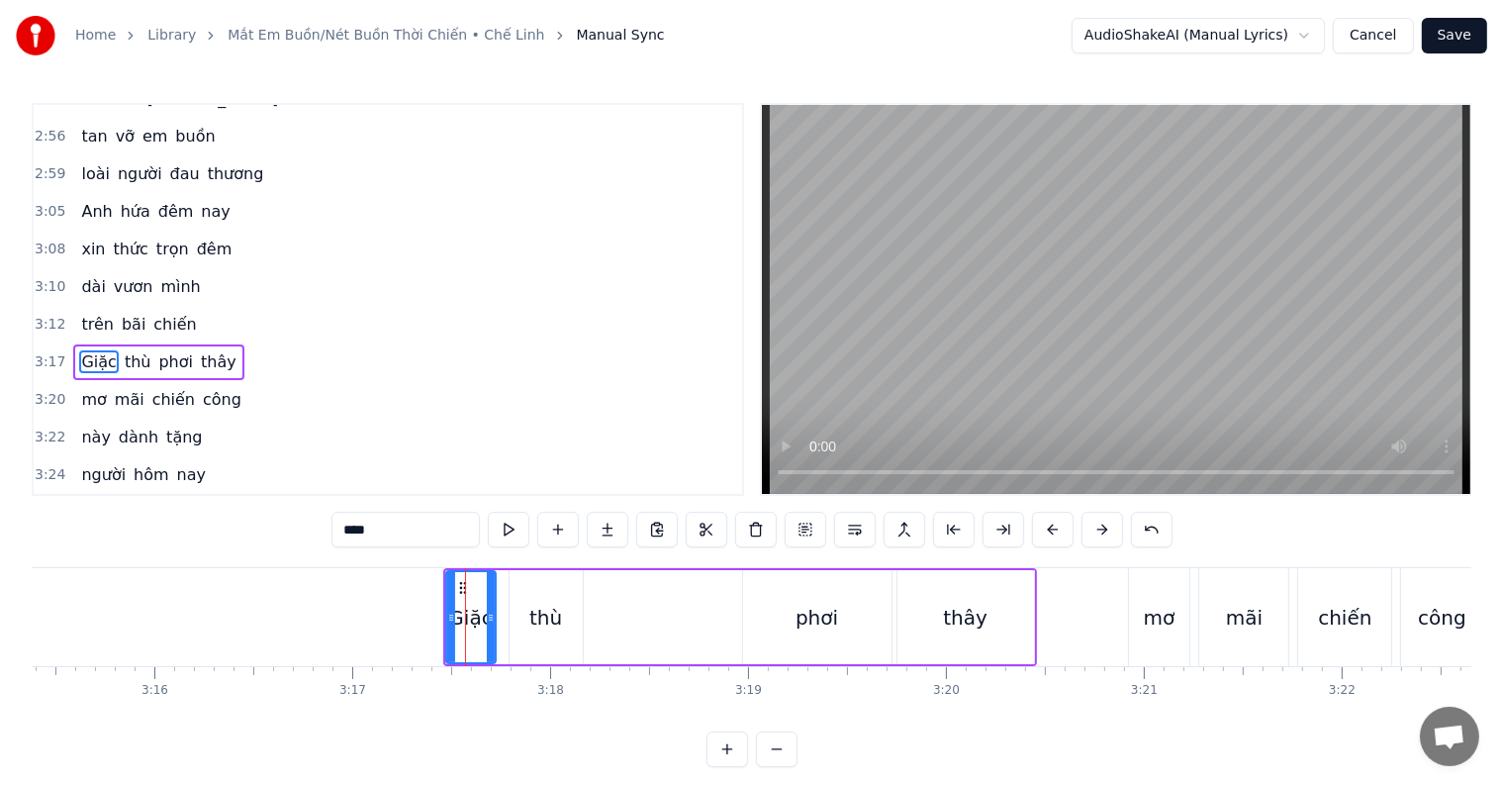
scroll to position [0, 38763]
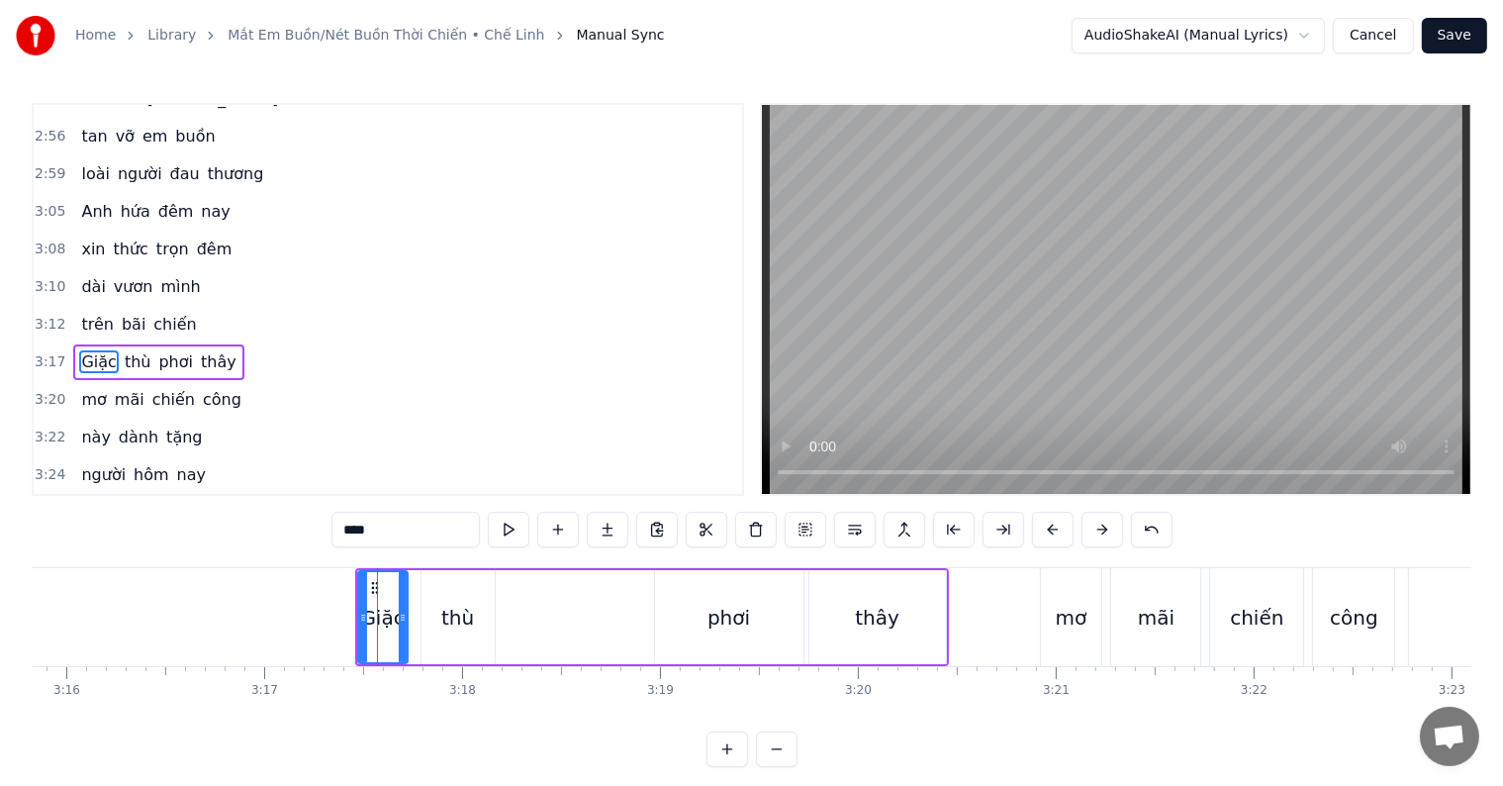
click at [450, 612] on div "thù" at bounding box center [457, 618] width 33 height 30
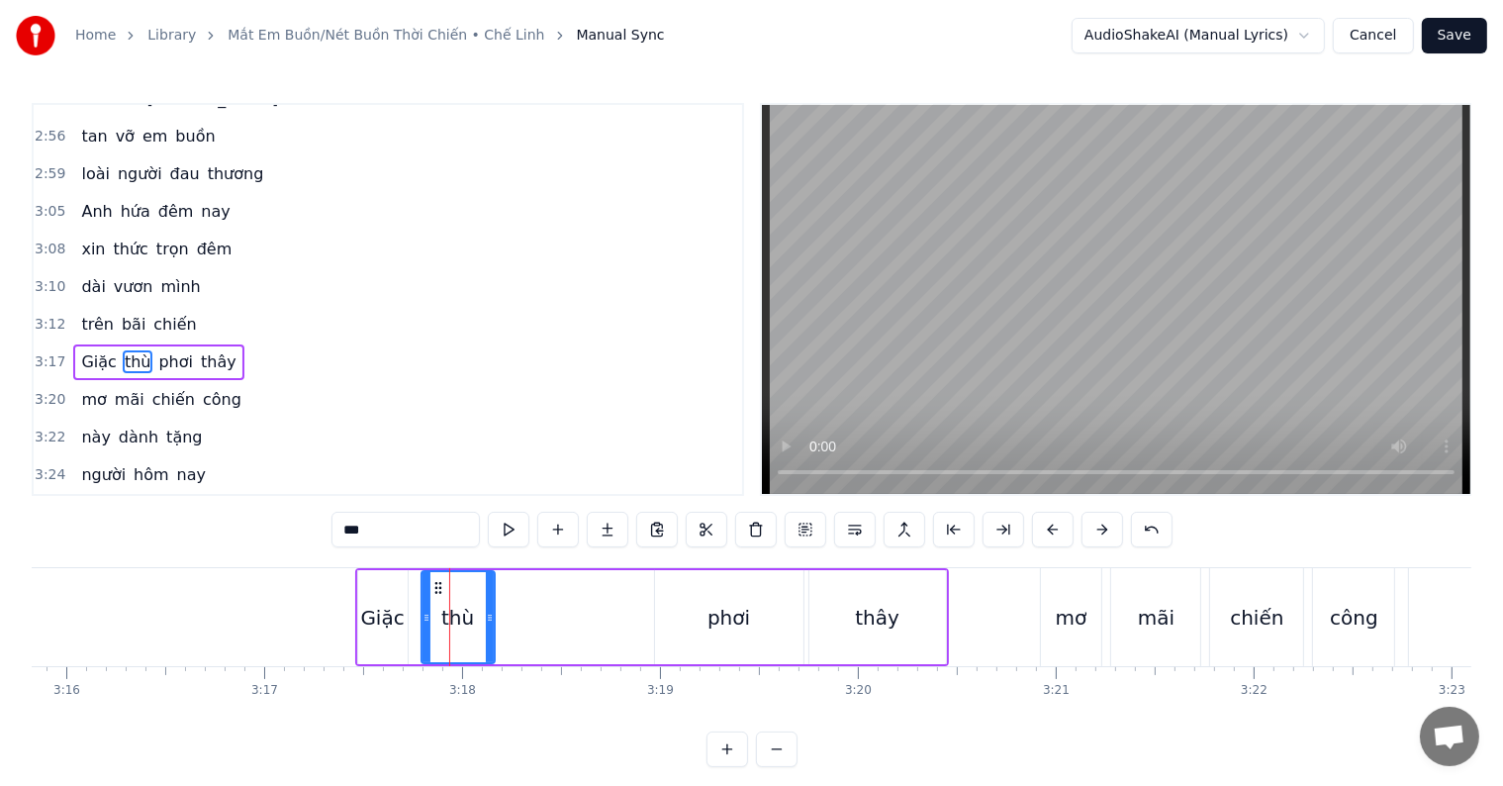
click at [397, 619] on div "Giặc" at bounding box center [382, 618] width 44 height 30
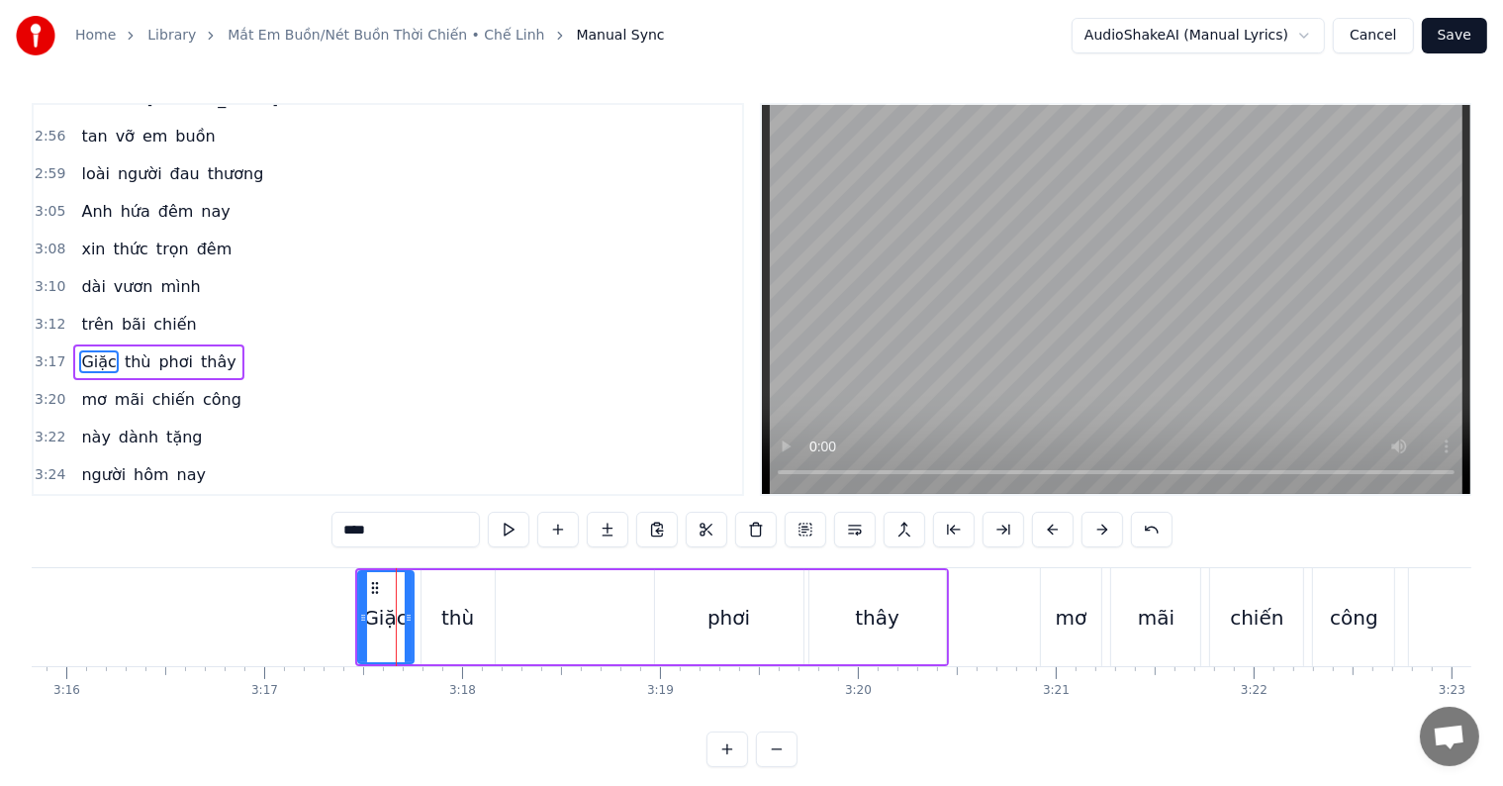
click at [407, 620] on icon at bounding box center [409, 618] width 8 height 16
click at [449, 617] on div "thù" at bounding box center [457, 618] width 33 height 30
type input "***"
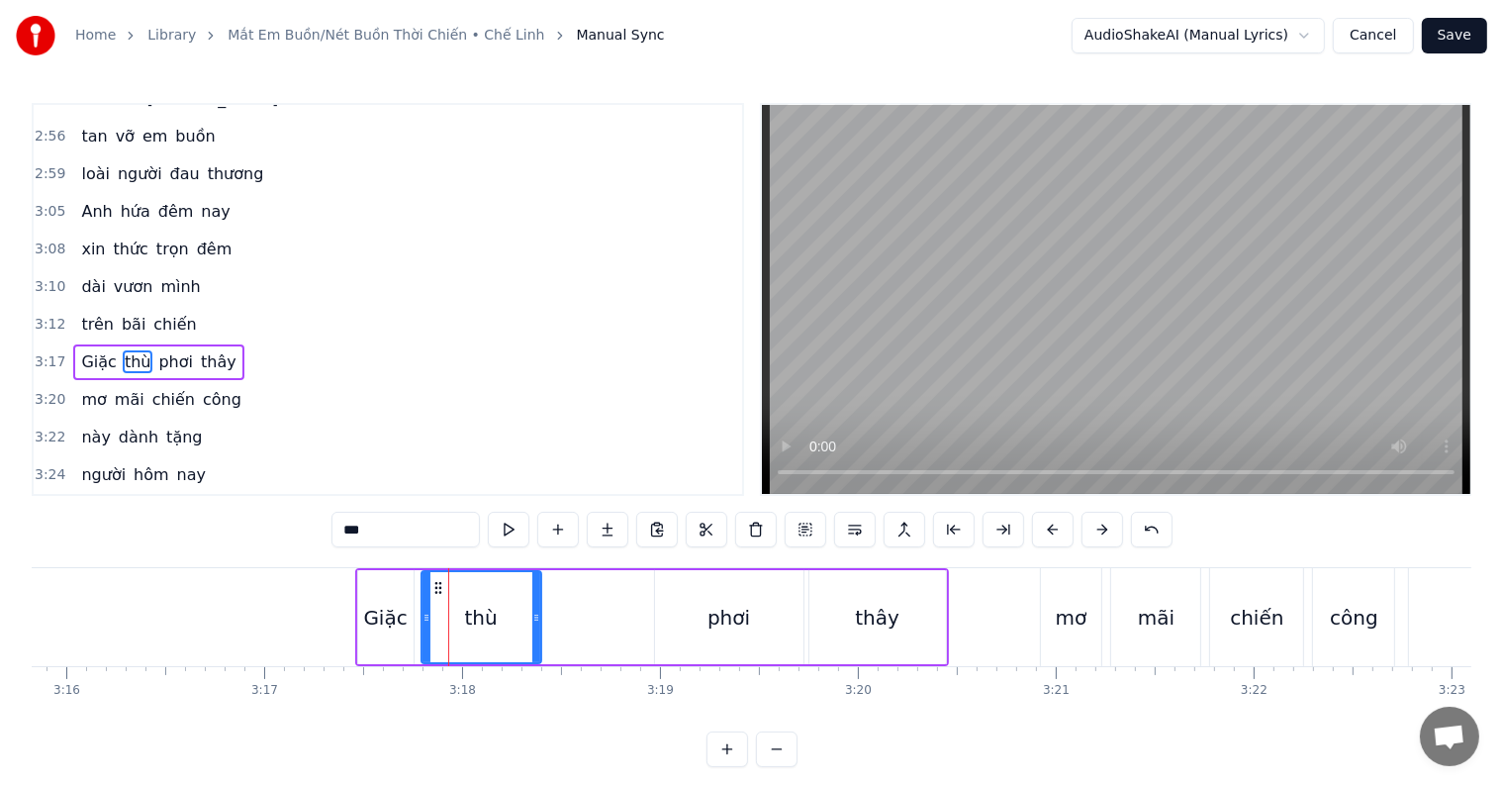
drag, startPoint x: 487, startPoint y: 617, endPoint x: 533, endPoint y: 614, distance: 46.6
click at [533, 614] on icon at bounding box center [536, 618] width 8 height 16
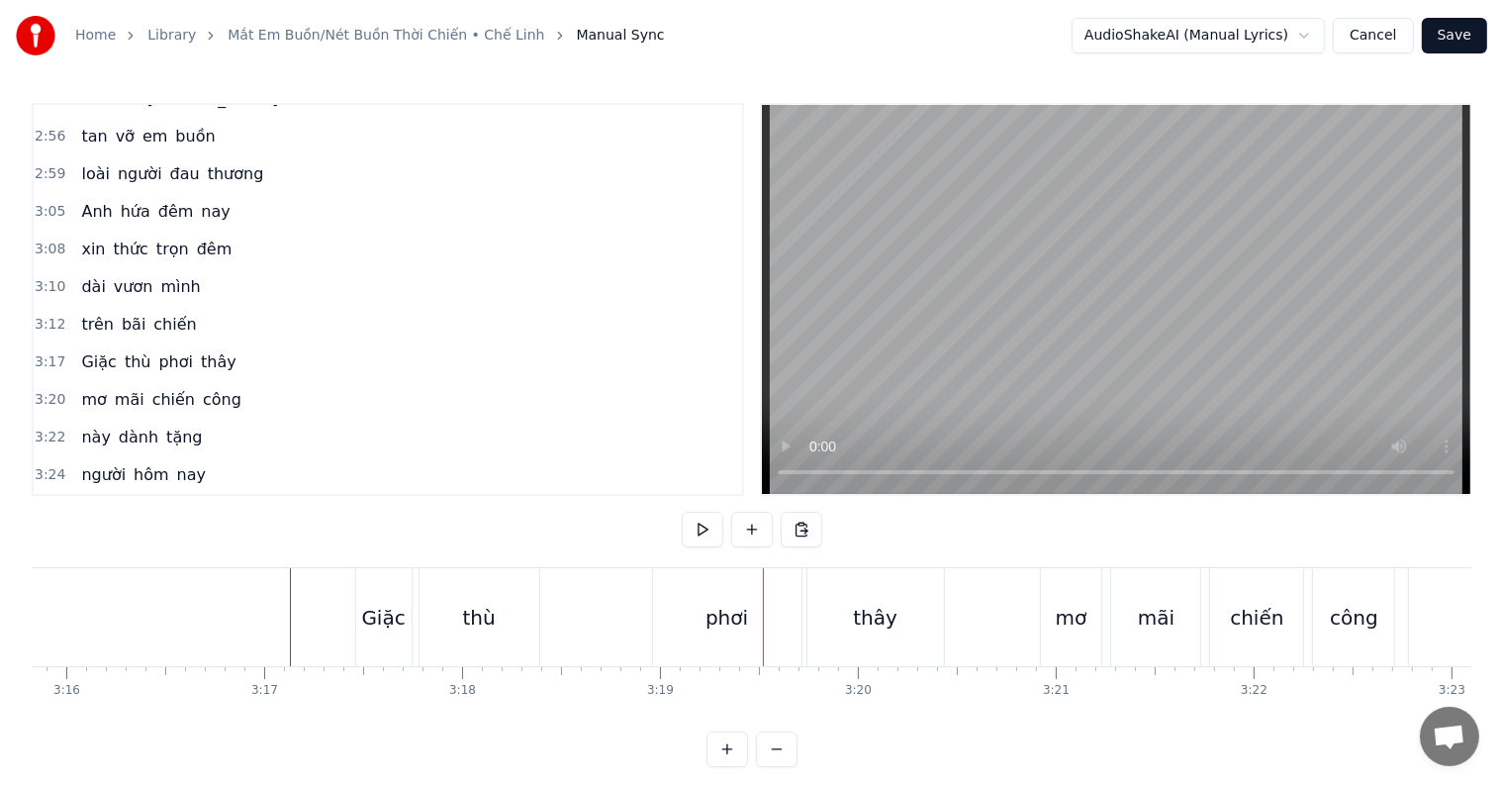
click at [471, 614] on div "thù" at bounding box center [478, 618] width 33 height 30
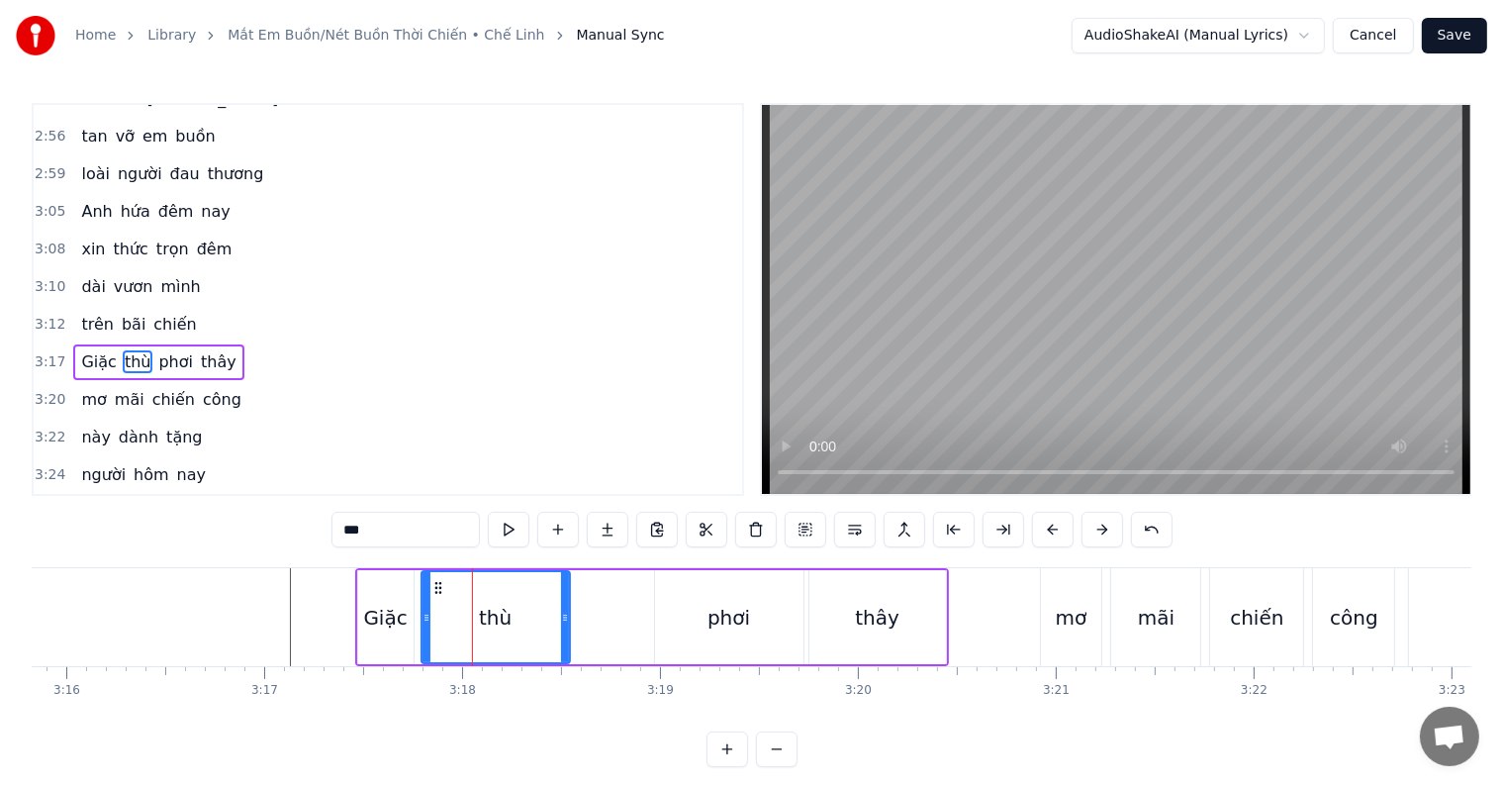
drag, startPoint x: 534, startPoint y: 608, endPoint x: 563, endPoint y: 610, distance: 28.8
click at [563, 610] on div at bounding box center [565, 617] width 8 height 90
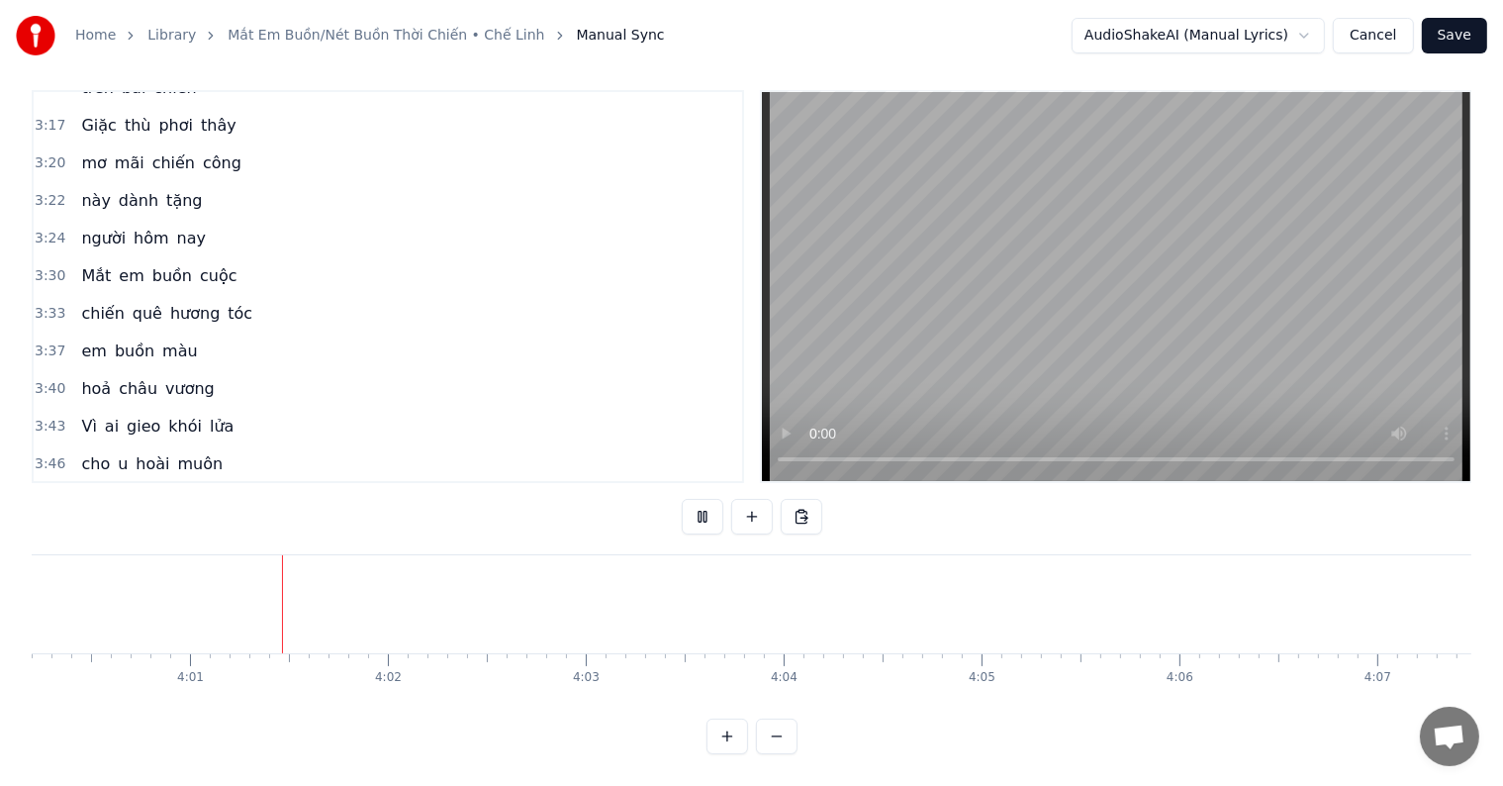
scroll to position [0, 47571]
click at [1458, 36] on button "Save" at bounding box center [1454, 36] width 65 height 36
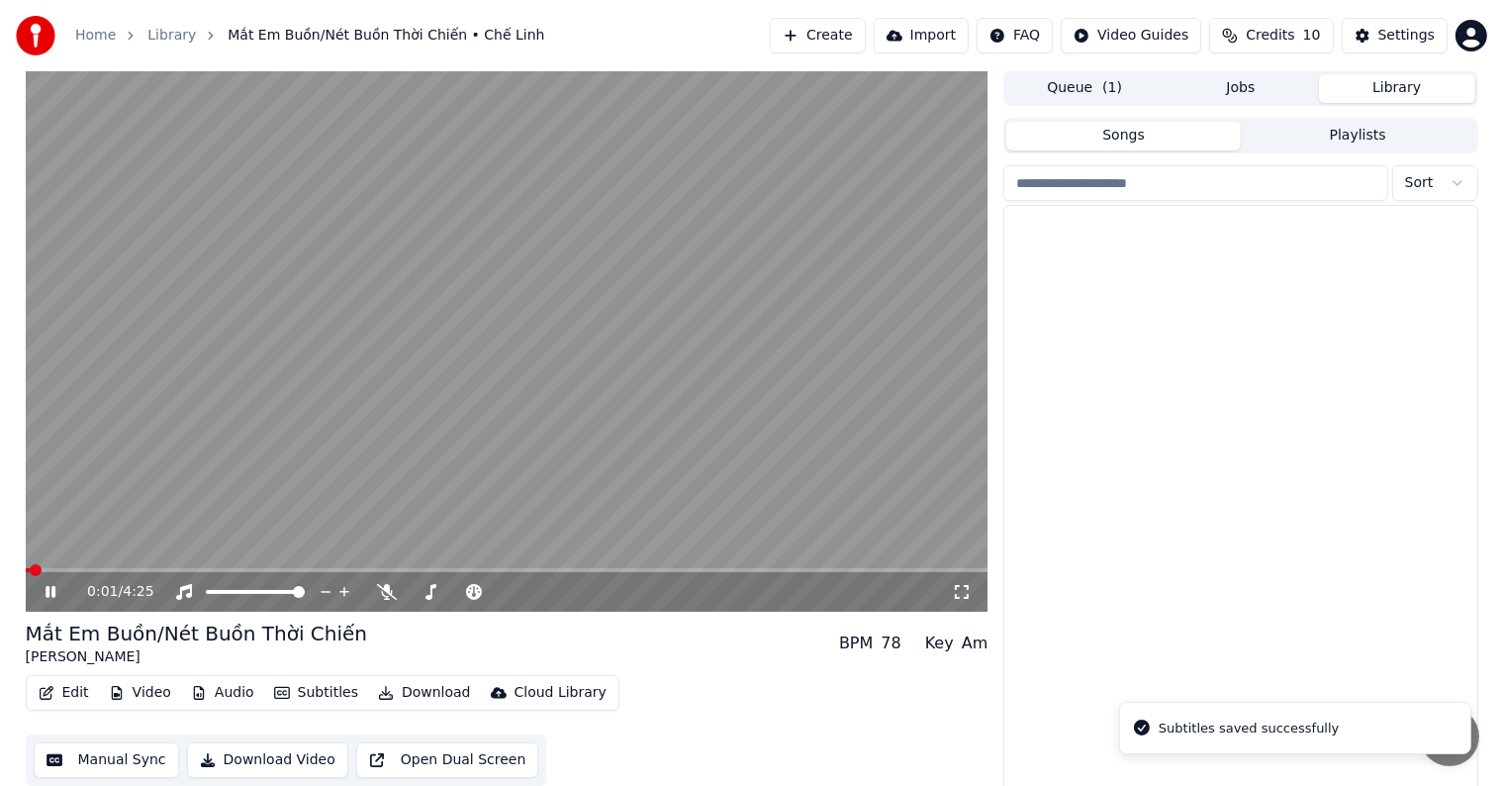
scroll to position [9, 0]
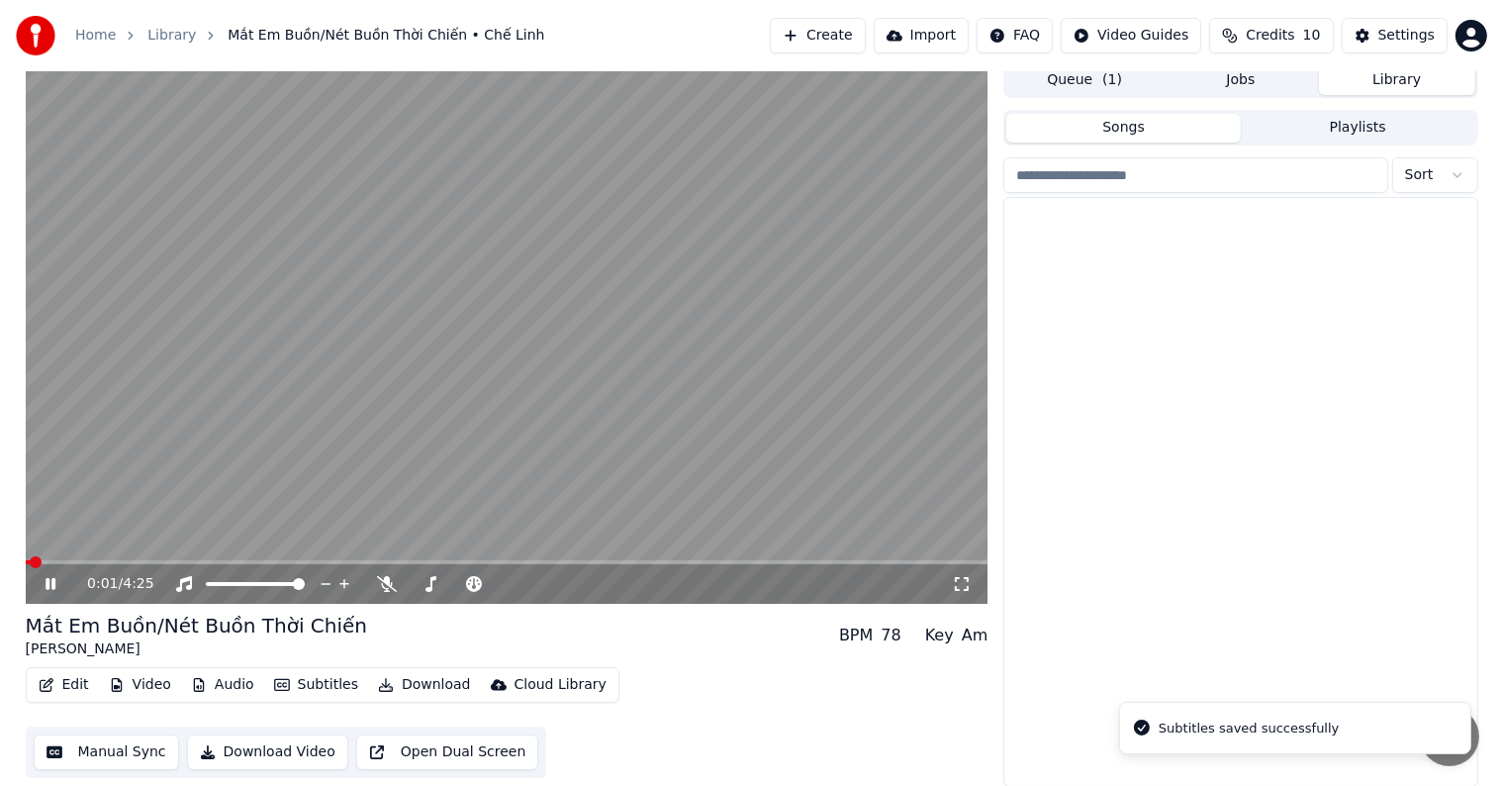
click at [1382, 74] on button "Library" at bounding box center [1397, 80] width 156 height 29
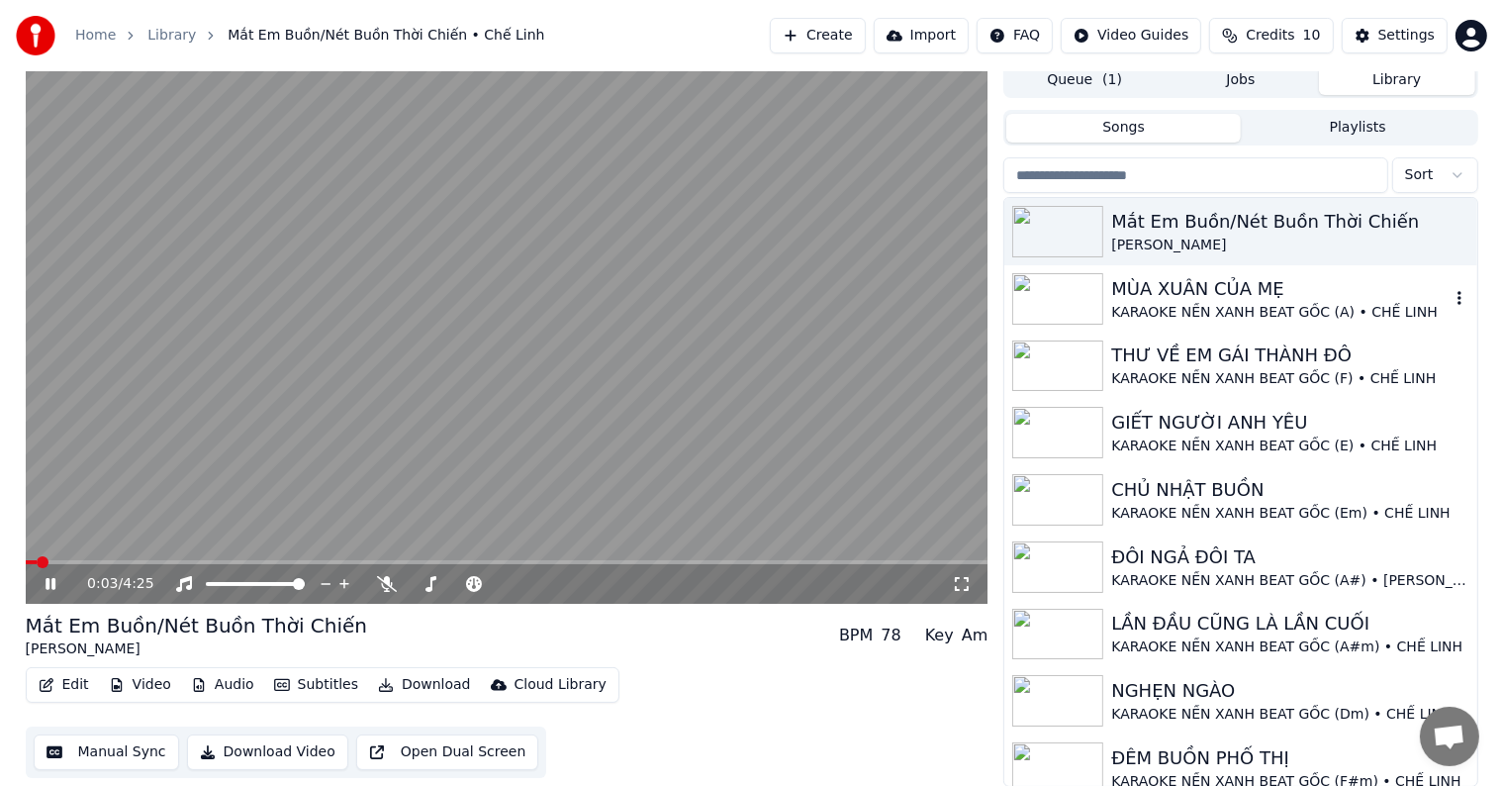
click at [1227, 296] on div "MÙA XUÂN CỦA MẸ" at bounding box center [1280, 289] width 338 height 28
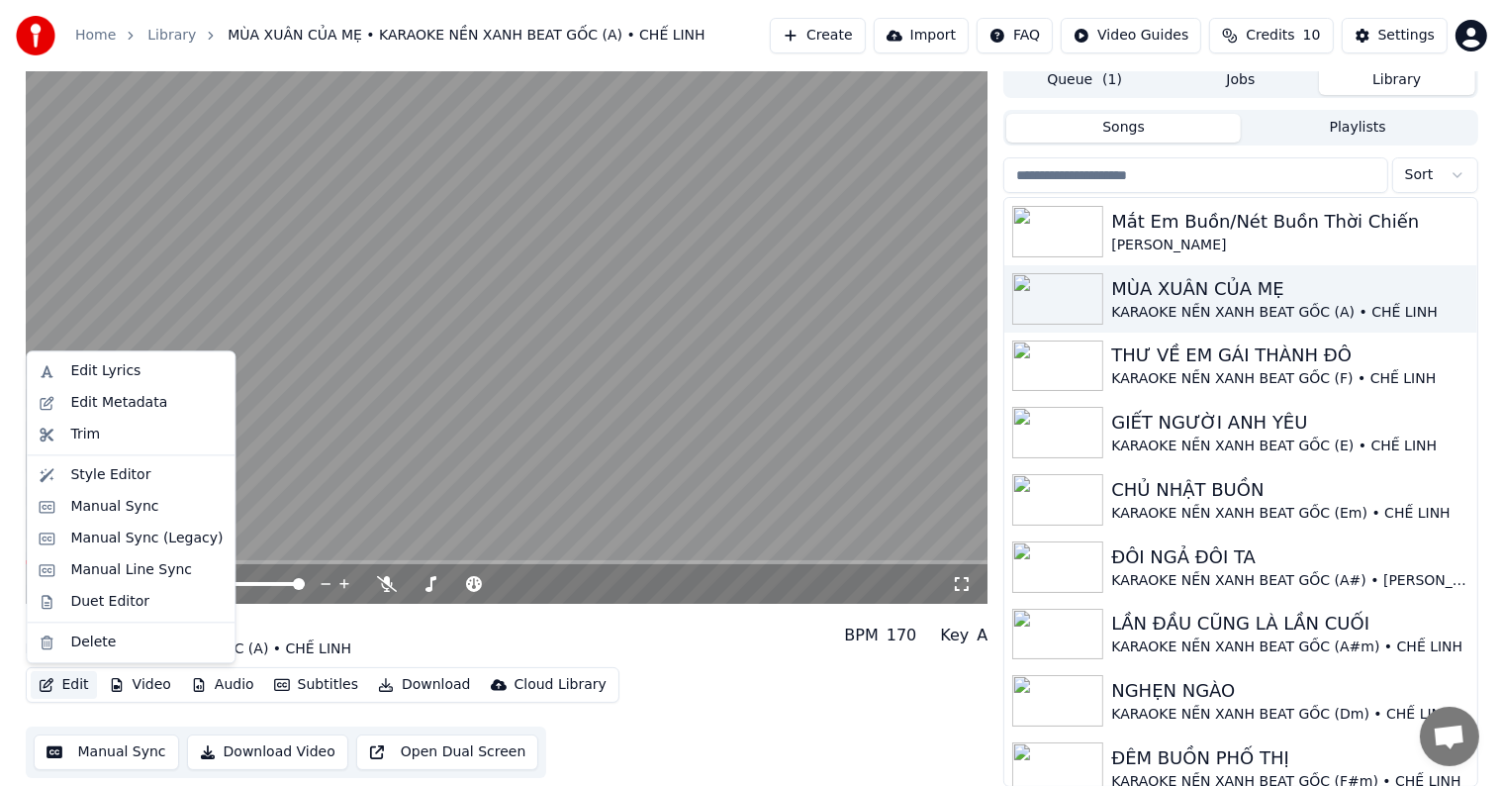
click at [76, 685] on button "Edit" at bounding box center [64, 685] width 66 height 28
click at [117, 397] on div "Edit Metadata" at bounding box center [118, 403] width 97 height 20
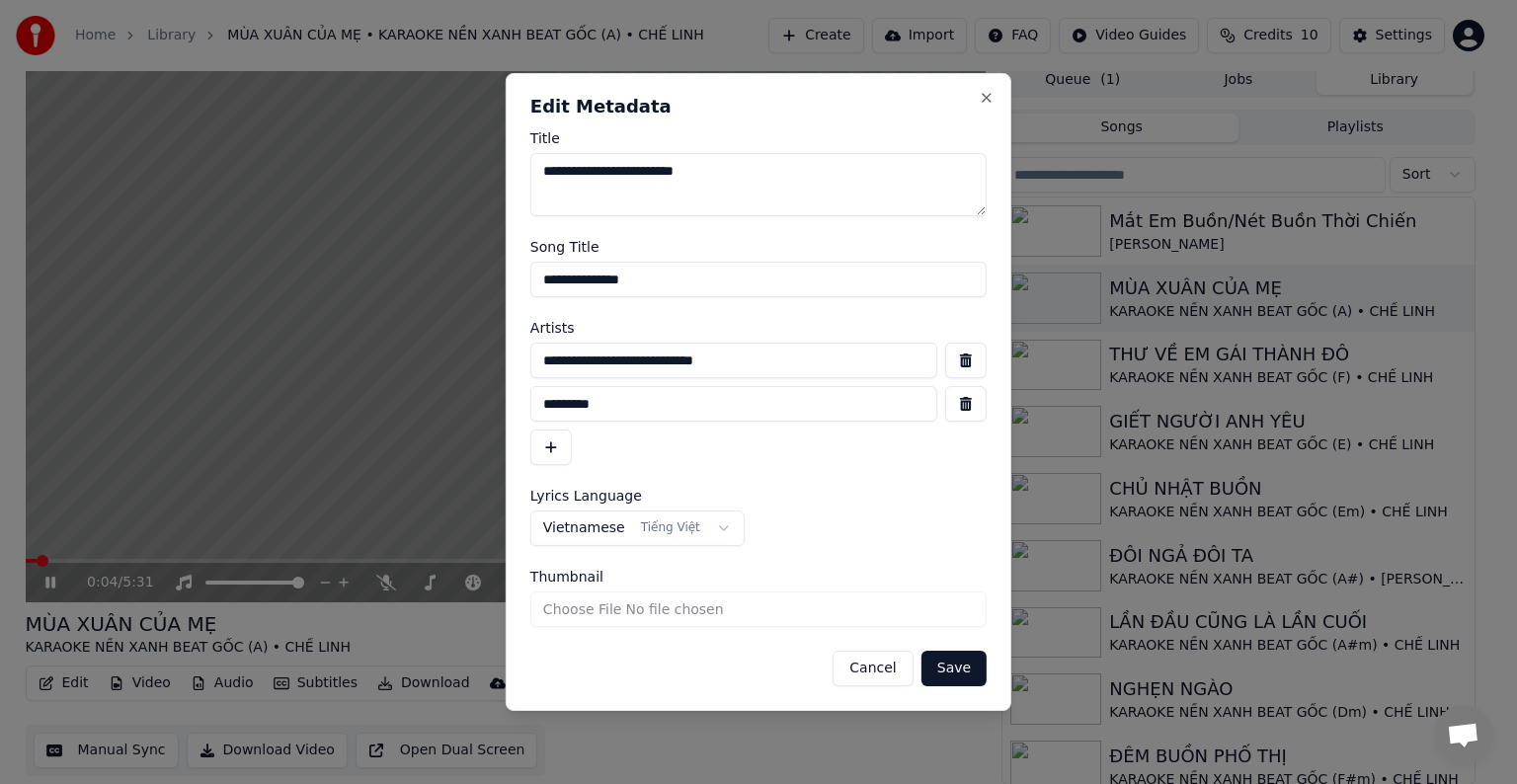
drag, startPoint x: 790, startPoint y: 358, endPoint x: 466, endPoint y: 357, distance: 324.0
click at [466, 357] on body "Home Library MÙA XUÂN CỦA MẸ • KARAOKE NỀN XANH BEAT GỐC (A) • CHẾ LINH Create …" at bounding box center [750, 383] width 1500 height 784
click at [877, 667] on button "Cancel" at bounding box center [872, 668] width 80 height 36
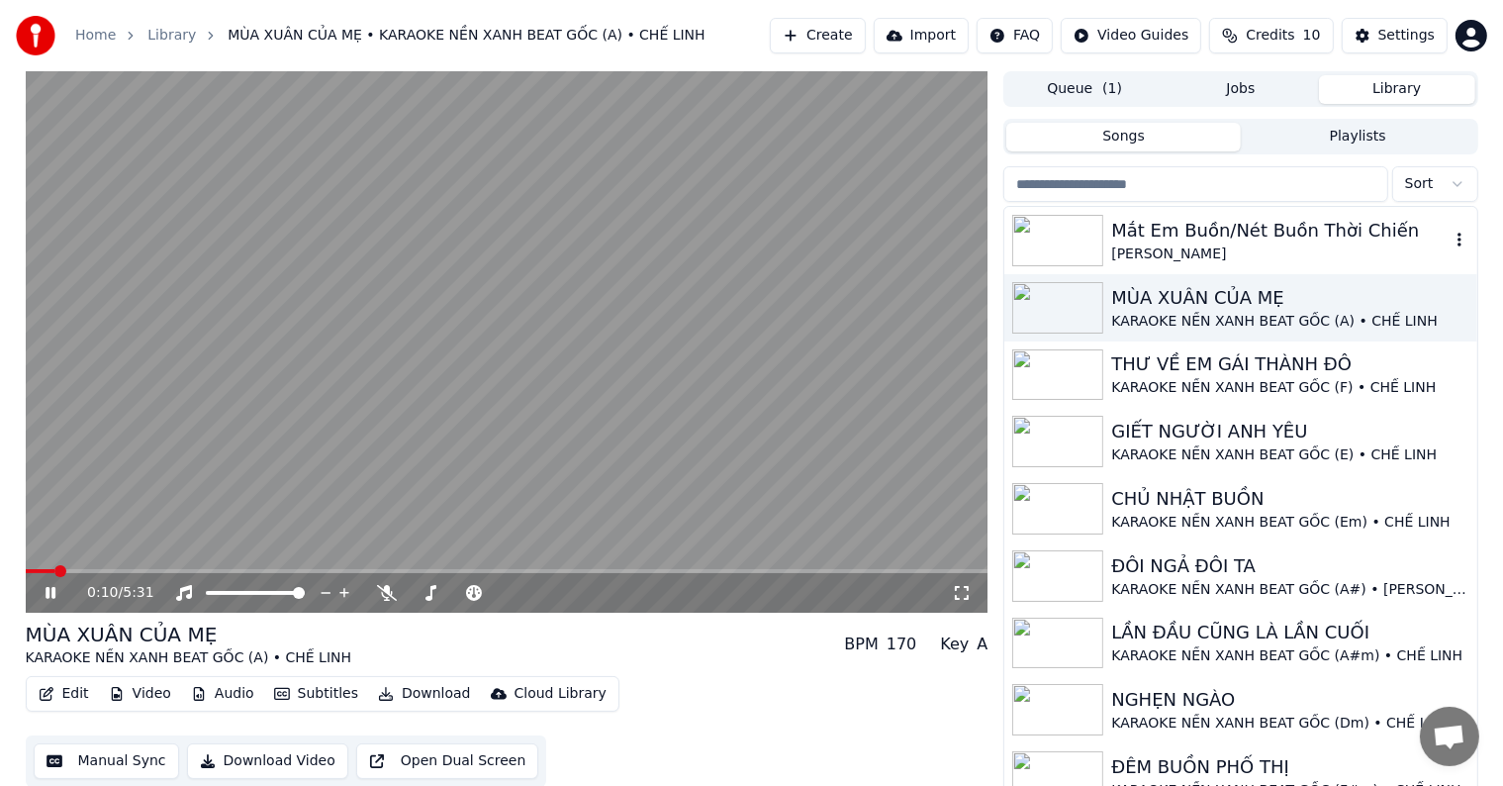
click at [1197, 242] on div "Mắt Em Buồn/Nét Buồn Thời Chiến" at bounding box center [1280, 231] width 338 height 28
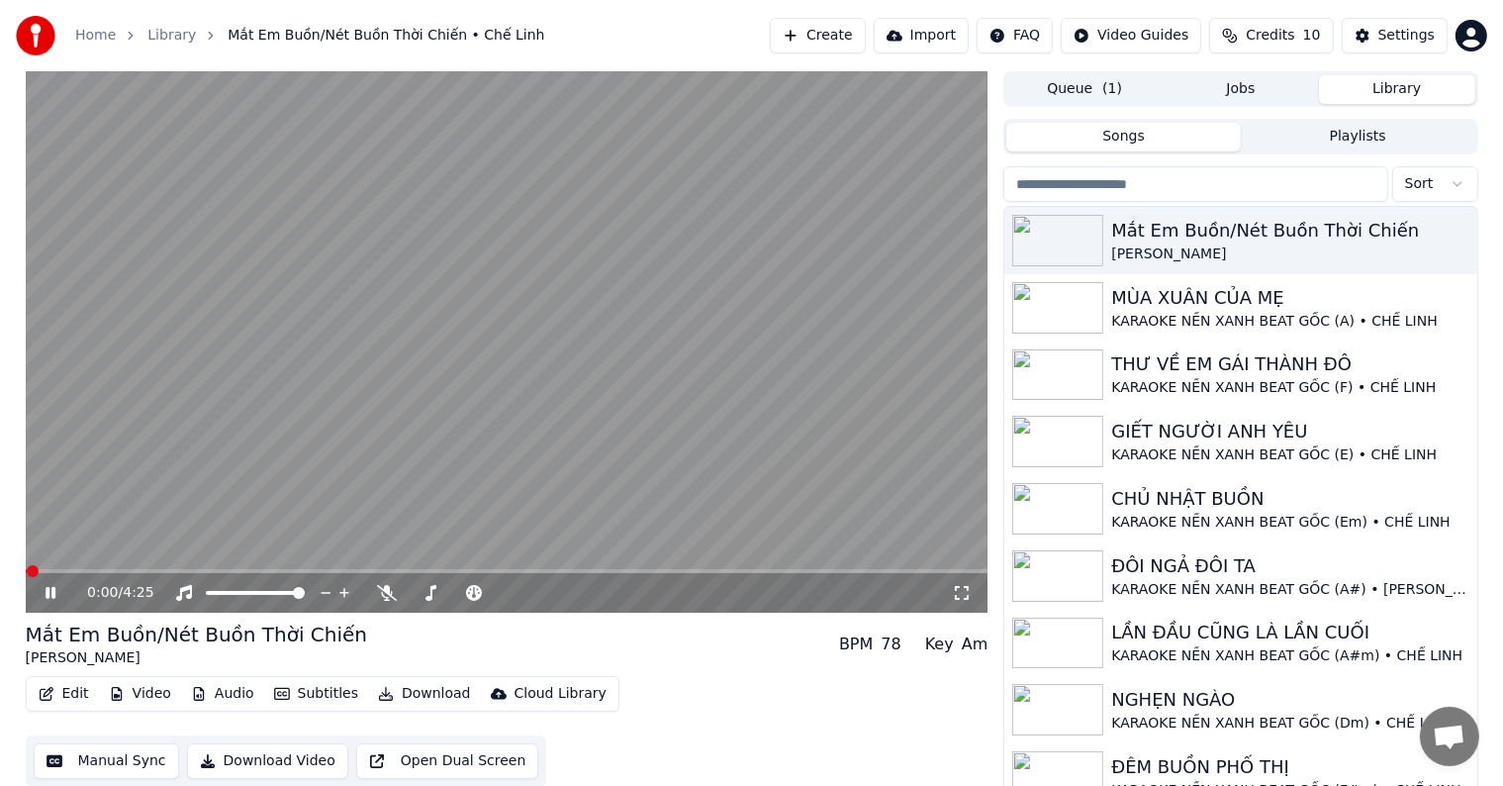
click at [184, 448] on video at bounding box center [507, 341] width 963 height 541
click at [75, 697] on button "Edit" at bounding box center [64, 694] width 66 height 28
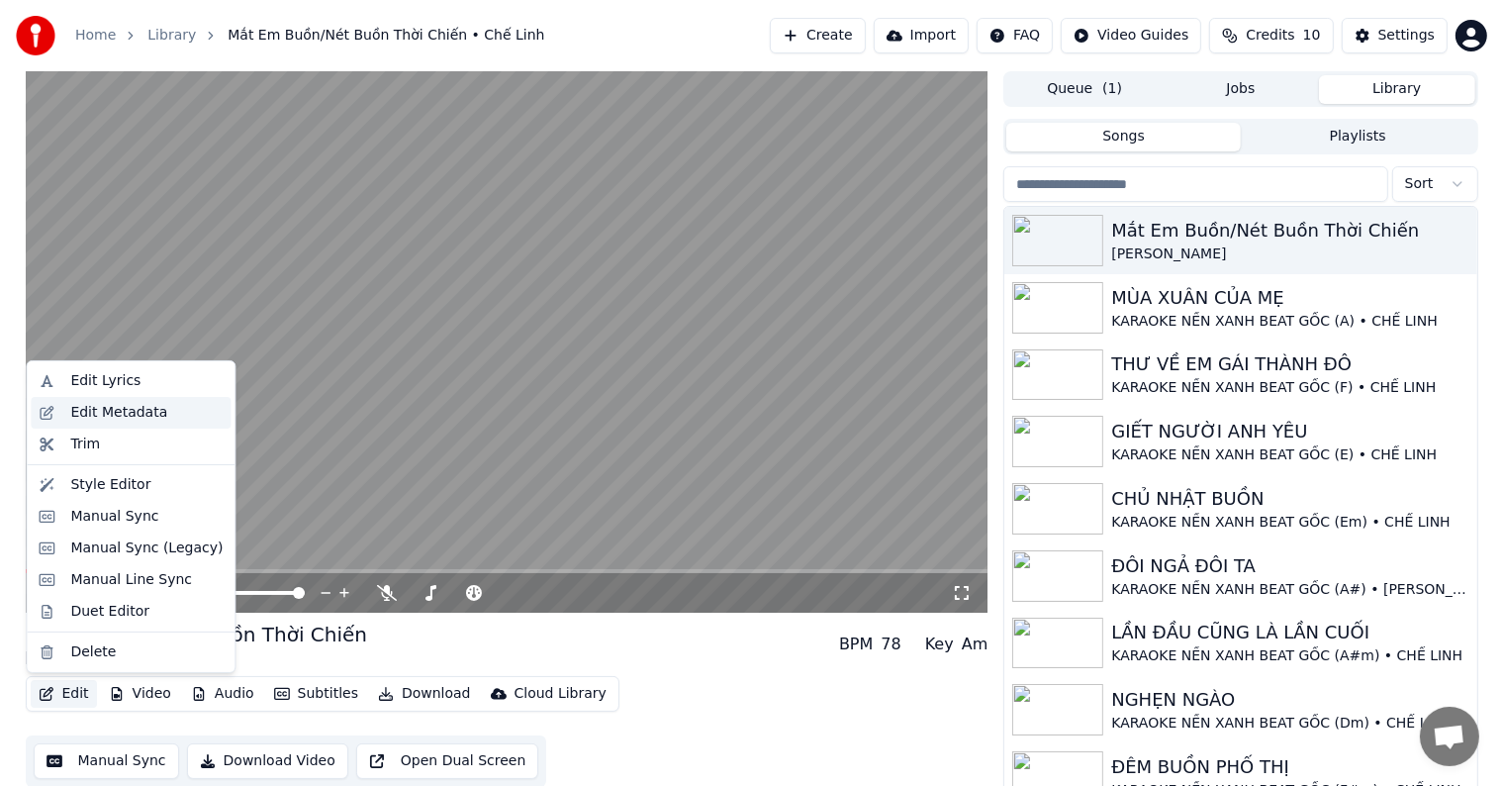
click at [153, 412] on div "Edit Metadata" at bounding box center [118, 413] width 97 height 20
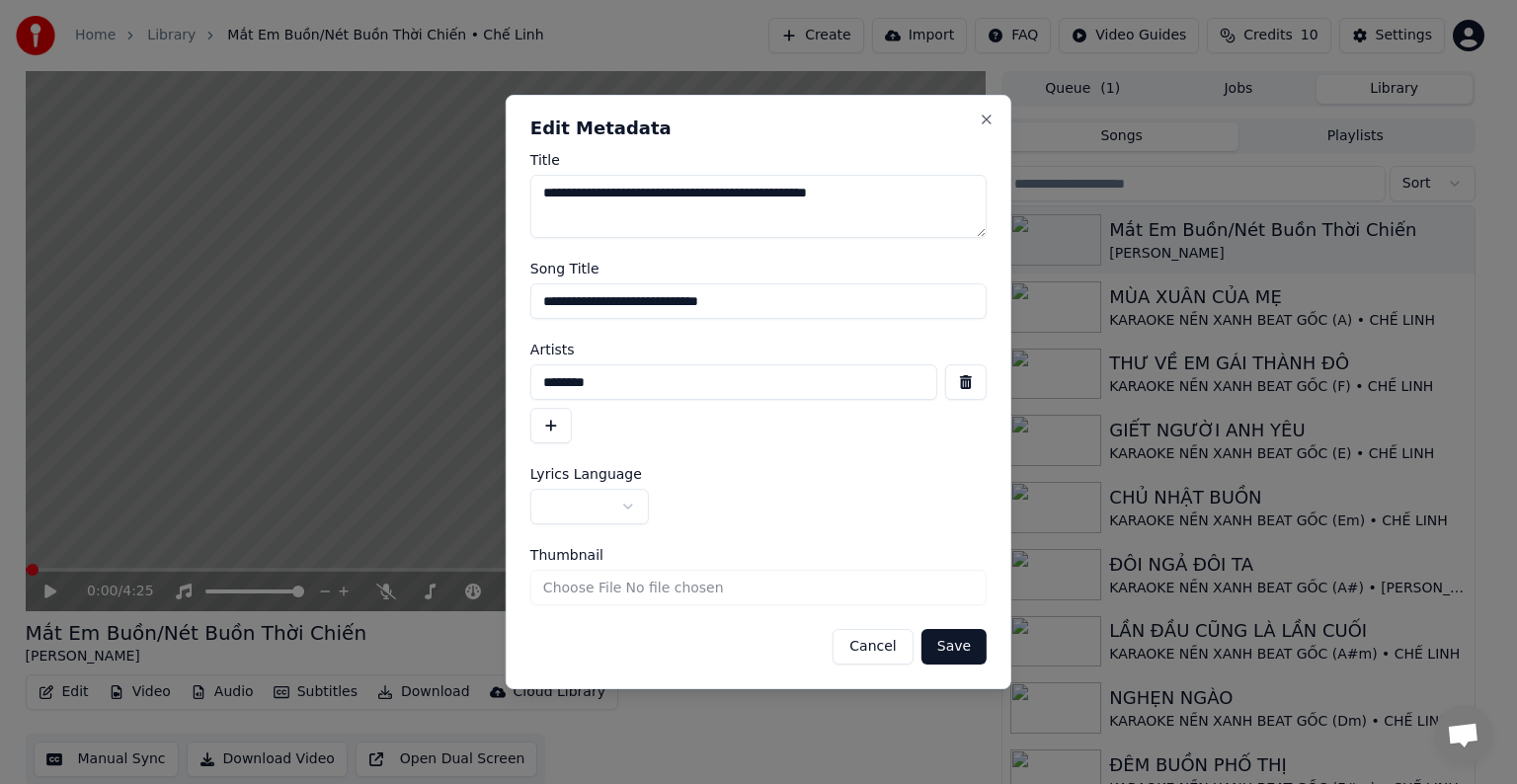
drag, startPoint x: 865, startPoint y: 647, endPoint x: 774, endPoint y: 655, distance: 91.4
click at [866, 650] on button "Cancel" at bounding box center [872, 646] width 80 height 36
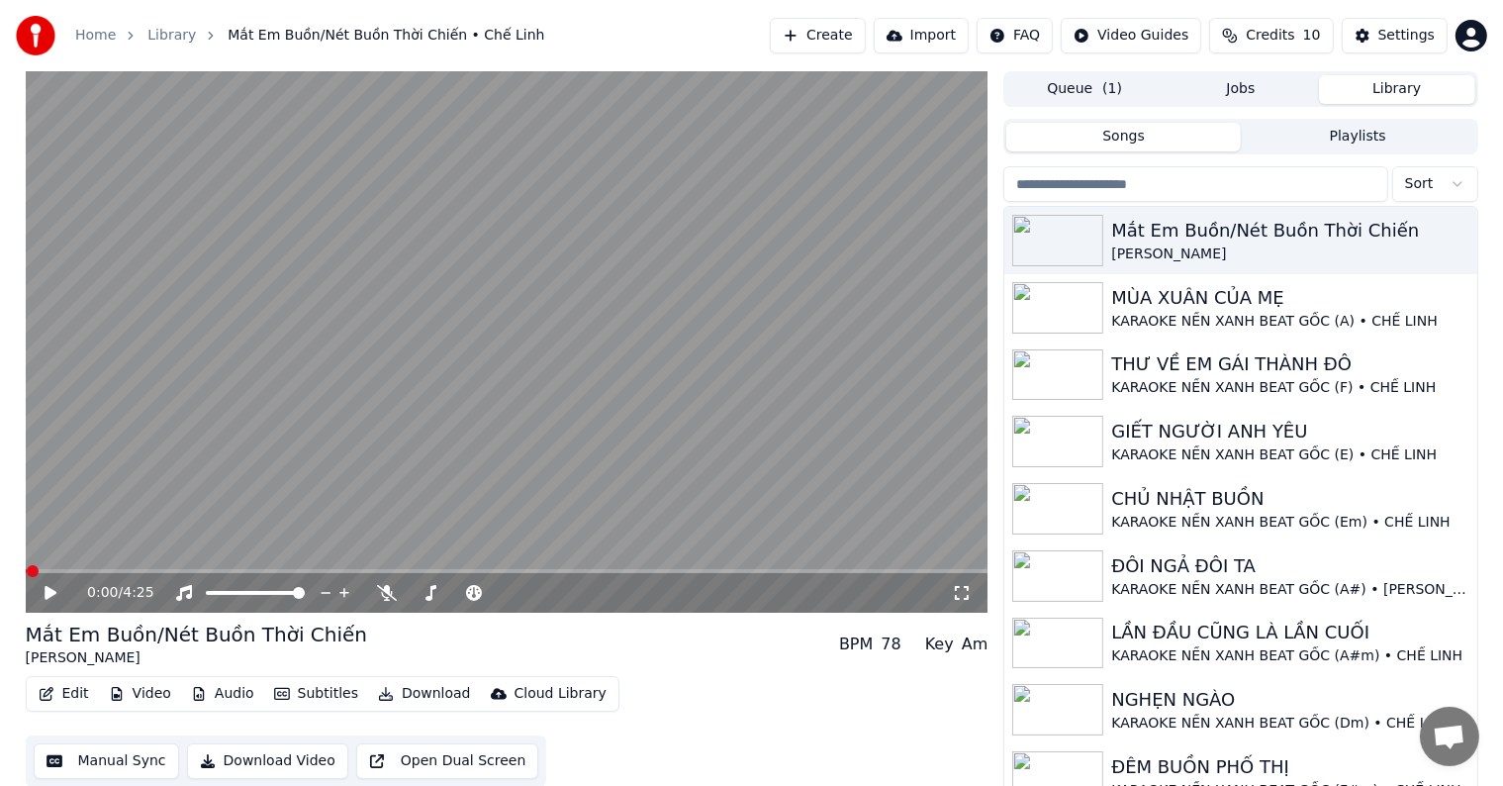
click at [75, 693] on button "Edit" at bounding box center [64, 694] width 66 height 28
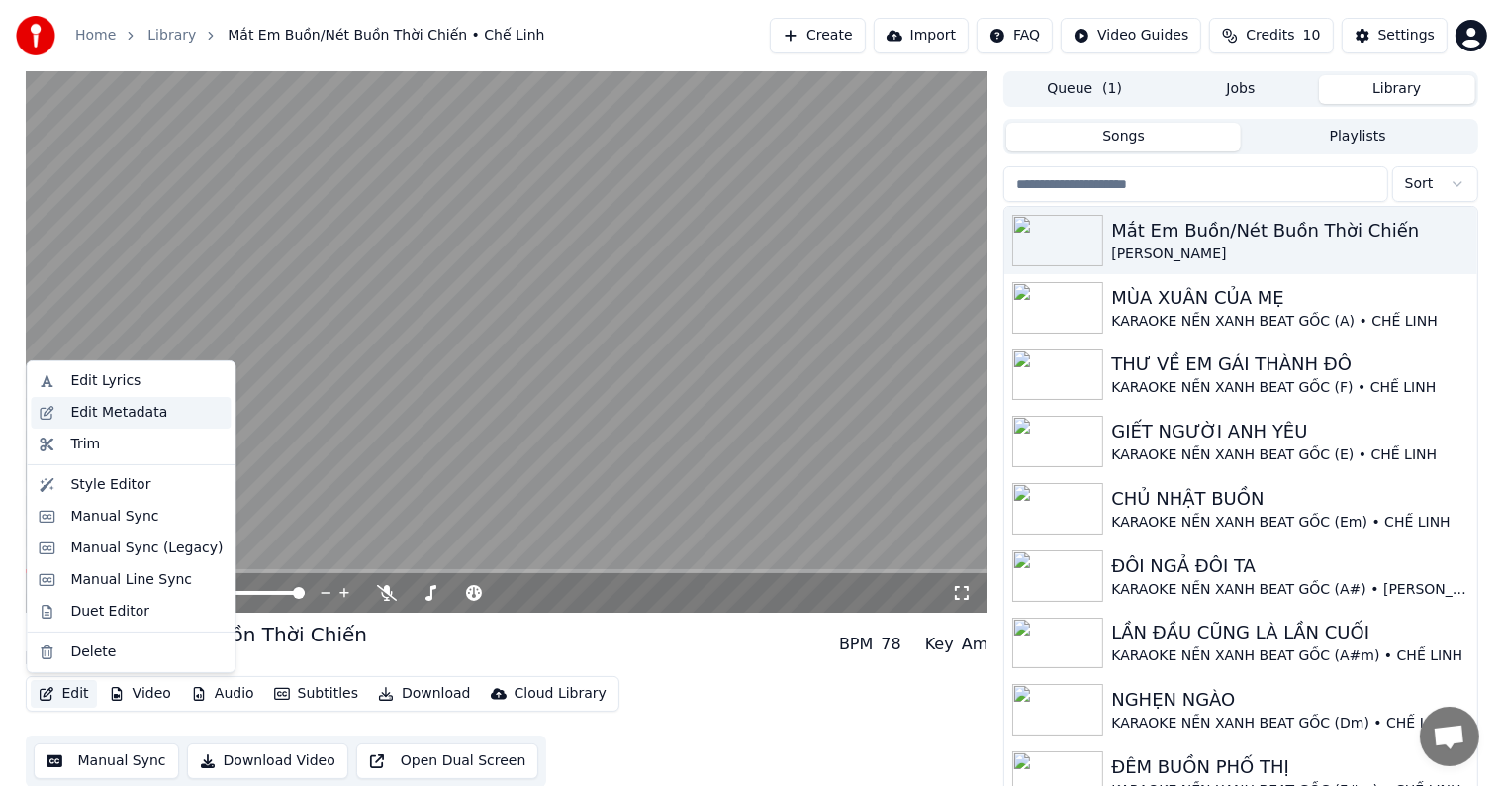
click at [143, 416] on div "Edit Metadata" at bounding box center [118, 413] width 97 height 20
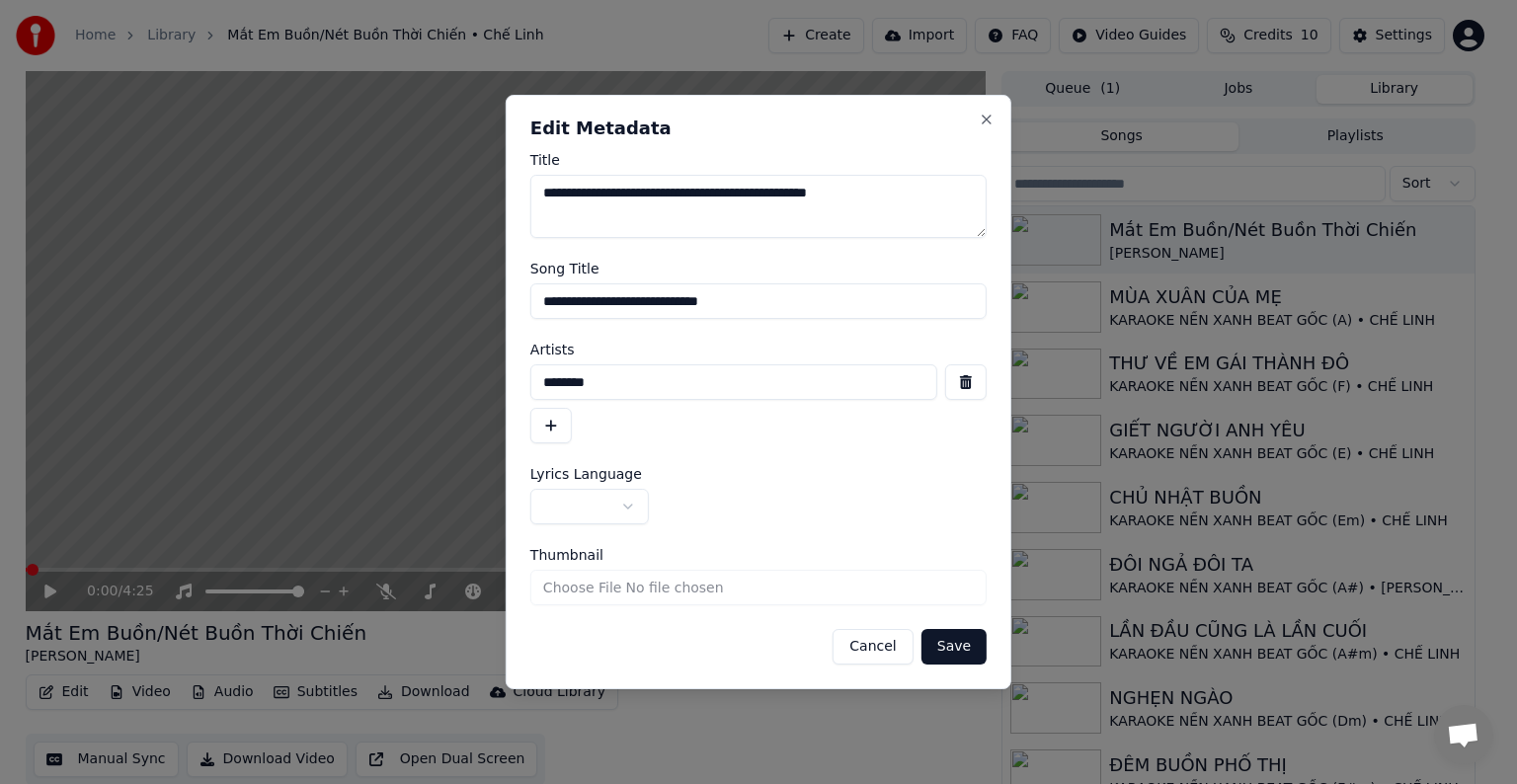
click at [631, 388] on input "********" at bounding box center [734, 382] width 407 height 36
drag, startPoint x: 676, startPoint y: 391, endPoint x: 480, endPoint y: 393, distance: 196.0
click at [480, 393] on body "Home Library Mắt Em Buồn/Nét Buồn Thời Chiến • Chế Linh Create Import FAQ Video…" at bounding box center [750, 392] width 1500 height 784
paste input "**********"
click at [758, 380] on input "**********" at bounding box center [734, 382] width 407 height 36
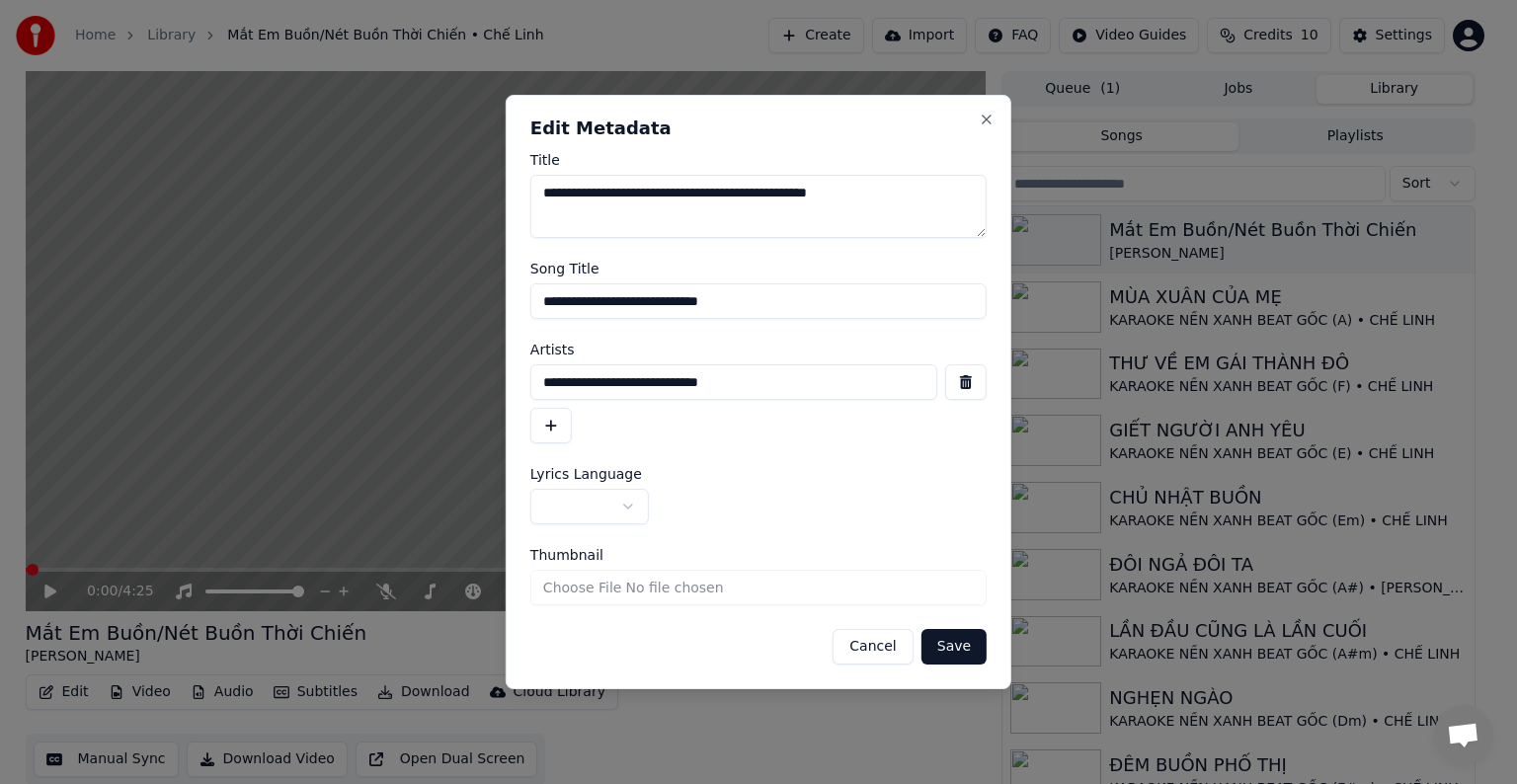
type input "**********"
click at [549, 428] on button "button" at bounding box center [551, 426] width 42 height 36
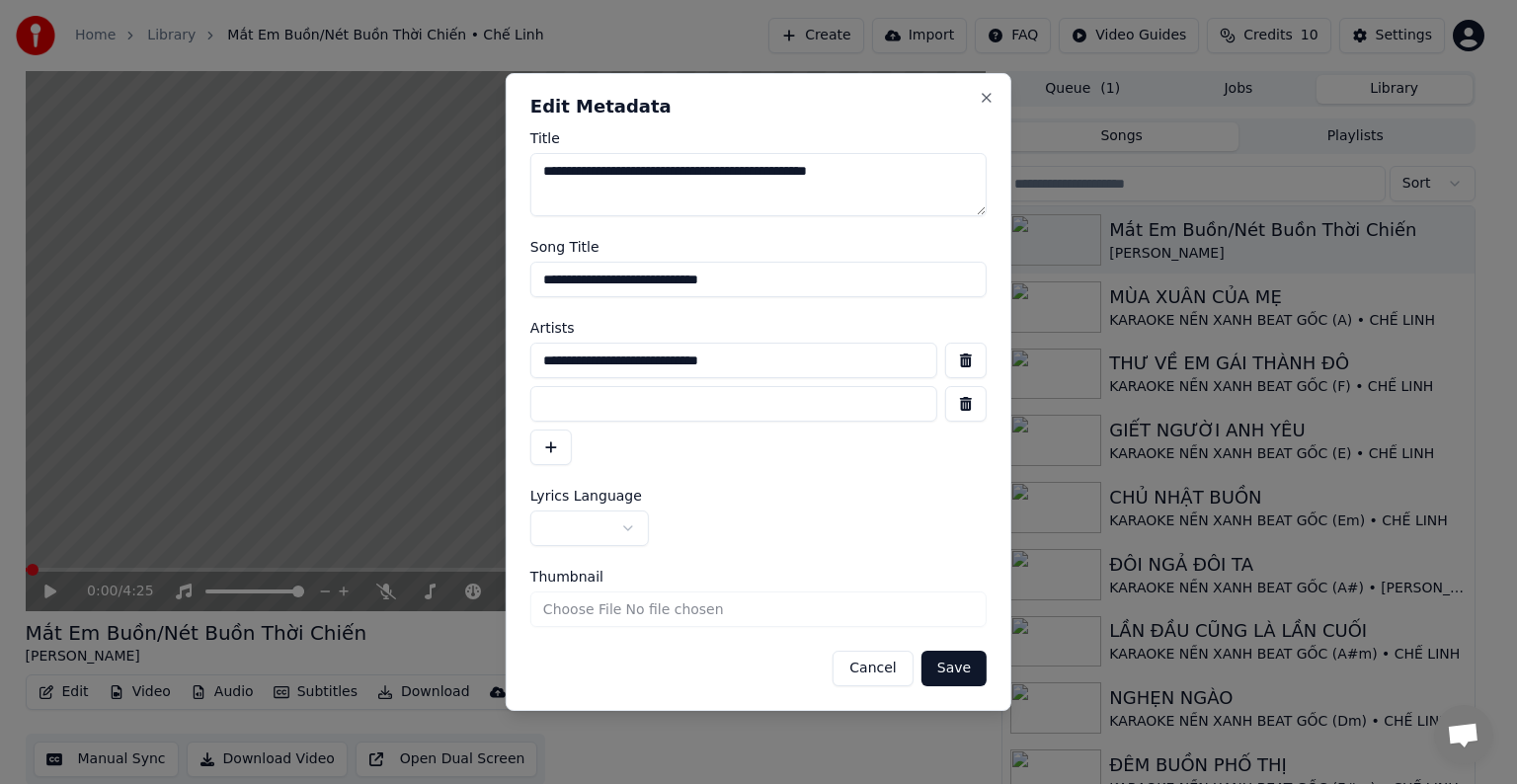
click at [639, 410] on input at bounding box center [734, 404] width 407 height 36
type input "********"
drag, startPoint x: 770, startPoint y: 284, endPoint x: 451, endPoint y: 281, distance: 319.0
click at [454, 282] on body "Home Library Mắt Em Buồn/Nét Buồn Thời Chiến • Chế Linh Create Import FAQ Video…" at bounding box center [750, 392] width 1500 height 784
type input "**********"
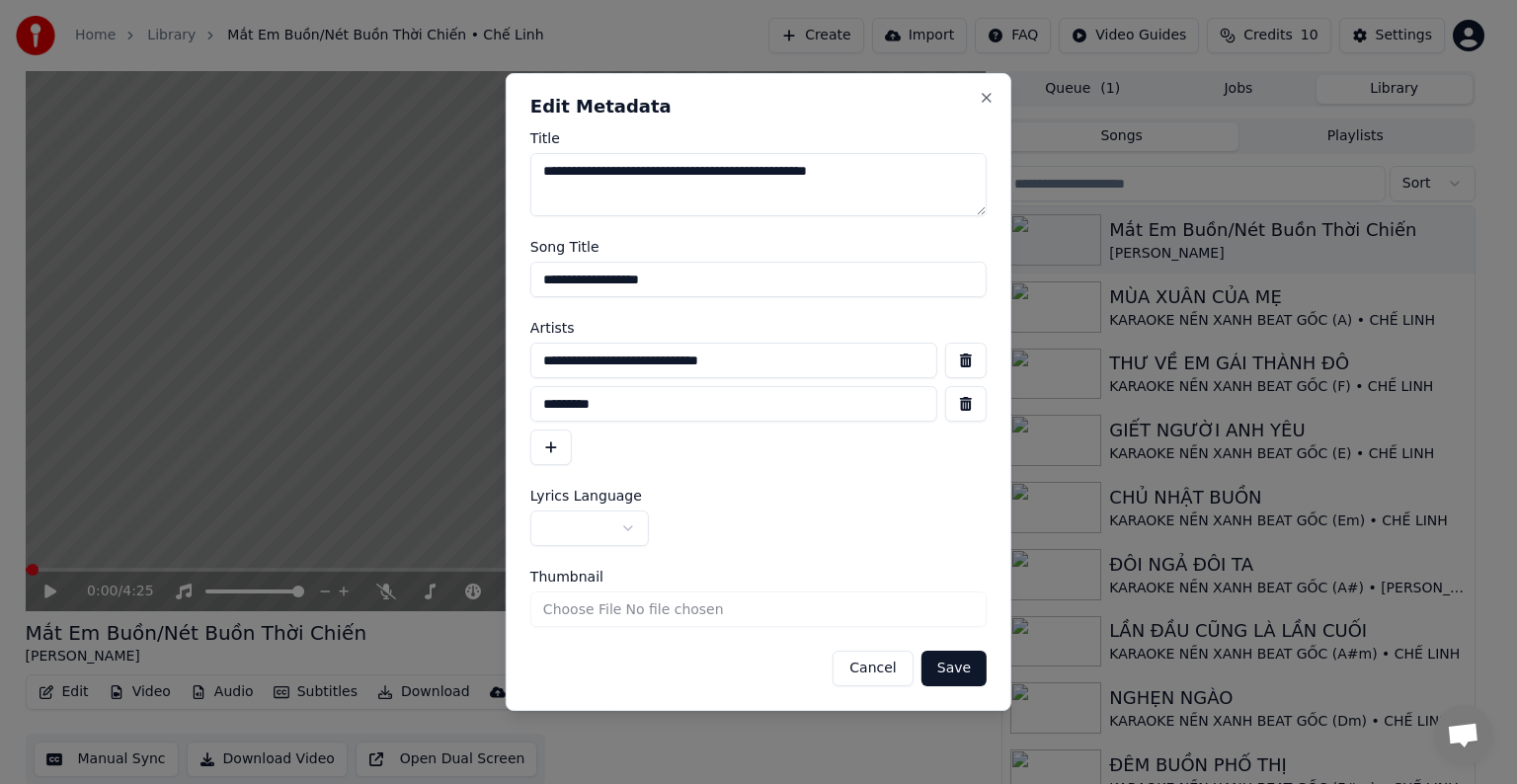
click at [597, 539] on body "Home Library Mắt Em Buồn/Nét Buồn Thời Chiến • Chế Linh Create Import FAQ Video…" at bounding box center [750, 392] width 1500 height 784
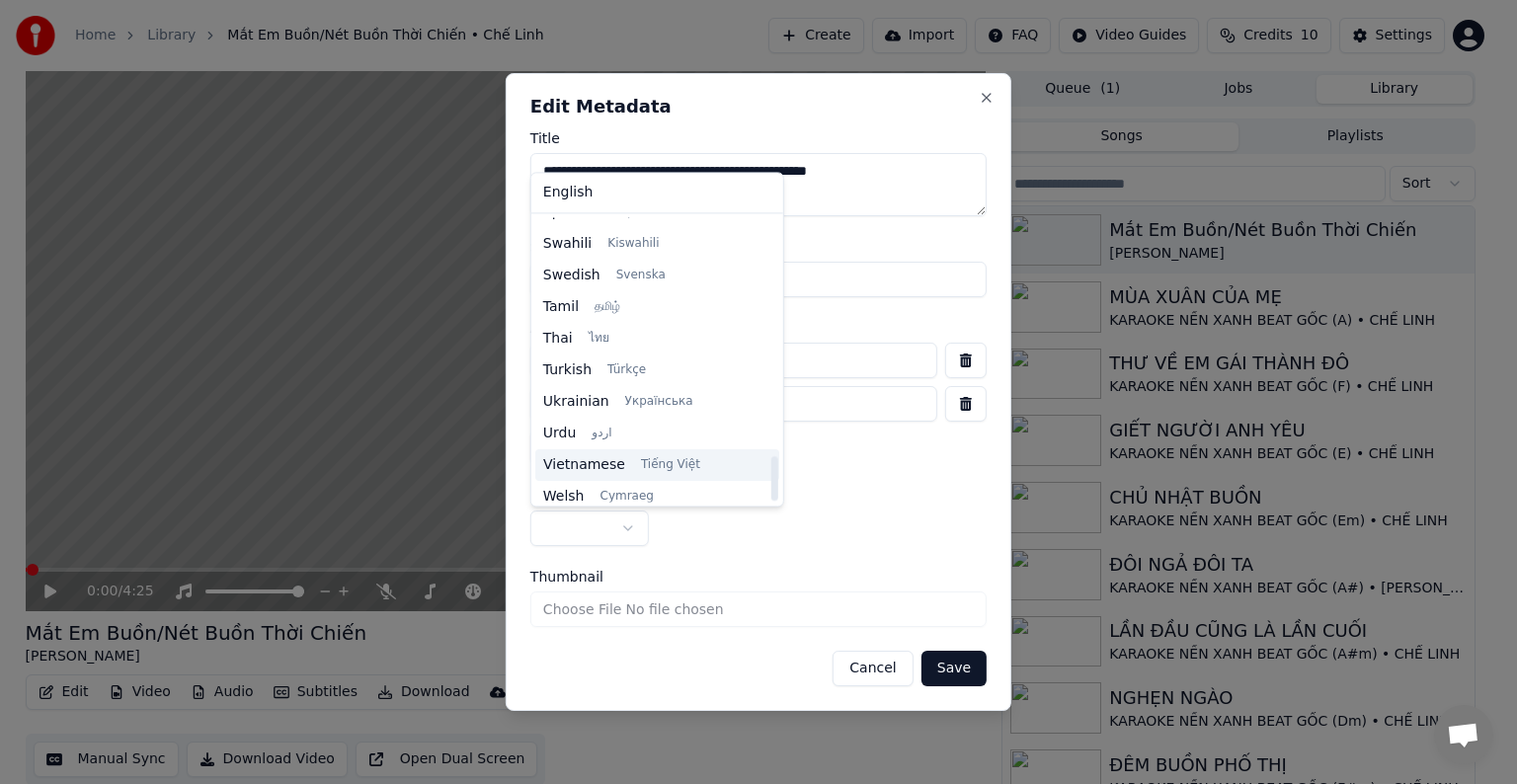
scroll to position [1515, 0]
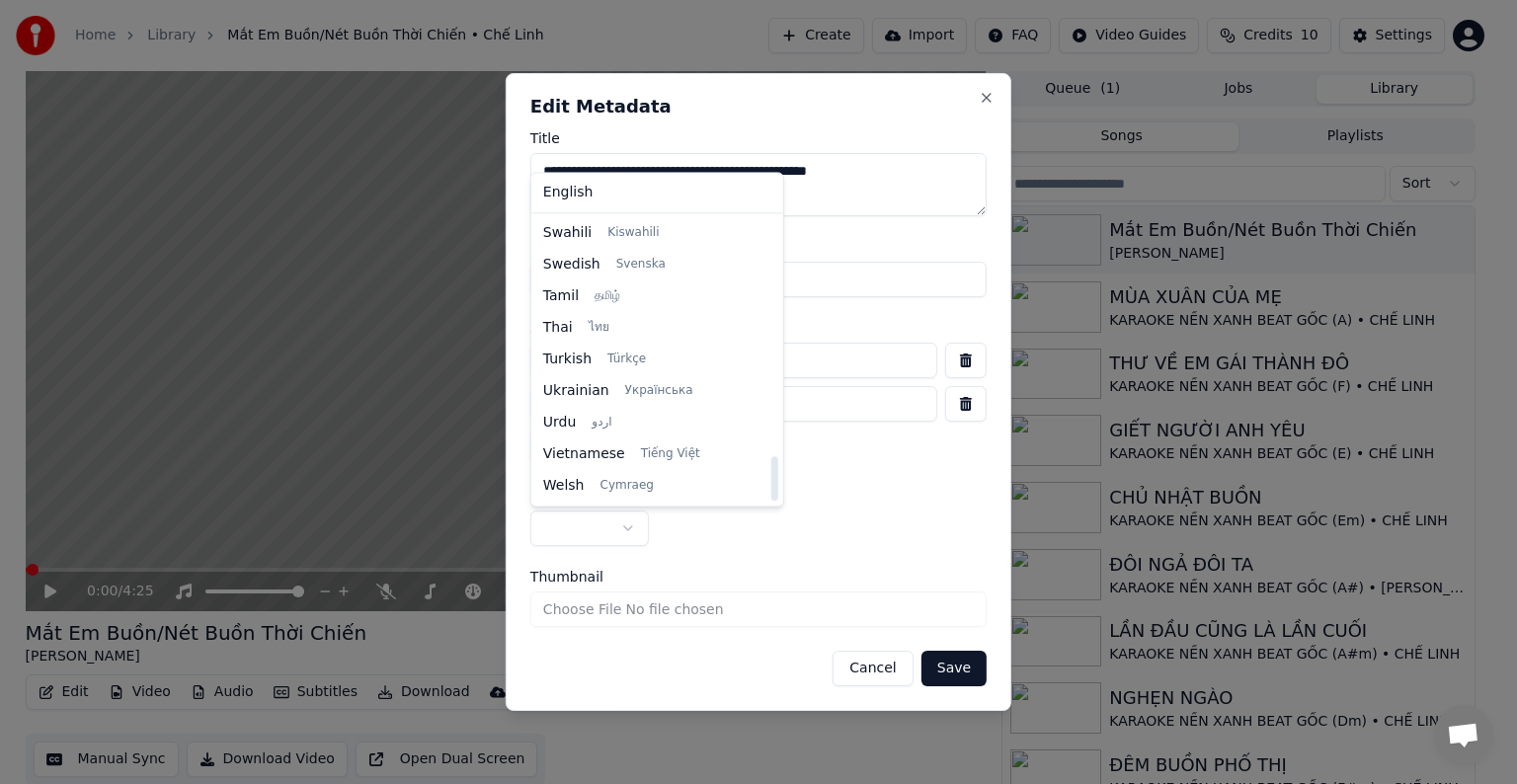
select select "**"
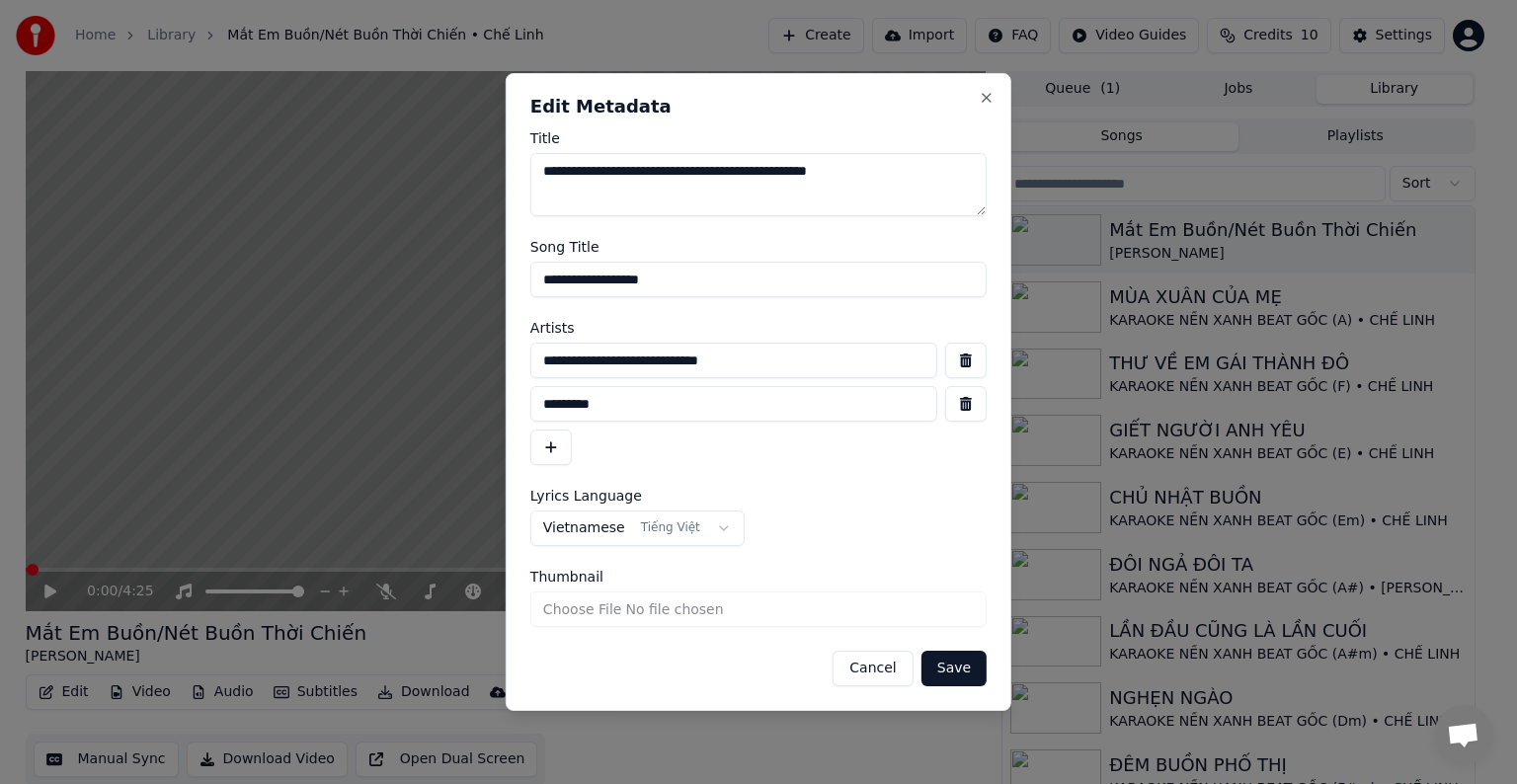
click at [953, 665] on button "Save" at bounding box center [953, 668] width 65 height 36
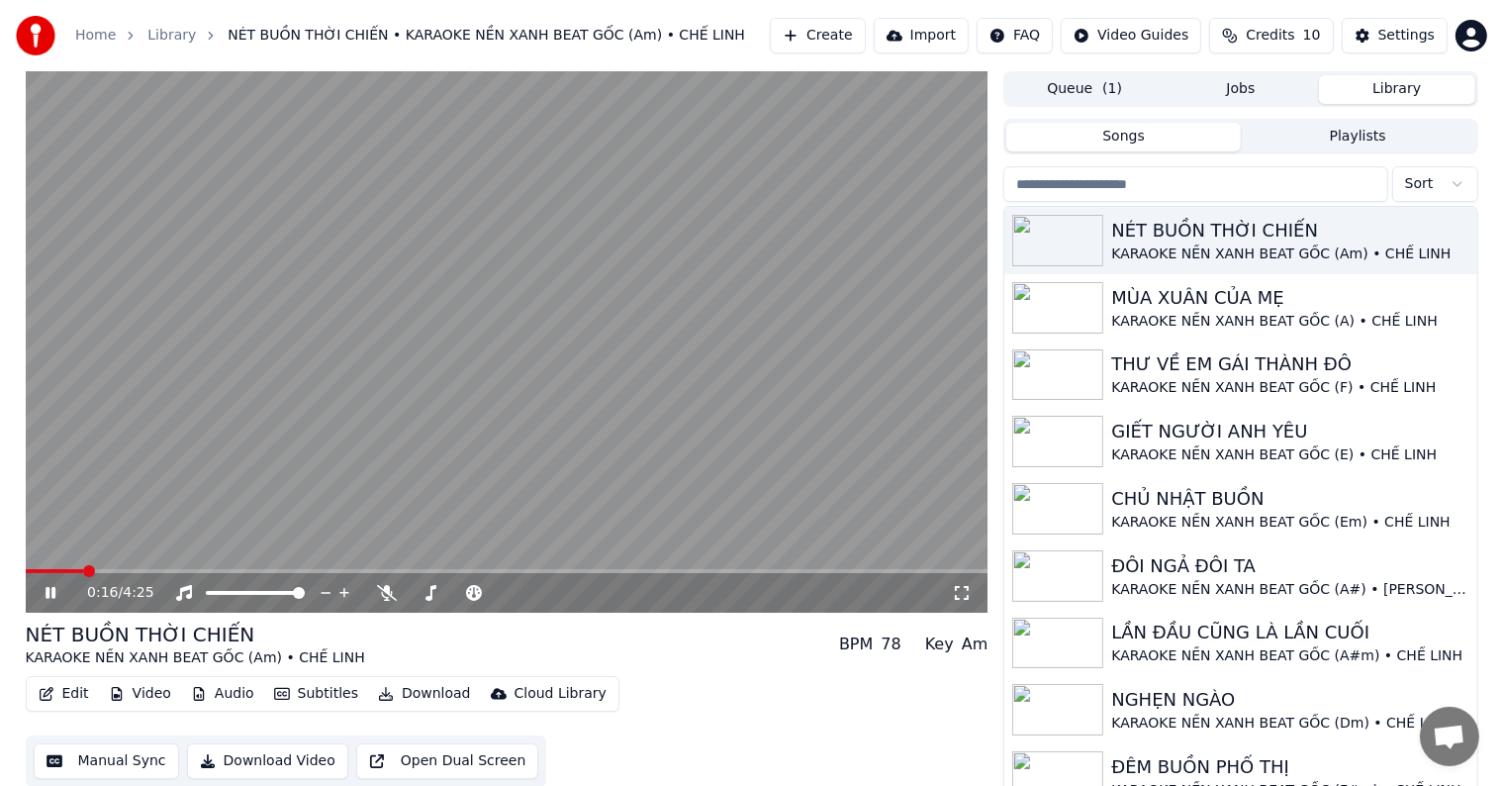
click at [83, 565] on span at bounding box center [89, 571] width 12 height 12
click at [75, 567] on span at bounding box center [81, 571] width 12 height 12
click at [1398, 31] on div "Settings" at bounding box center [1407, 36] width 56 height 20
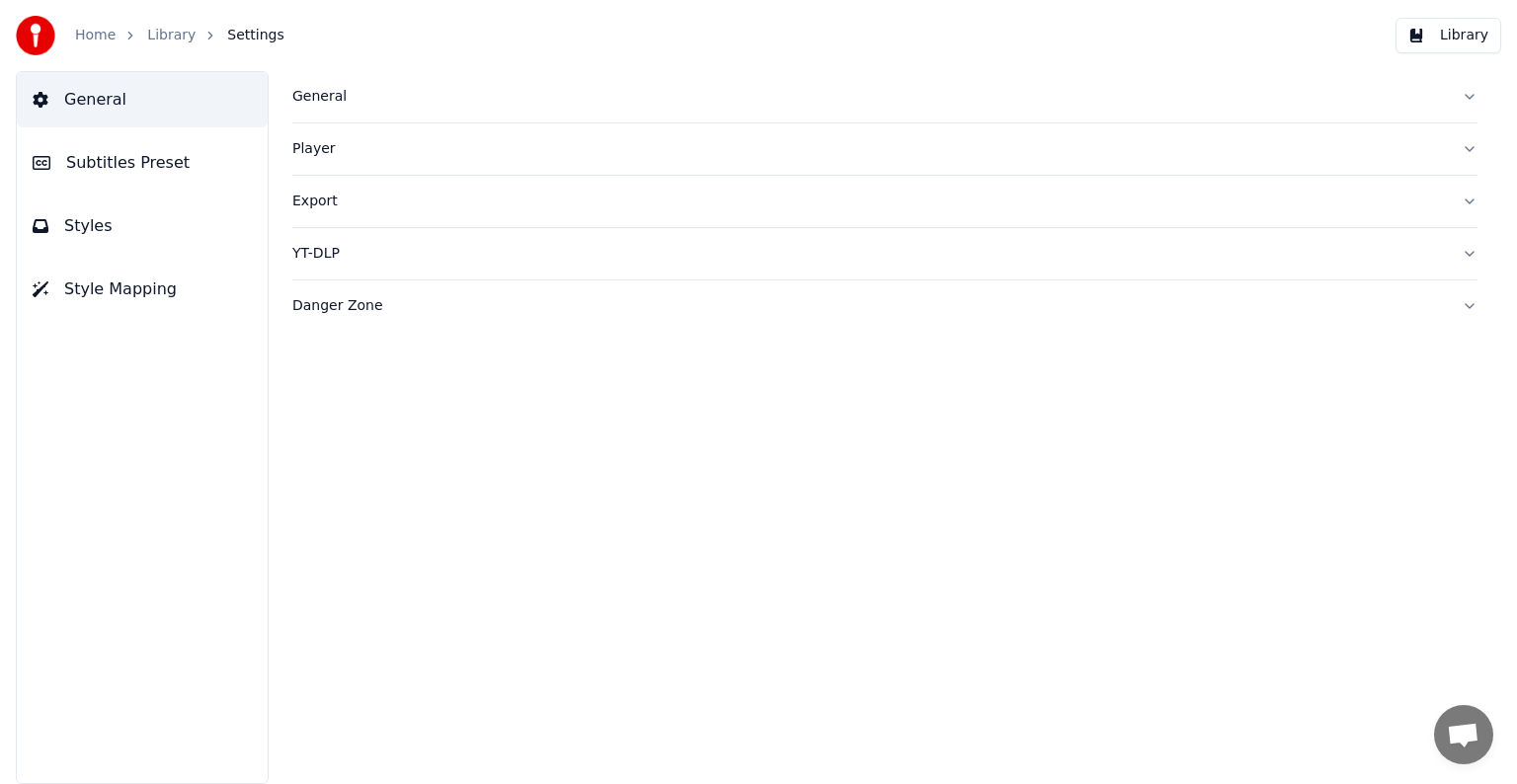
click at [127, 154] on span "Subtitles Preset" at bounding box center [128, 163] width 124 height 24
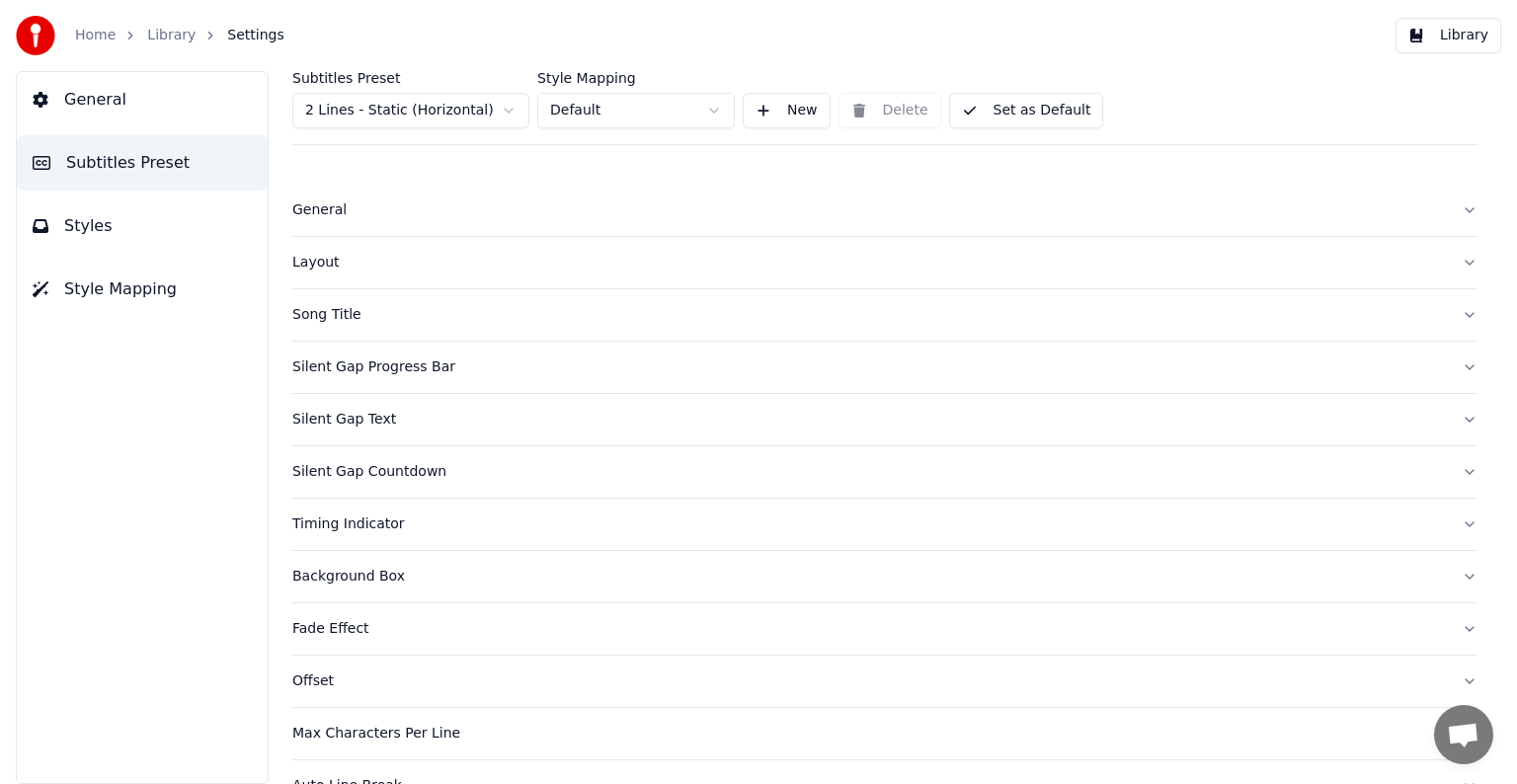
click at [332, 313] on div "Song Title" at bounding box center [869, 315] width 1154 height 20
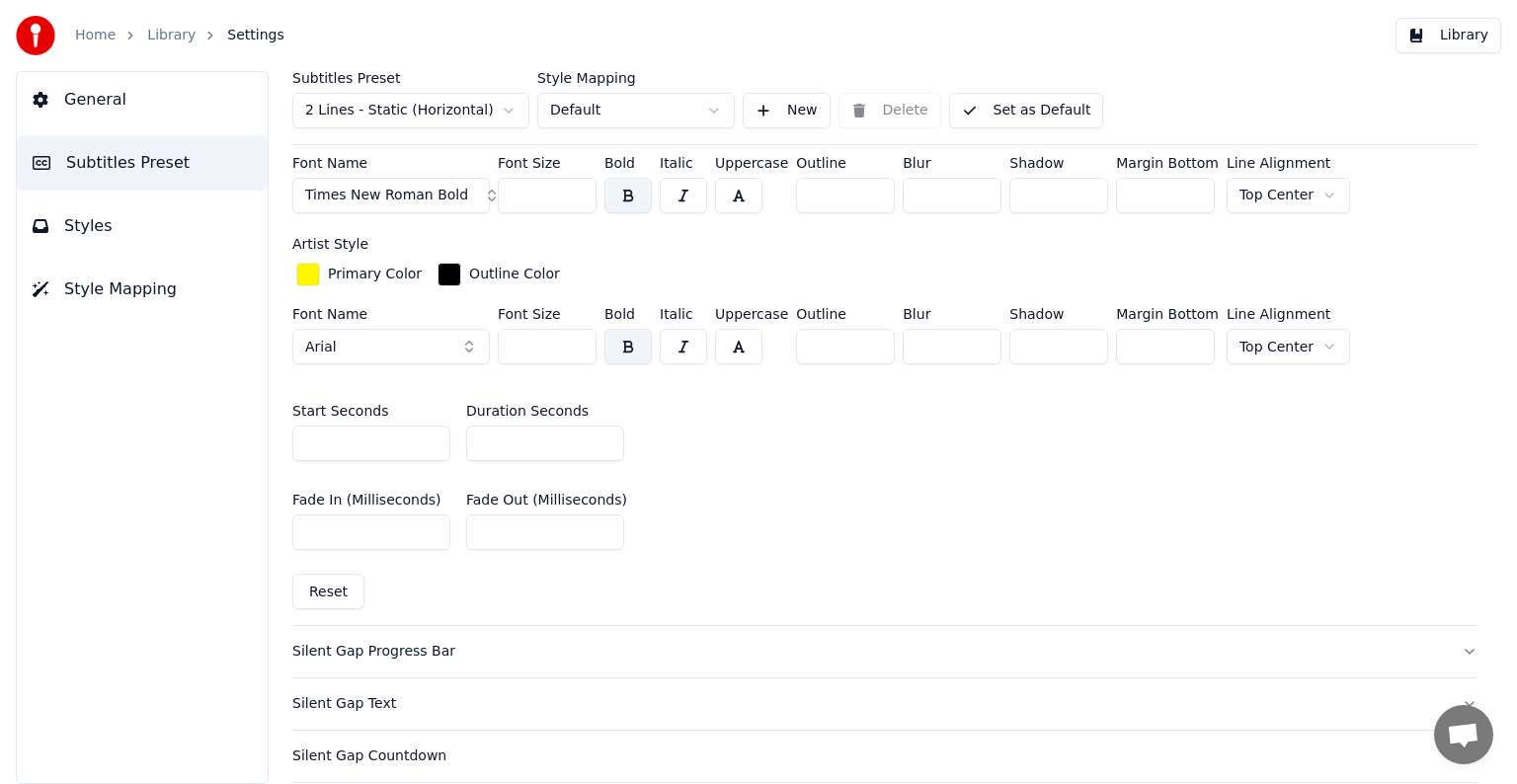
scroll to position [987, 0]
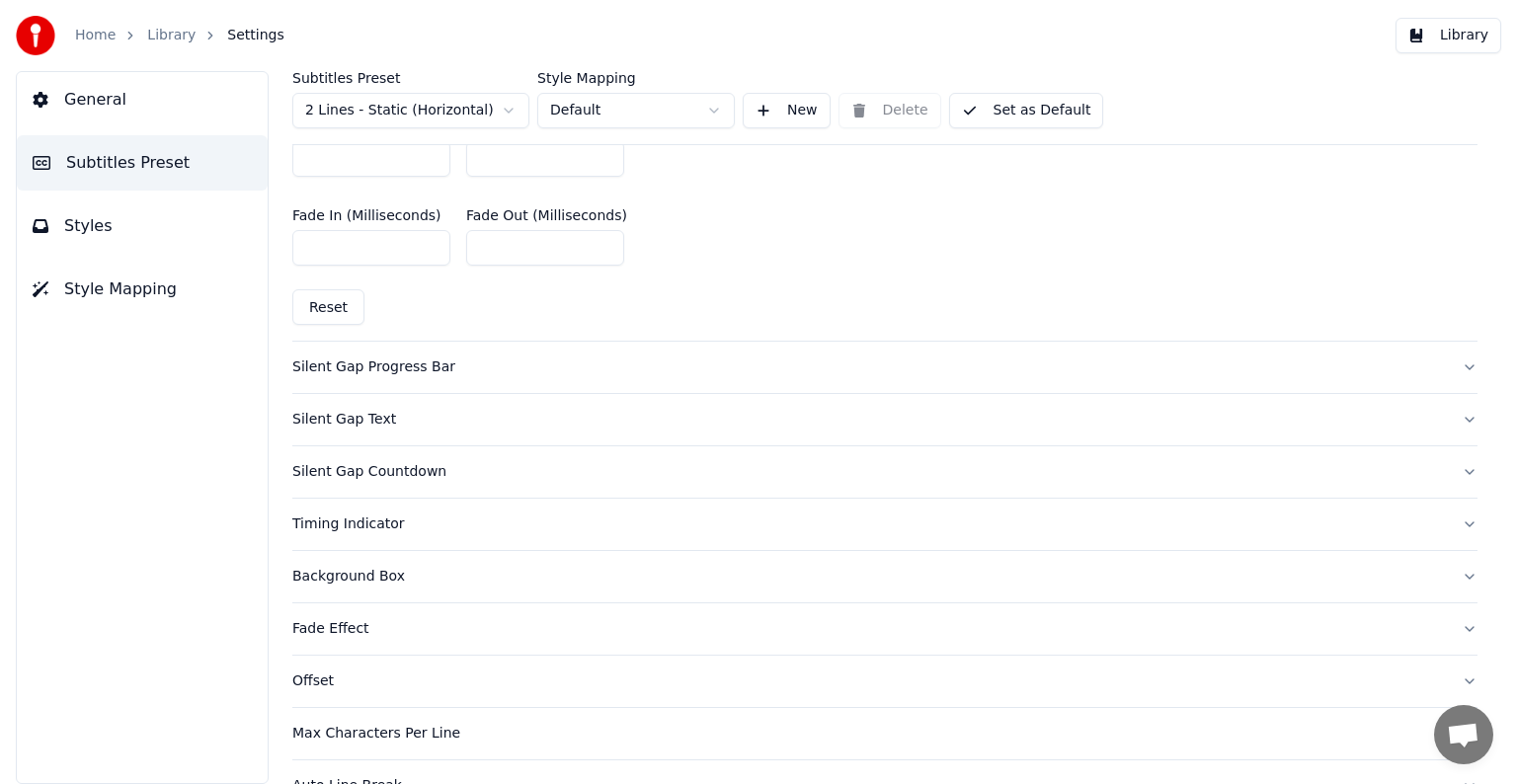
drag, startPoint x: 527, startPoint y: 161, endPoint x: 458, endPoint y: 158, distance: 69.1
click at [460, 158] on div "Start Seconds * Duration Seconds **" at bounding box center [885, 148] width 1186 height 89
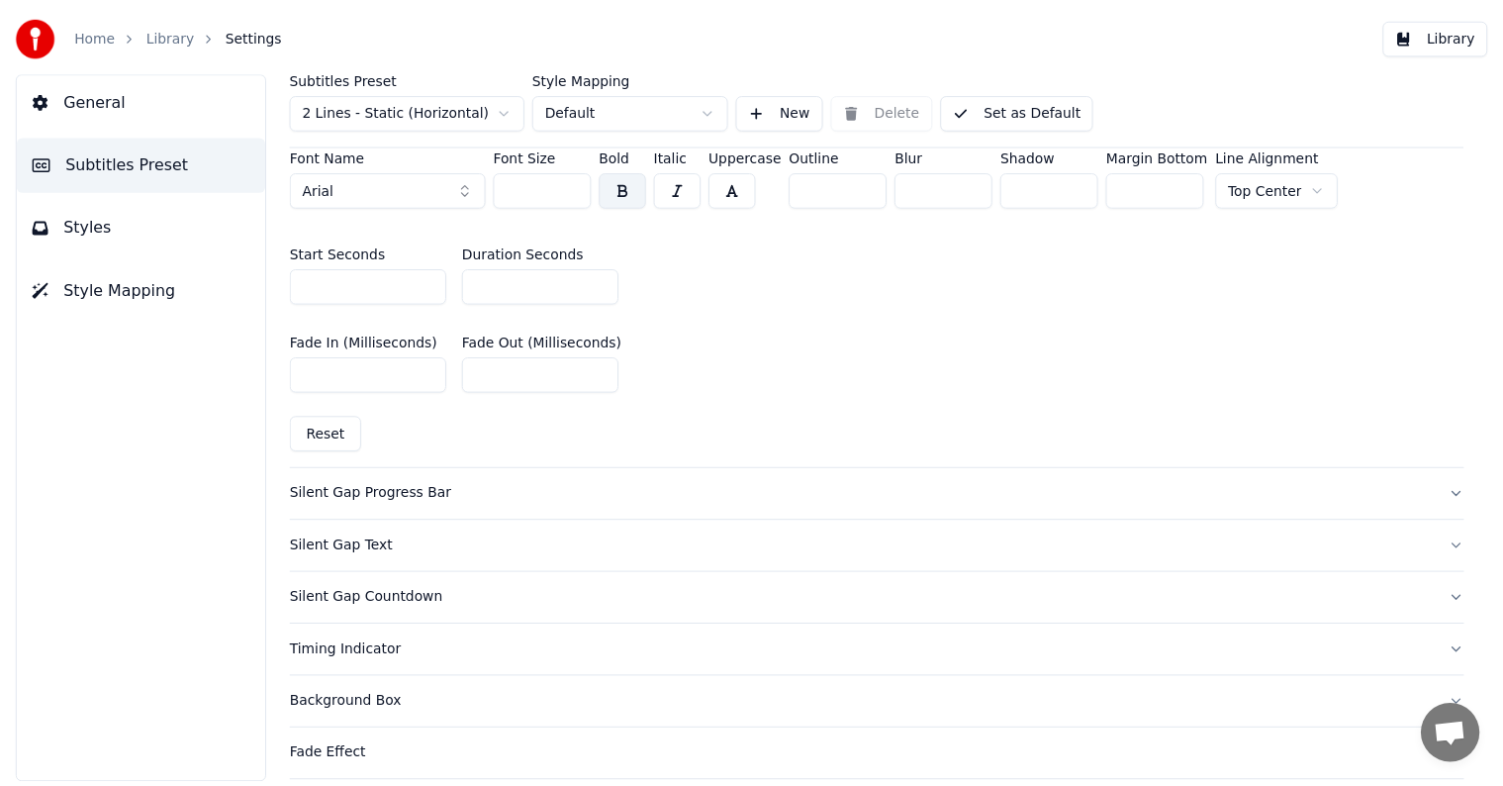
scroll to position [792, 0]
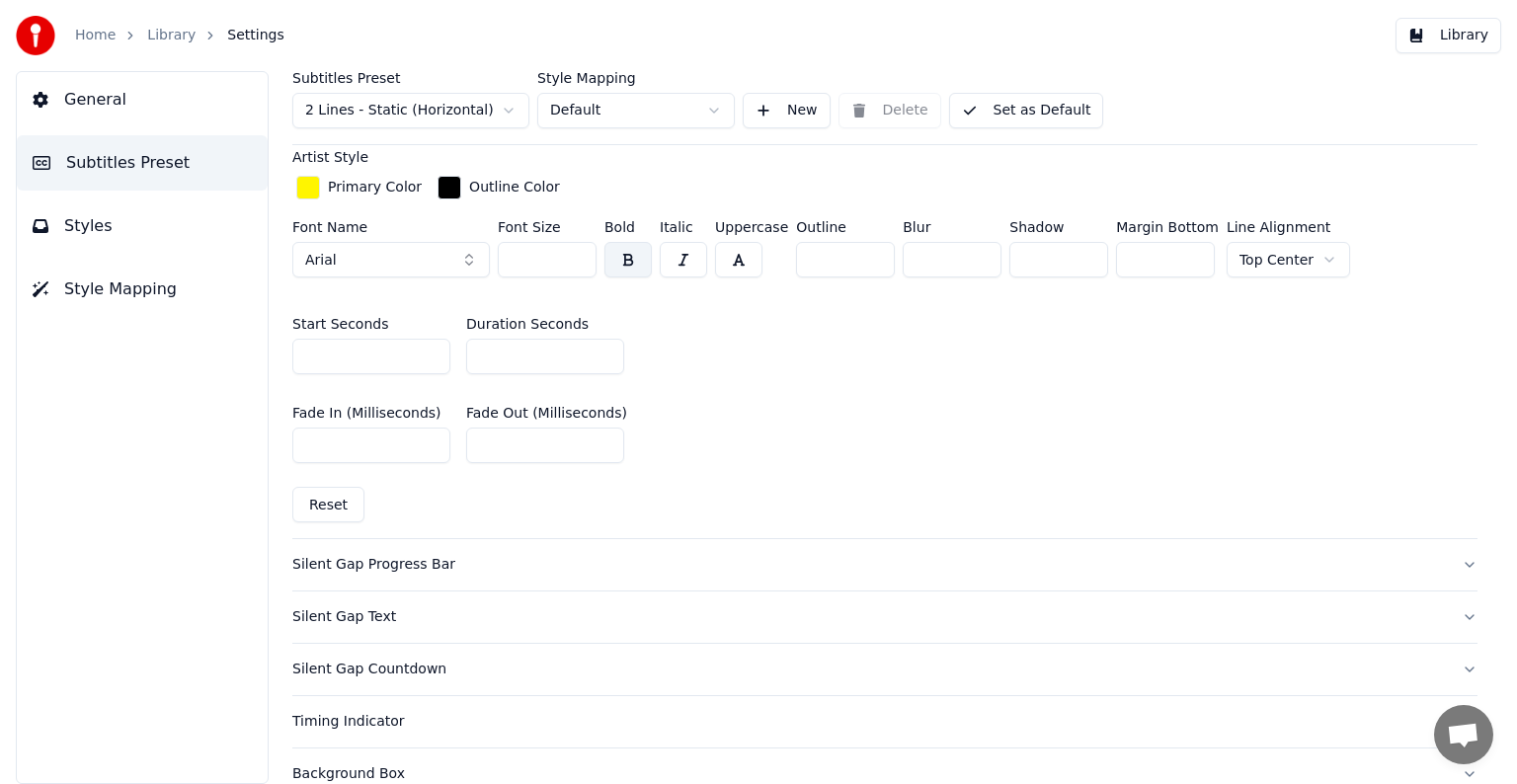
type input "**"
click at [1454, 39] on button "Library" at bounding box center [1449, 36] width 106 height 36
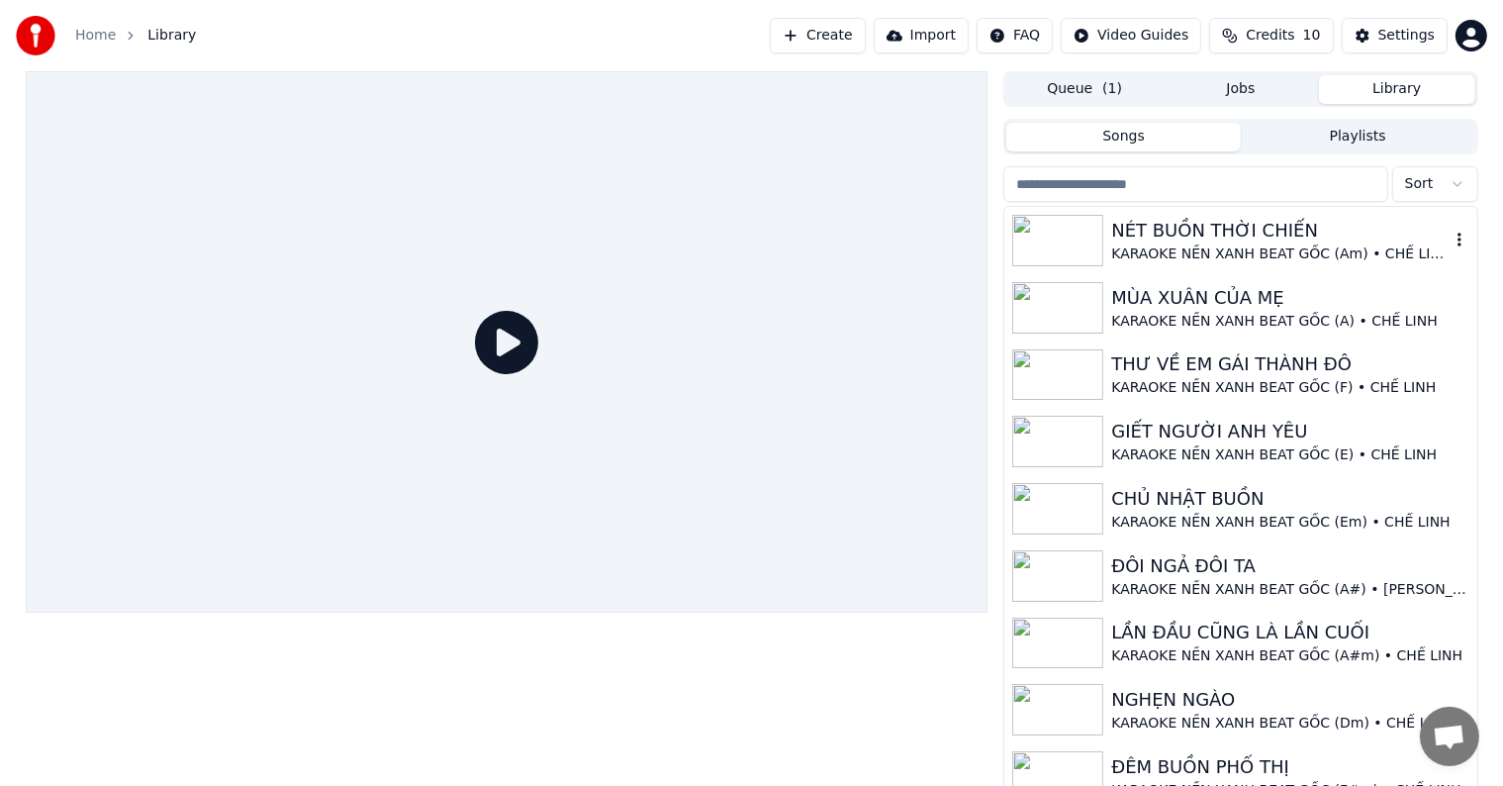
click at [1205, 234] on div "NÉT BUỒN THỜI CHIẾN" at bounding box center [1280, 231] width 338 height 28
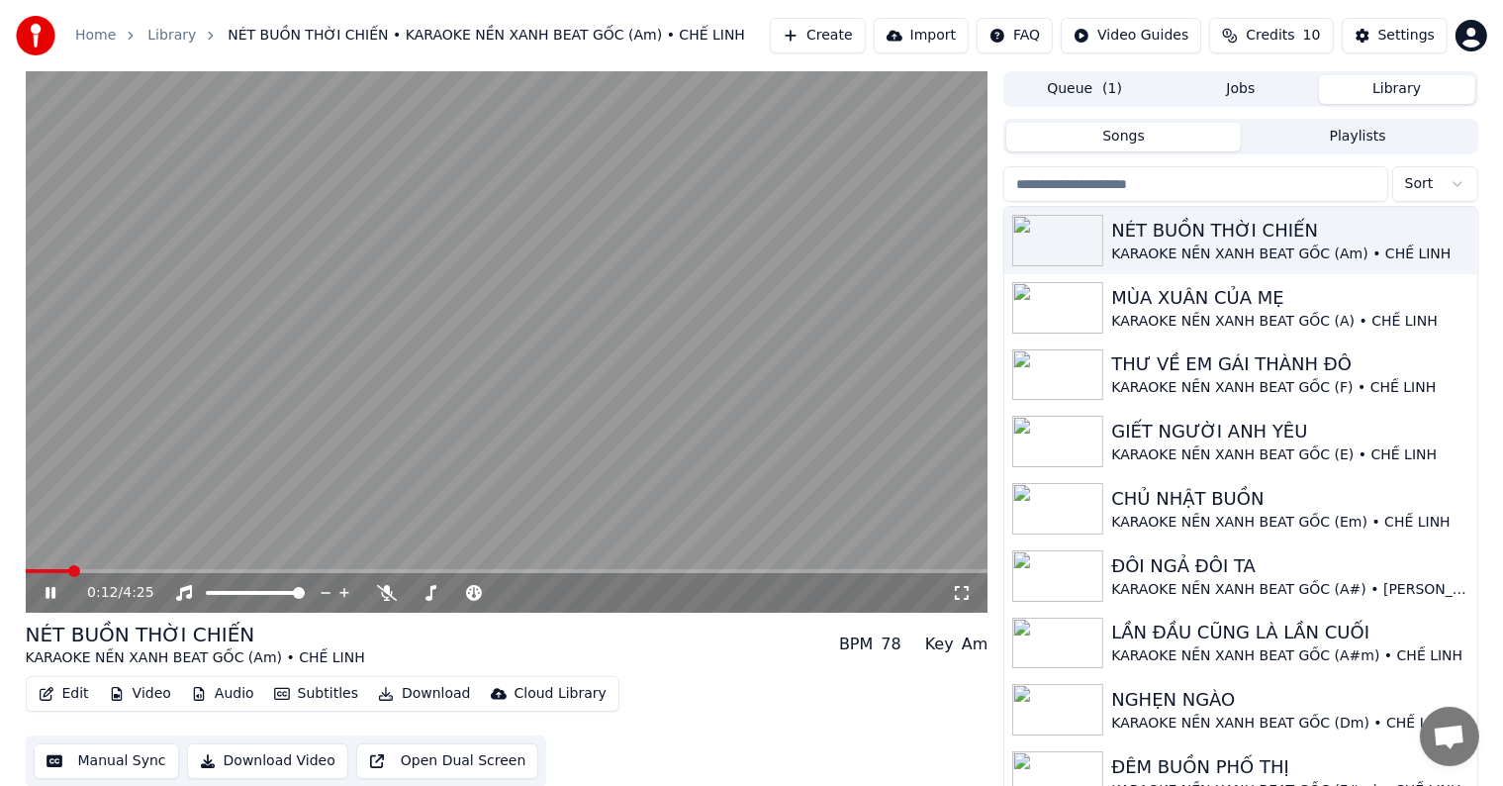
click at [70, 570] on span at bounding box center [74, 571] width 12 height 12
click at [64, 568] on span at bounding box center [70, 571] width 12 height 12
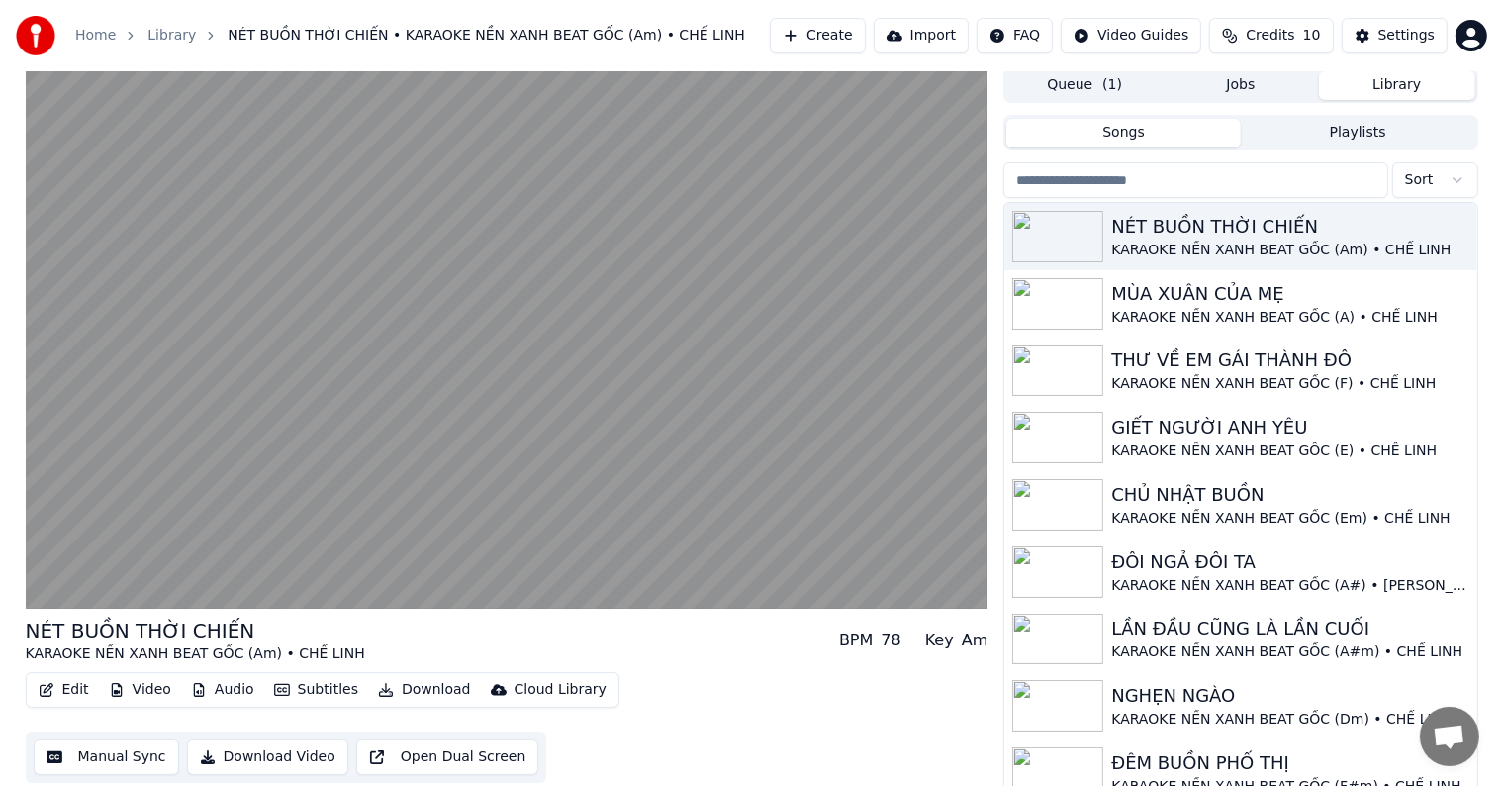
scroll to position [9, 0]
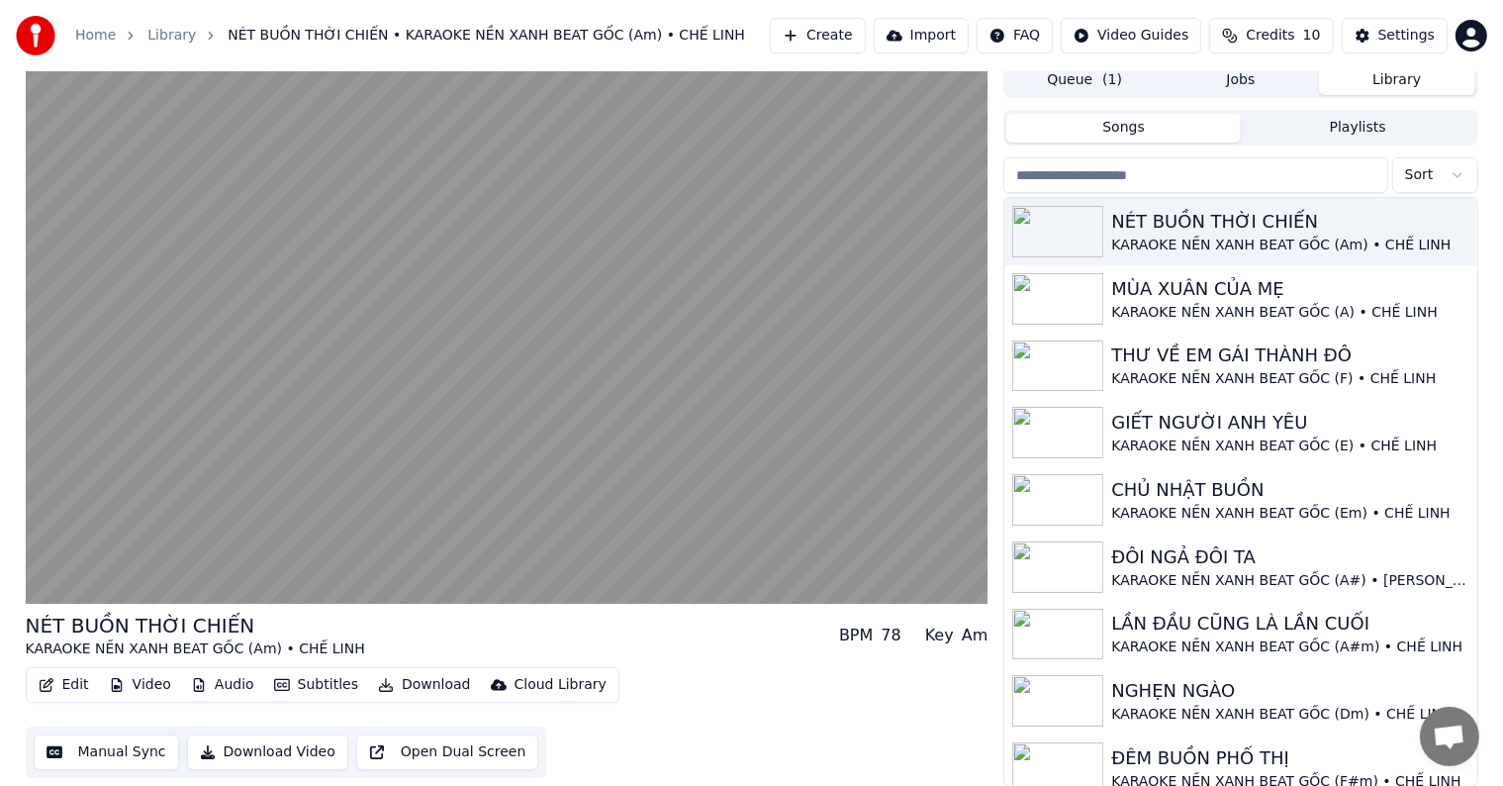
click at [234, 750] on button "Download Video" at bounding box center [267, 752] width 161 height 36
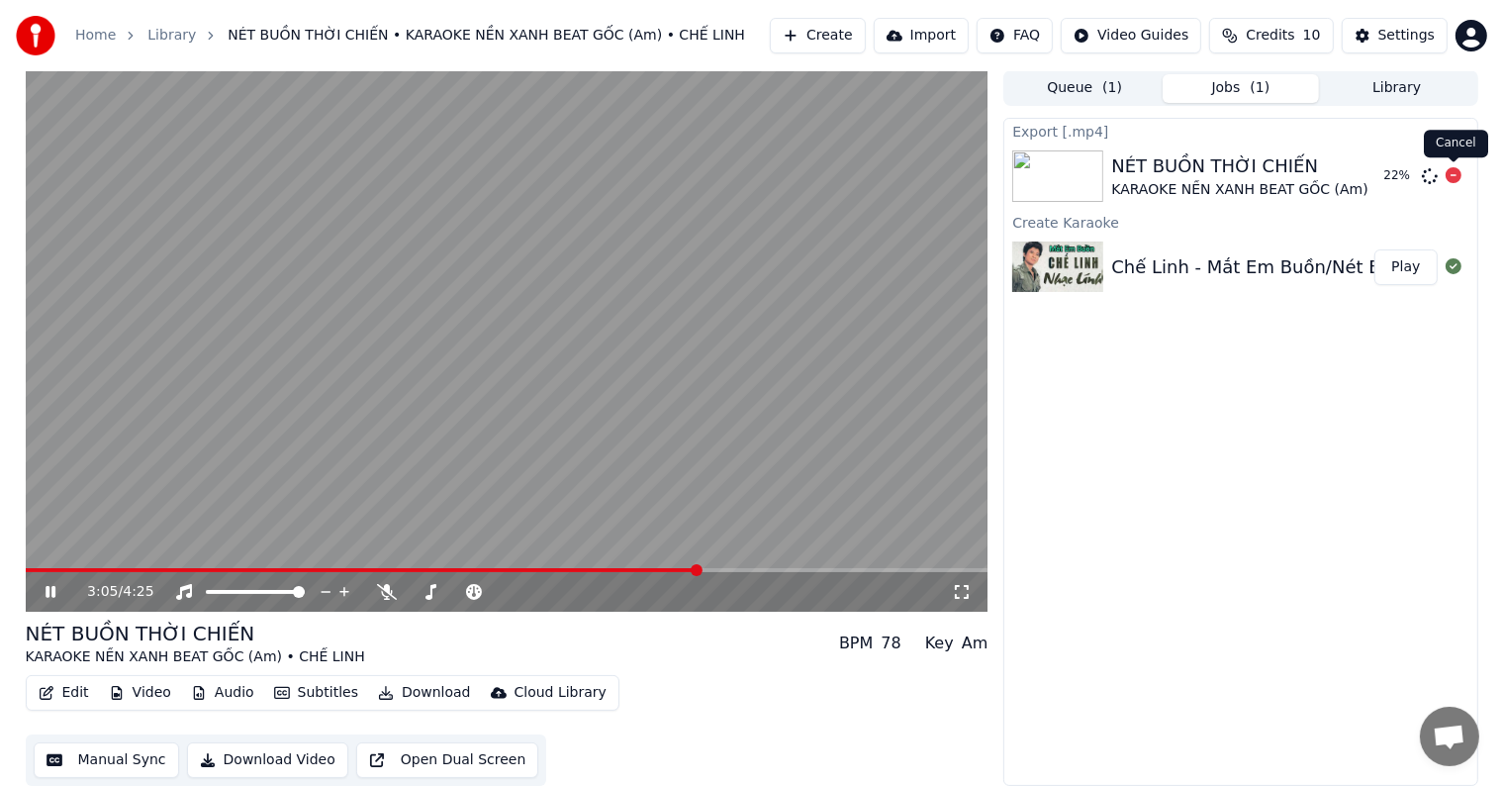
click at [1455, 171] on icon at bounding box center [1454, 175] width 16 height 16
click at [116, 756] on button "Manual Sync" at bounding box center [106, 760] width 145 height 36
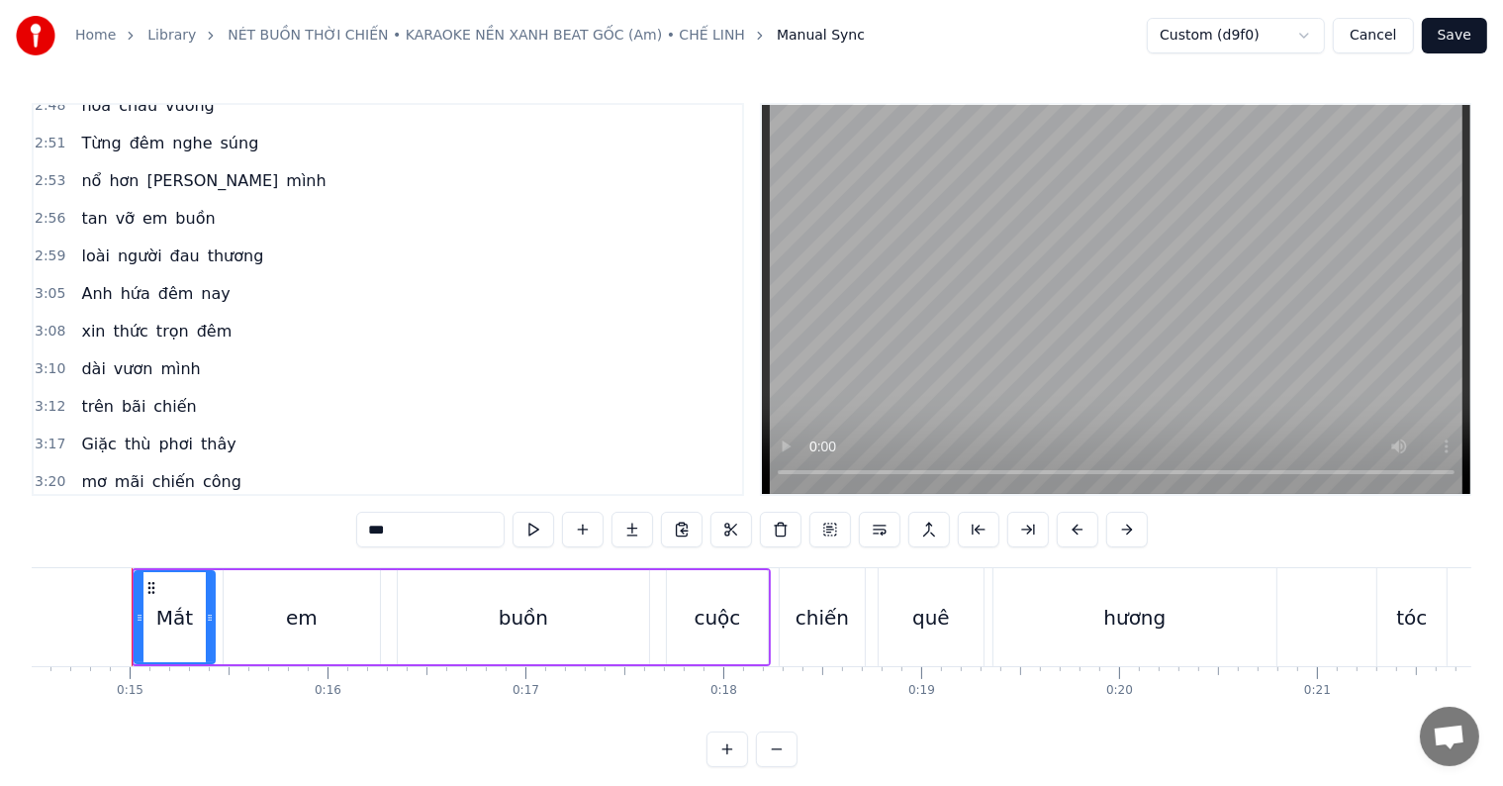
scroll to position [1683, 0]
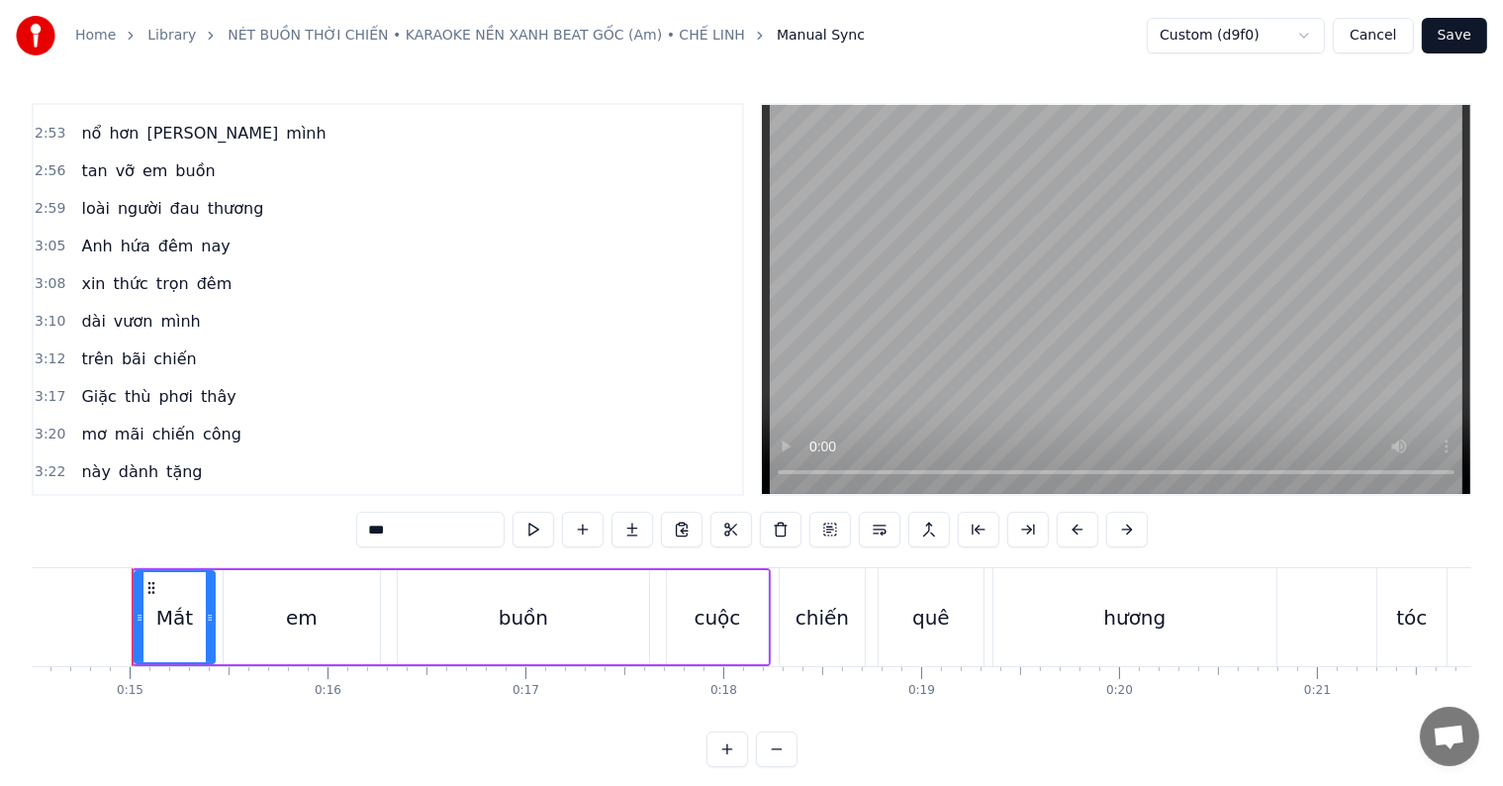
click at [83, 159] on span "tan" at bounding box center [94, 170] width 30 height 23
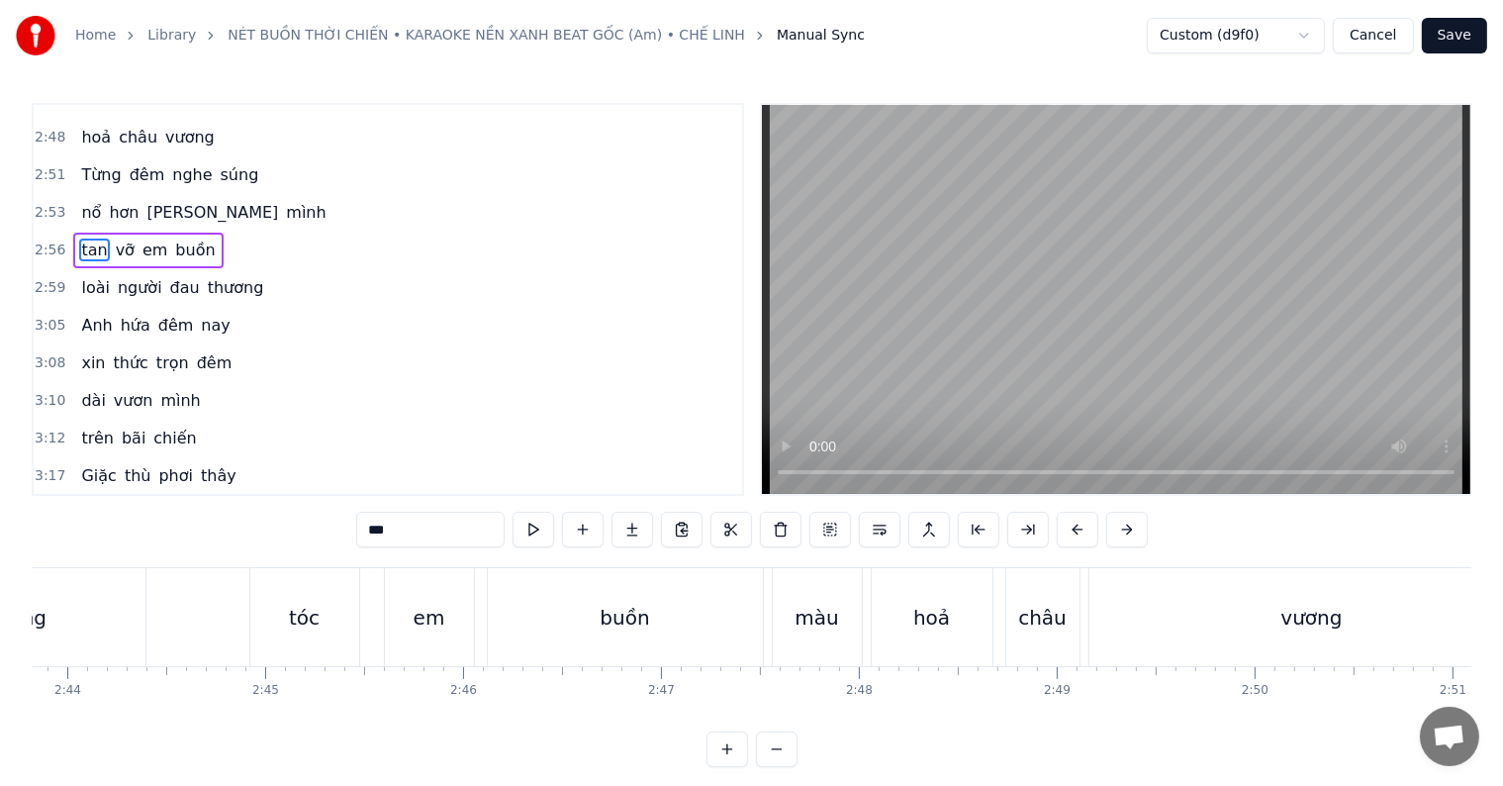
scroll to position [0, 34782]
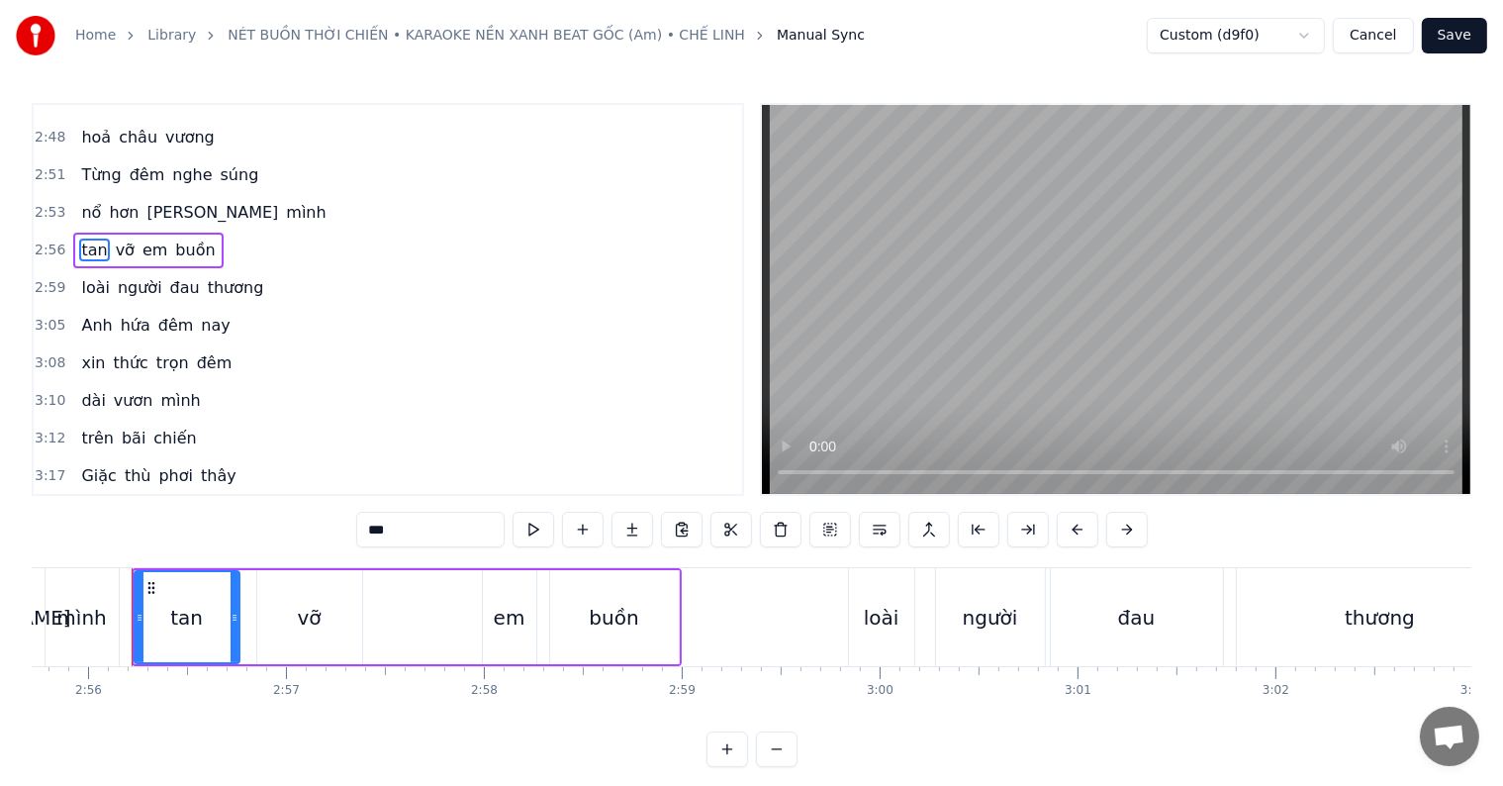
click at [87, 201] on span "nổ" at bounding box center [91, 212] width 24 height 23
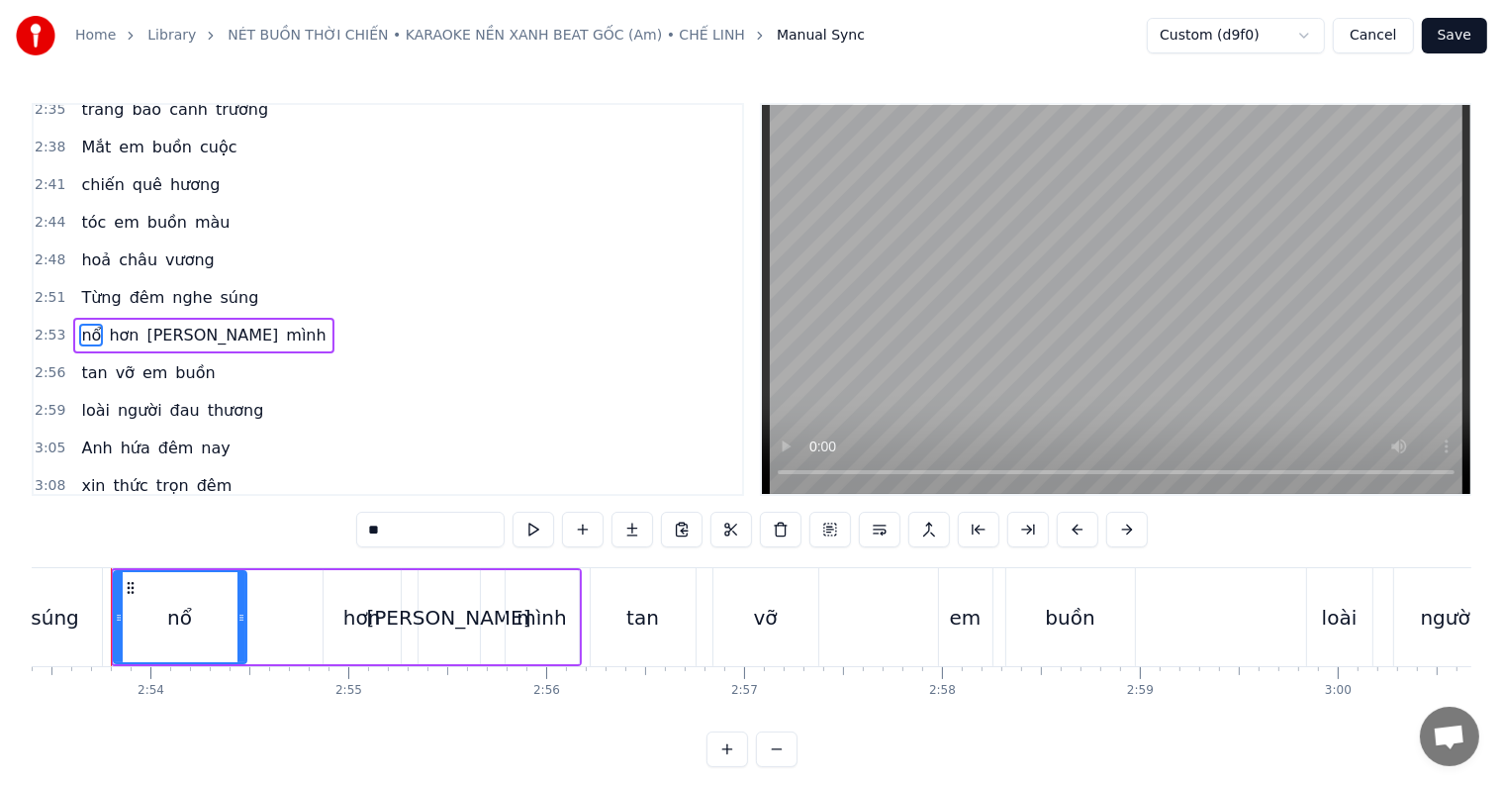
scroll to position [0, 34303]
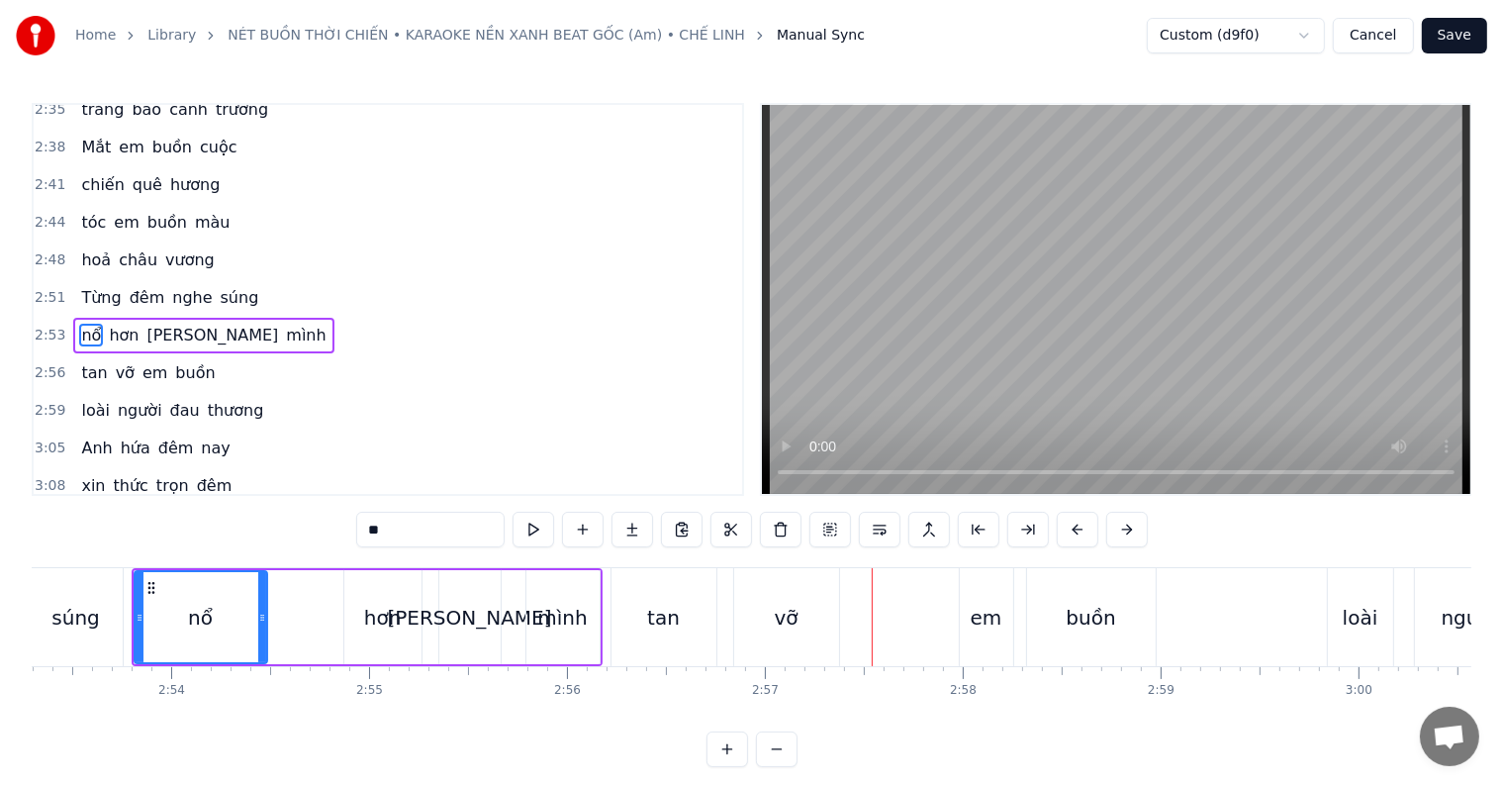
click at [790, 618] on div "vỡ" at bounding box center [787, 618] width 24 height 30
type input "**"
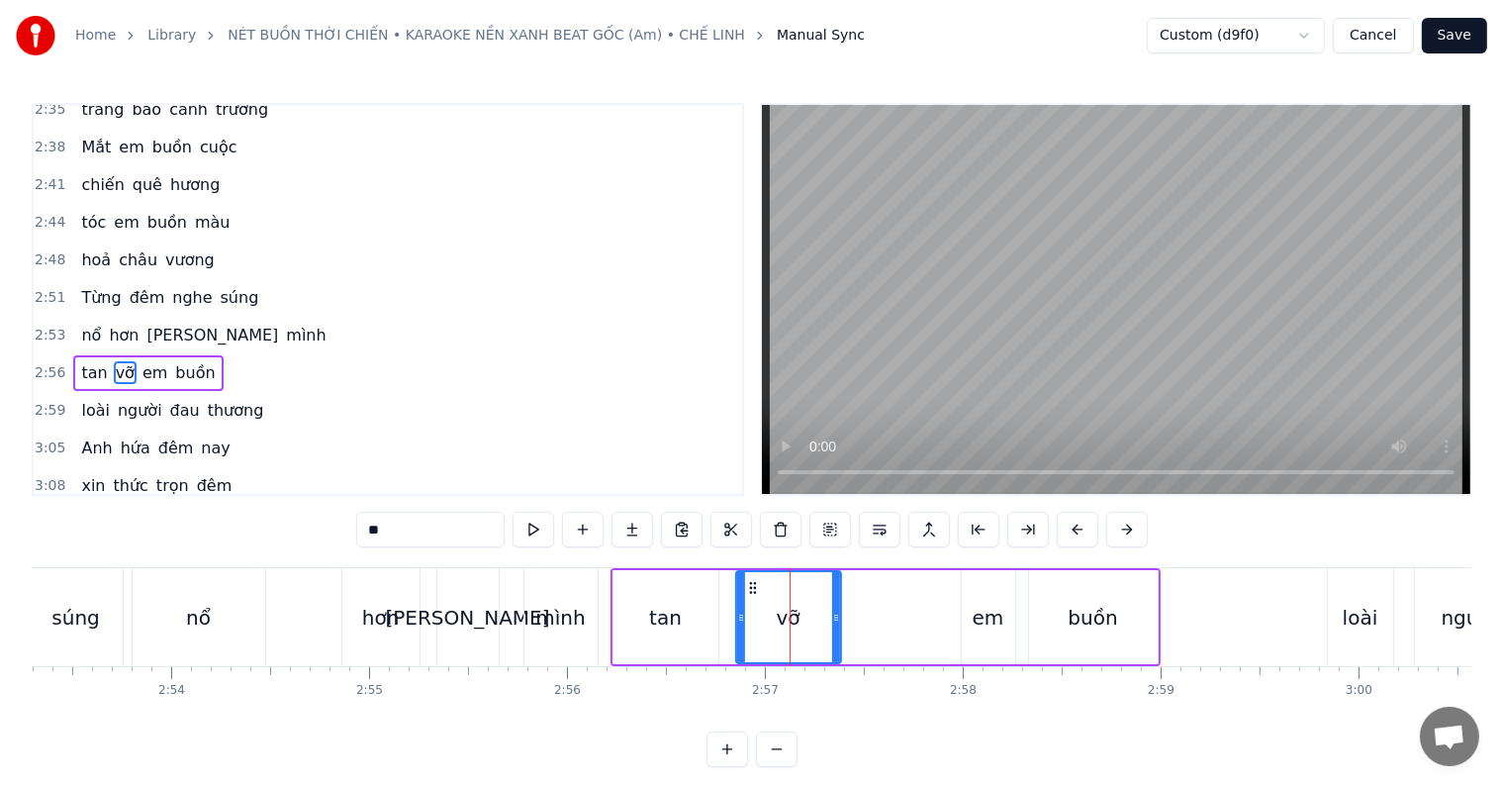
scroll to position [1498, 0]
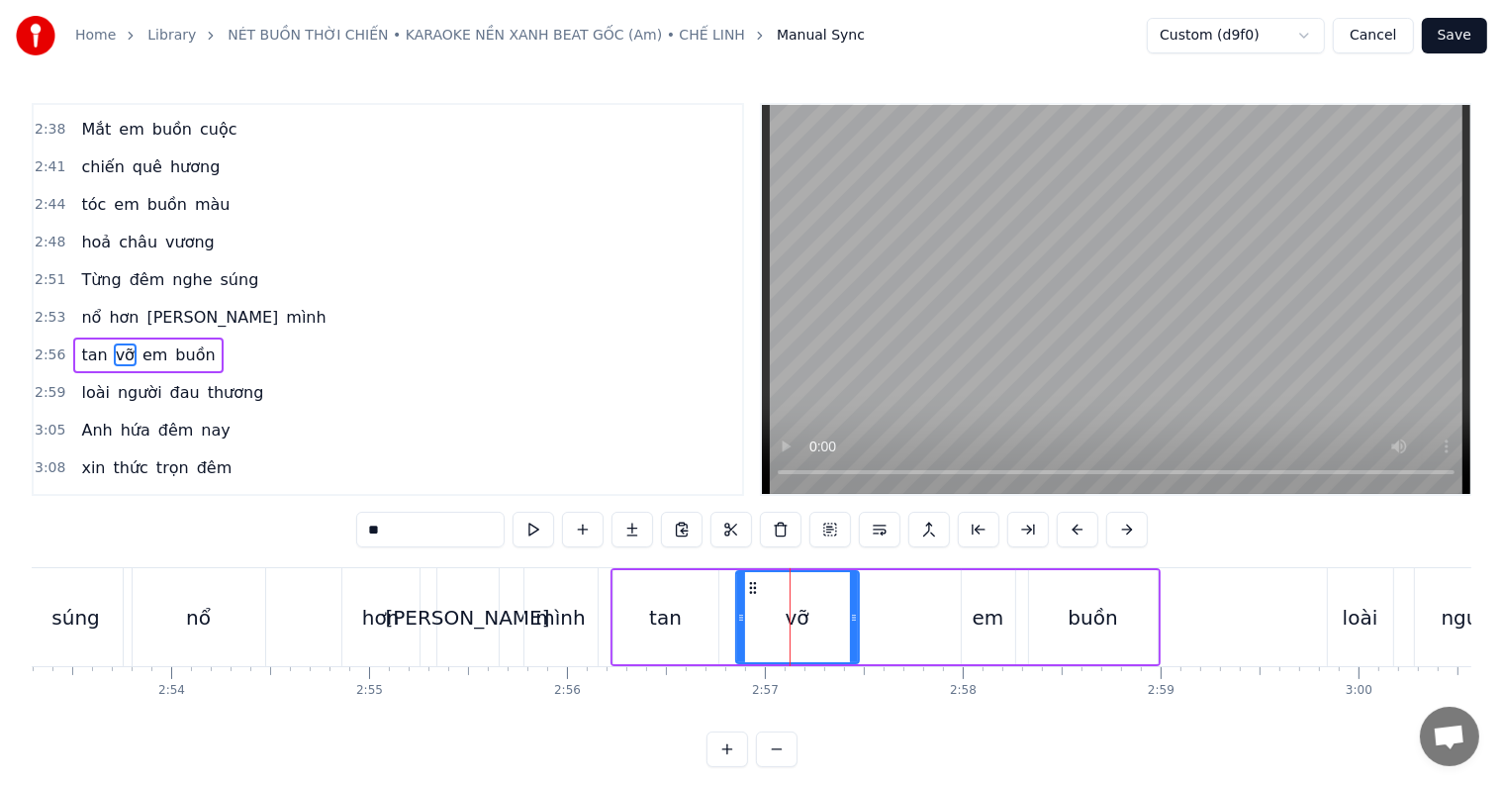
drag, startPoint x: 834, startPoint y: 617, endPoint x: 852, endPoint y: 615, distance: 17.9
click at [852, 615] on icon at bounding box center [854, 618] width 8 height 16
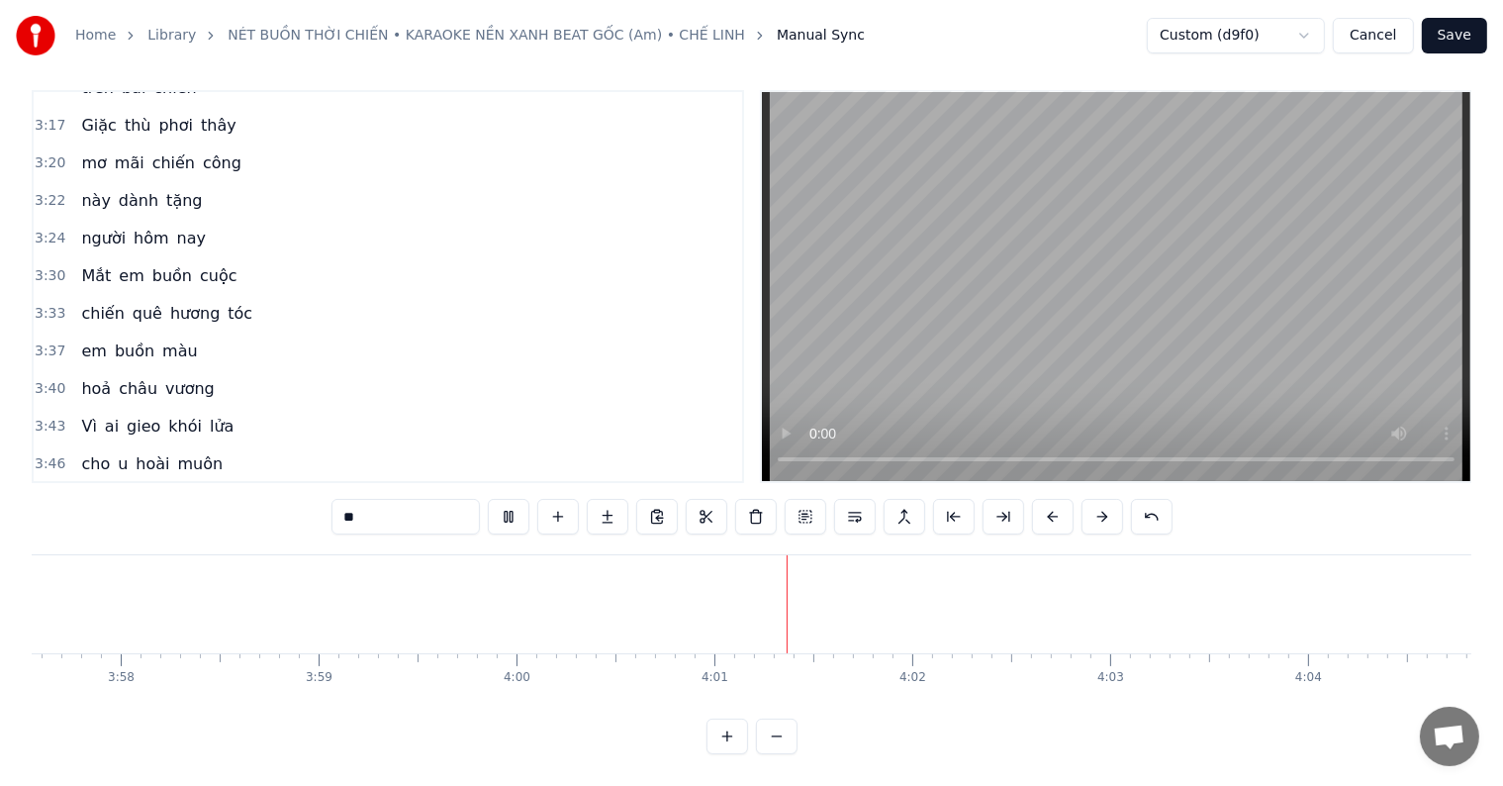
scroll to position [30, 0]
click at [1458, 34] on button "Save" at bounding box center [1454, 36] width 65 height 36
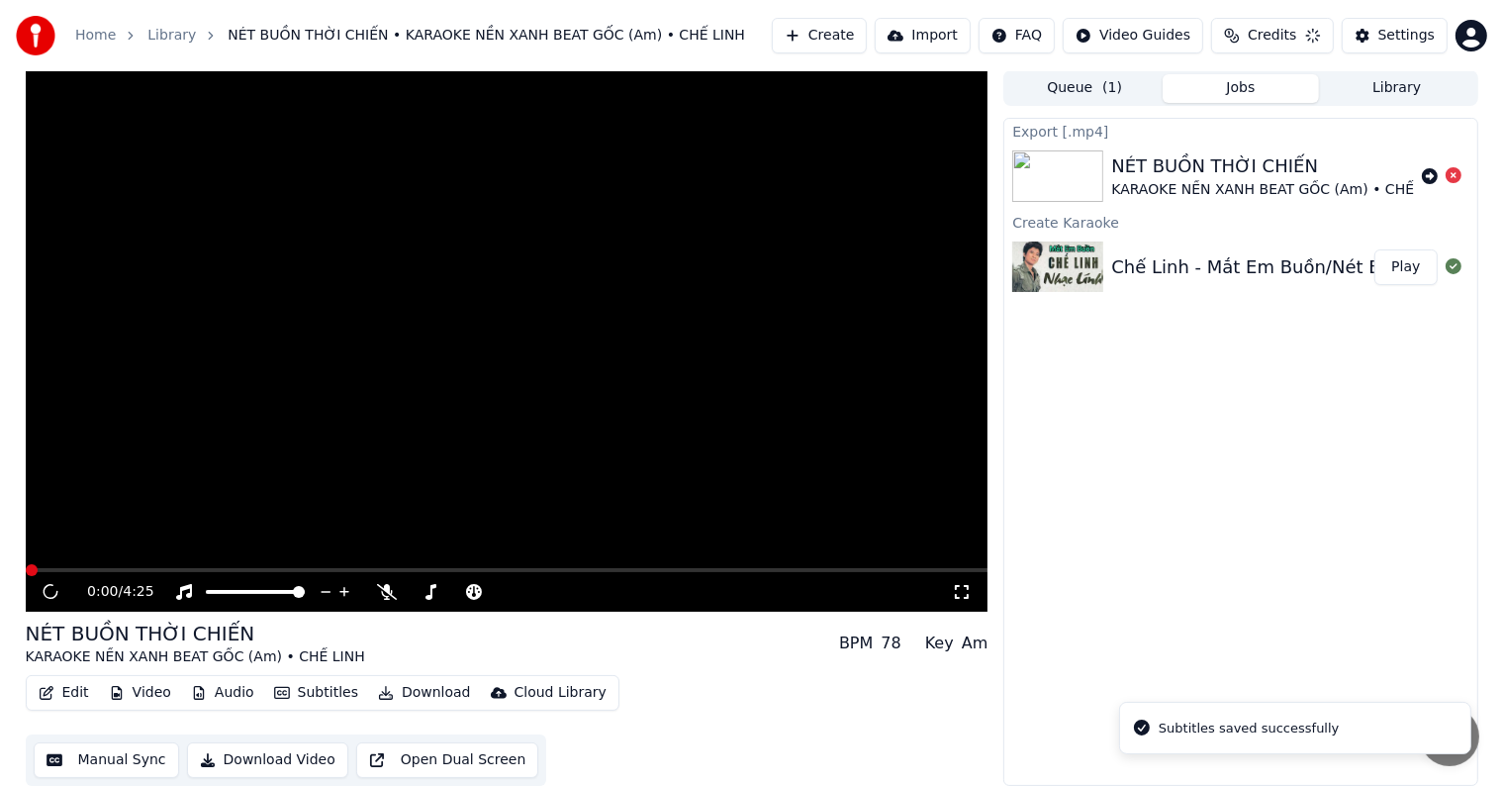
scroll to position [1, 0]
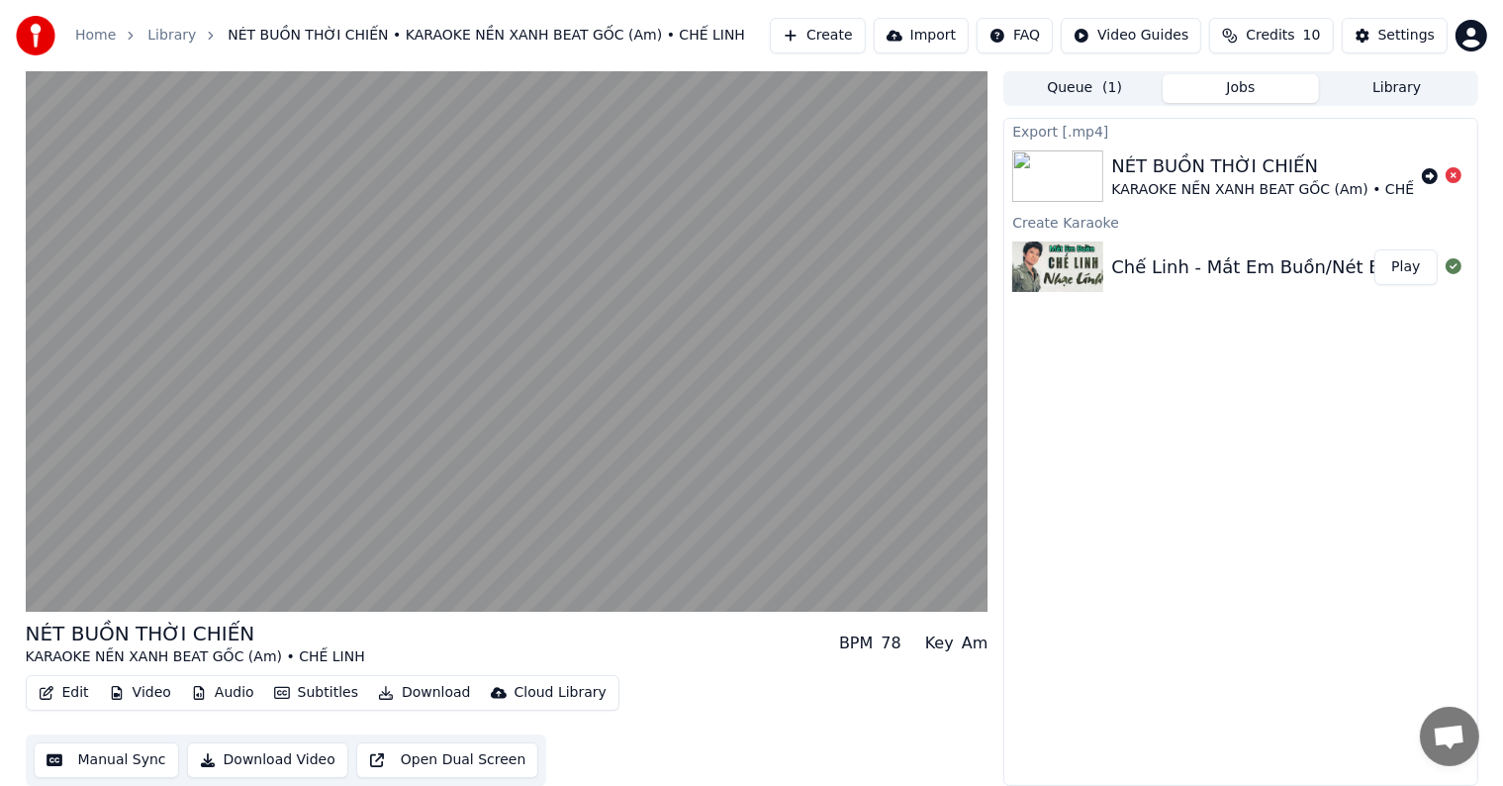
click at [253, 756] on button "Download Video" at bounding box center [267, 760] width 161 height 36
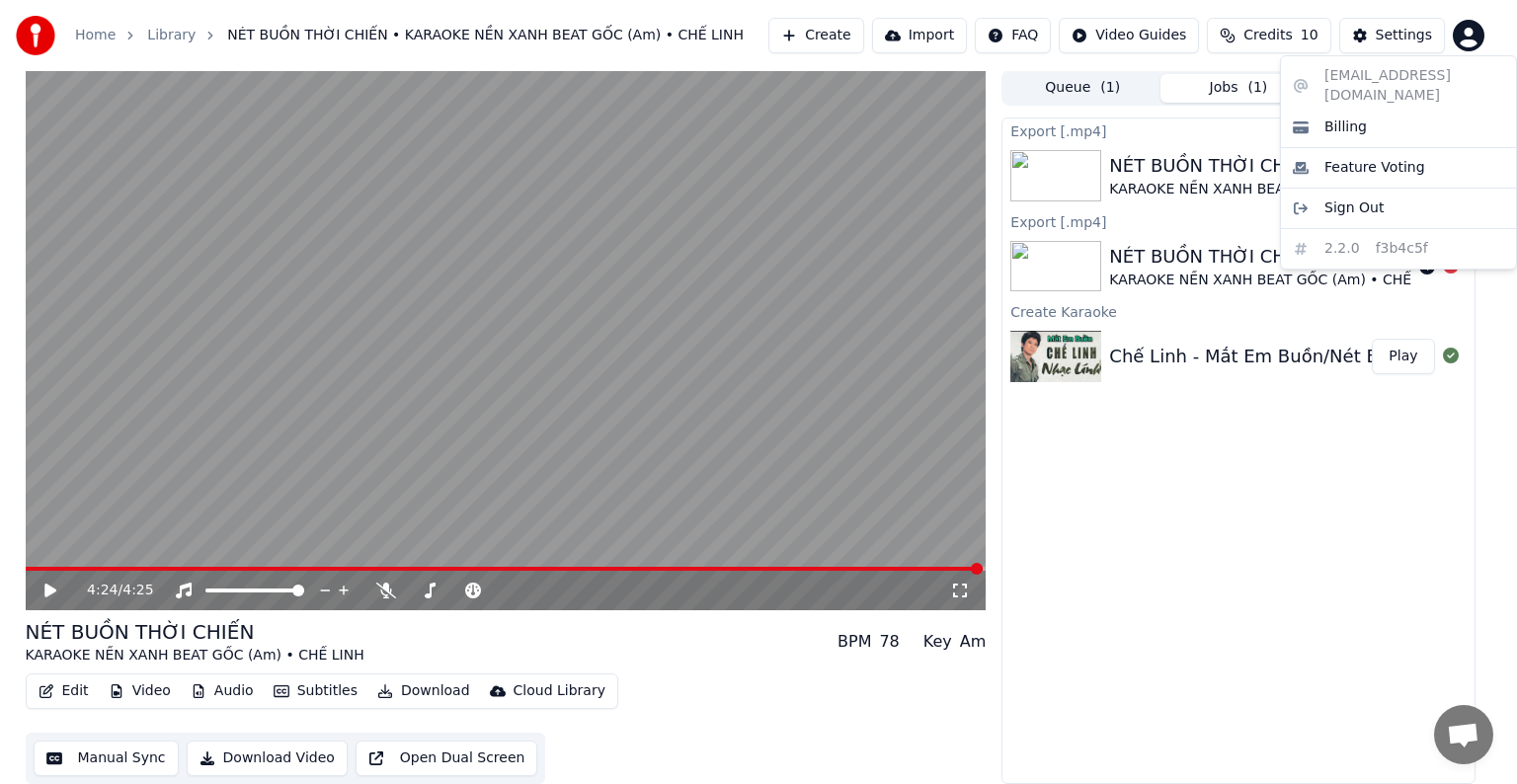
click at [1478, 32] on html "Home Library NÉT BUỒN THỜI CHIẾN • KARAOKE NỀN XANH BEAT GỐC (Am) • CHẾ LINH Cr…" at bounding box center [758, 391] width 1517 height 784
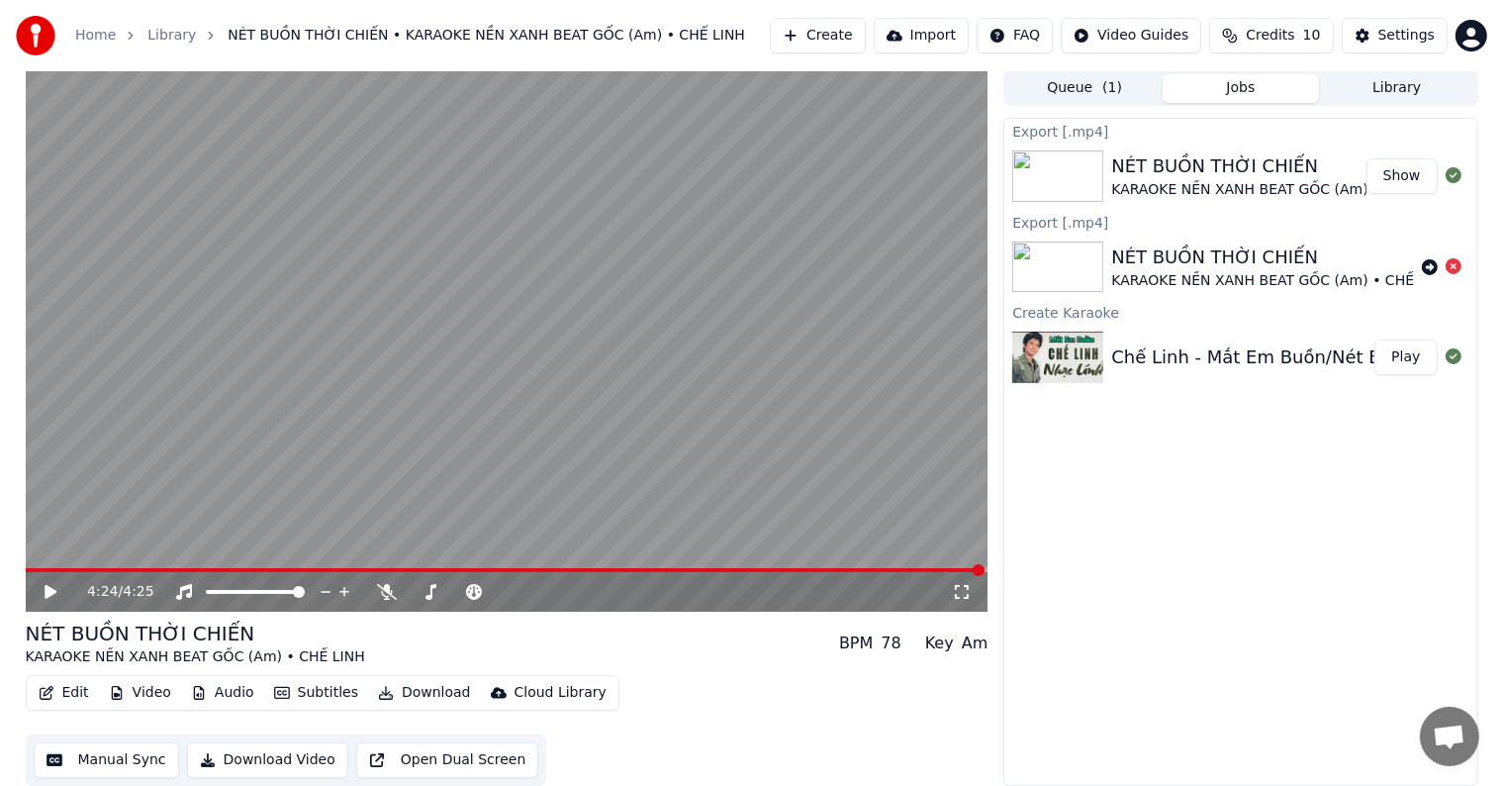
click at [1399, 172] on button "Show" at bounding box center [1402, 176] width 71 height 36
click at [73, 689] on button "Edit" at bounding box center [64, 693] width 66 height 28
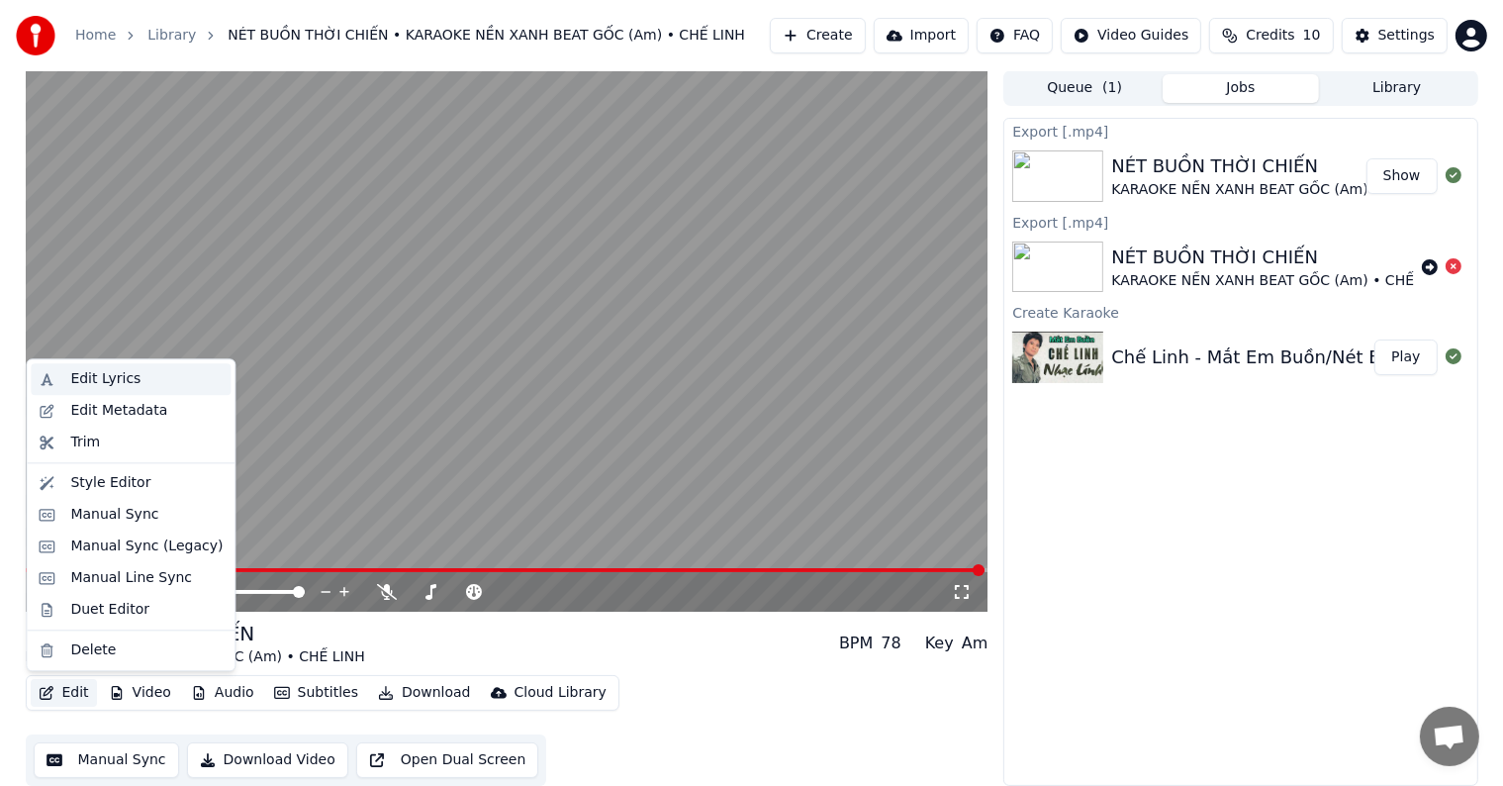
click at [143, 384] on div "Edit Lyrics" at bounding box center [146, 379] width 152 height 20
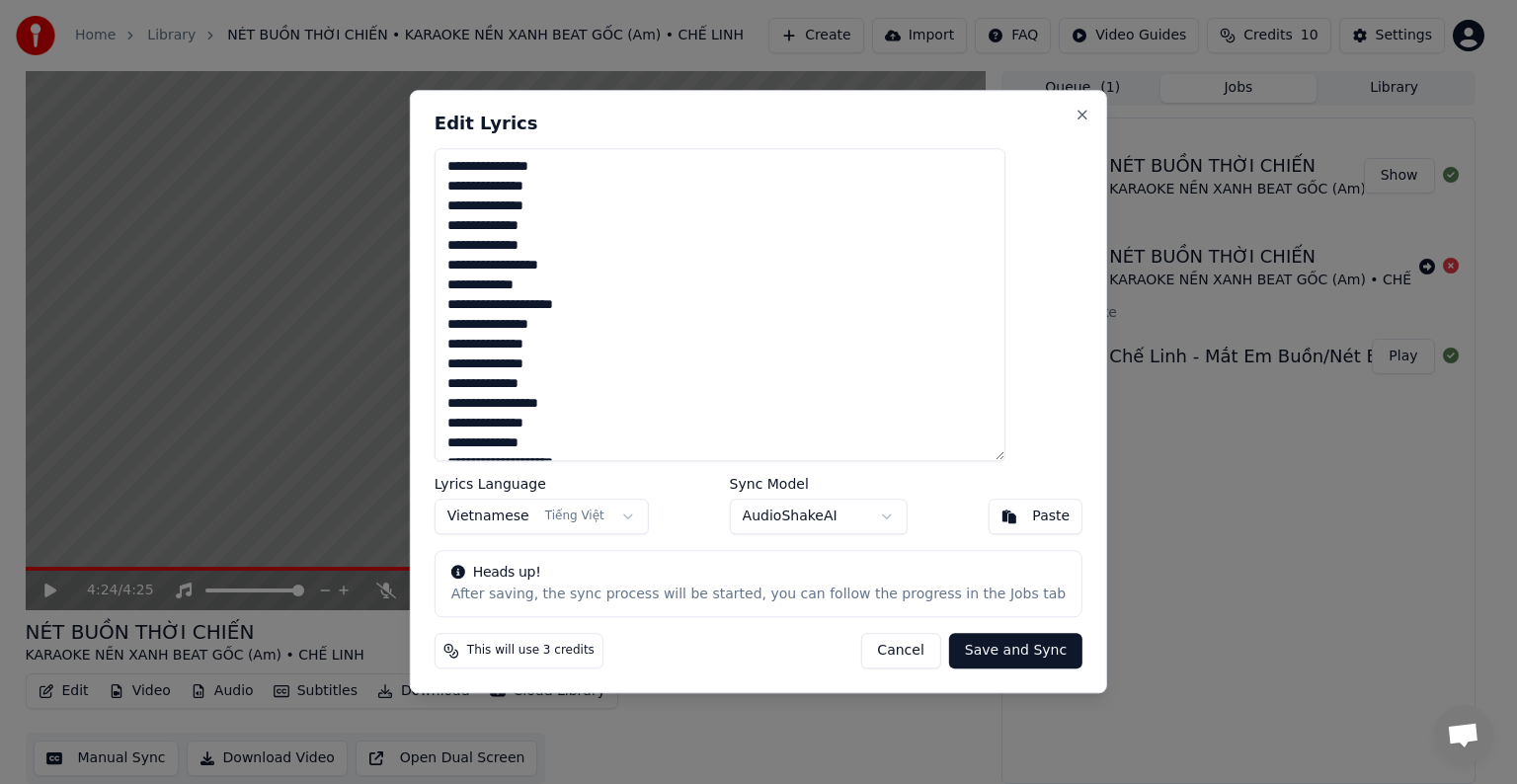
click at [570, 312] on textarea at bounding box center [720, 304] width 571 height 313
drag, startPoint x: 883, startPoint y: 649, endPoint x: 791, endPoint y: 677, distance: 96.2
click at [883, 648] on button "Cancel" at bounding box center [900, 651] width 80 height 36
